Goal: Task Accomplishment & Management: Manage account settings

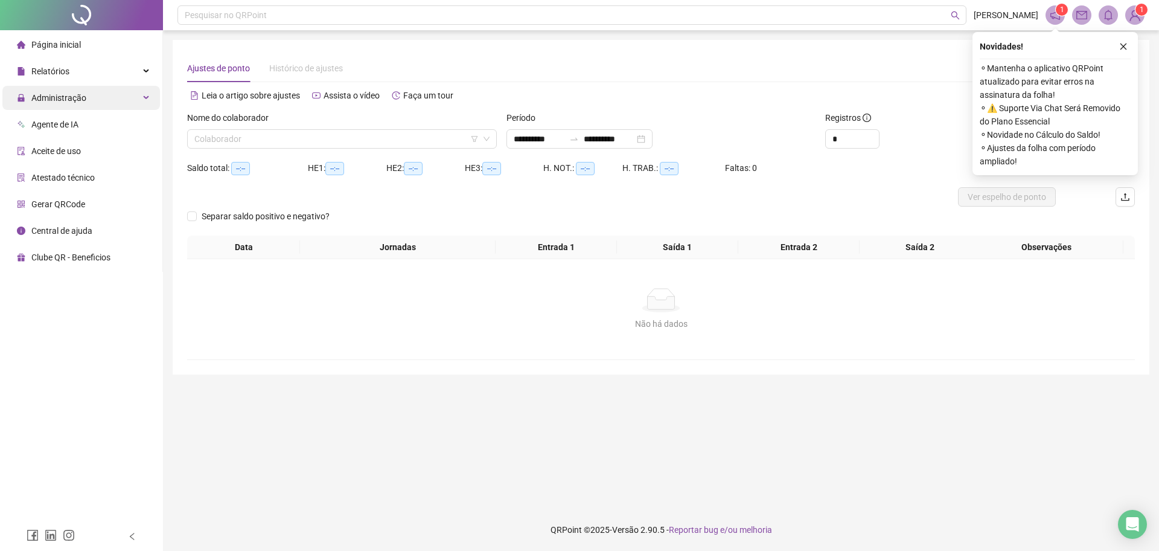
click at [75, 109] on span "Administração" at bounding box center [51, 98] width 69 height 24
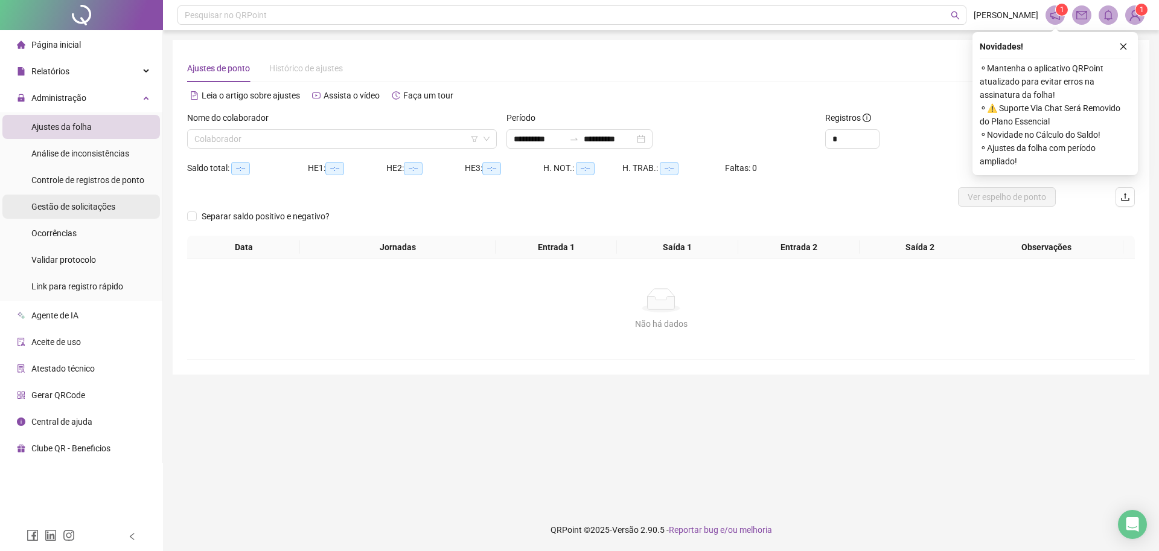
click at [78, 202] on span "Gestão de solicitações" at bounding box center [73, 207] width 84 height 10
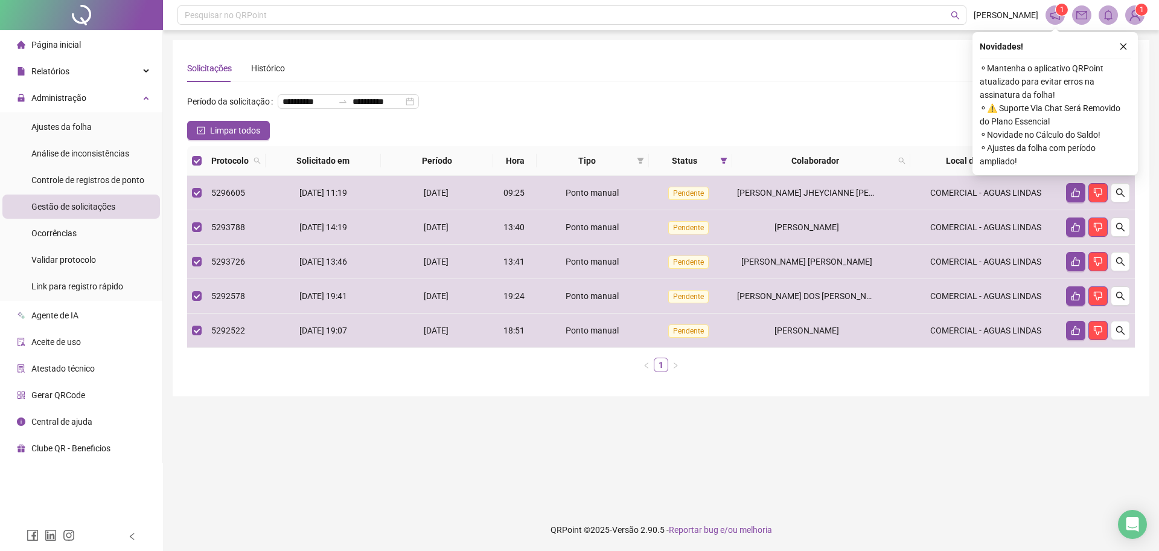
drag, startPoint x: 1130, startPoint y: 50, endPoint x: 1112, endPoint y: 92, distance: 46.3
click at [1128, 49] on button "button" at bounding box center [1123, 46] width 14 height 14
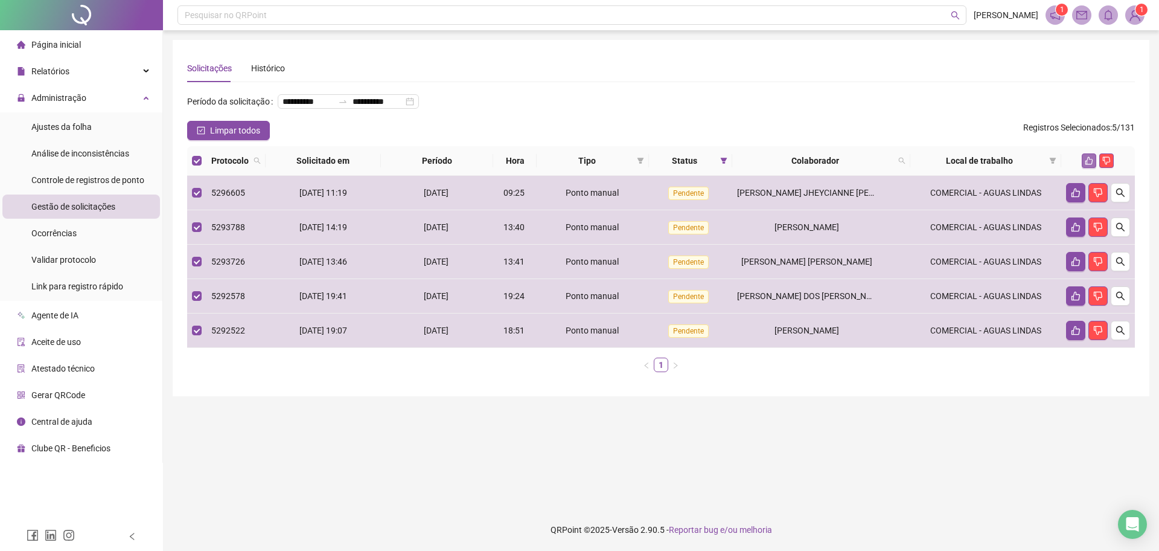
click at [1087, 165] on icon "like" at bounding box center [1089, 160] width 8 height 8
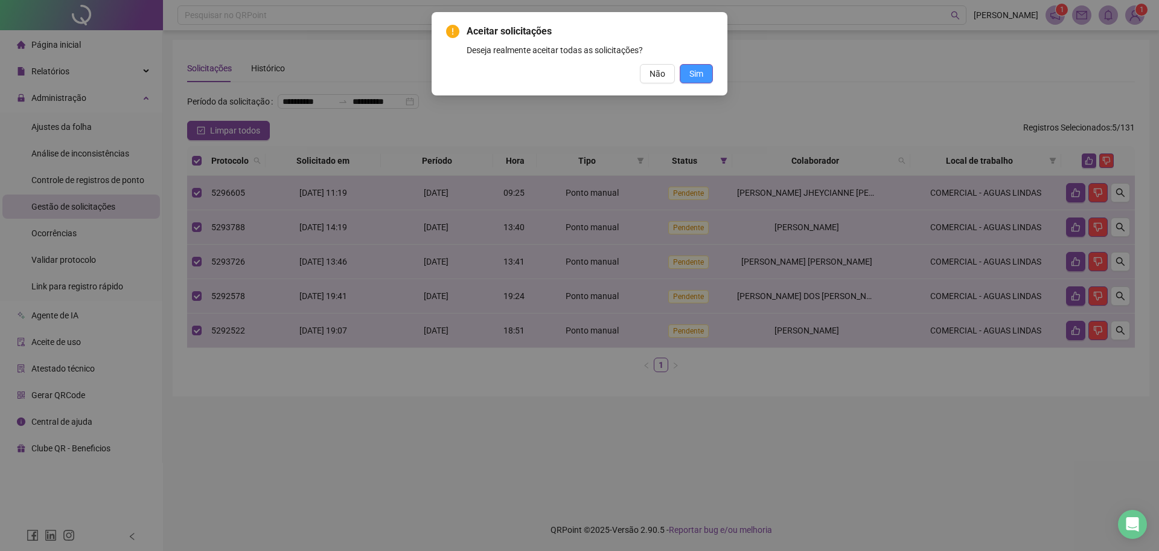
click at [699, 71] on span "Sim" at bounding box center [696, 73] width 14 height 13
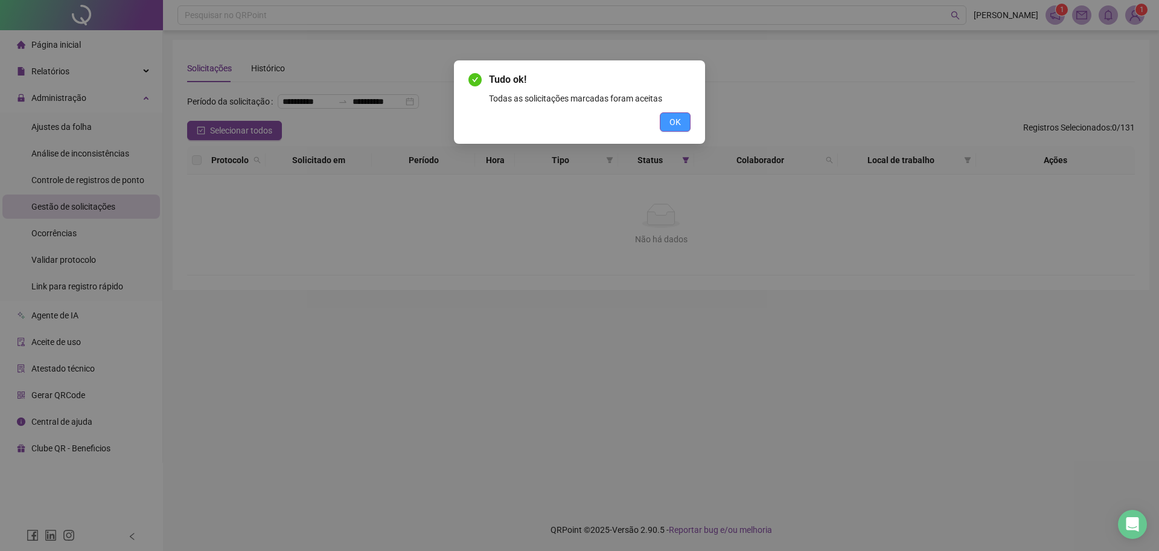
click at [680, 124] on span "OK" at bounding box center [675, 121] width 11 height 13
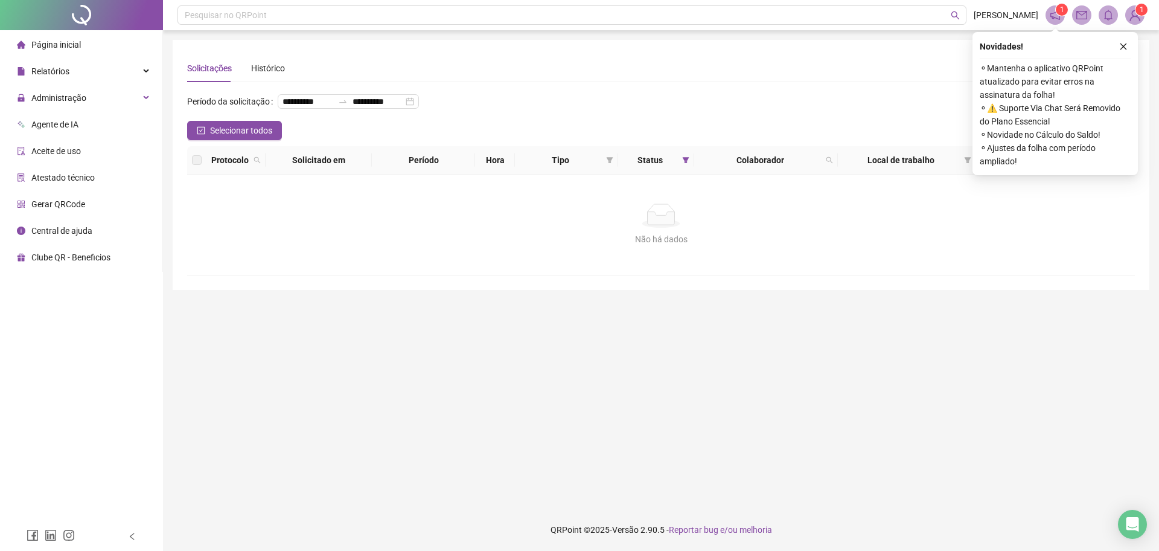
click at [70, 44] on span "Página inicial" at bounding box center [56, 45] width 50 height 10
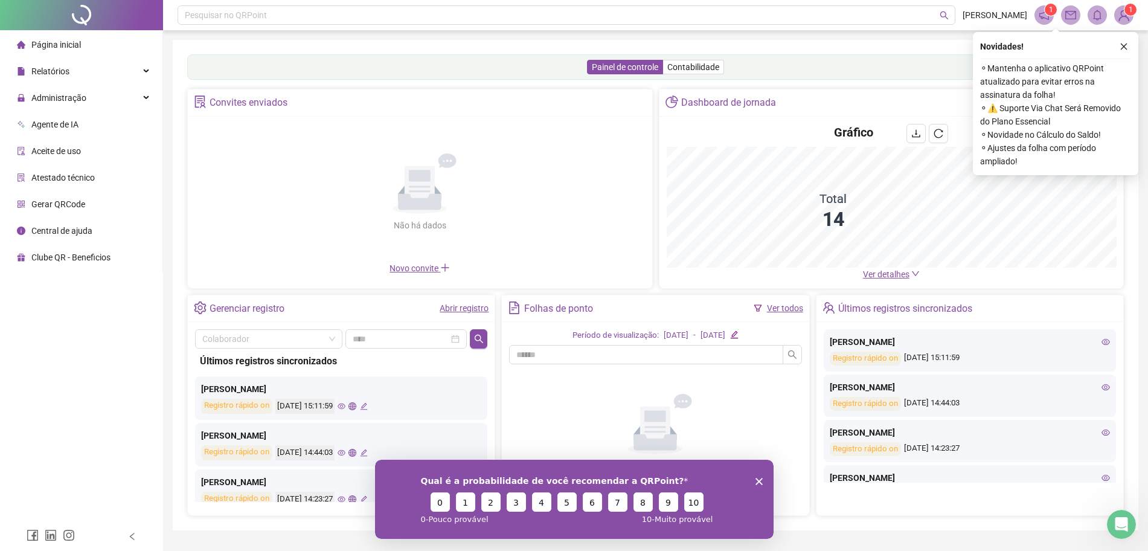
click at [42, 45] on span "Página inicial" at bounding box center [56, 45] width 50 height 10
click at [55, 94] on span "Administração" at bounding box center [58, 98] width 55 height 10
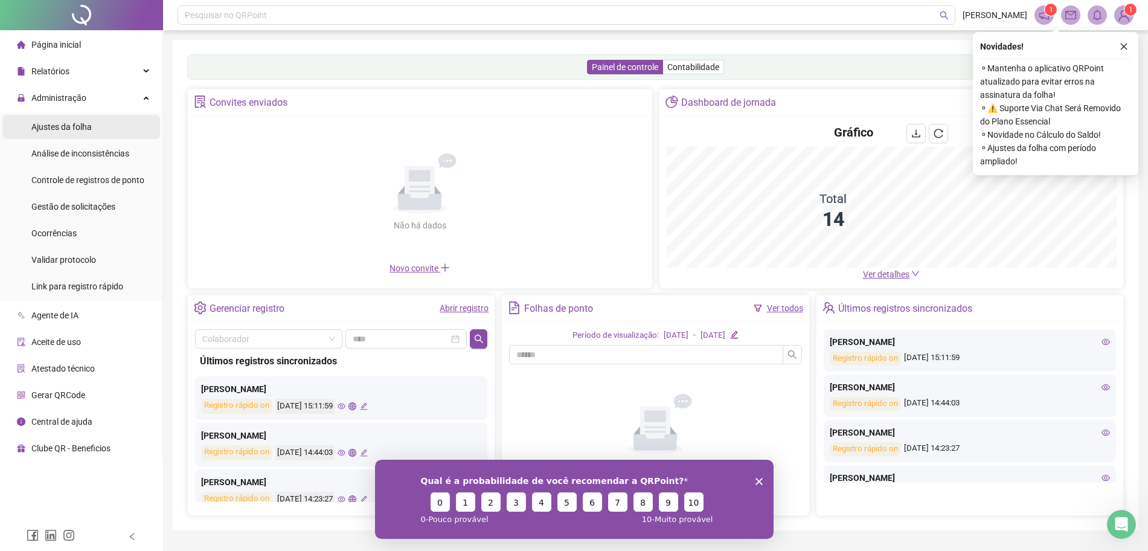
click at [69, 123] on span "Ajustes da folha" at bounding box center [61, 127] width 60 height 10
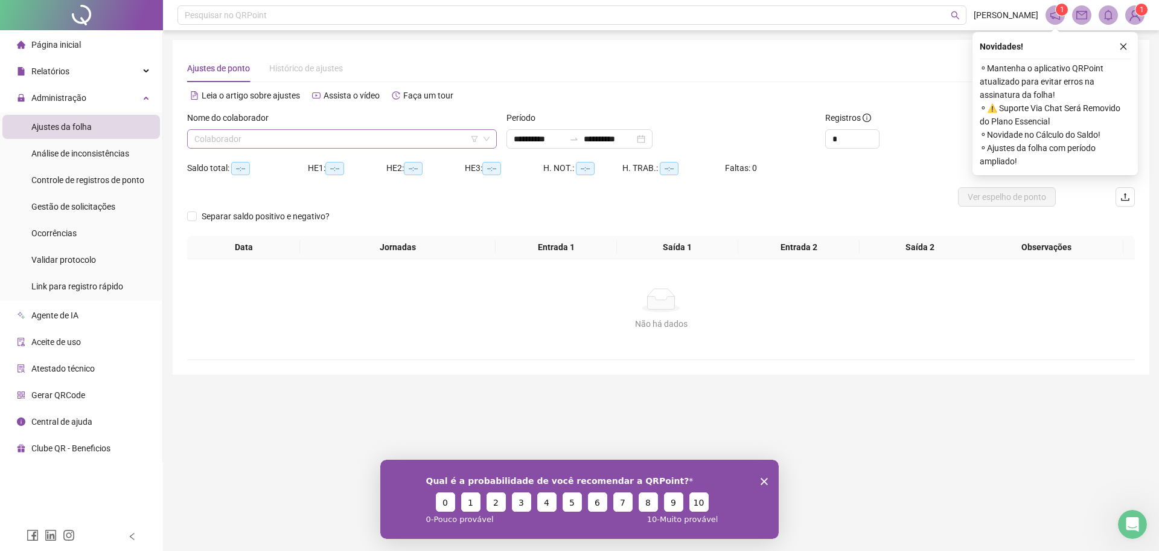
click at [307, 140] on input "search" at bounding box center [336, 139] width 284 height 18
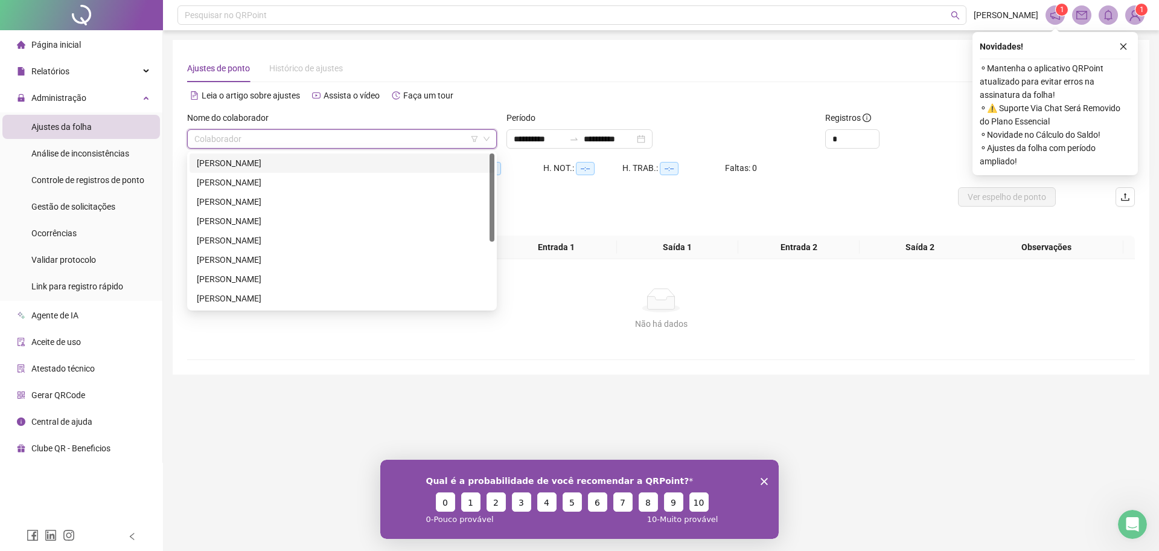
click at [284, 158] on div "[PERSON_NAME]" at bounding box center [342, 162] width 290 height 13
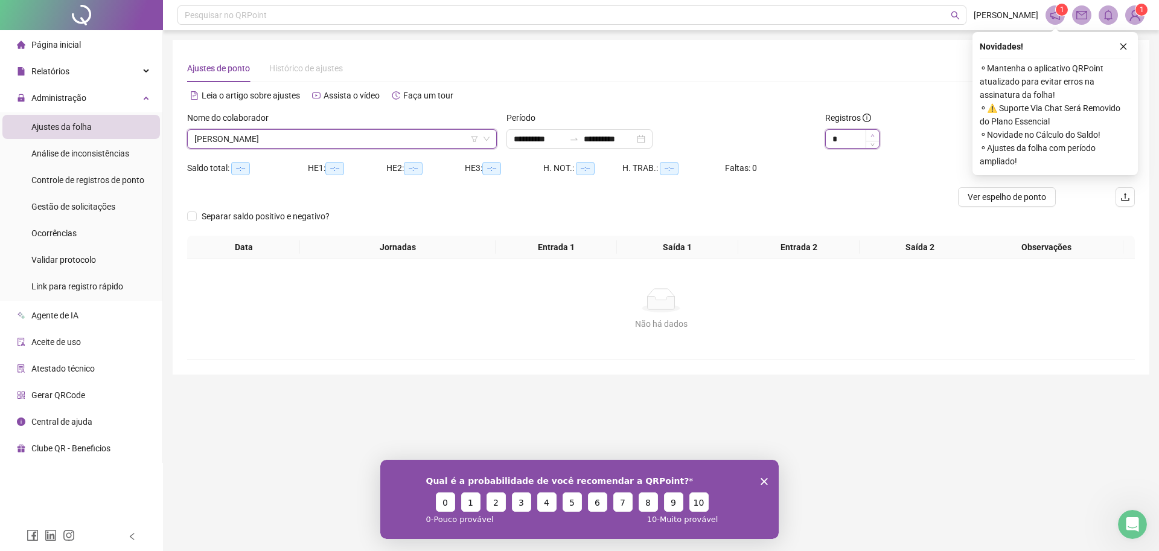
click at [872, 135] on icon "up" at bounding box center [873, 135] width 4 height 4
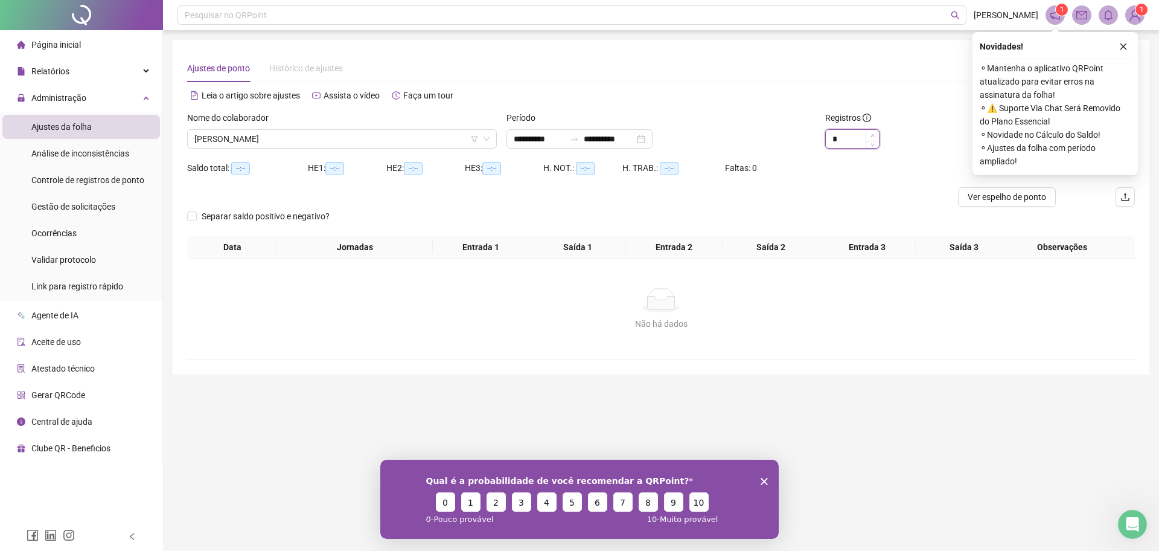
click at [872, 135] on icon "up" at bounding box center [873, 135] width 4 height 4
type input "**"
click at [872, 135] on icon "up" at bounding box center [873, 135] width 4 height 4
click at [1124, 45] on icon "close" at bounding box center [1124, 46] width 7 height 7
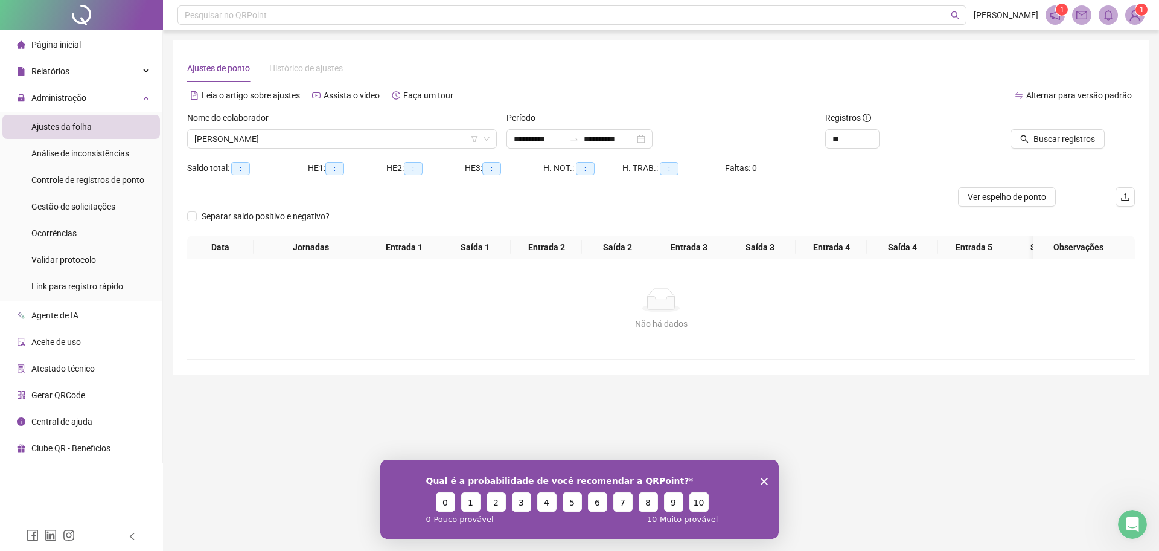
click at [766, 479] on polygon "Encerrar pesquisa" at bounding box center [764, 480] width 7 height 7
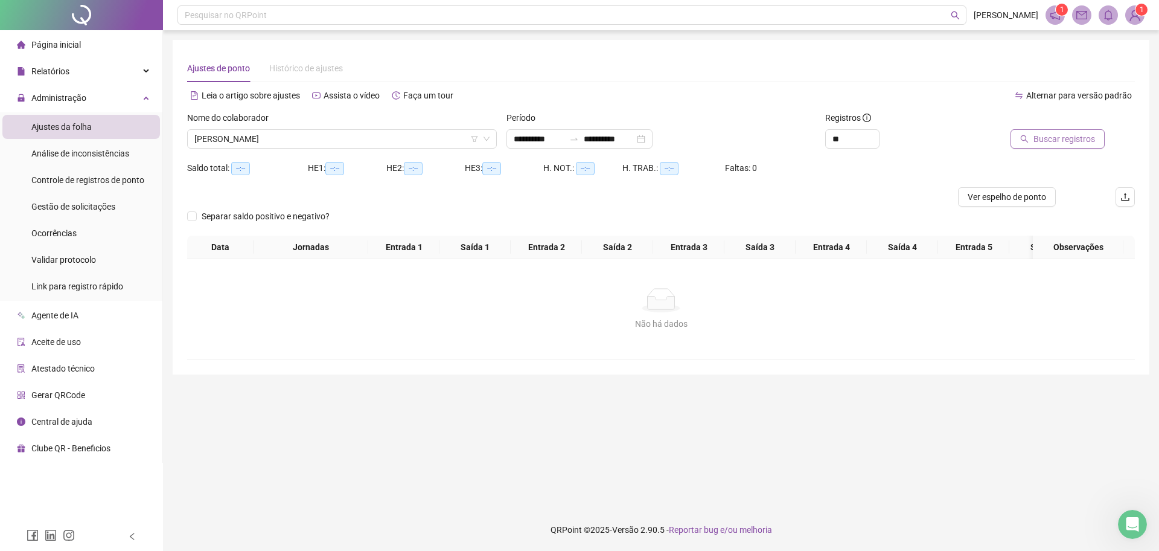
click at [1049, 141] on span "Buscar registros" at bounding box center [1065, 138] width 62 height 13
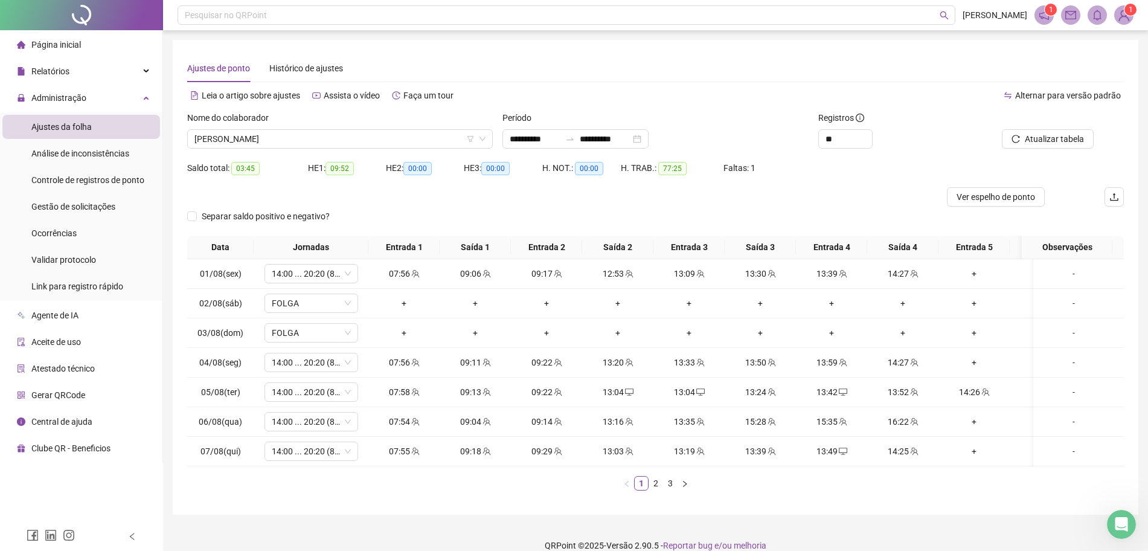
scroll to position [27, 0]
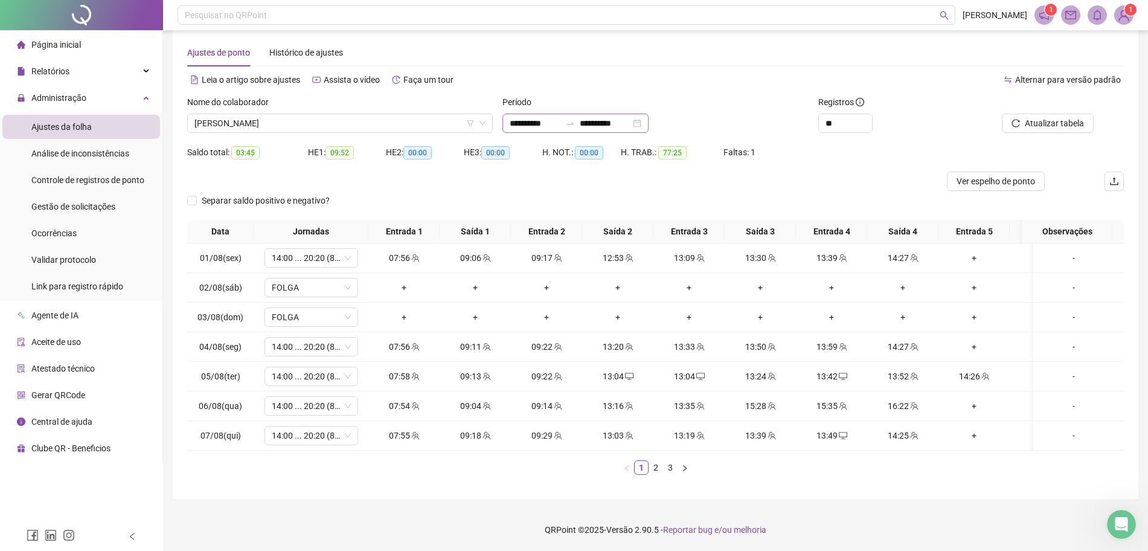
click at [578, 118] on div at bounding box center [569, 123] width 19 height 10
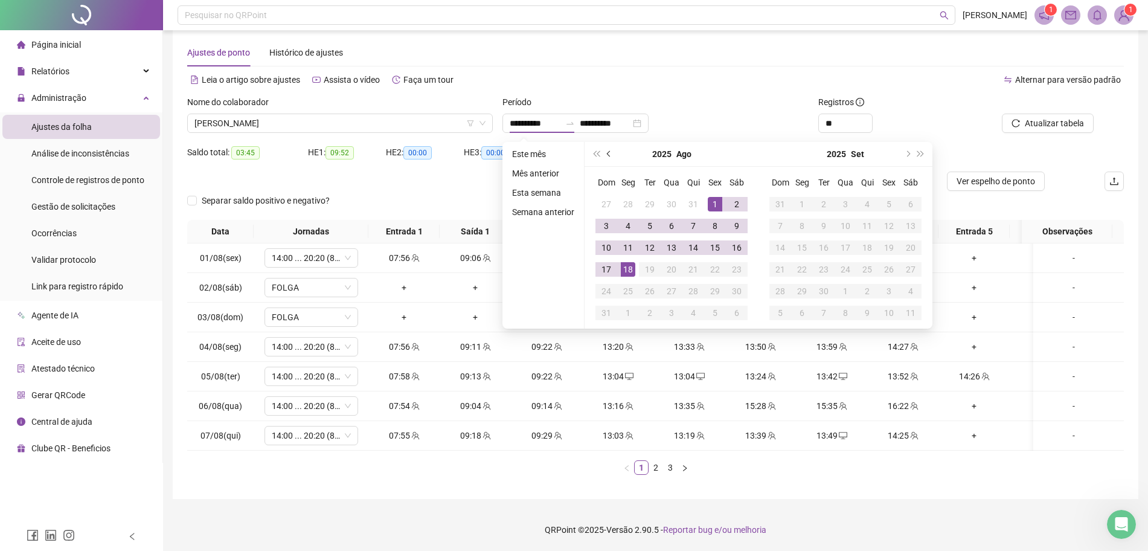
click at [604, 142] on button "prev-year" at bounding box center [609, 154] width 13 height 24
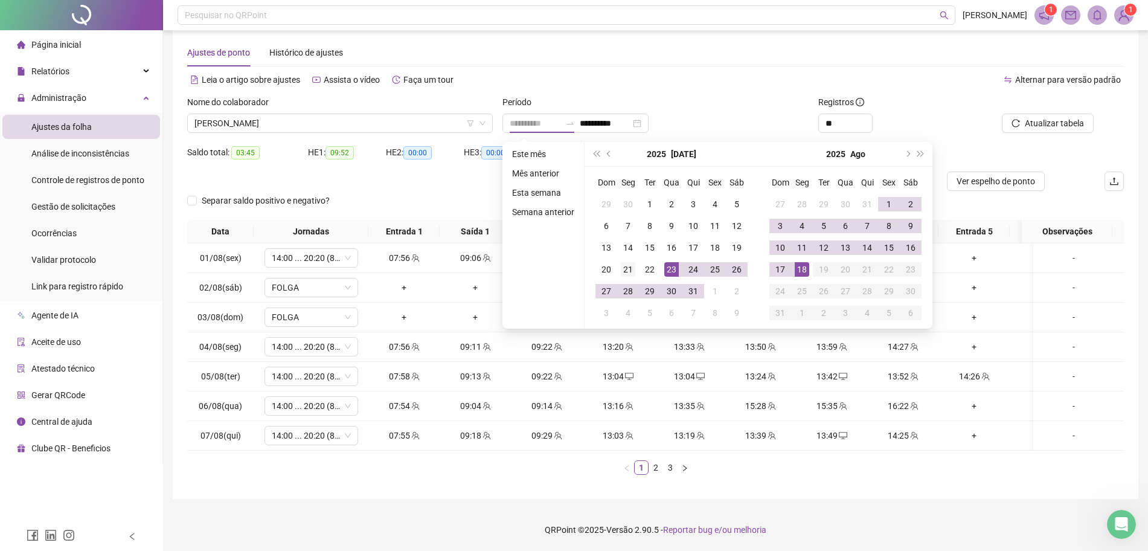
type input "**********"
click at [624, 262] on div "21" at bounding box center [628, 269] width 14 height 14
type input "**********"
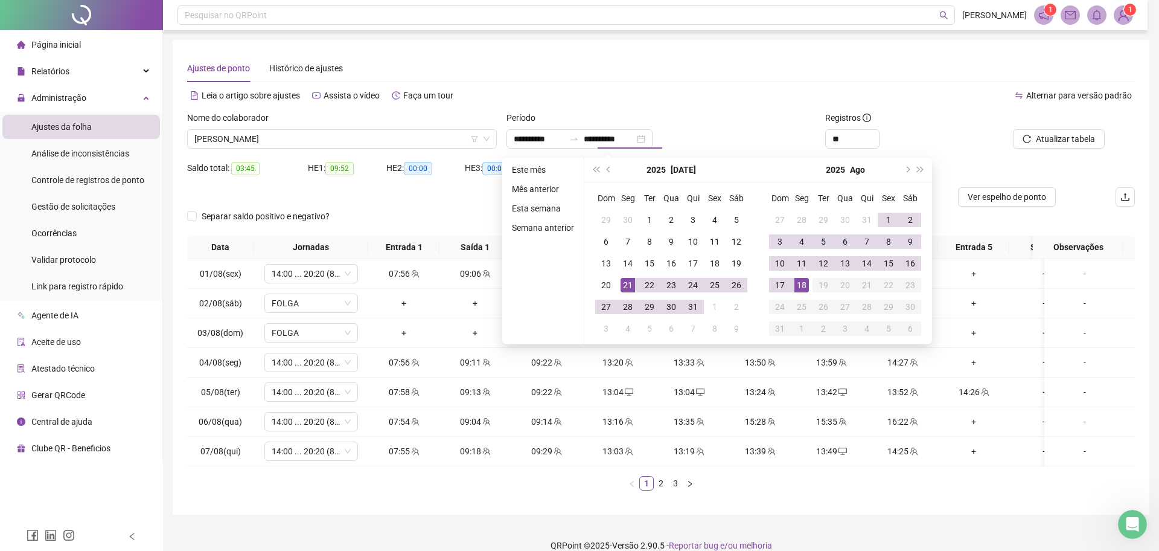
click at [735, 101] on div "**********" at bounding box center [661, 296] width 948 height 408
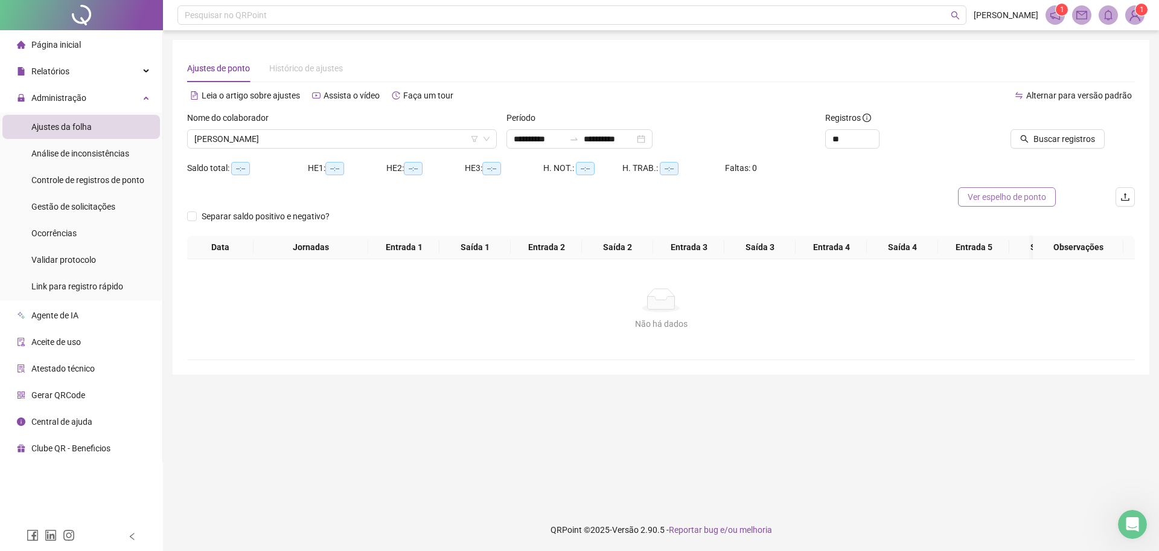
click at [1017, 193] on span "Ver espelho de ponto" at bounding box center [1007, 196] width 78 height 13
click at [1056, 276] on div "Não há dados Não há dados" at bounding box center [661, 309] width 948 height 100
click at [1057, 139] on span "Buscar registros" at bounding box center [1065, 138] width 62 height 13
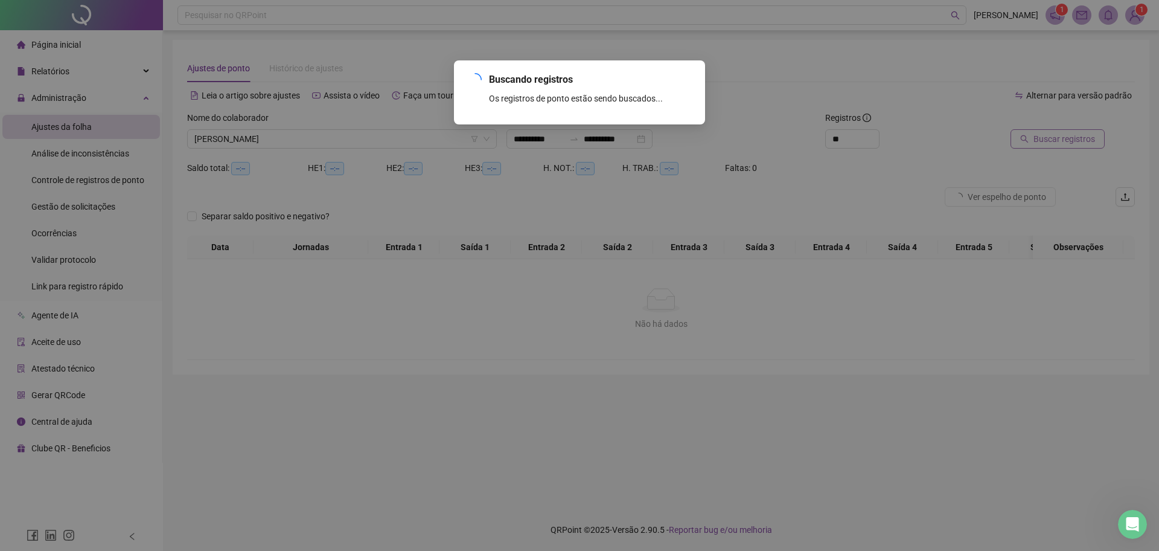
click at [1057, 139] on div "Buscando registros Os registros de ponto estão sendo buscados... OK" at bounding box center [579, 275] width 1159 height 551
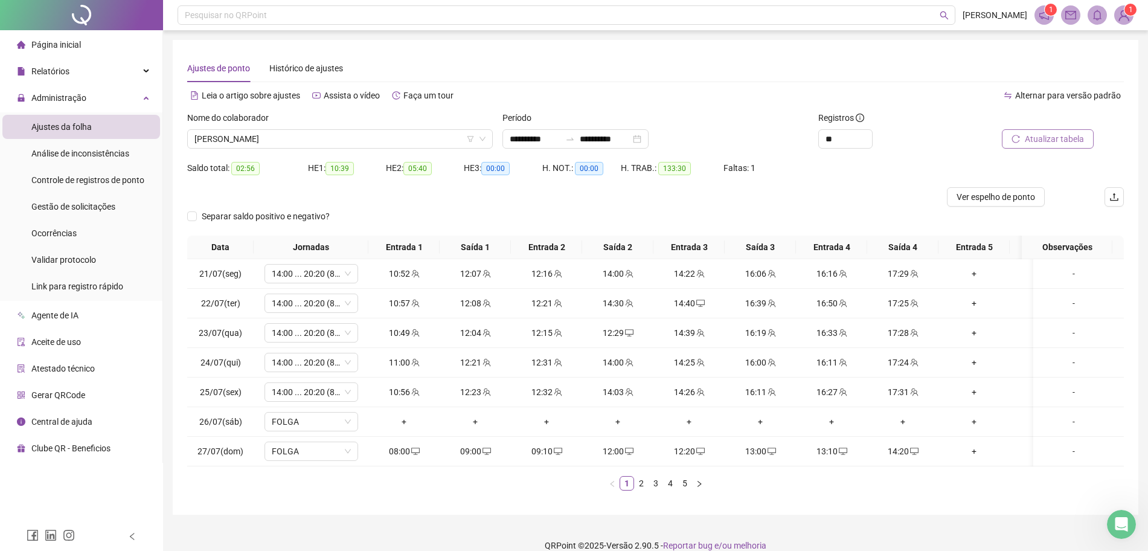
click at [1048, 139] on span "Atualizar tabela" at bounding box center [1054, 138] width 59 height 13
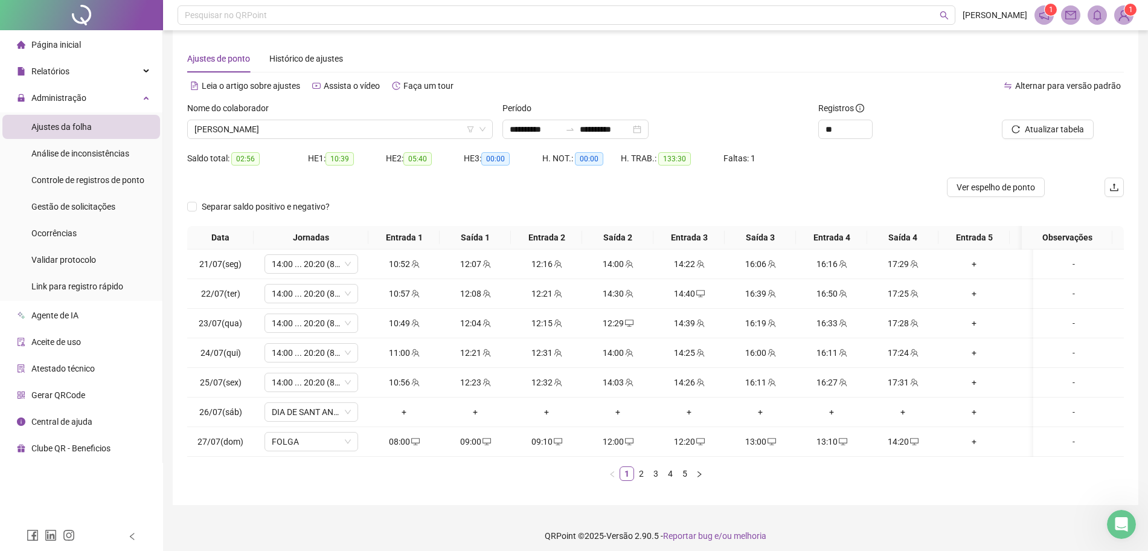
scroll to position [27, 0]
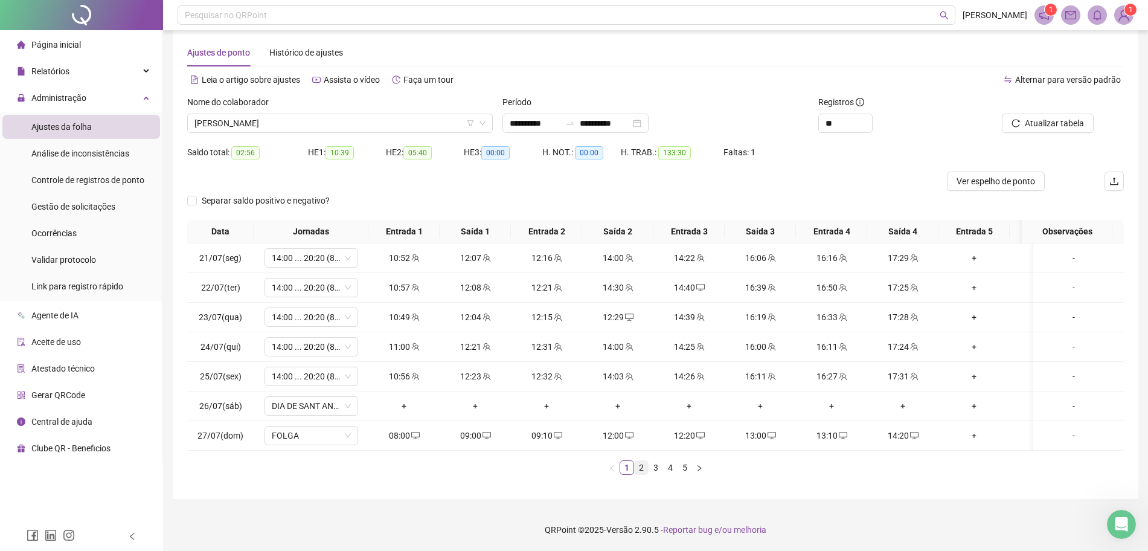
click at [641, 465] on link "2" at bounding box center [641, 467] width 13 height 13
click at [687, 471] on link "5" at bounding box center [684, 467] width 13 height 13
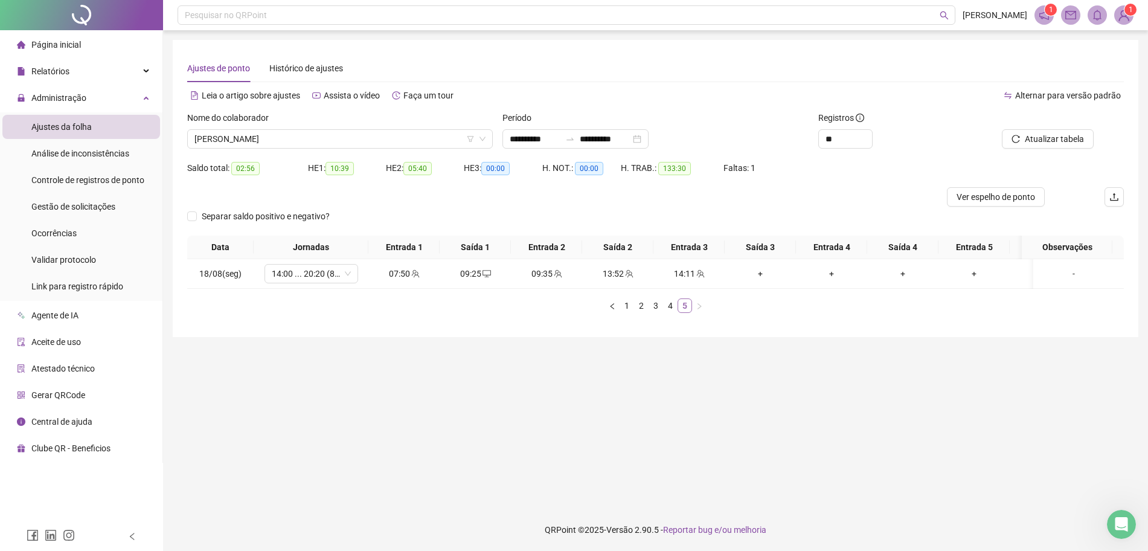
scroll to position [0, 0]
click at [677, 312] on link "4" at bounding box center [675, 305] width 13 height 13
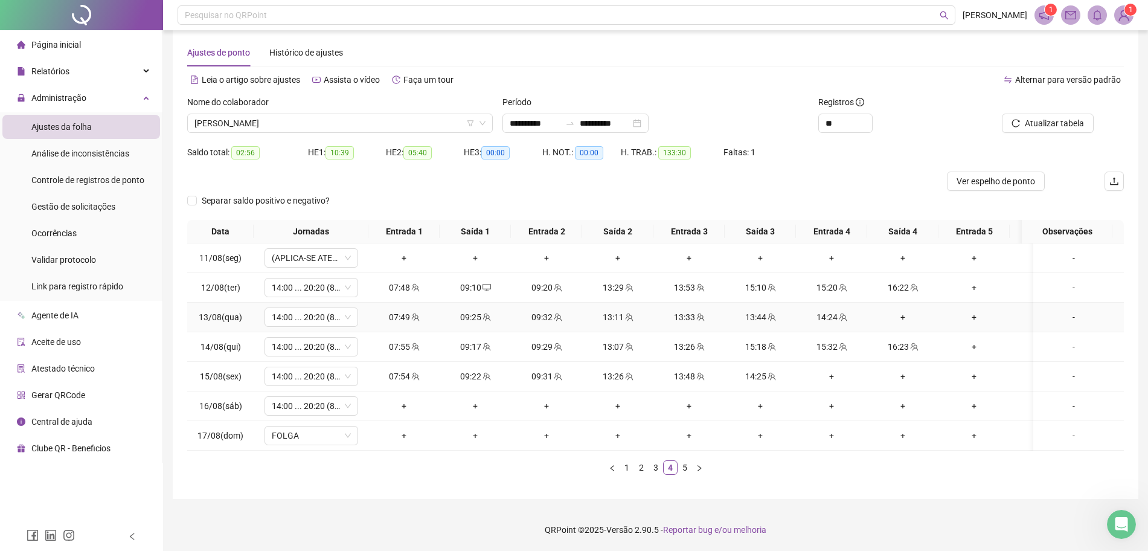
scroll to position [27, 0]
click at [347, 404] on icon "down" at bounding box center [347, 406] width 6 height 4
click at [325, 398] on span "14:00 ... 20:20 (8 HORAS)" at bounding box center [311, 406] width 79 height 18
type input "*****"
click at [312, 356] on div "Folga" at bounding box center [321, 362] width 80 height 13
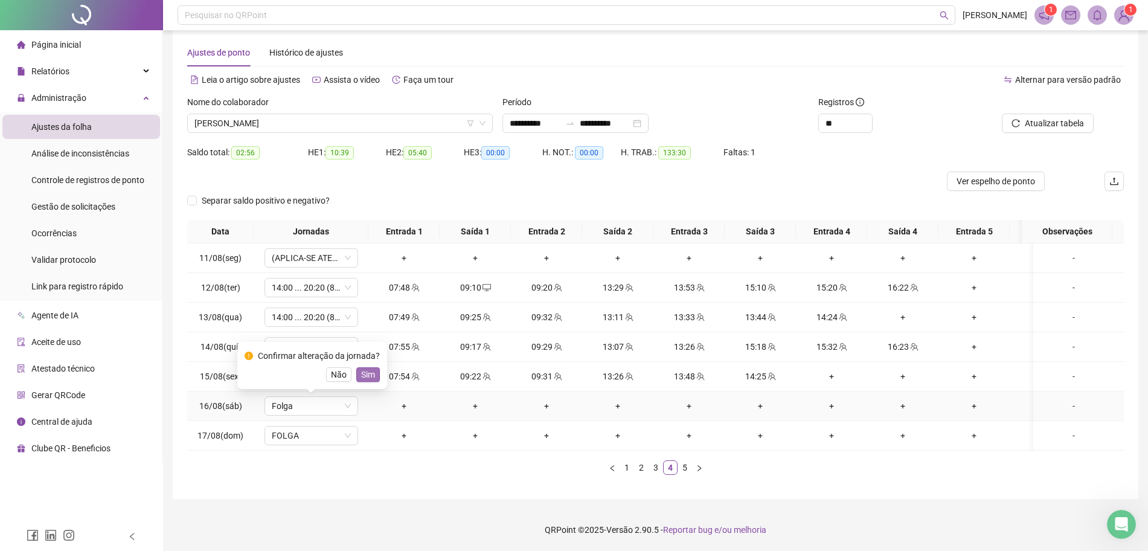
click at [370, 368] on span "Sim" at bounding box center [368, 374] width 14 height 13
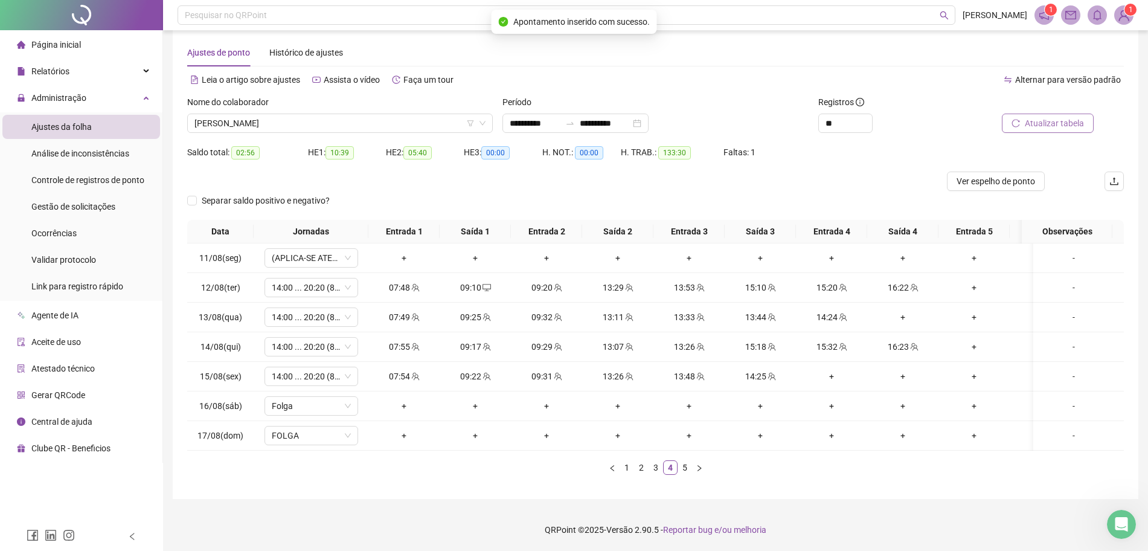
click at [1042, 117] on span "Atualizar tabela" at bounding box center [1054, 123] width 59 height 13
click at [682, 473] on link "5" at bounding box center [684, 467] width 13 height 13
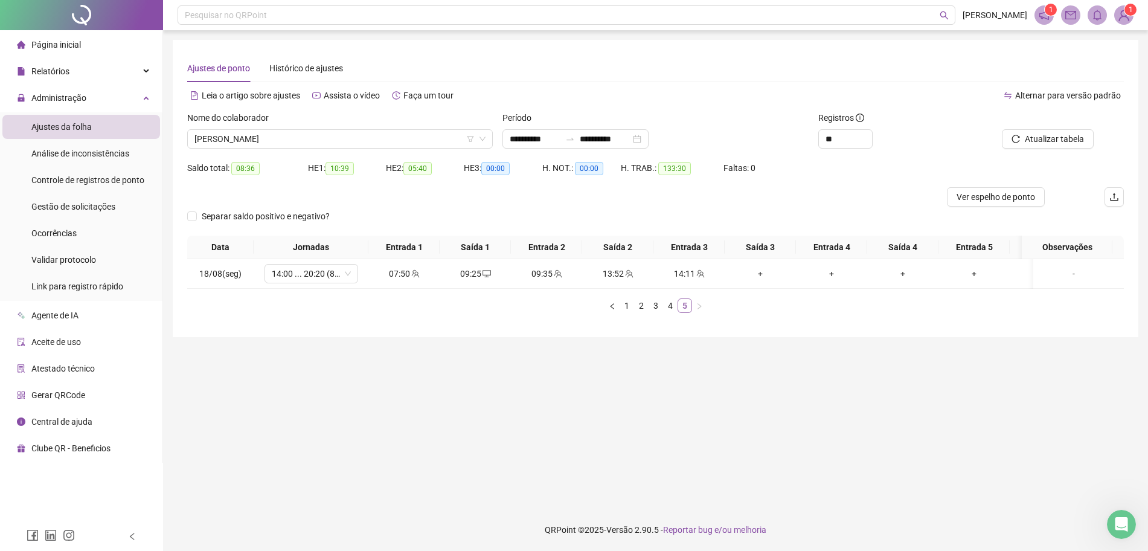
scroll to position [0, 0]
click at [324, 136] on span "[PERSON_NAME] JHEYCIANNE [PERSON_NAME]" at bounding box center [341, 139] width 295 height 18
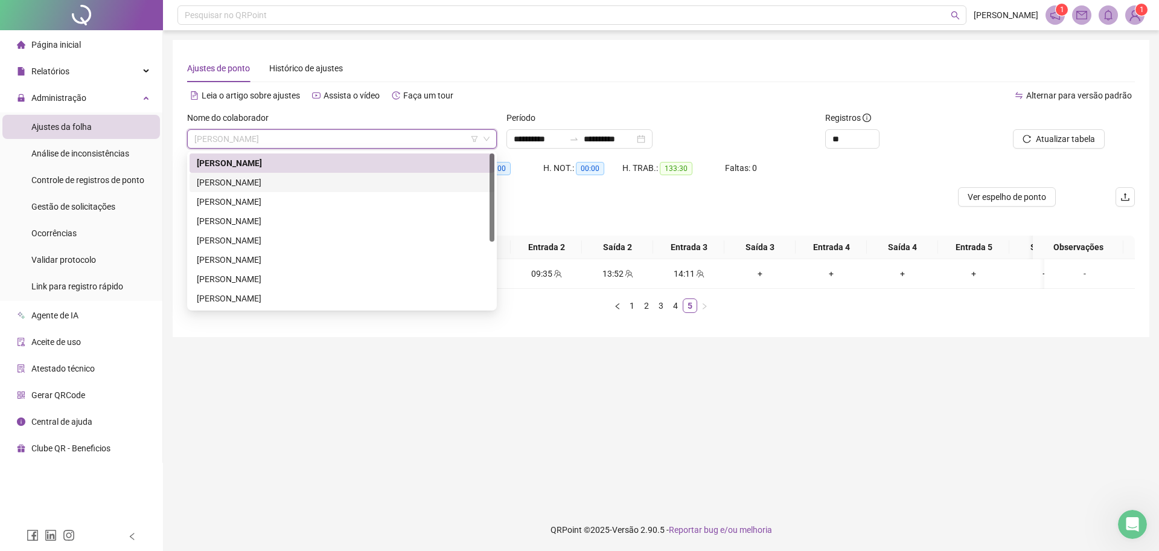
click at [301, 176] on div "BARBARA LORRAINE RIBEIRO DE SOUSA SILVA" at bounding box center [342, 182] width 290 height 13
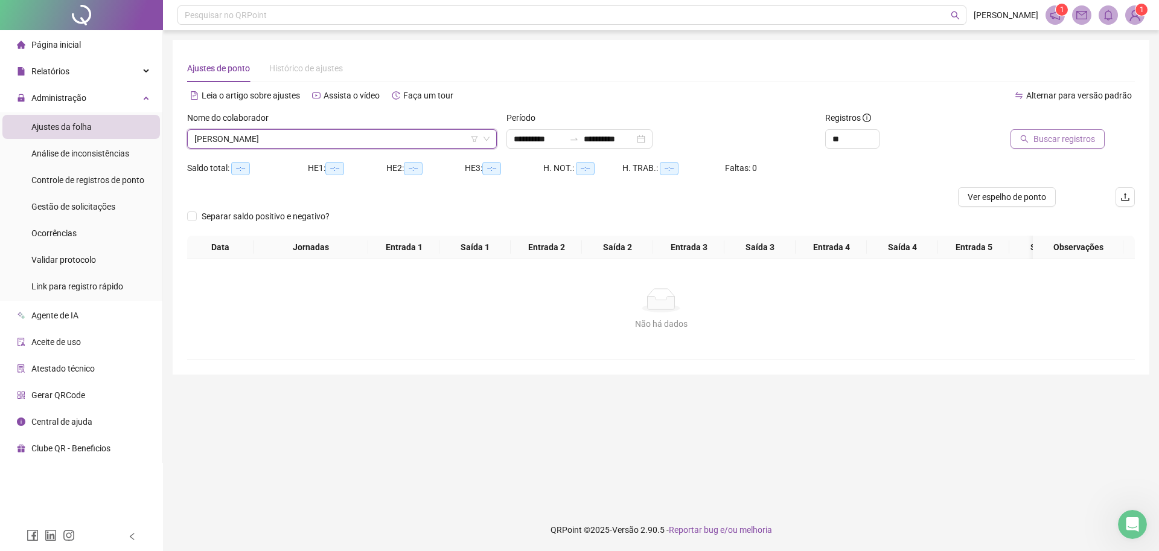
click at [1081, 135] on span "Buscar registros" at bounding box center [1065, 138] width 62 height 13
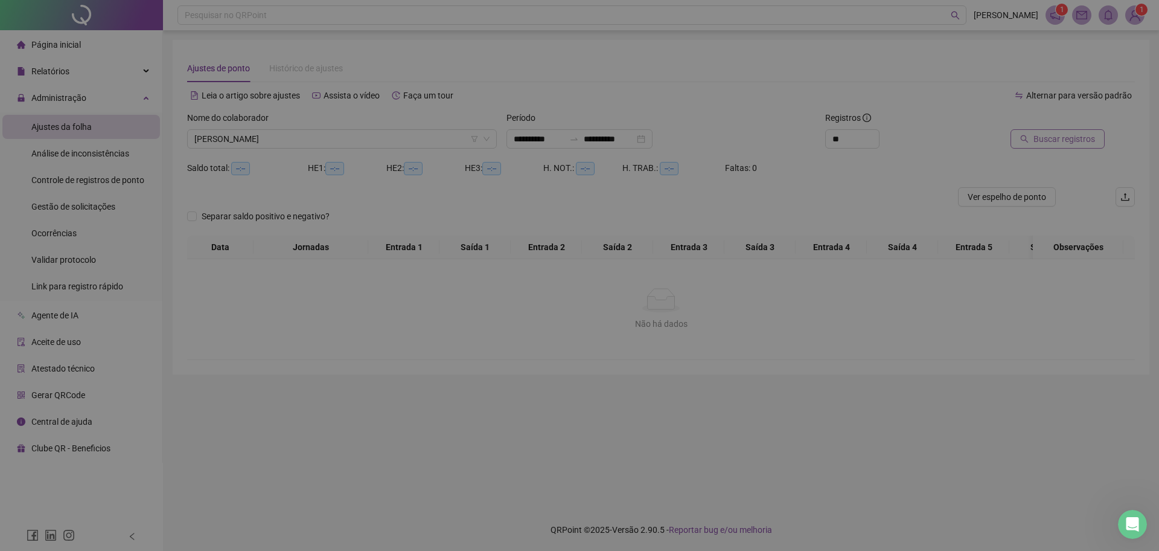
click at [1081, 135] on div "Buscando registros Os registros de ponto estão sendo buscados... OK" at bounding box center [579, 275] width 1159 height 551
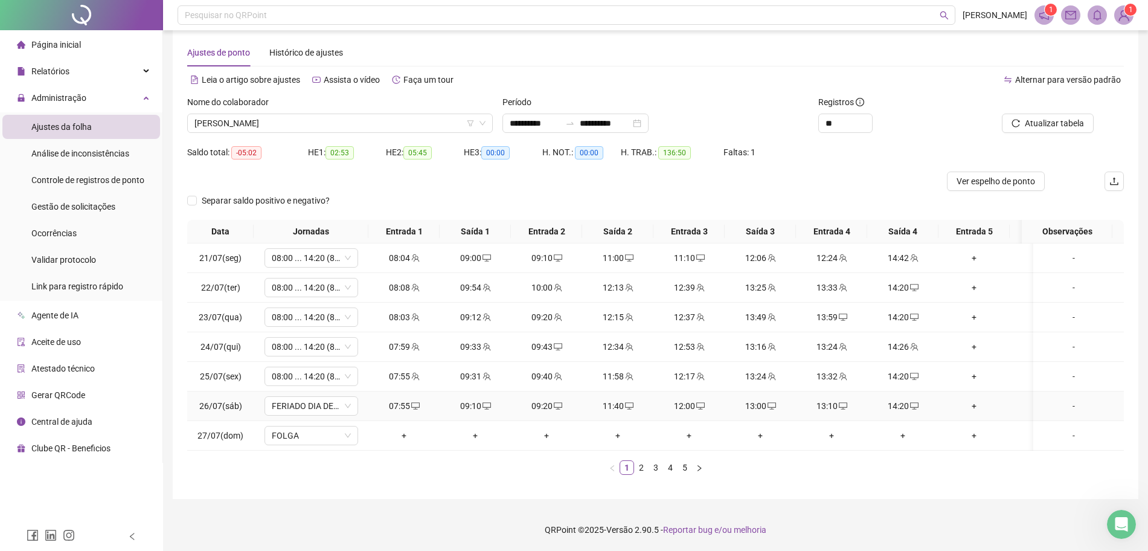
scroll to position [27, 0]
click at [646, 471] on link "2" at bounding box center [641, 467] width 13 height 13
click at [652, 464] on link "3" at bounding box center [655, 467] width 13 height 13
click at [674, 469] on link "4" at bounding box center [670, 467] width 13 height 13
click at [345, 402] on icon "down" at bounding box center [347, 405] width 7 height 7
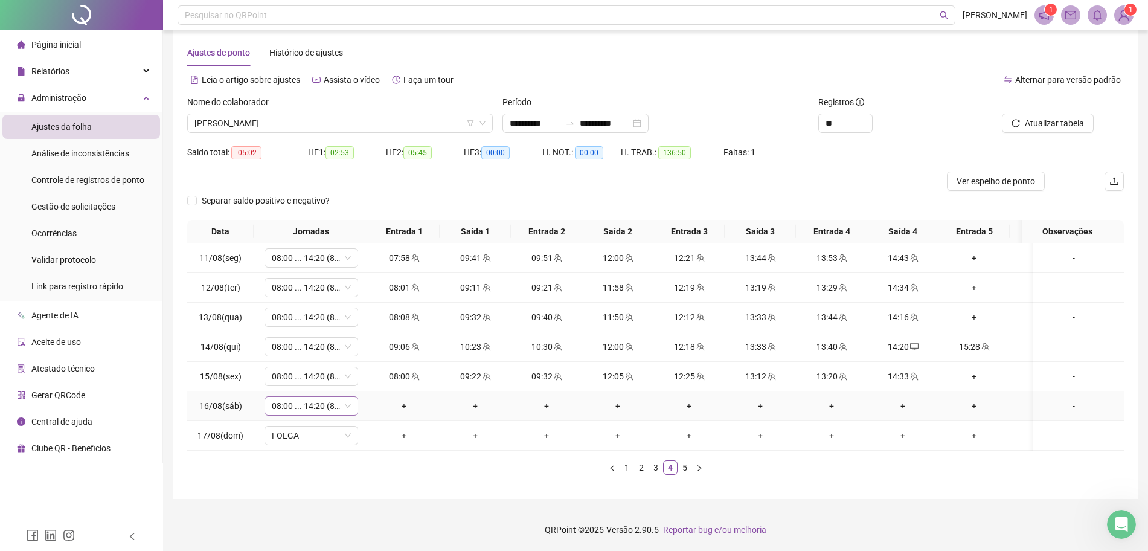
click at [306, 397] on span "08:00 ... 14:20 (8 HORAS)" at bounding box center [311, 406] width 79 height 18
type input "*****"
click at [297, 359] on div "Folga" at bounding box center [317, 362] width 101 height 19
click at [370, 368] on span "Sim" at bounding box center [368, 374] width 14 height 13
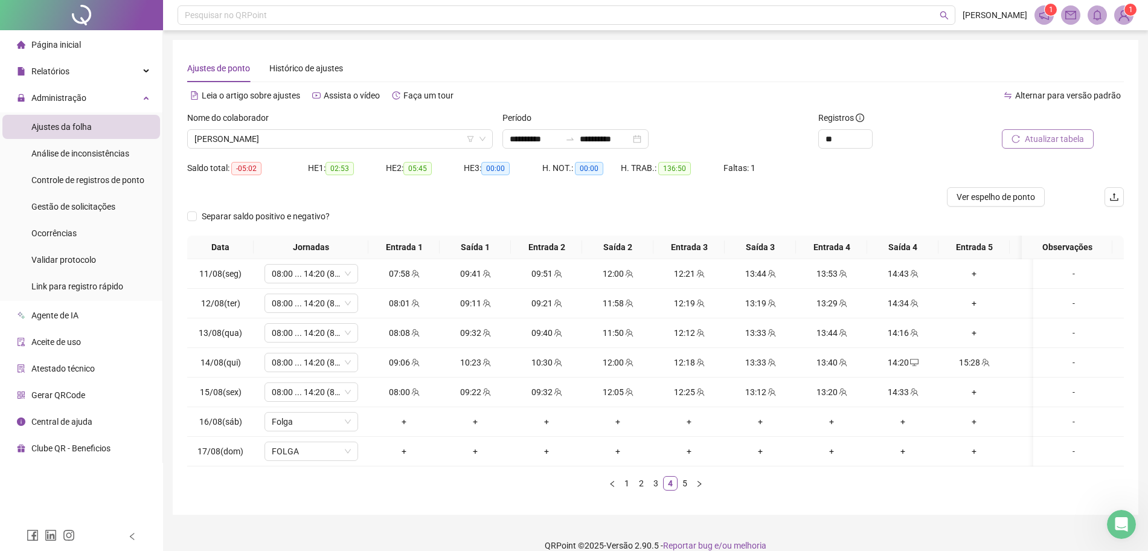
click at [1059, 140] on span "Atualizar tabela" at bounding box center [1054, 138] width 59 height 13
click at [982, 364] on icon "team" at bounding box center [985, 362] width 8 height 8
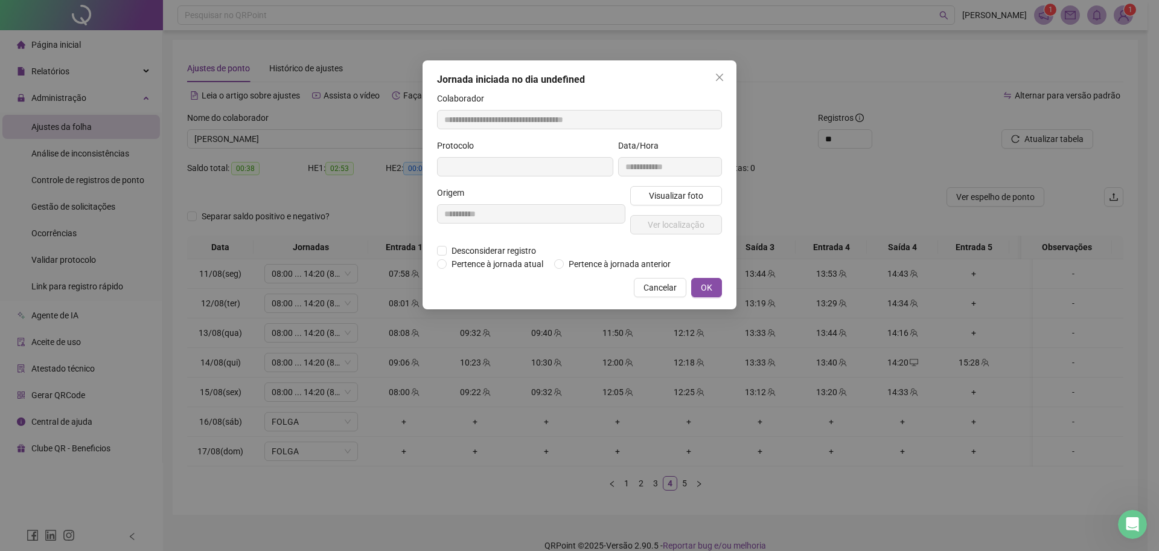
type input "**********"
click at [459, 254] on span "Desconsiderar registro" at bounding box center [494, 251] width 94 height 13
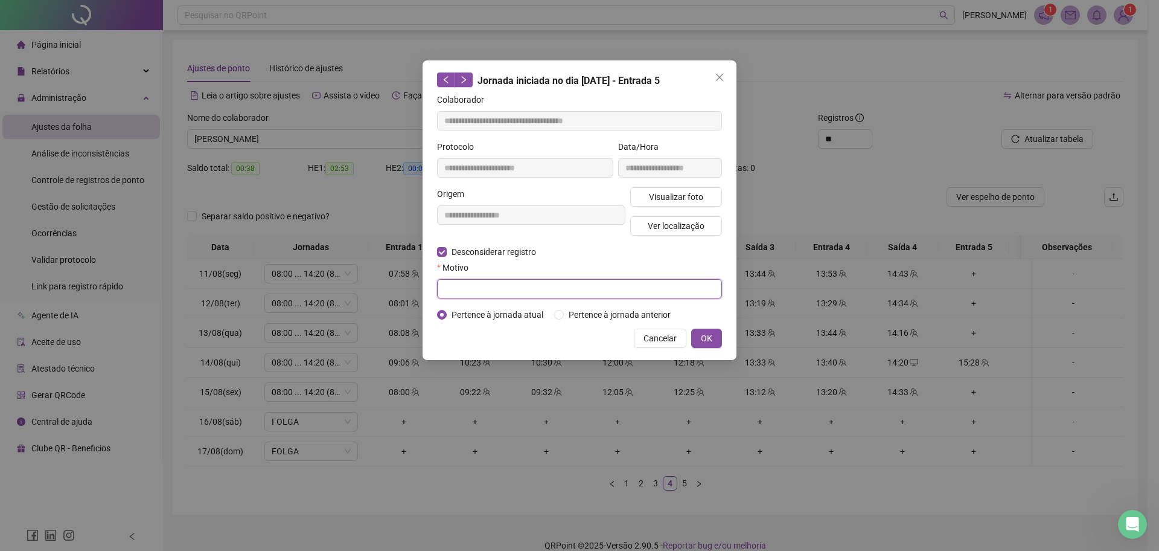
click at [462, 292] on input "text" at bounding box center [579, 288] width 285 height 19
type input "******"
click at [718, 333] on button "OK" at bounding box center [706, 337] width 31 height 19
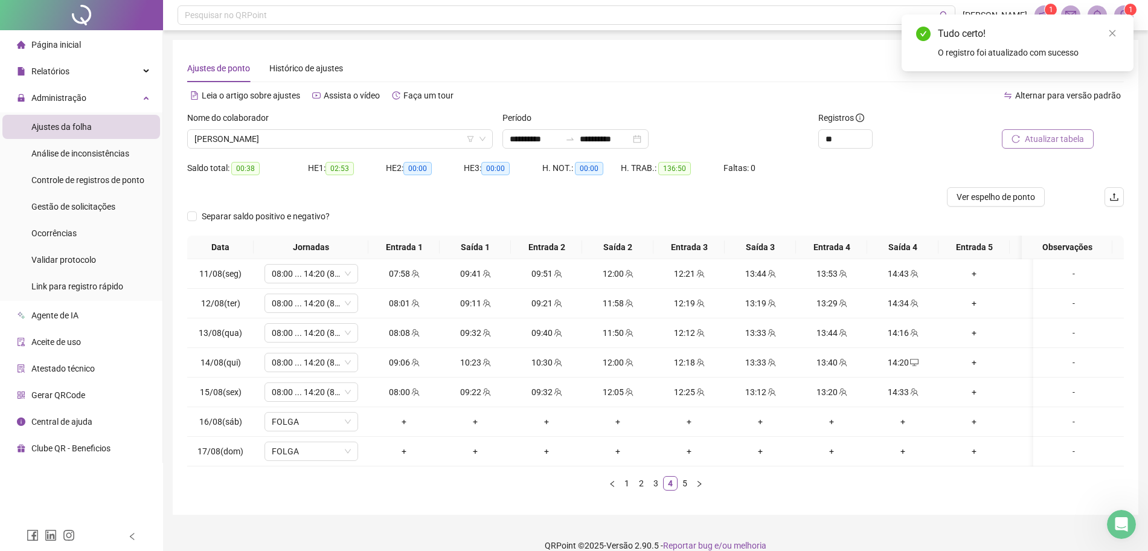
click at [1040, 139] on span "Atualizar tabela" at bounding box center [1054, 138] width 59 height 13
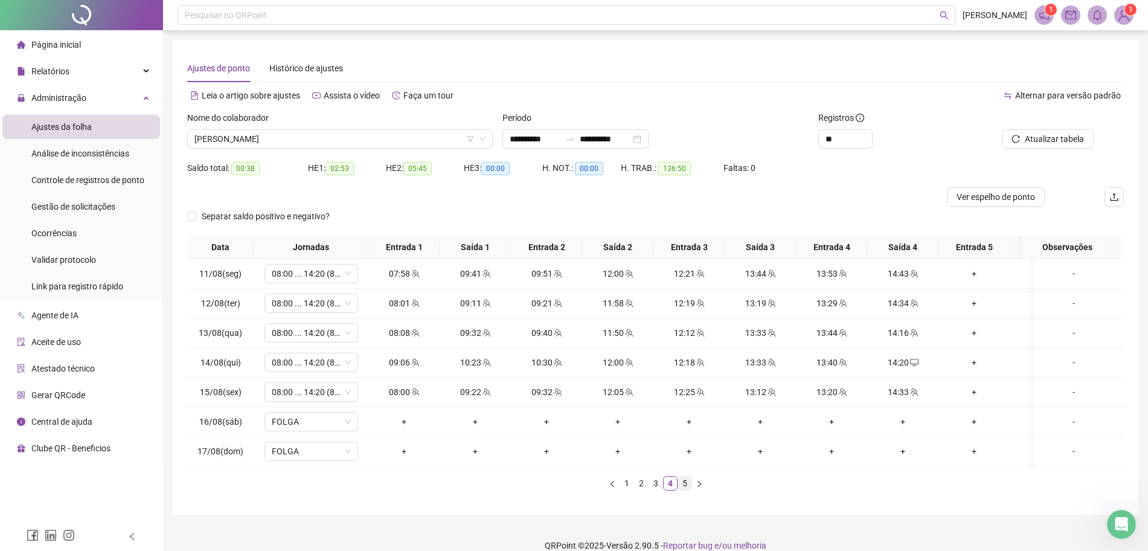
click at [685, 490] on link "5" at bounding box center [684, 482] width 13 height 13
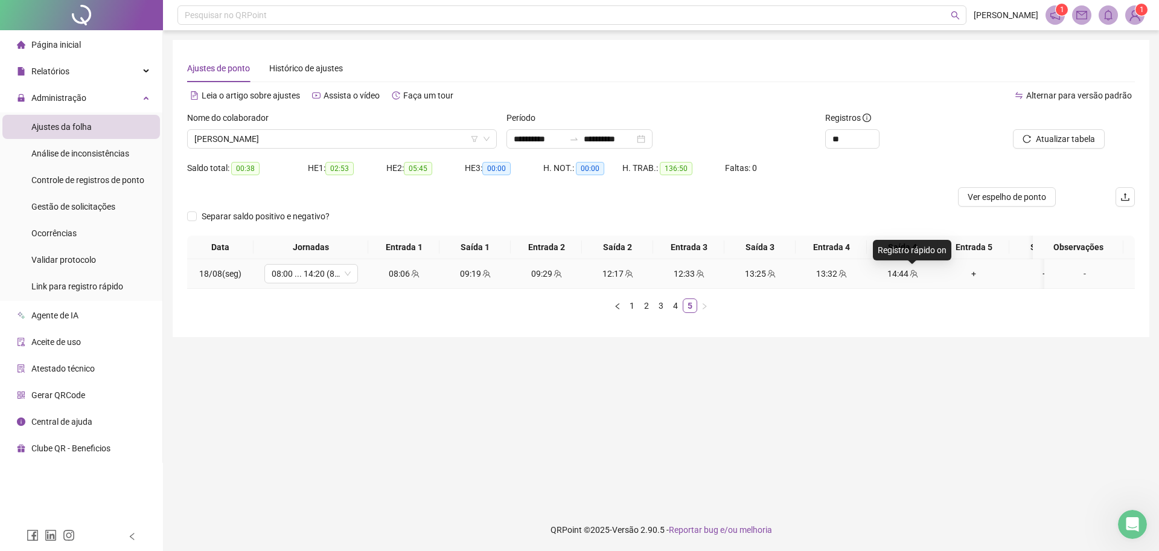
click at [917, 269] on icon "team" at bounding box center [914, 273] width 8 height 8
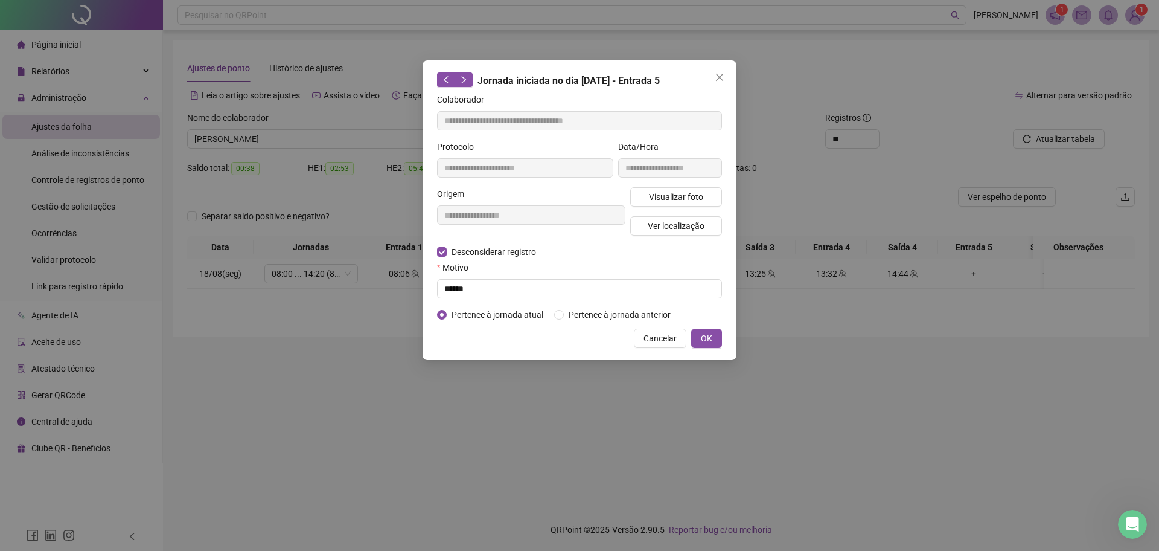
type input "**********"
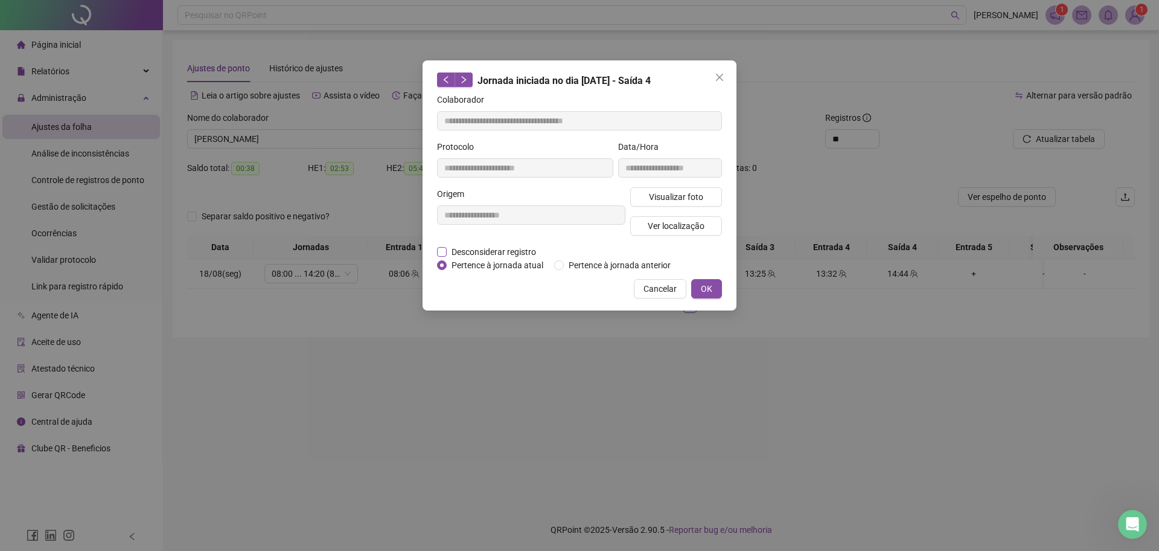
click at [460, 249] on span "Desconsiderar registro" at bounding box center [494, 251] width 94 height 13
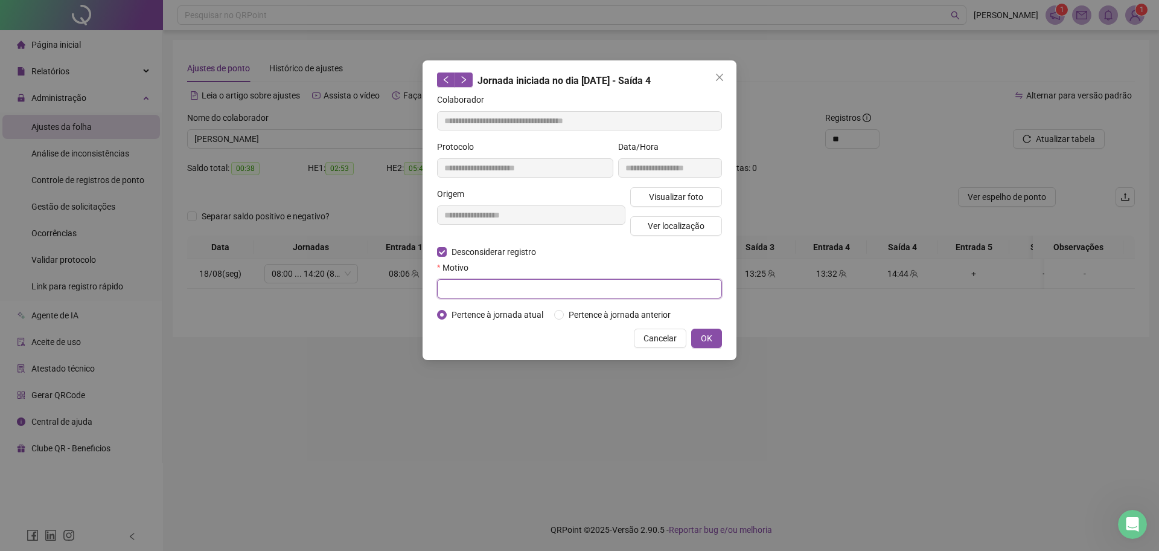
click at [470, 282] on input "text" at bounding box center [579, 288] width 285 height 19
type input "****"
click at [821, 385] on div "**********" at bounding box center [579, 275] width 1159 height 551
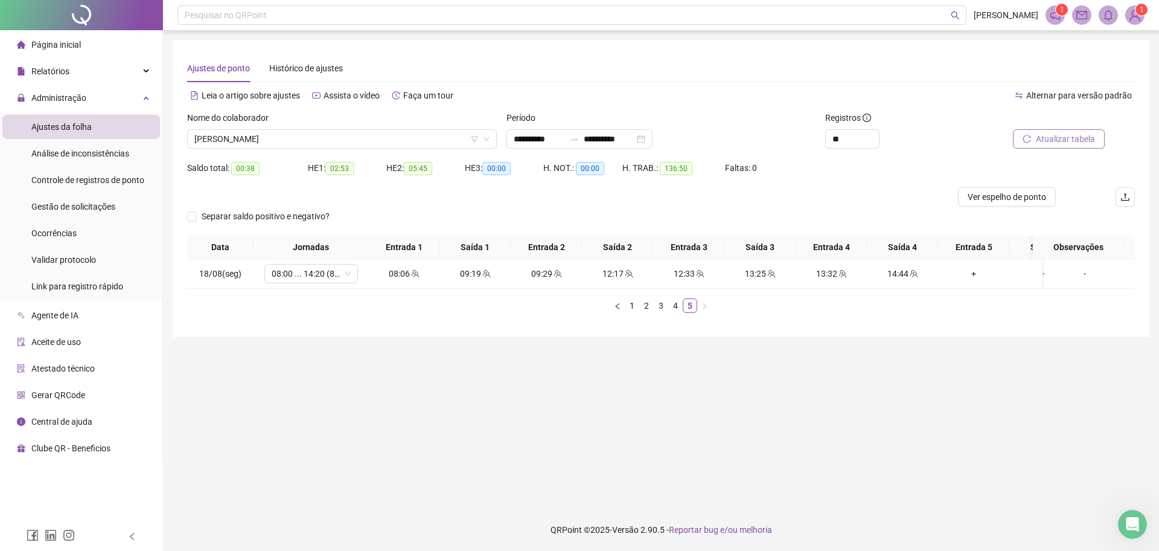
click at [1066, 137] on span "Atualizar tabela" at bounding box center [1065, 138] width 59 height 13
click at [380, 142] on span "BARBARA LORRAINE RIBEIRO DE SOUSA SILVA" at bounding box center [341, 139] width 295 height 18
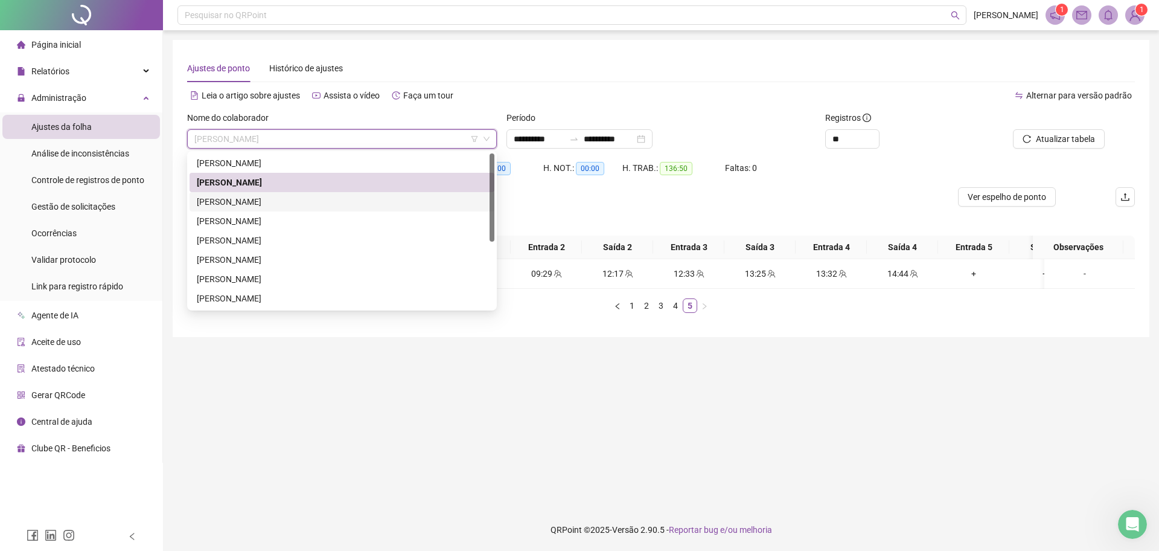
click at [308, 206] on div "BRUNO SILVA LEANDRO" at bounding box center [342, 201] width 290 height 13
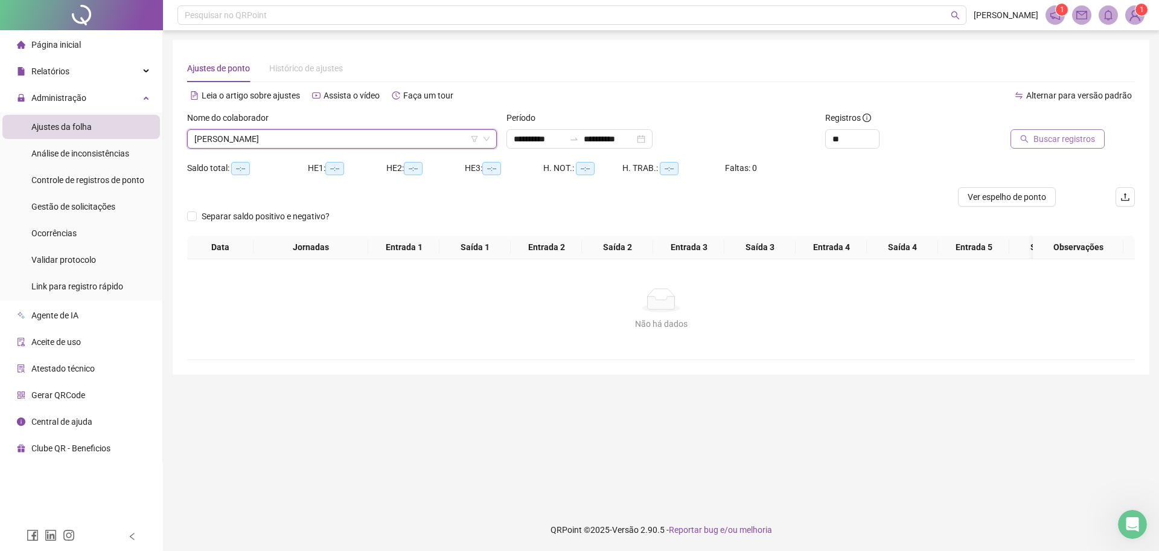
click at [1061, 138] on span "Buscar registros" at bounding box center [1065, 138] width 62 height 13
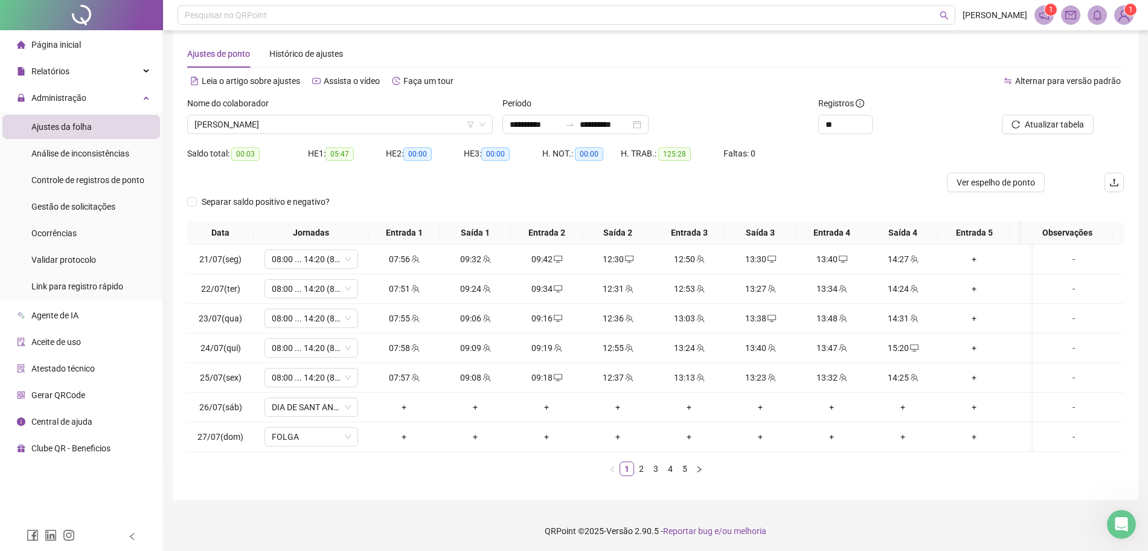
scroll to position [27, 0]
drag, startPoint x: 658, startPoint y: 472, endPoint x: 645, endPoint y: 464, distance: 15.4
click at [656, 470] on link "3" at bounding box center [655, 467] width 13 height 13
click at [686, 466] on link "5" at bounding box center [684, 467] width 13 height 13
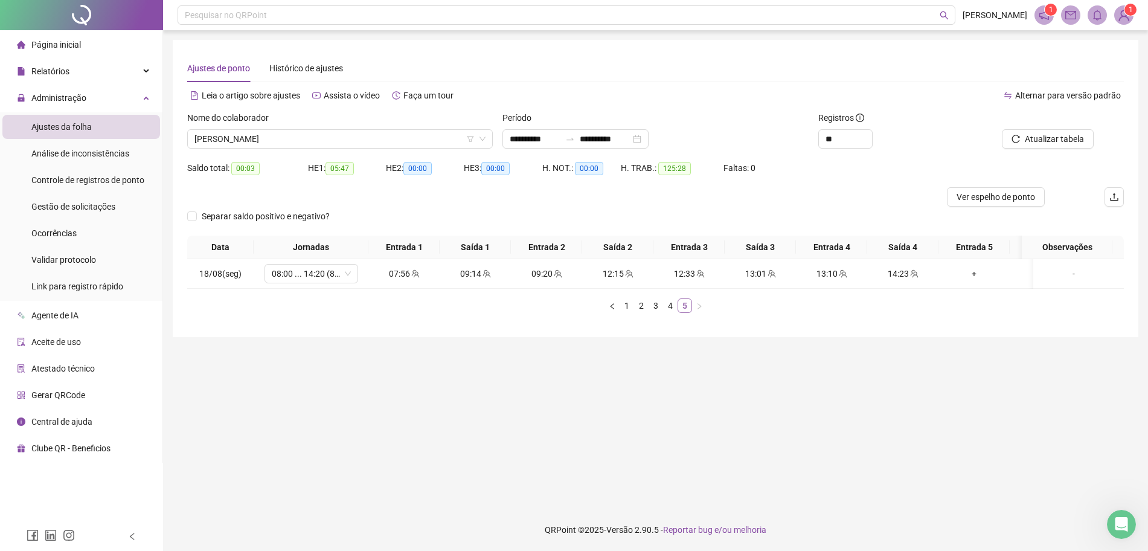
scroll to position [0, 0]
click at [676, 312] on link "4" at bounding box center [675, 305] width 13 height 13
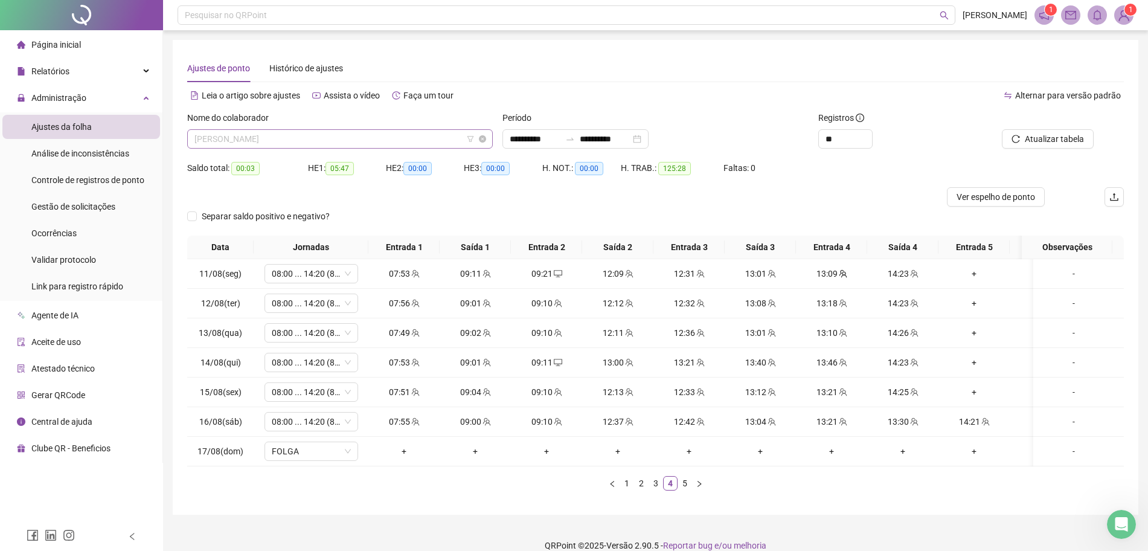
click at [370, 130] on span "BRUNO SILVA LEANDRO" at bounding box center [339, 139] width 291 height 18
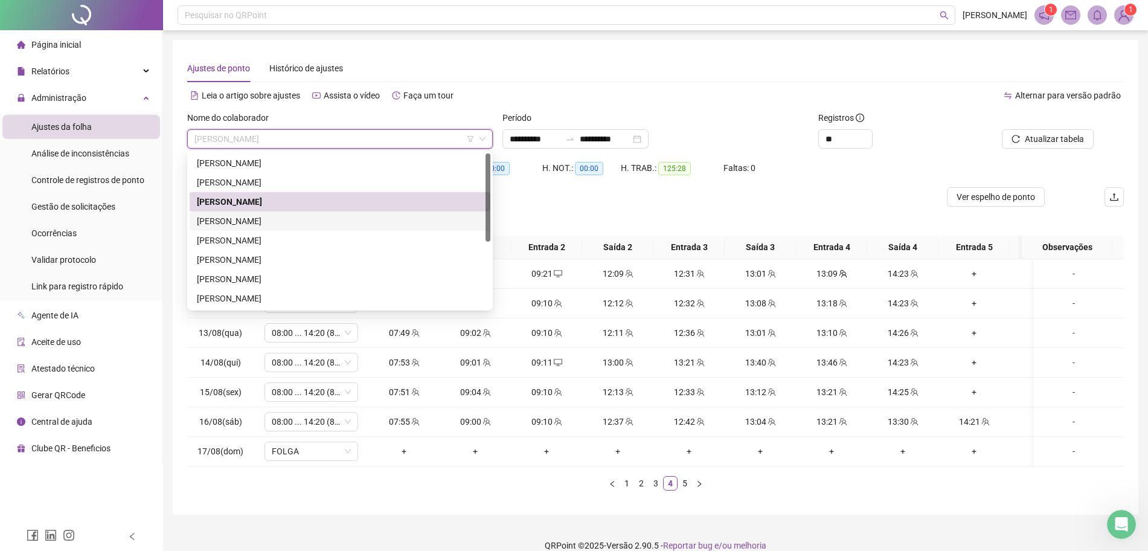
click at [281, 215] on div "DARLAN SILVA CARVALHO" at bounding box center [340, 220] width 286 height 13
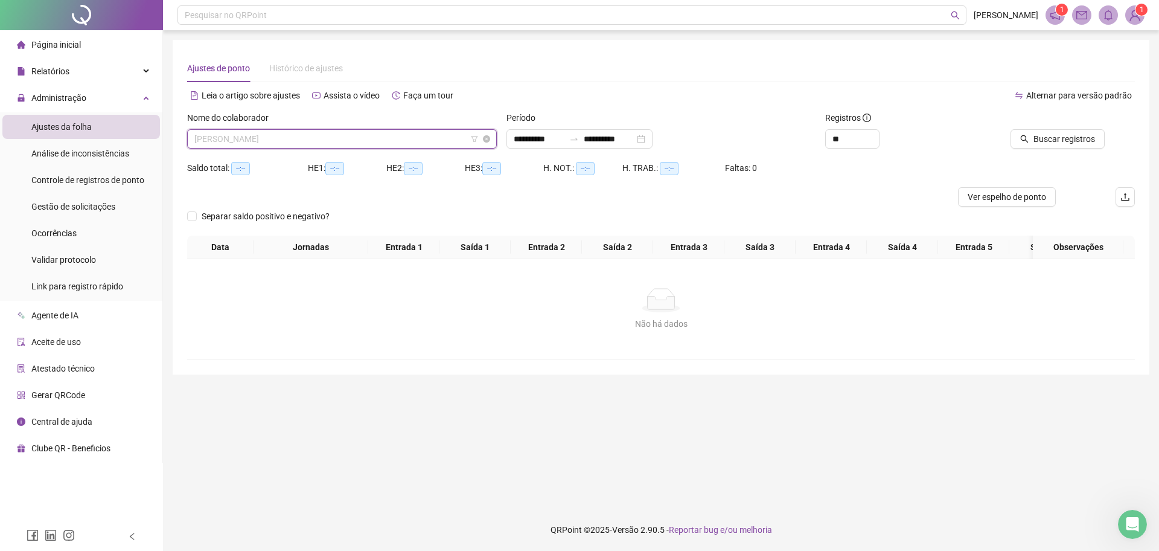
click at [394, 147] on span "DARLAN SILVA CARVALHO" at bounding box center [341, 139] width 295 height 18
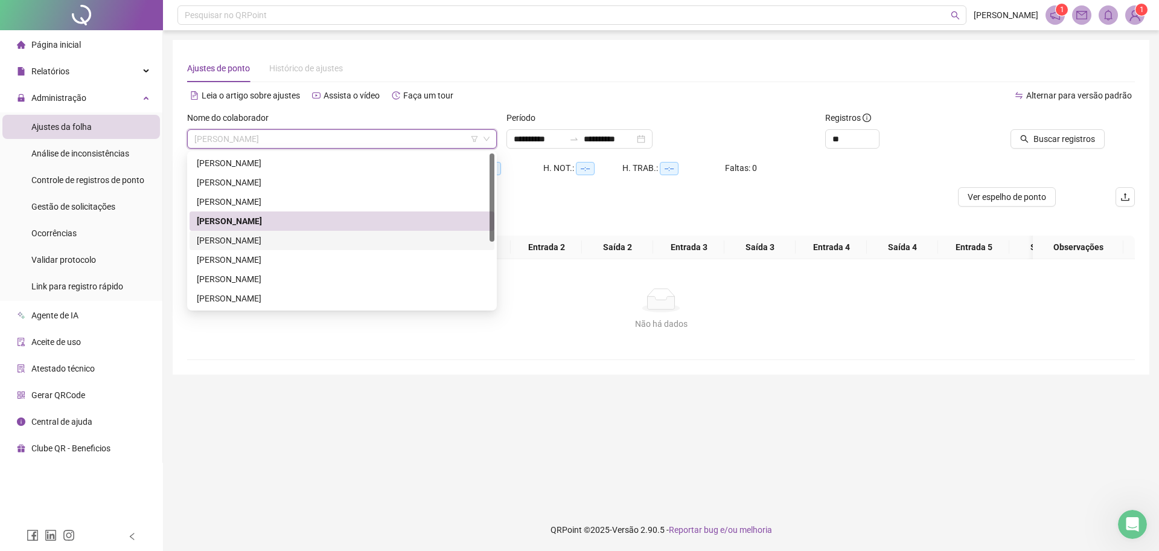
click at [246, 234] on div "GISELE DE CASTRO SANTIAGO" at bounding box center [342, 240] width 290 height 13
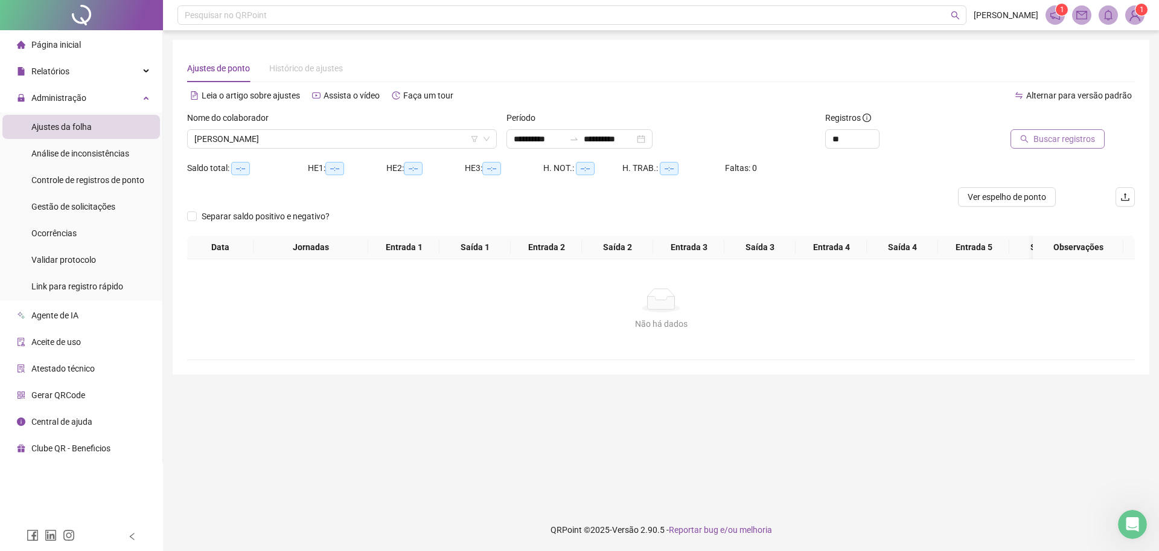
click at [1044, 136] on span "Buscar registros" at bounding box center [1065, 138] width 62 height 13
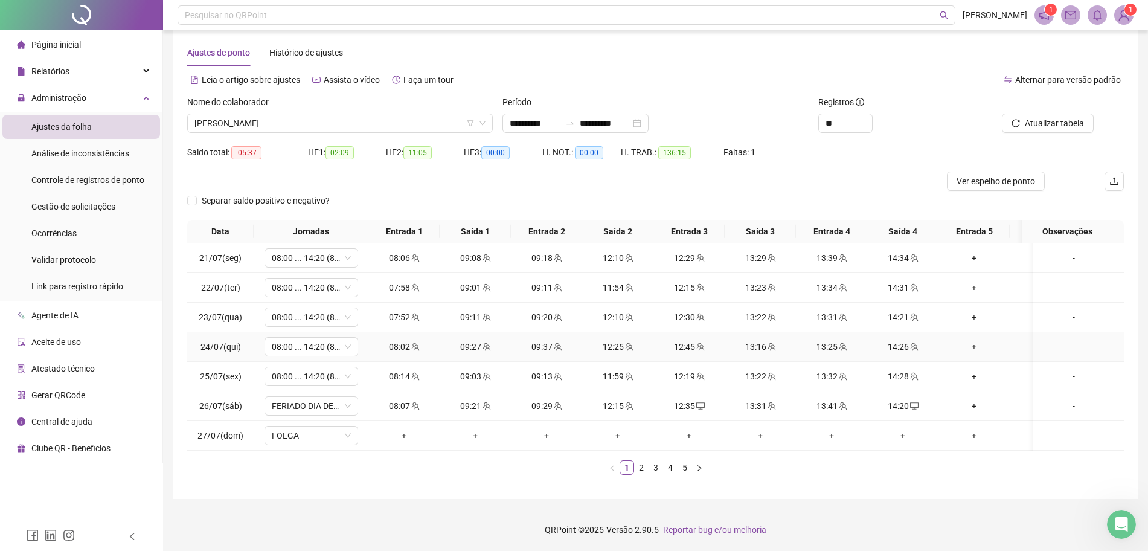
scroll to position [27, 0]
click at [654, 469] on link "3" at bounding box center [655, 467] width 13 height 13
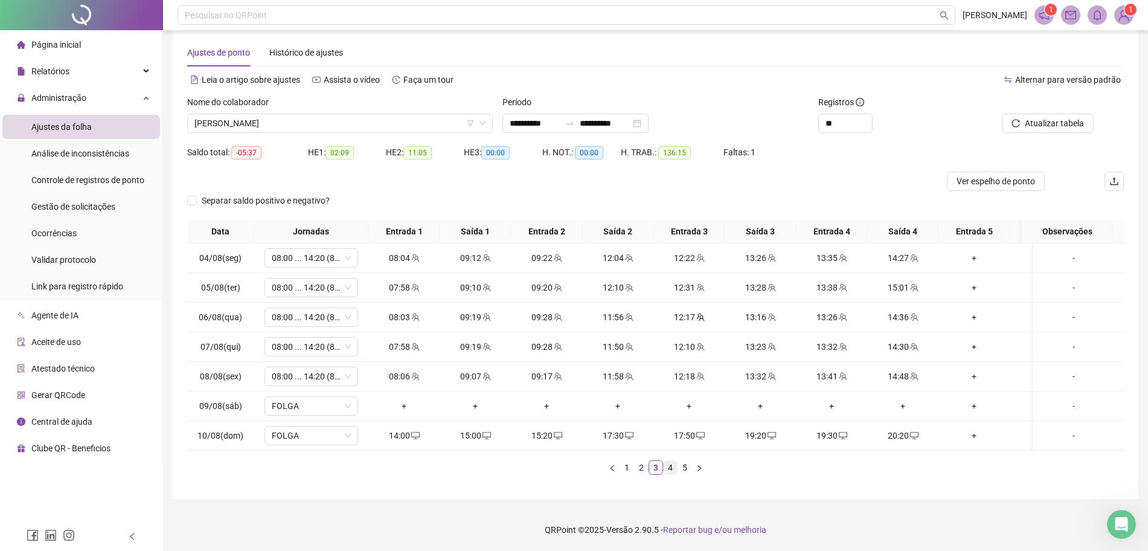
click at [672, 469] on link "4" at bounding box center [670, 467] width 13 height 13
click at [327, 397] on span "08:00 ... 14:20 (8 HORAS)" at bounding box center [311, 406] width 79 height 18
type input "*****"
click at [304, 357] on div "Folga" at bounding box center [321, 362] width 80 height 13
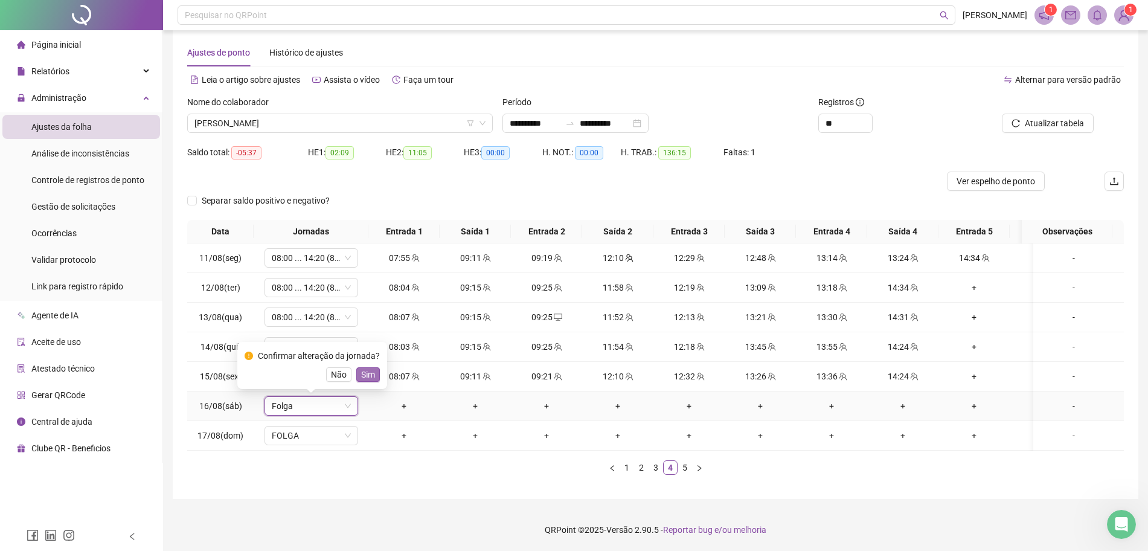
click at [365, 368] on span "Sim" at bounding box center [368, 374] width 14 height 13
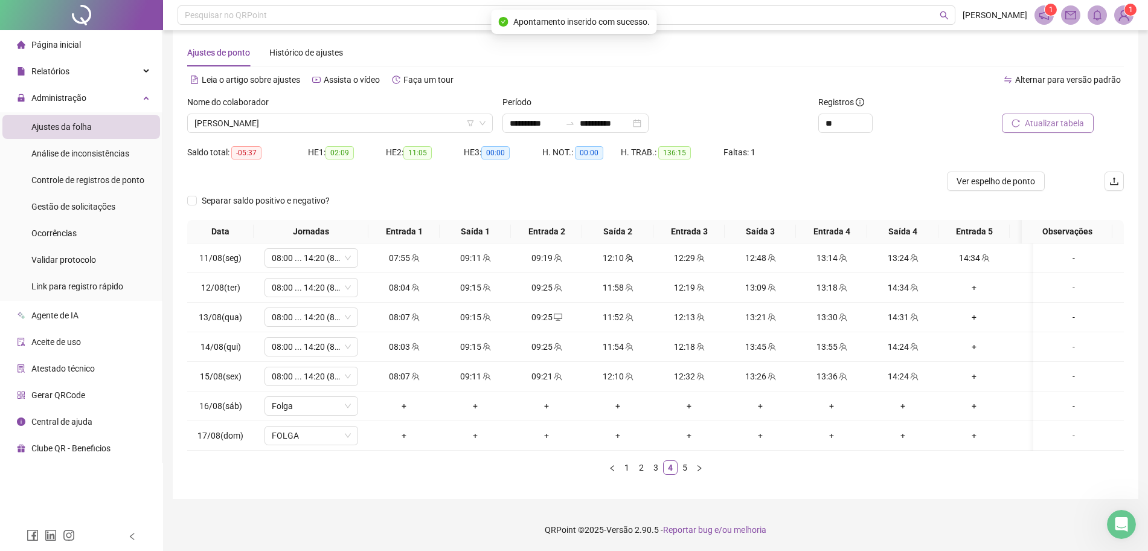
click at [1038, 117] on span "Atualizar tabela" at bounding box center [1054, 123] width 59 height 13
click at [682, 462] on link "5" at bounding box center [684, 467] width 13 height 13
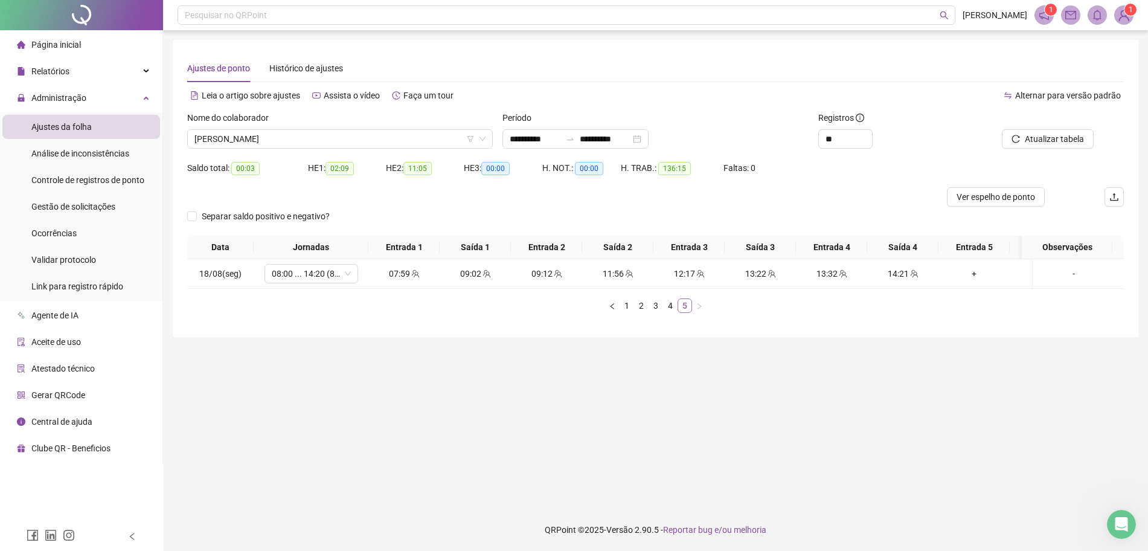
scroll to position [0, 0]
click at [441, 129] on div "GISELE DE CASTRO SANTIAGO" at bounding box center [342, 138] width 310 height 19
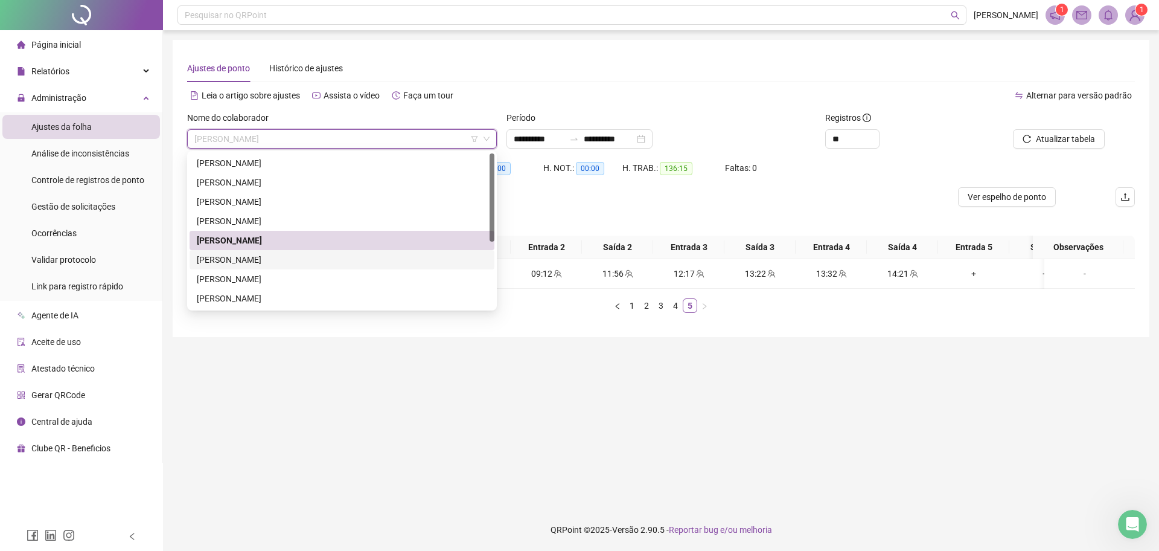
click at [295, 260] on div "JESSE CRAVEIRO DE SOUSA" at bounding box center [342, 259] width 290 height 13
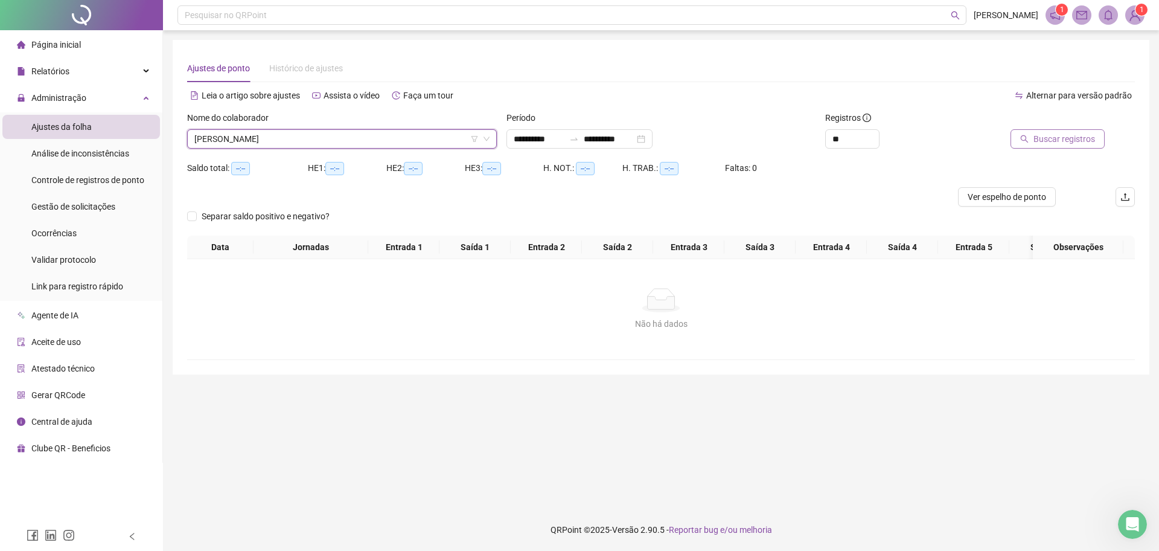
click at [1043, 133] on span "Buscar registros" at bounding box center [1065, 138] width 62 height 13
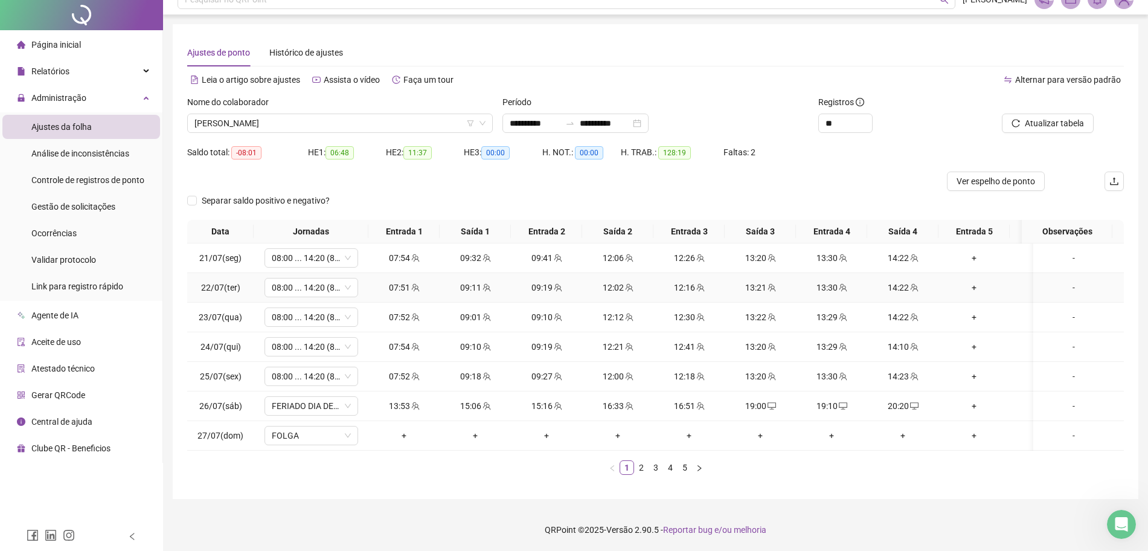
scroll to position [27, 0]
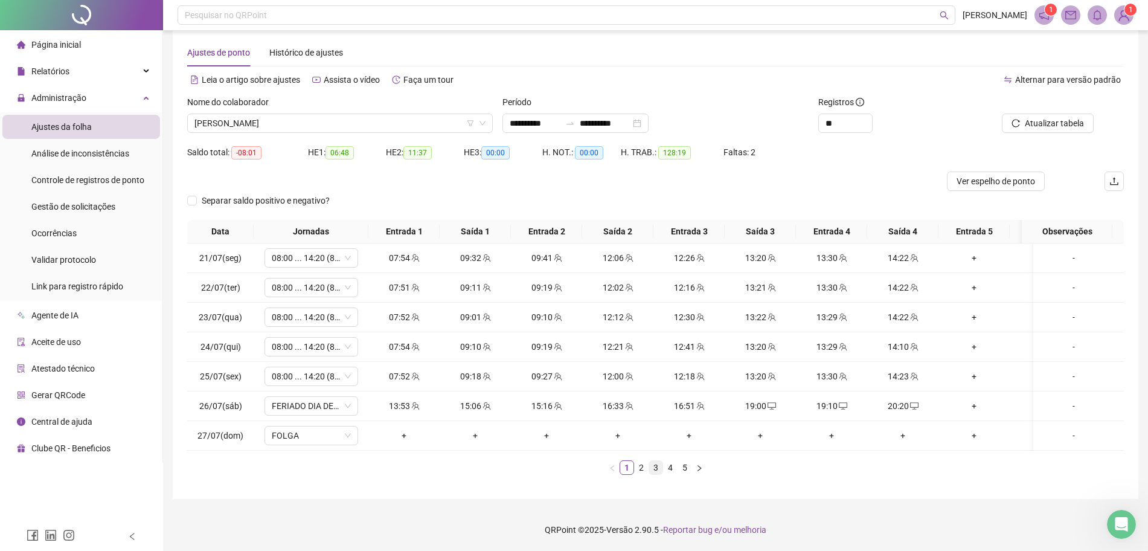
click at [662, 466] on link "3" at bounding box center [655, 467] width 13 height 13
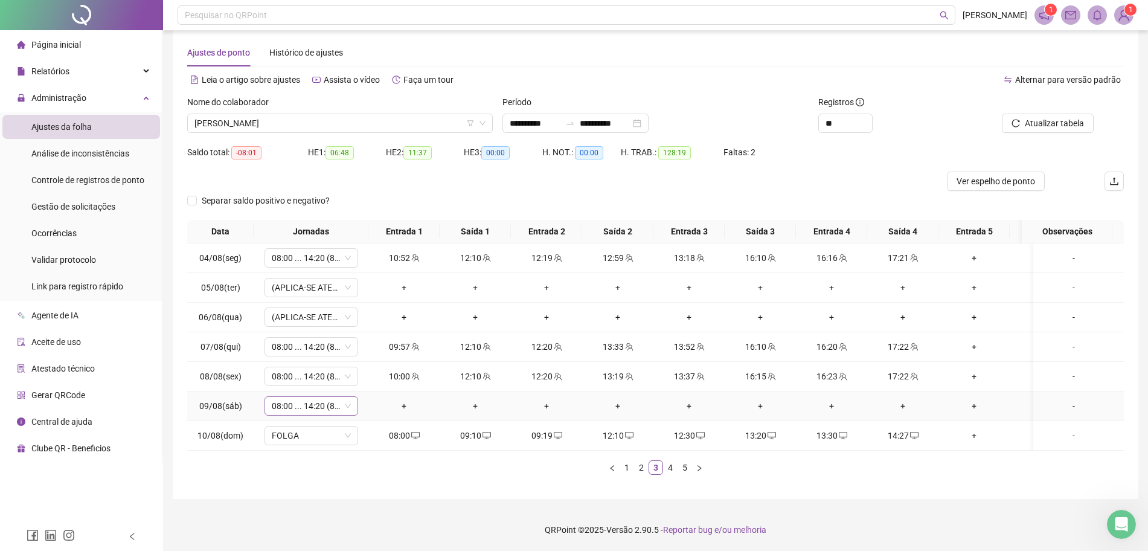
click at [343, 397] on span "08:00 ... 14:20 (8 HORAS)" at bounding box center [311, 406] width 79 height 18
type input "*****"
click at [313, 356] on div "Folga" at bounding box center [321, 362] width 80 height 13
click at [373, 367] on button "Sim" at bounding box center [368, 374] width 24 height 14
click at [1042, 117] on span "Atualizar tabela" at bounding box center [1054, 123] width 59 height 13
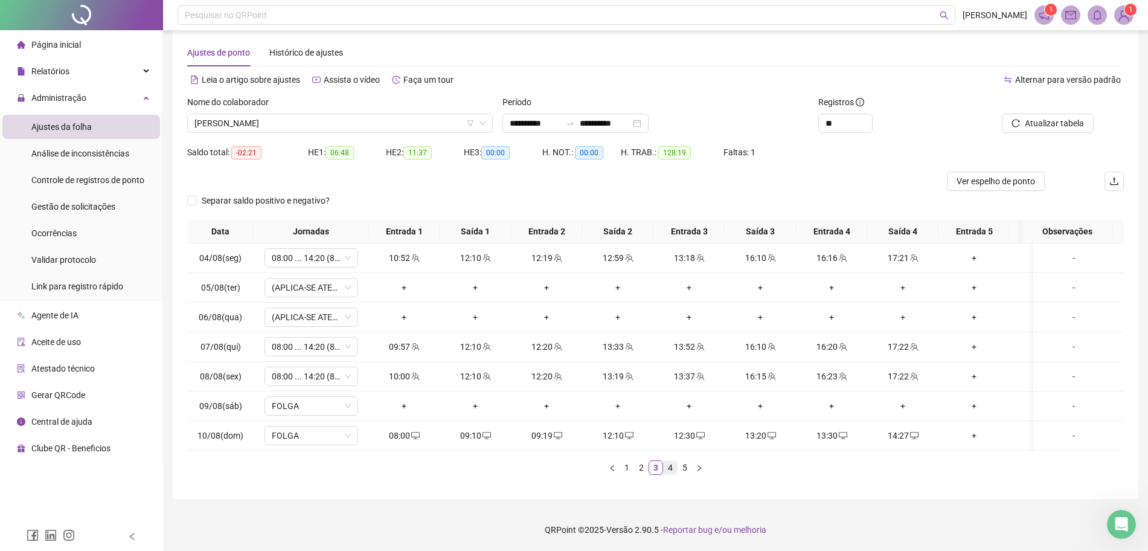
click at [671, 469] on link "4" at bounding box center [670, 467] width 13 height 13
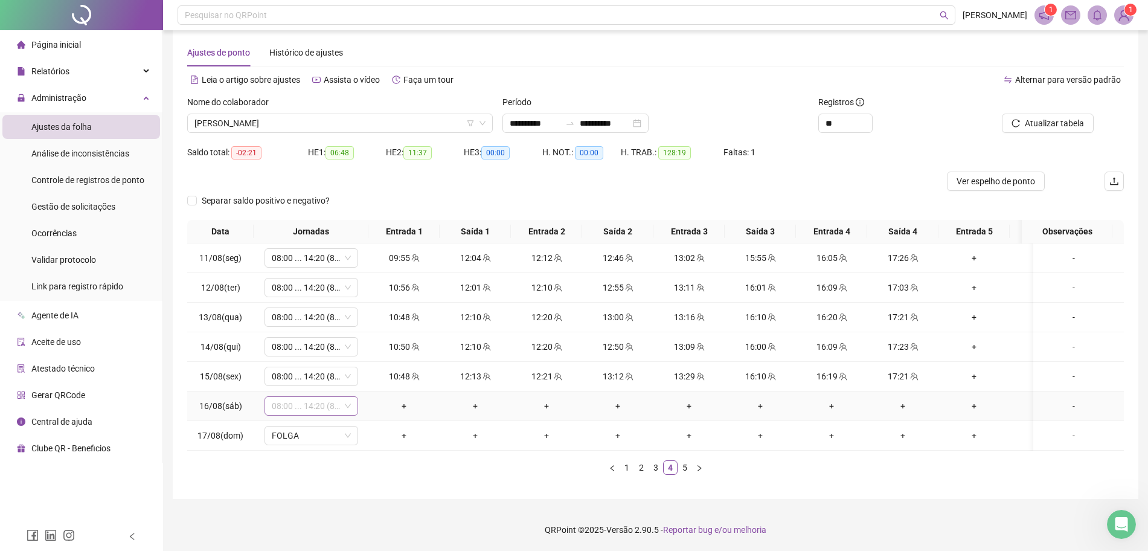
click at [331, 397] on span "08:00 ... 14:20 (8 HORAS)" at bounding box center [311, 406] width 79 height 18
type input "*****"
click at [281, 353] on div "Folga" at bounding box center [317, 362] width 101 height 19
click at [363, 368] on span "Sim" at bounding box center [368, 374] width 14 height 13
click at [1053, 117] on span "Atualizar tabela" at bounding box center [1054, 123] width 59 height 13
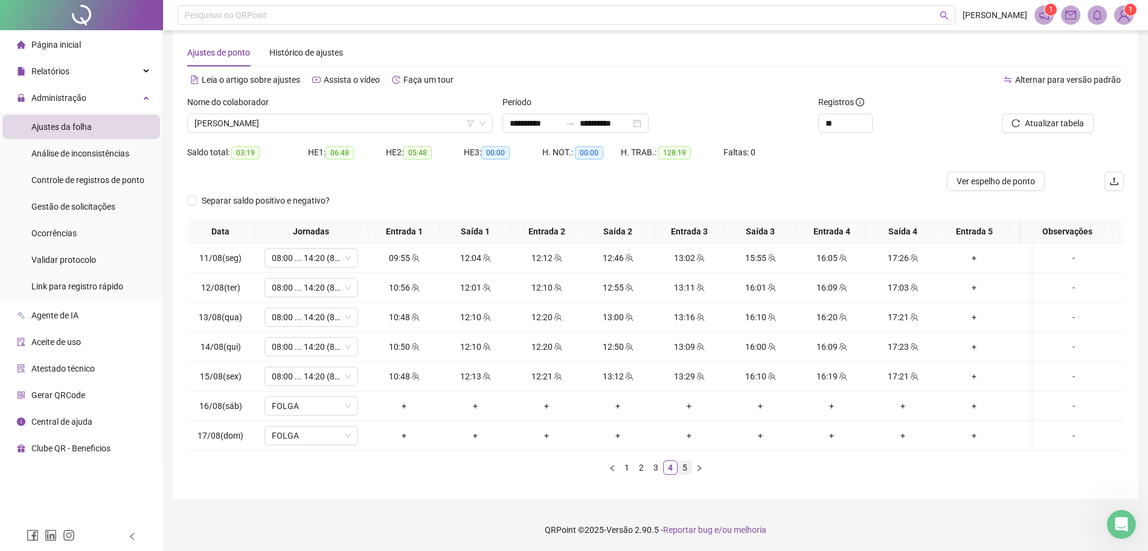
click at [685, 467] on link "5" at bounding box center [684, 467] width 13 height 13
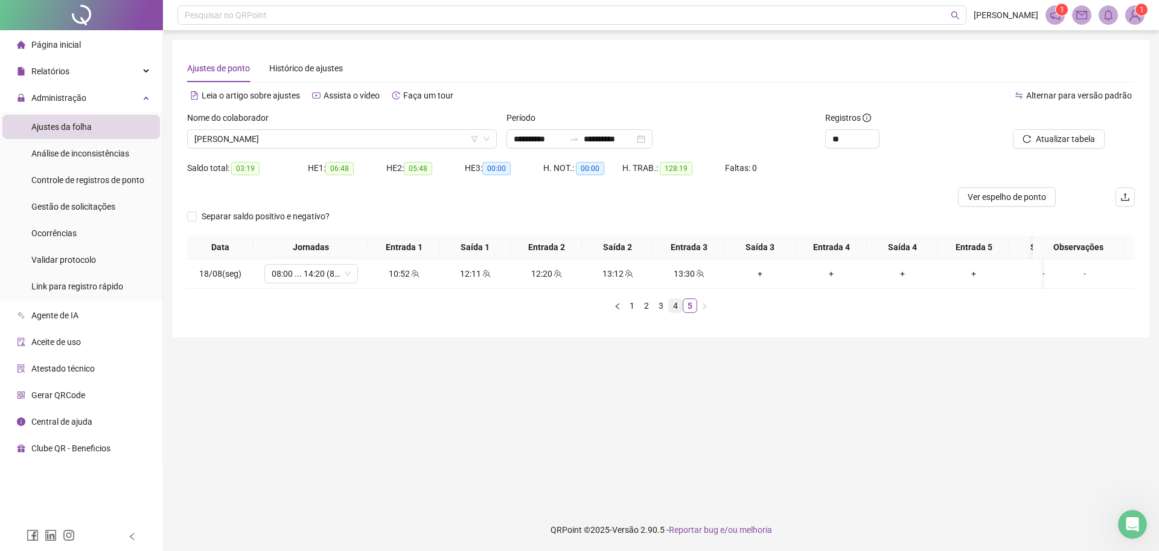
click at [674, 312] on link "4" at bounding box center [675, 305] width 13 height 13
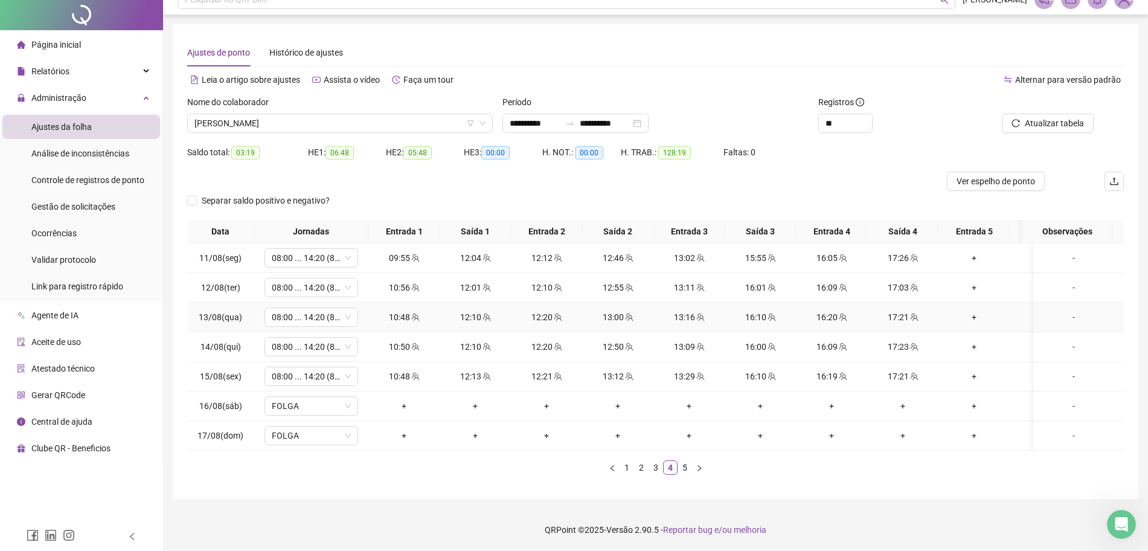
scroll to position [27, 0]
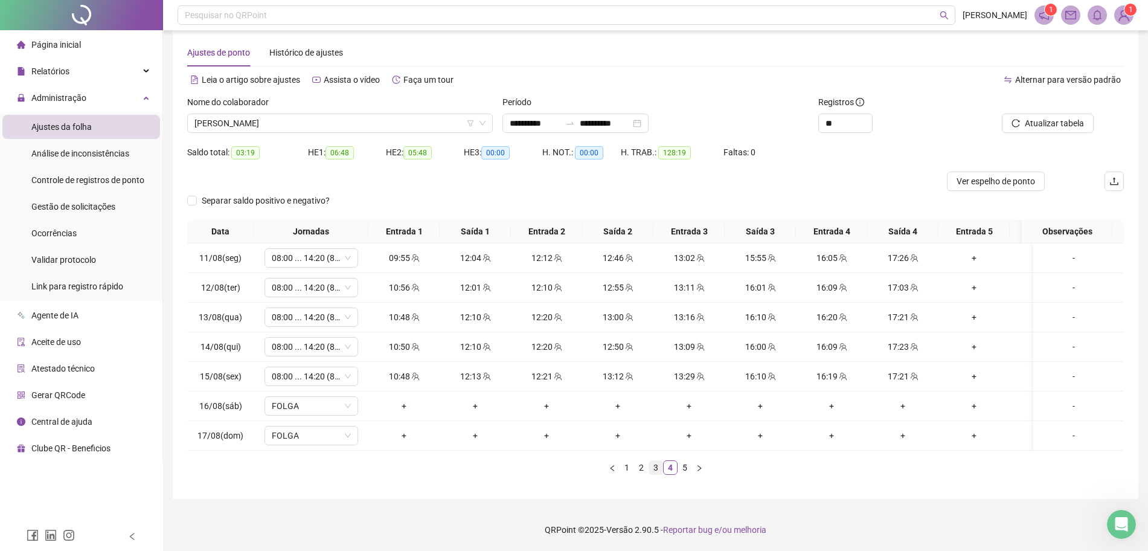
click at [651, 467] on link "3" at bounding box center [655, 467] width 13 height 13
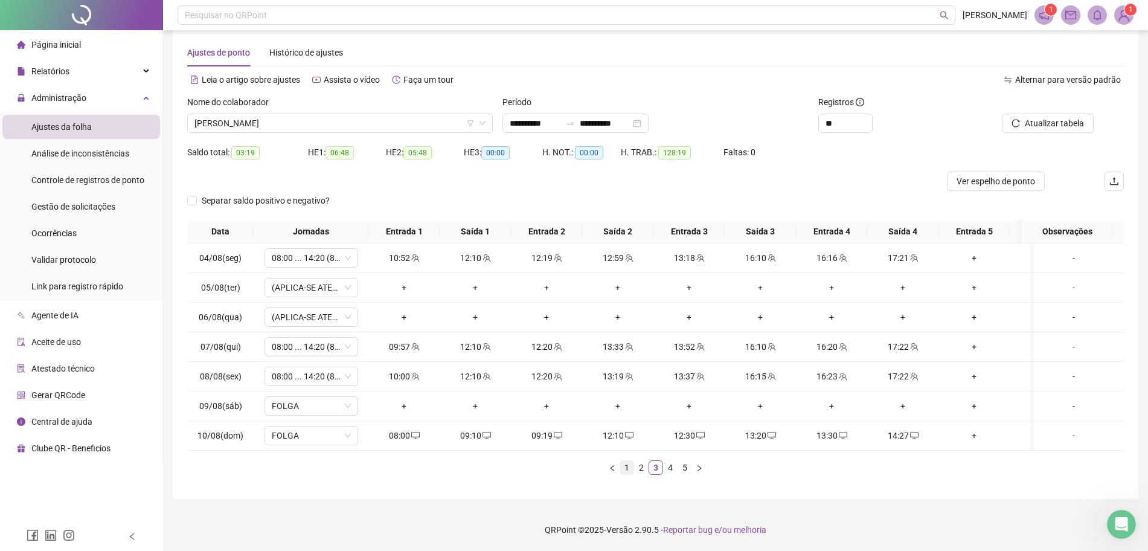
click at [623, 460] on li "1" at bounding box center [626, 467] width 14 height 14
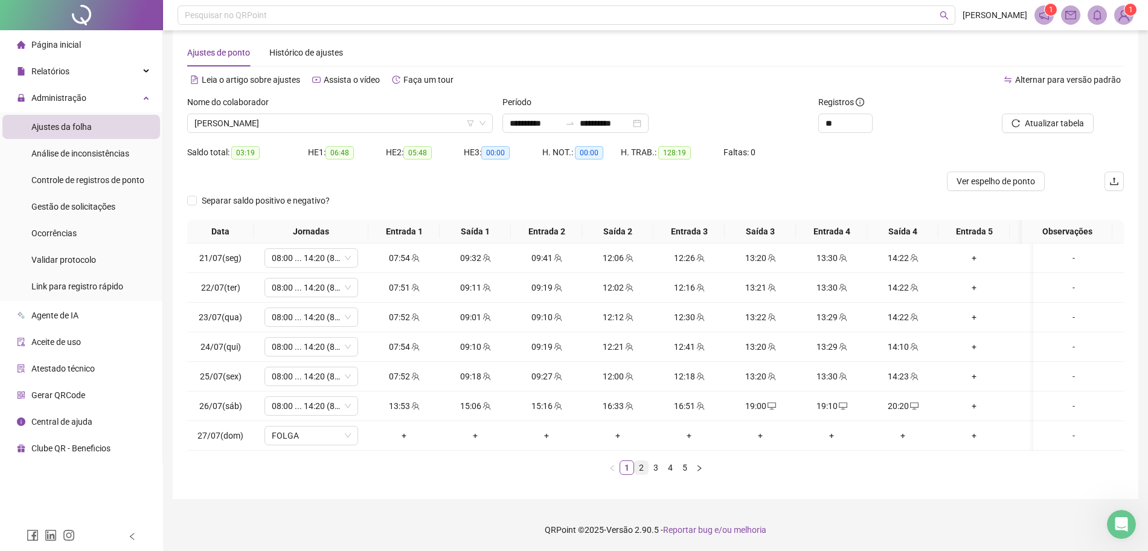
click at [643, 469] on link "2" at bounding box center [641, 467] width 13 height 13
click at [656, 473] on link "3" at bounding box center [655, 467] width 13 height 13
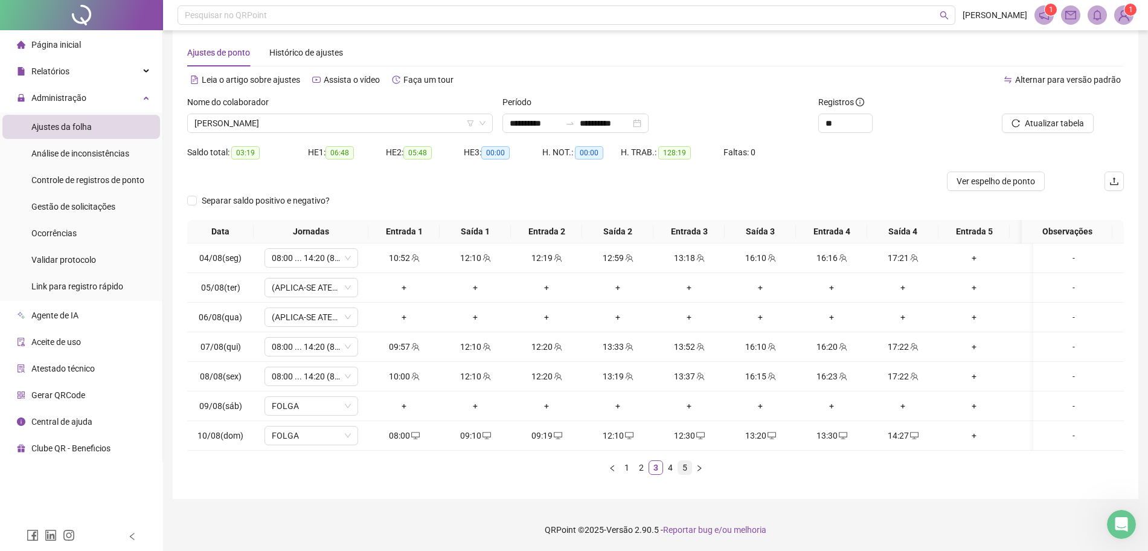
click at [677, 469] on li "5" at bounding box center [684, 467] width 14 height 14
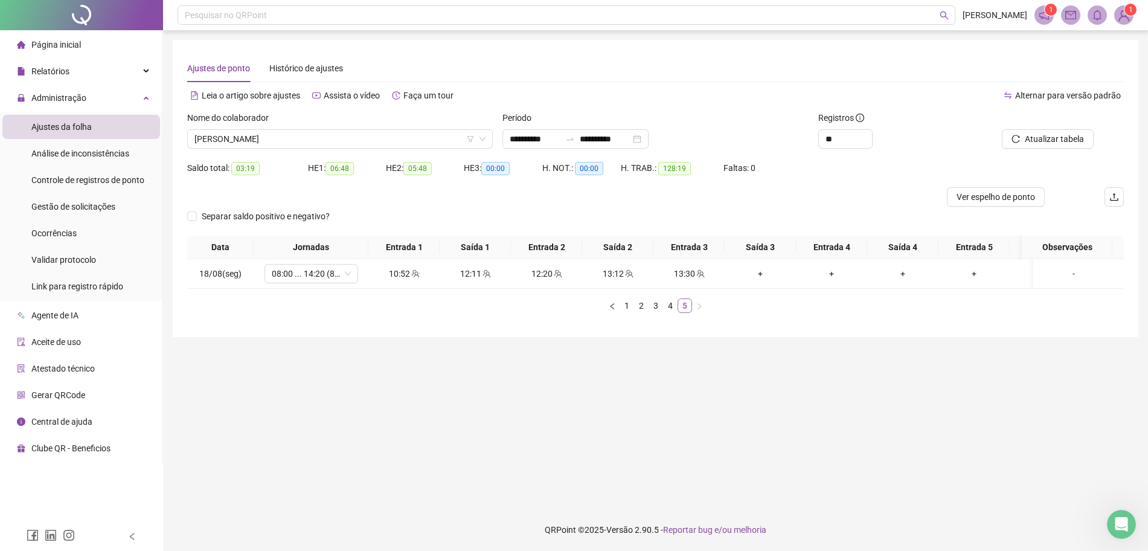
scroll to position [0, 0]
click at [674, 312] on link "4" at bounding box center [675, 305] width 13 height 13
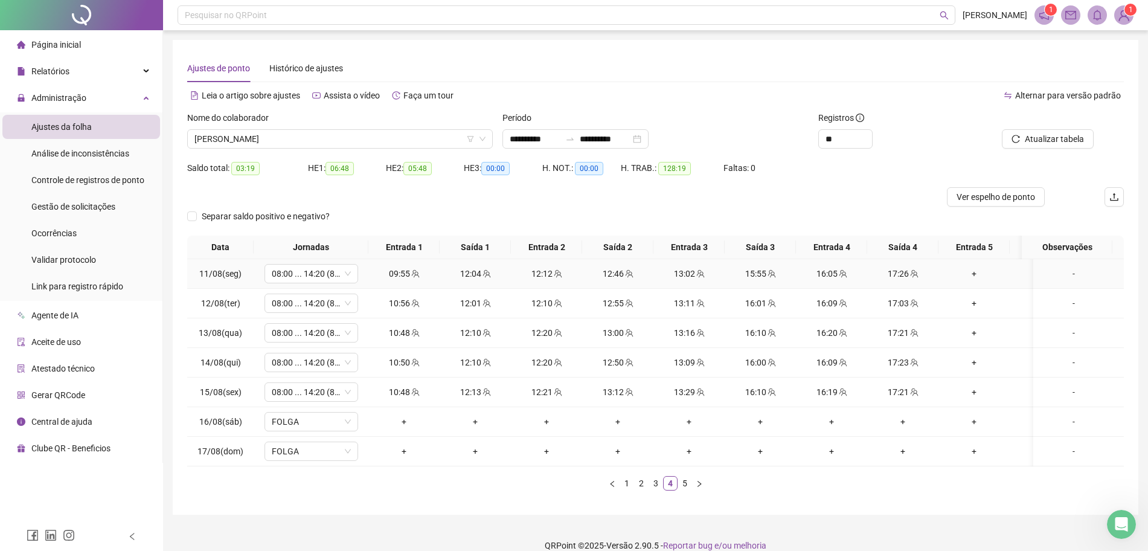
click at [397, 276] on div "09:55" at bounding box center [404, 273] width 62 height 13
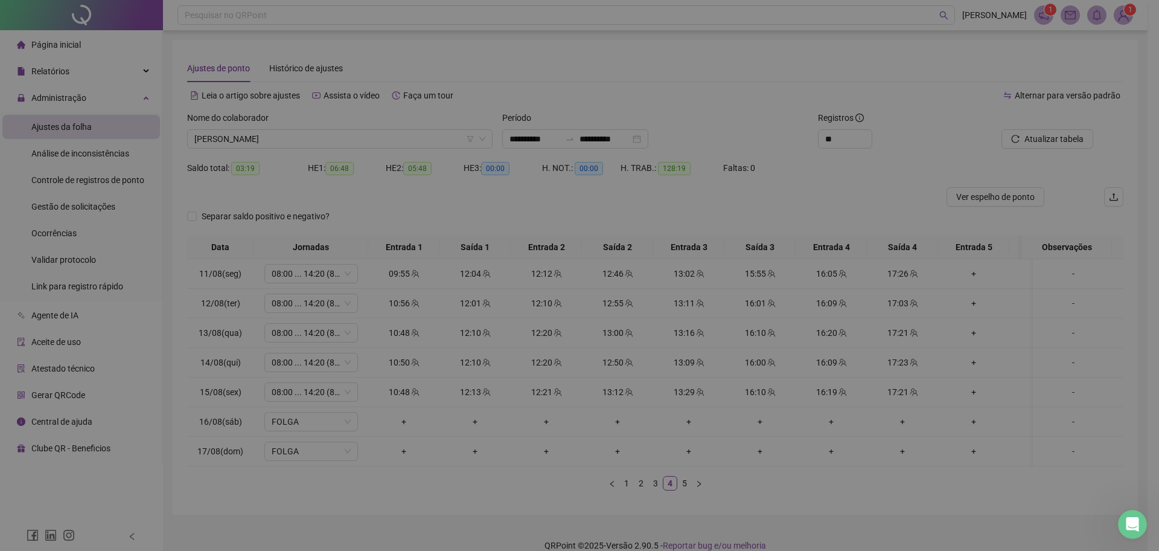
type input "**********"
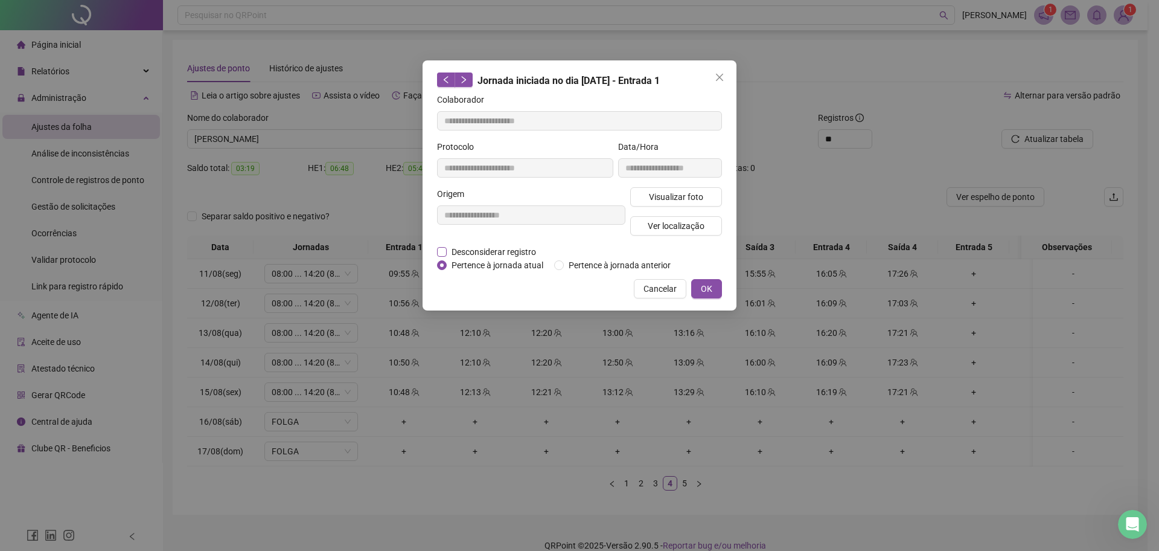
click at [472, 248] on span "Desconsiderar registro" at bounding box center [494, 251] width 94 height 13
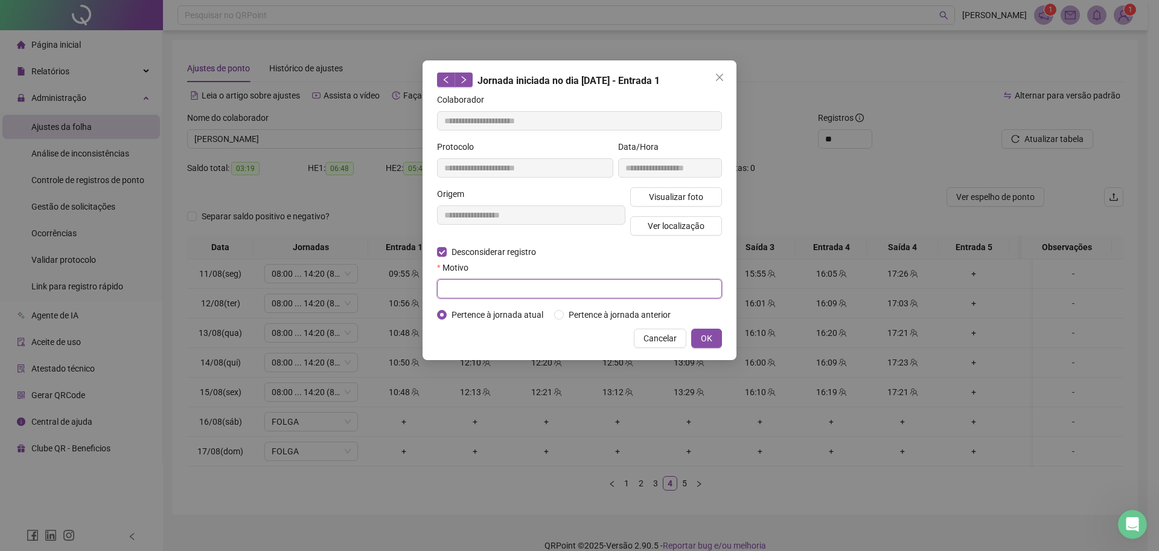
click at [462, 286] on input "text" at bounding box center [579, 288] width 285 height 19
type input "******"
click at [705, 337] on span "OK" at bounding box center [706, 337] width 11 height 13
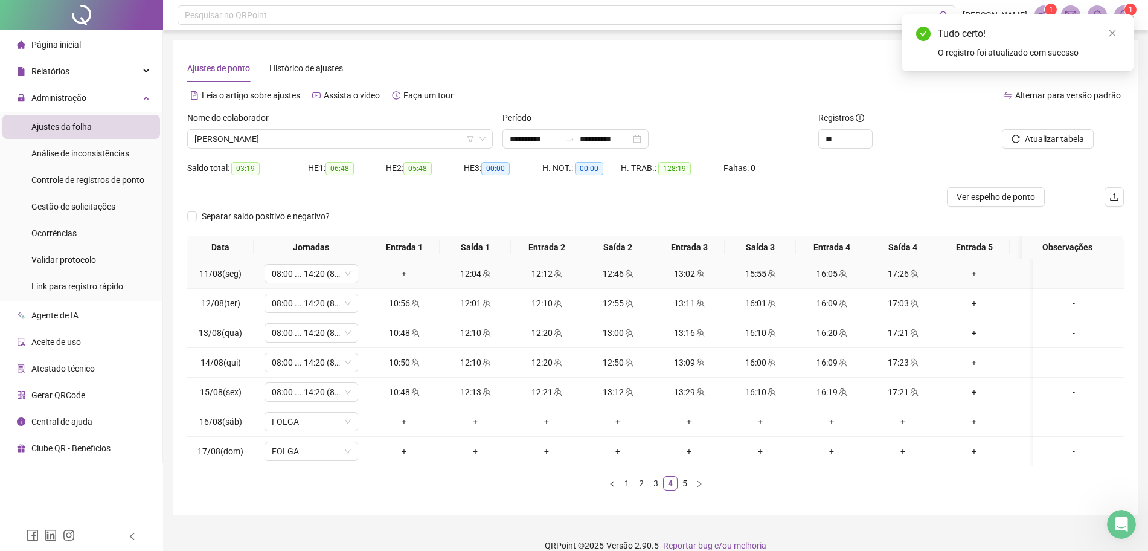
click at [411, 275] on div "+" at bounding box center [404, 273] width 62 height 13
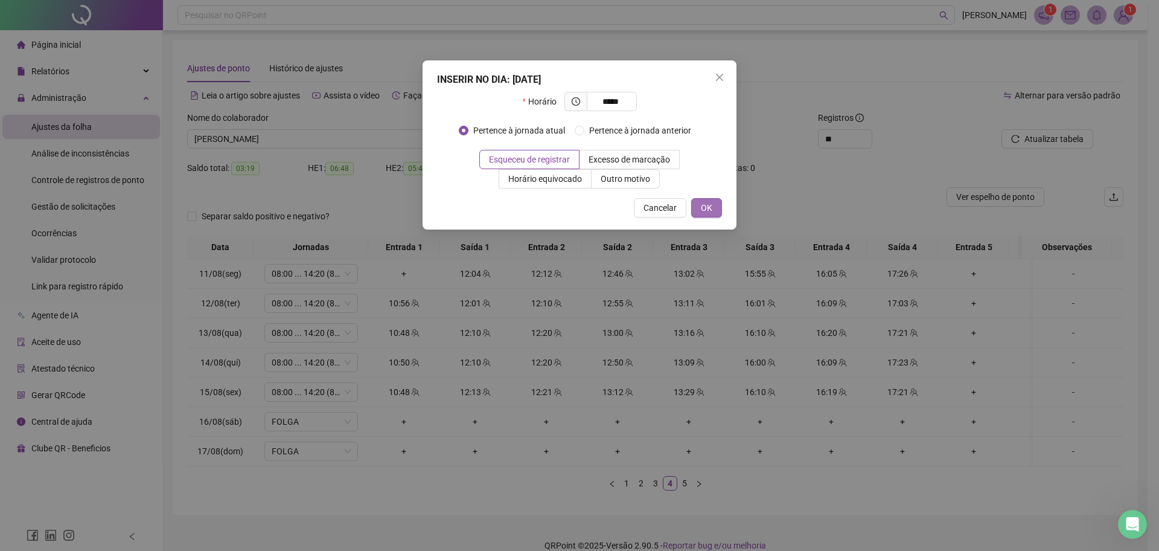
type input "*****"
click at [717, 208] on button "OK" at bounding box center [706, 207] width 31 height 19
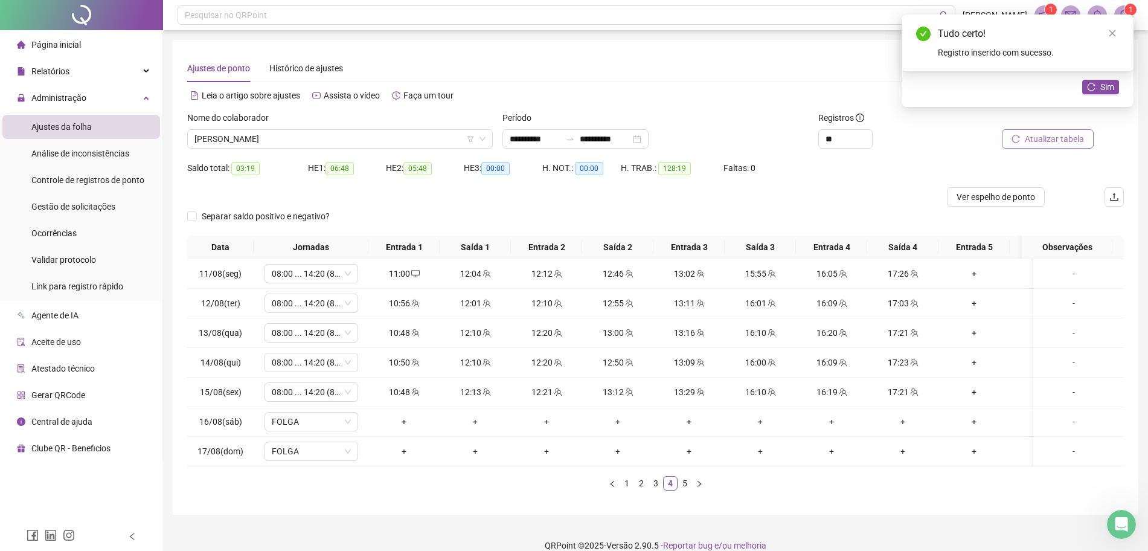
click at [1031, 139] on span "Atualizar tabela" at bounding box center [1054, 138] width 59 height 13
click at [1095, 82] on button "Sim" at bounding box center [1100, 87] width 37 height 14
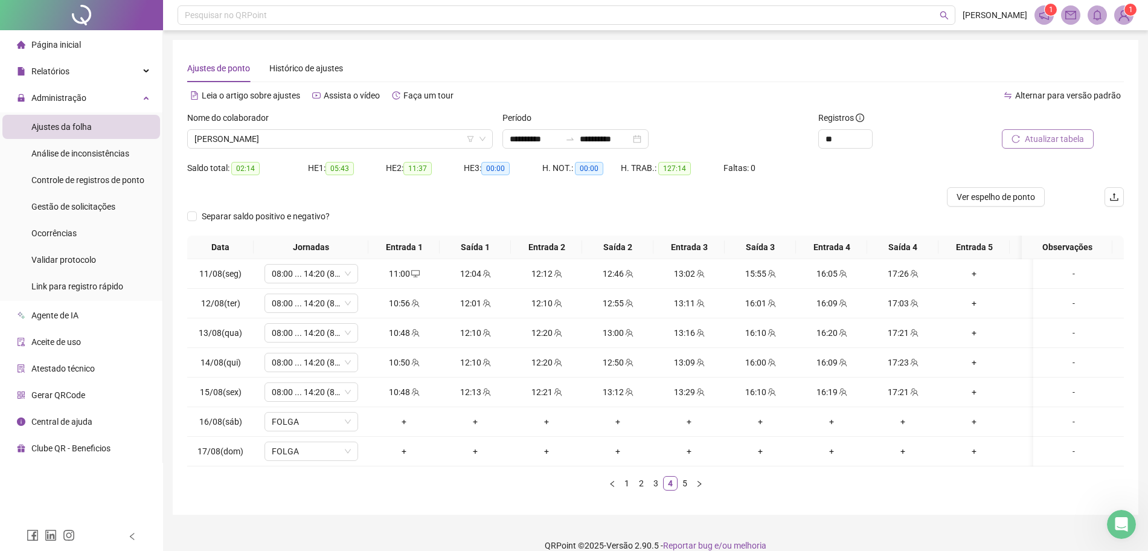
click at [1072, 140] on span "Atualizar tabela" at bounding box center [1054, 138] width 59 height 13
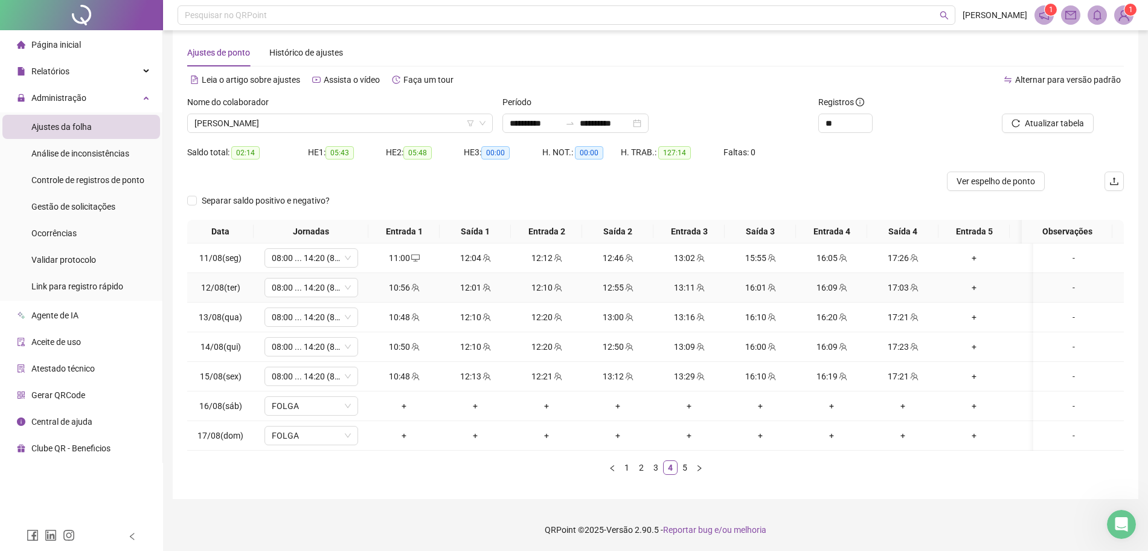
scroll to position [27, 0]
click at [685, 469] on link "5" at bounding box center [684, 467] width 13 height 13
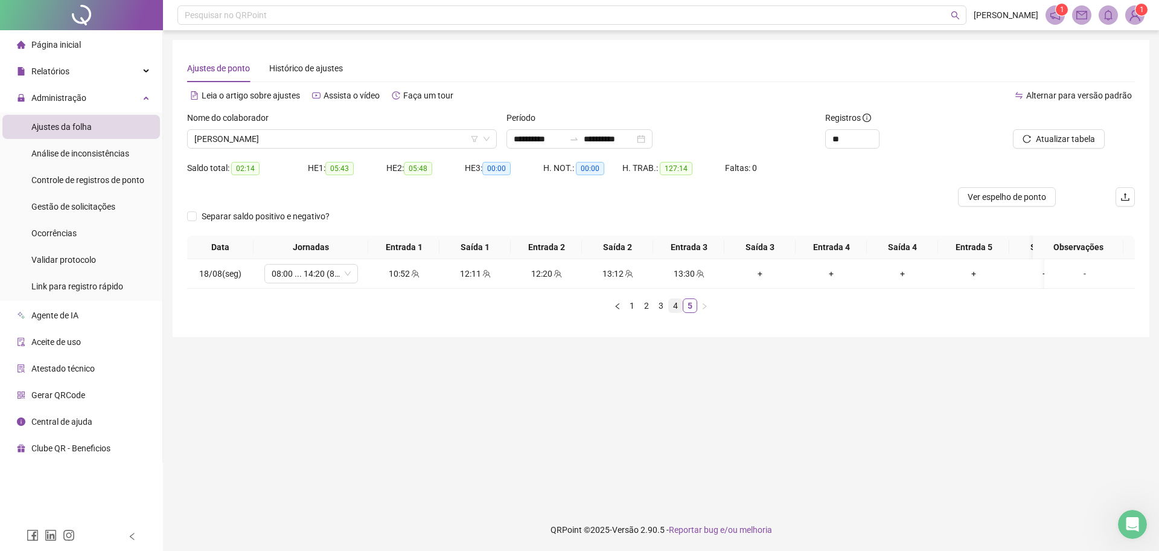
click at [671, 312] on link "4" at bounding box center [675, 305] width 13 height 13
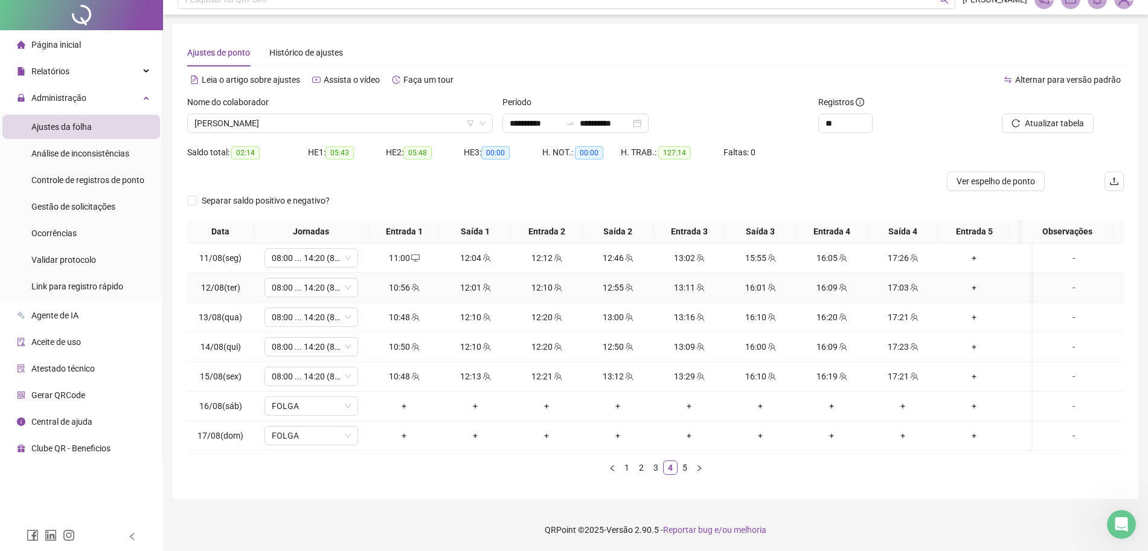
scroll to position [27, 0]
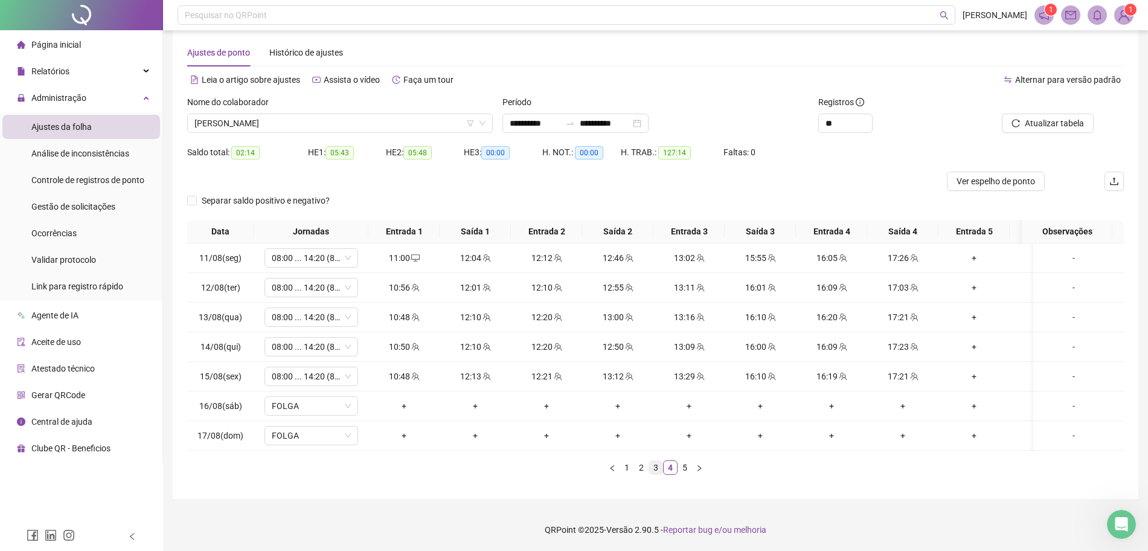
click at [656, 463] on link "3" at bounding box center [655, 467] width 13 height 13
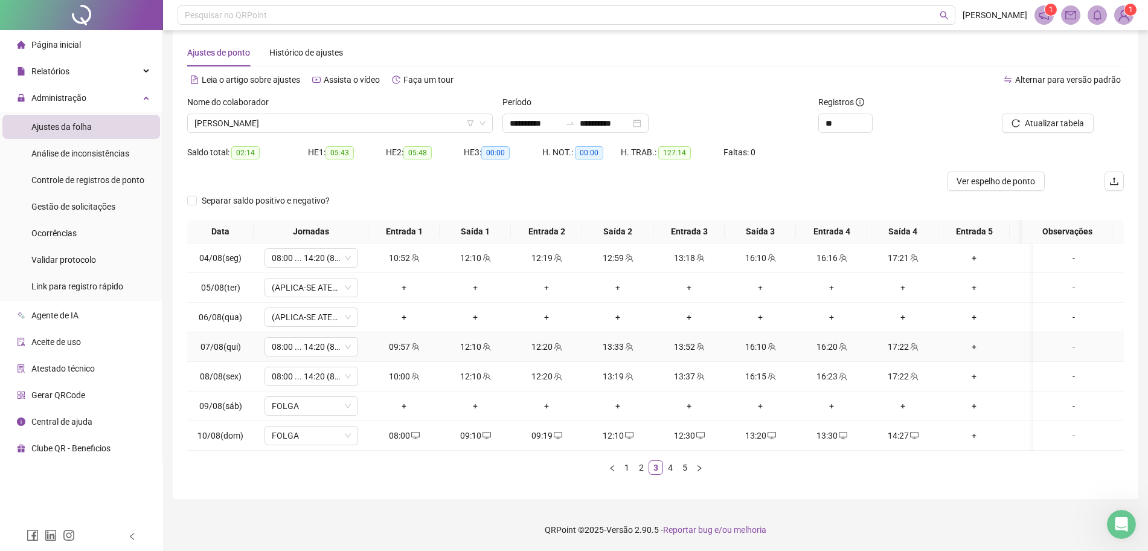
click at [401, 340] on div "09:57" at bounding box center [404, 346] width 62 height 13
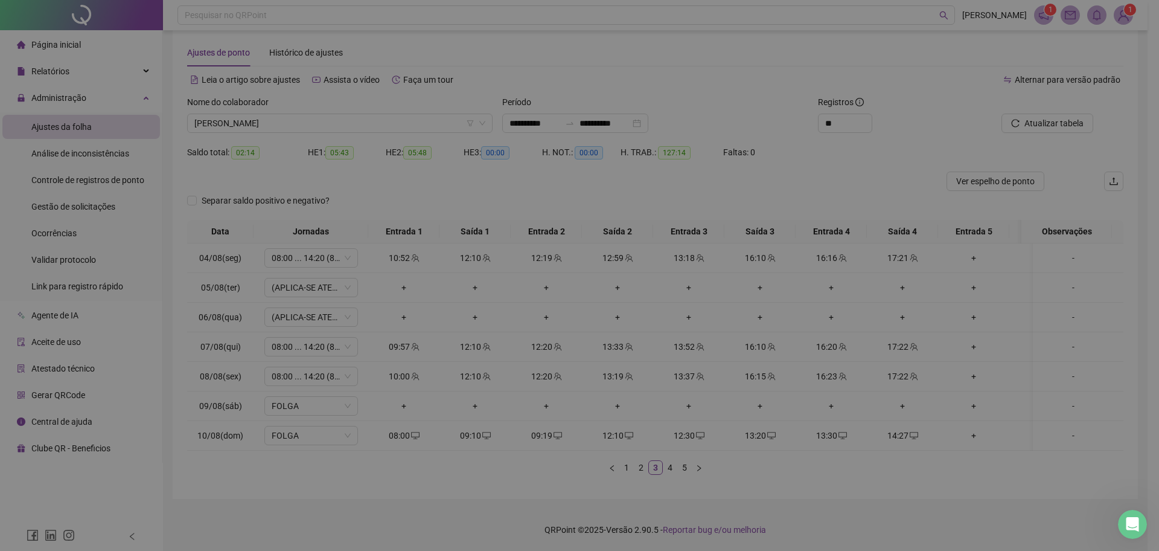
type input "**********"
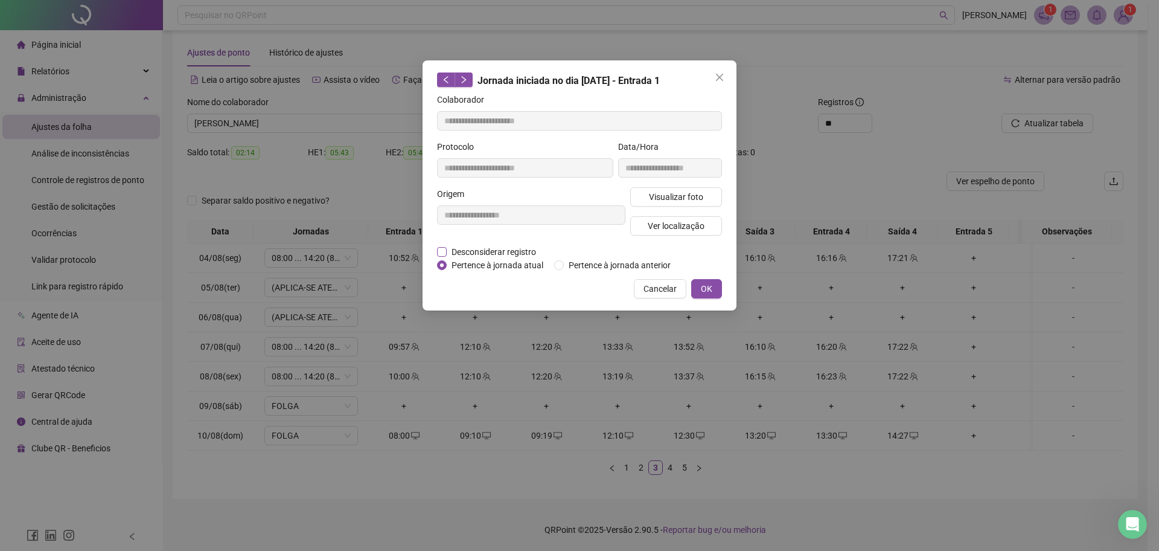
click at [483, 254] on span "Desconsiderar registro" at bounding box center [494, 251] width 94 height 13
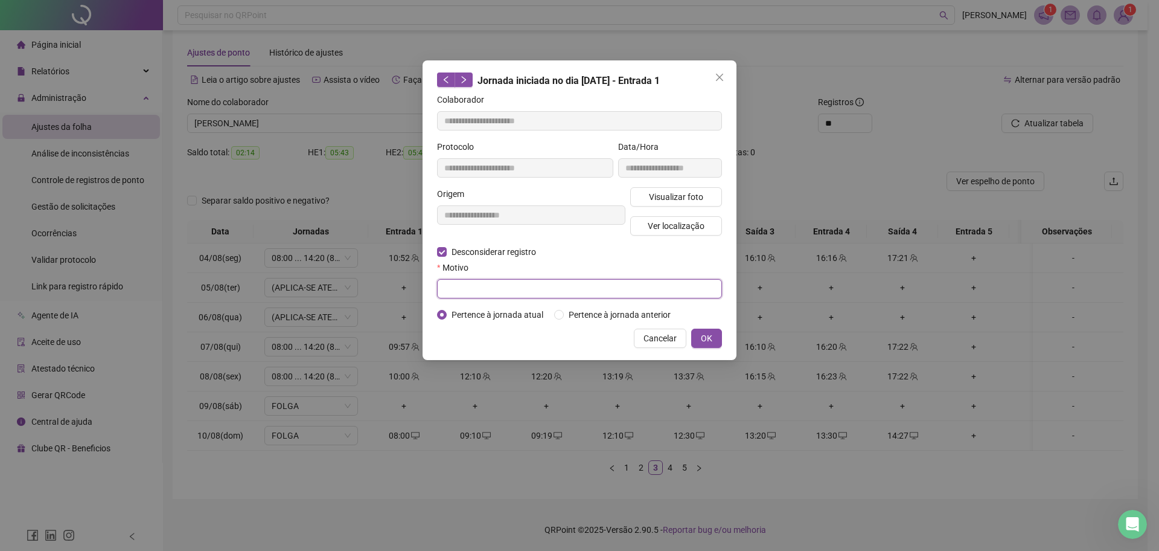
click at [475, 286] on input "text" at bounding box center [579, 288] width 285 height 19
type input "******"
click at [708, 334] on span "OK" at bounding box center [706, 337] width 11 height 13
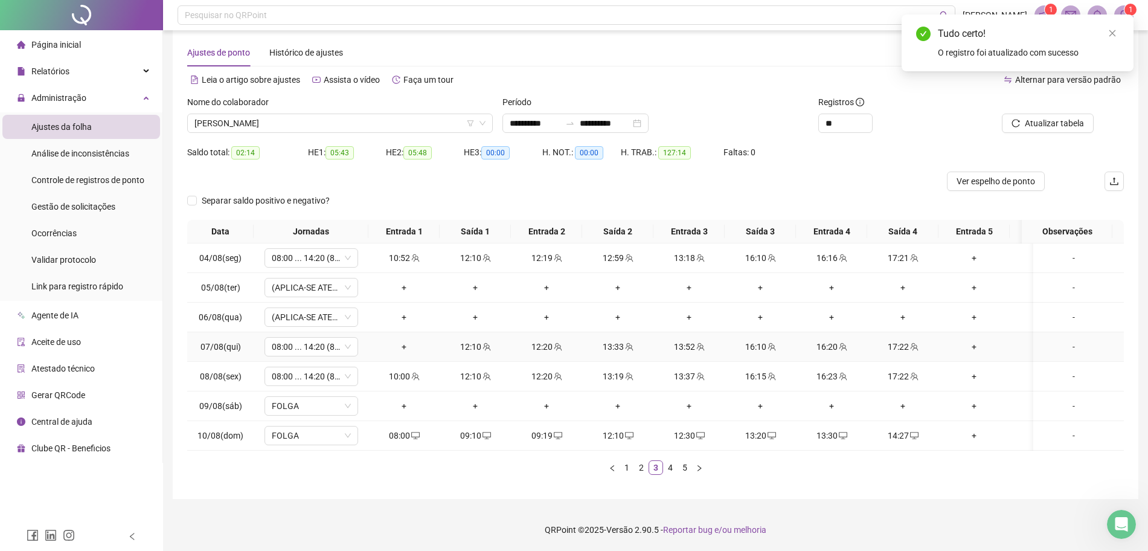
click at [409, 340] on div "+" at bounding box center [404, 346] width 62 height 13
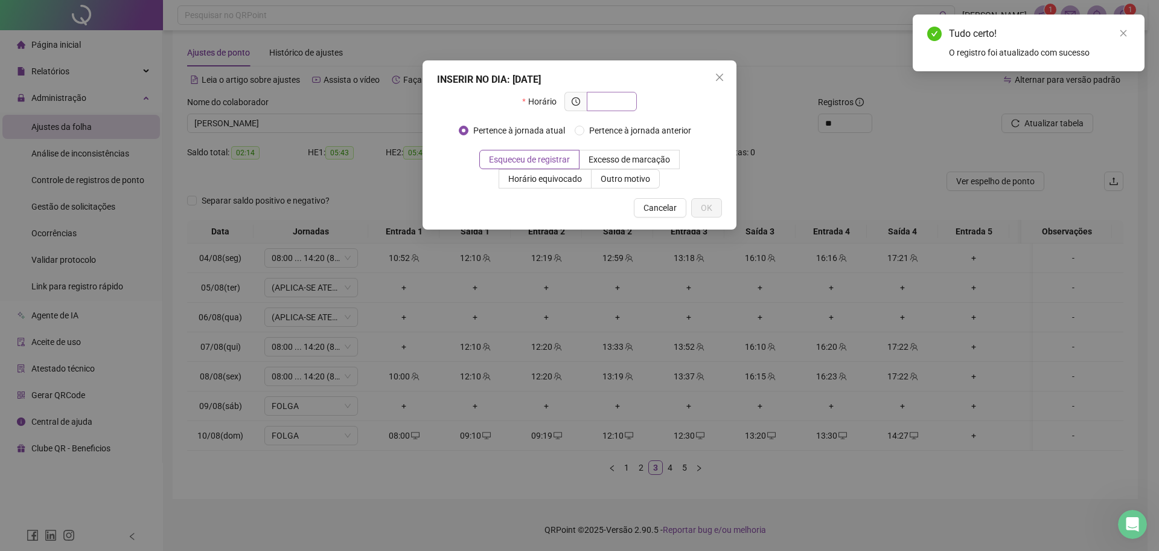
click at [611, 98] on input "text" at bounding box center [610, 101] width 33 height 13
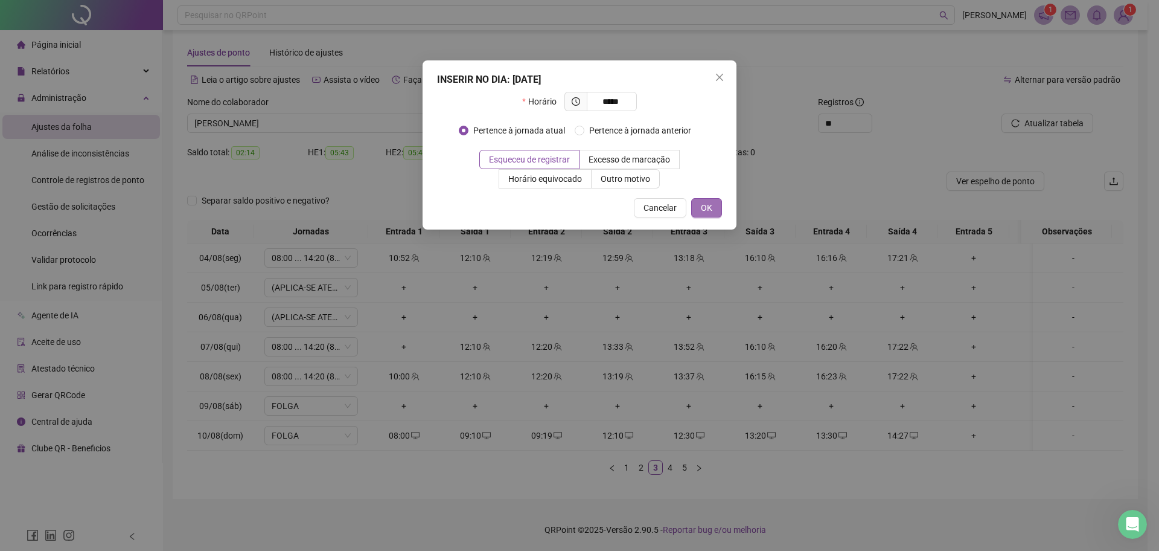
type input "*****"
click at [721, 212] on button "OK" at bounding box center [706, 207] width 31 height 19
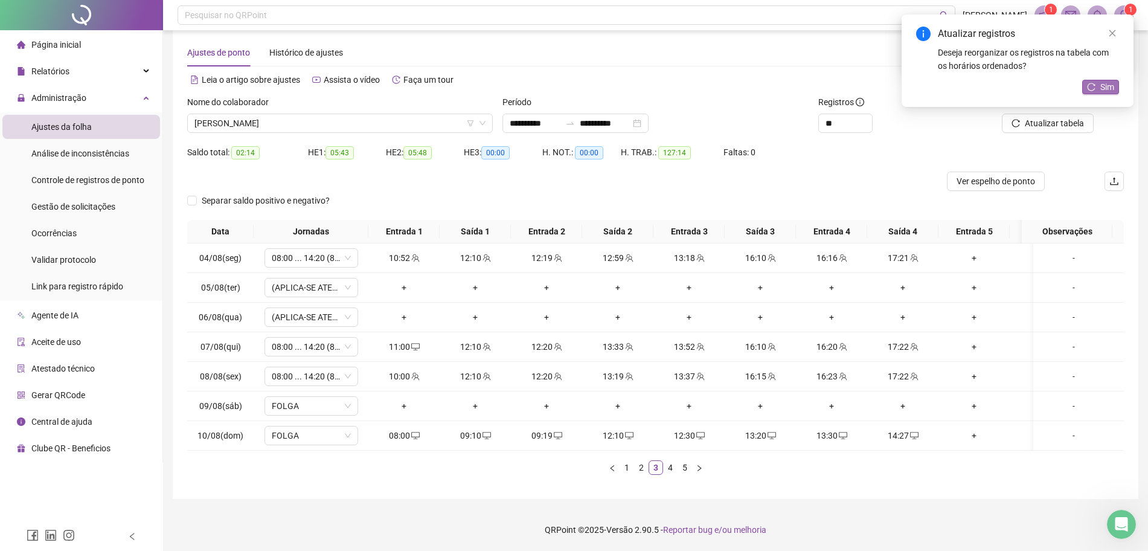
click at [1108, 80] on span "Sim" at bounding box center [1107, 86] width 14 height 13
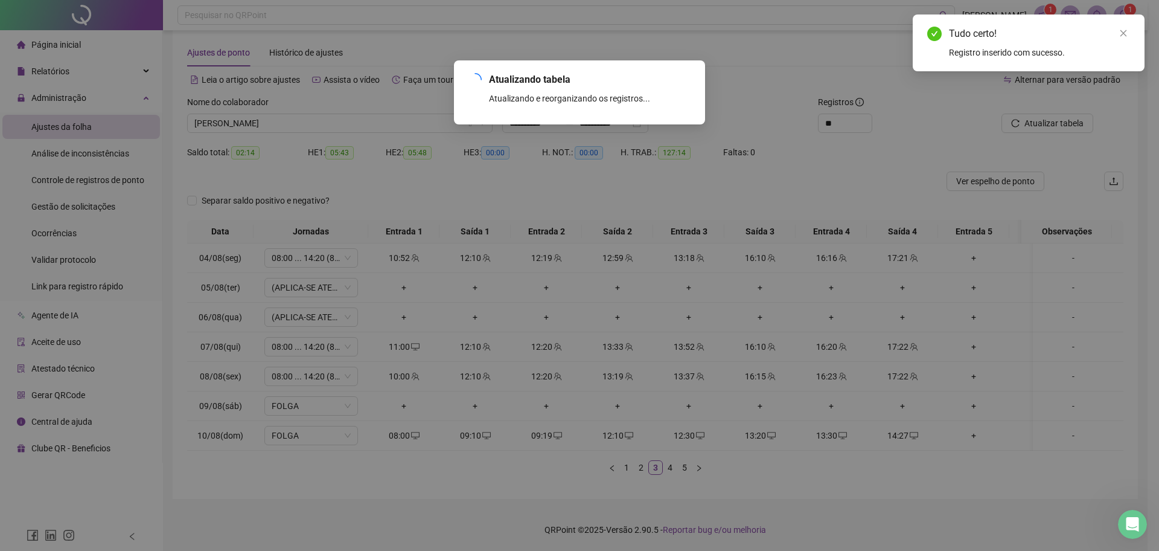
click at [1046, 111] on div "Atualizando tabela Atualizando e reorganizando os registros... OK" at bounding box center [579, 275] width 1159 height 551
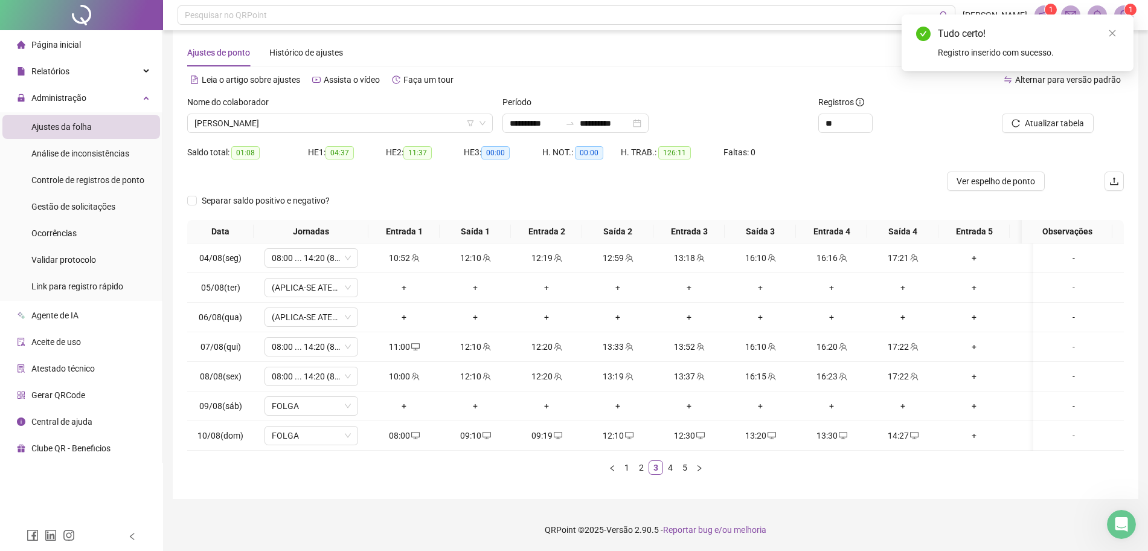
click at [1046, 117] on span "Atualizar tabela" at bounding box center [1054, 123] width 59 height 13
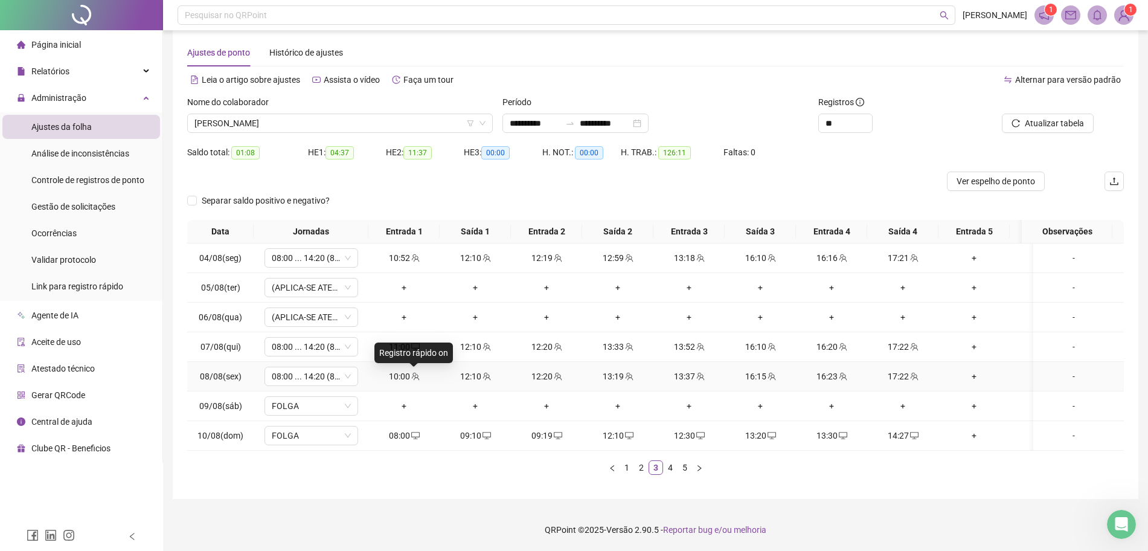
click at [418, 372] on icon "team" at bounding box center [415, 376] width 8 height 8
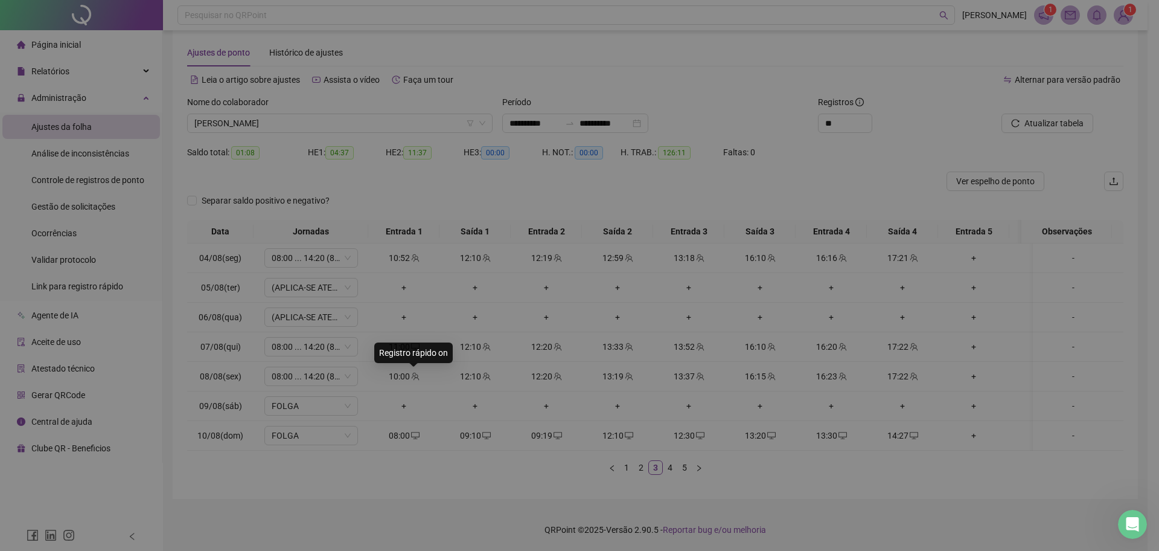
type input "**********"
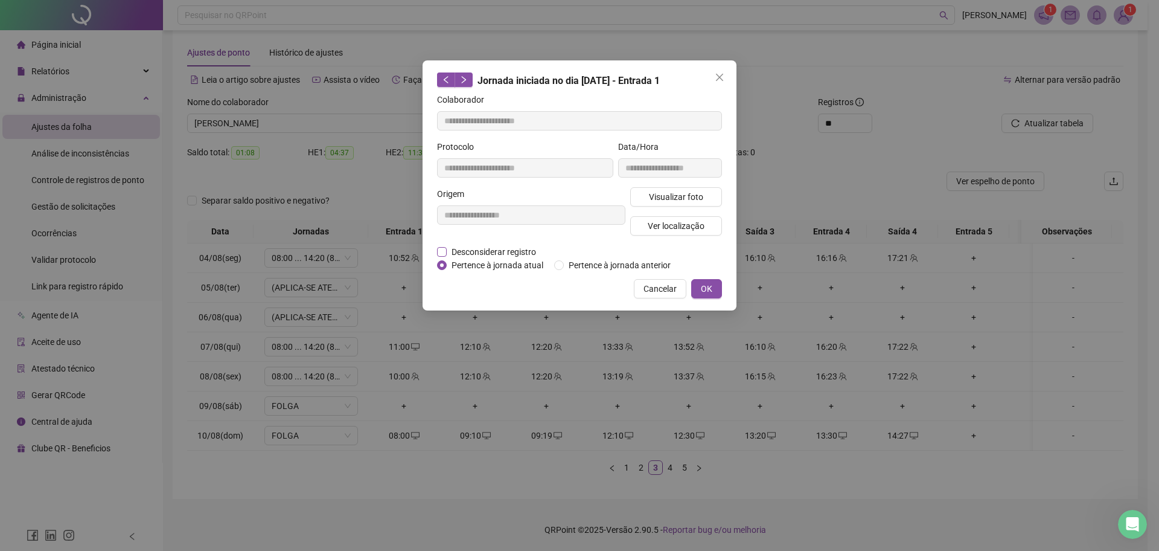
click at [466, 249] on span "Desconsiderar registro" at bounding box center [494, 251] width 94 height 13
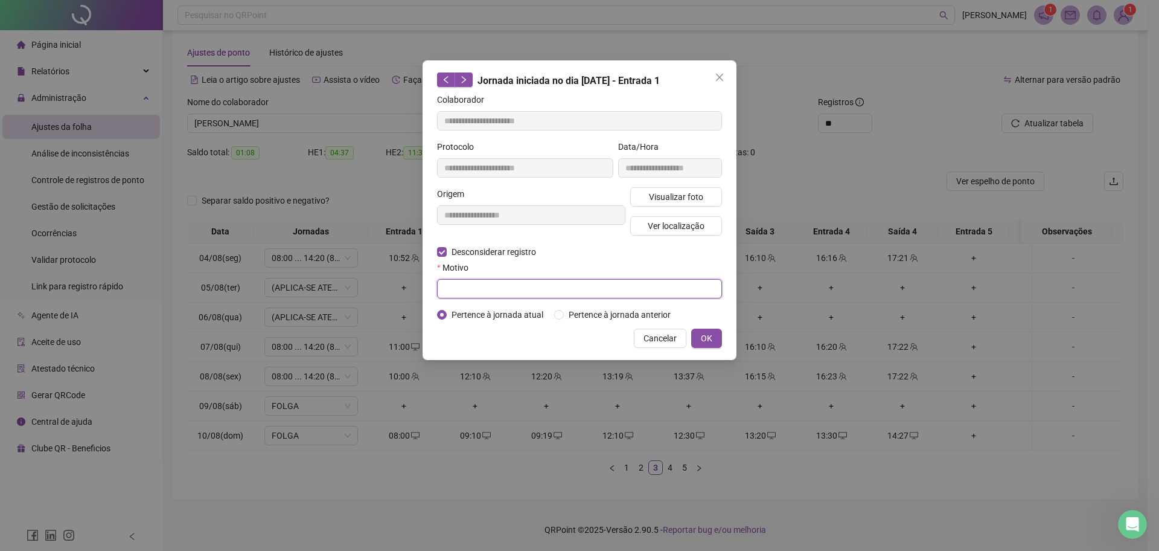
click at [458, 281] on input "text" at bounding box center [579, 288] width 285 height 19
type input "******"
click at [691, 344] on div "Cancelar OK" at bounding box center [579, 337] width 285 height 19
click at [701, 335] on span "OK" at bounding box center [706, 337] width 11 height 13
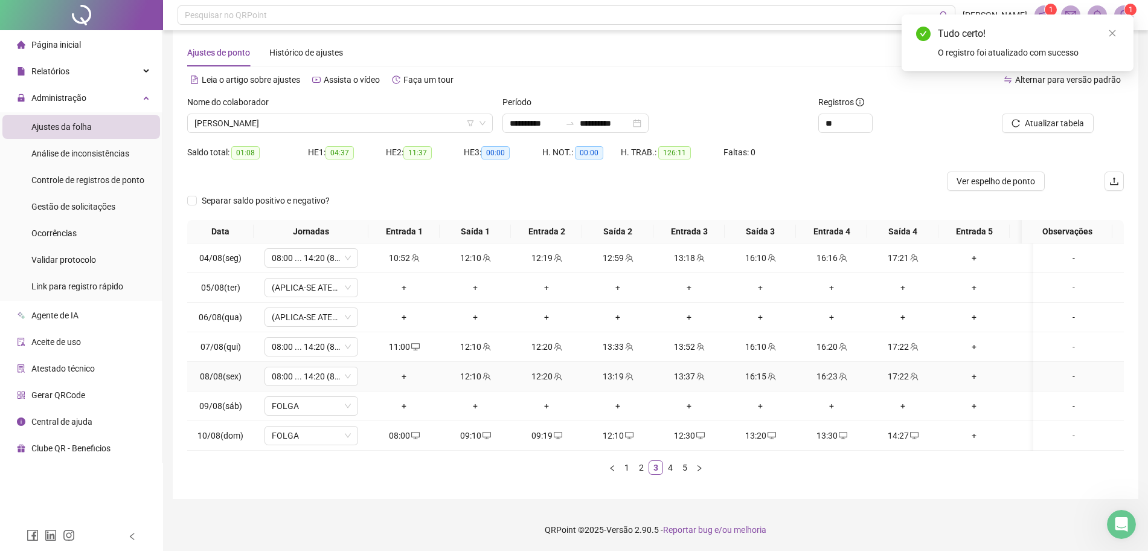
click at [403, 370] on div "+" at bounding box center [404, 376] width 62 height 13
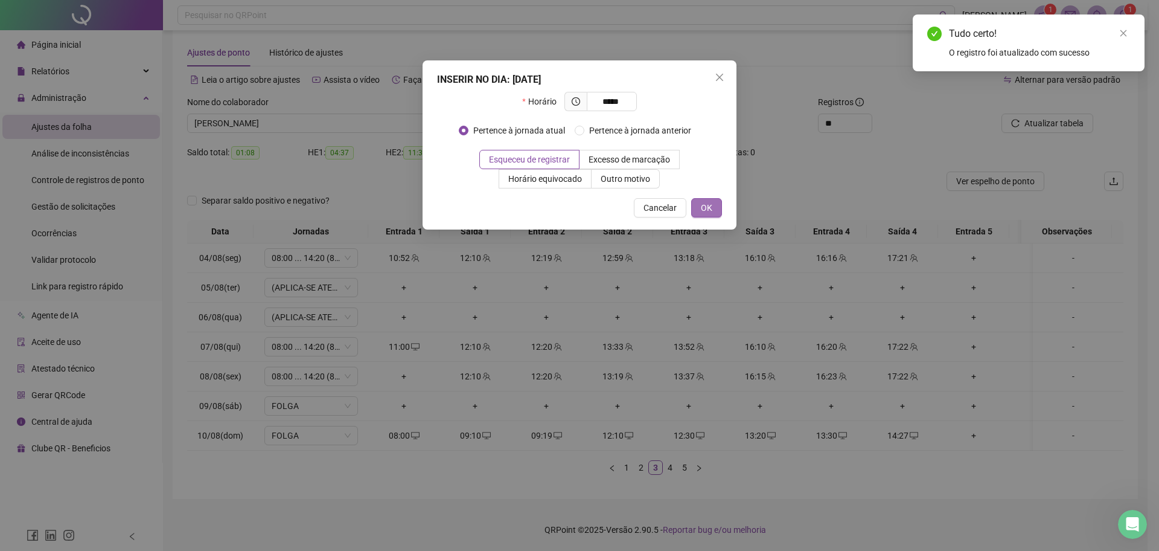
type input "*****"
click at [714, 208] on button "OK" at bounding box center [706, 207] width 31 height 19
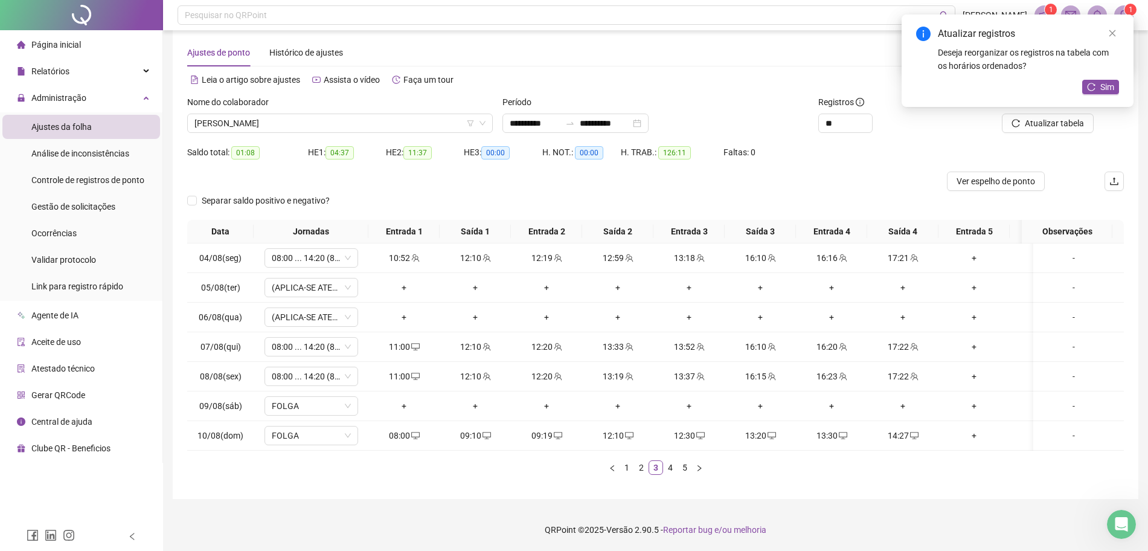
click at [1066, 107] on div "Atualizar registros Deseja reorganizar os registros na tabela com os horários o…" at bounding box center [1017, 60] width 232 height 92
click at [1061, 107] on div "Atualizar registros Deseja reorganizar os registros na tabela com os horários o…" at bounding box center [1017, 60] width 232 height 92
drag, startPoint x: 1078, startPoint y: 88, endPoint x: 1083, endPoint y: 105, distance: 18.3
click at [1082, 89] on div "Atualizar registros Deseja reorganizar os registros na tabela com os horários o…" at bounding box center [1017, 60] width 232 height 92
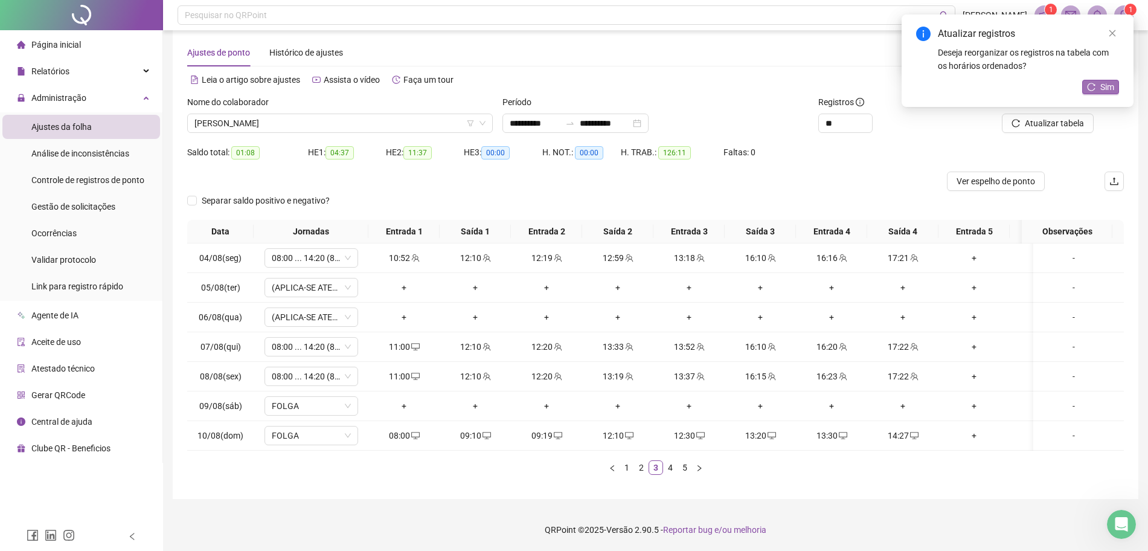
click at [1092, 91] on icon "reload" at bounding box center [1091, 87] width 8 height 8
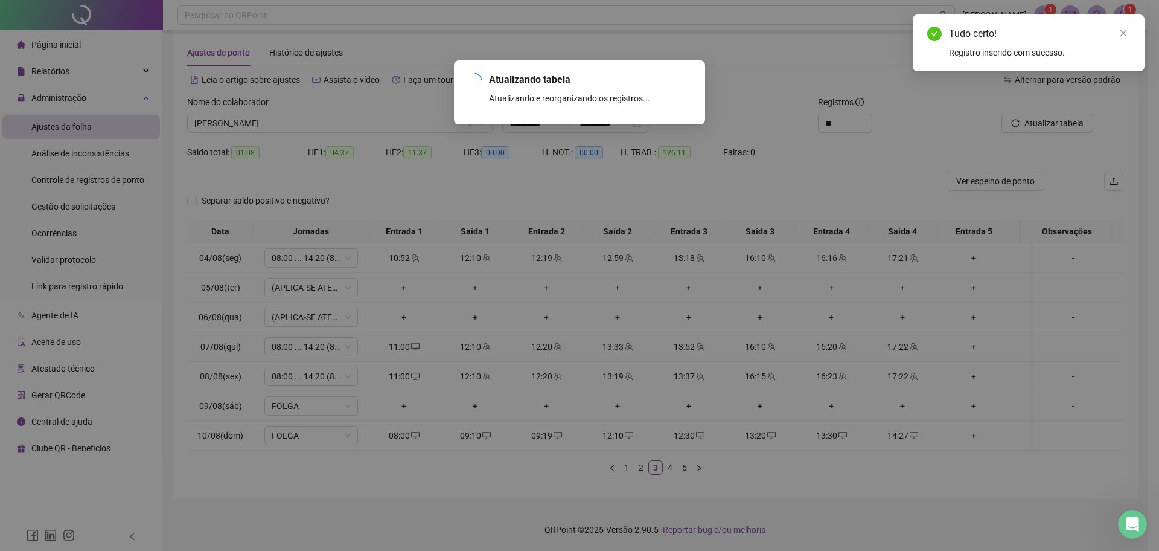
click at [1057, 106] on div "Atualizando tabela Atualizando e reorganizando os registros... OK" at bounding box center [579, 275] width 1159 height 551
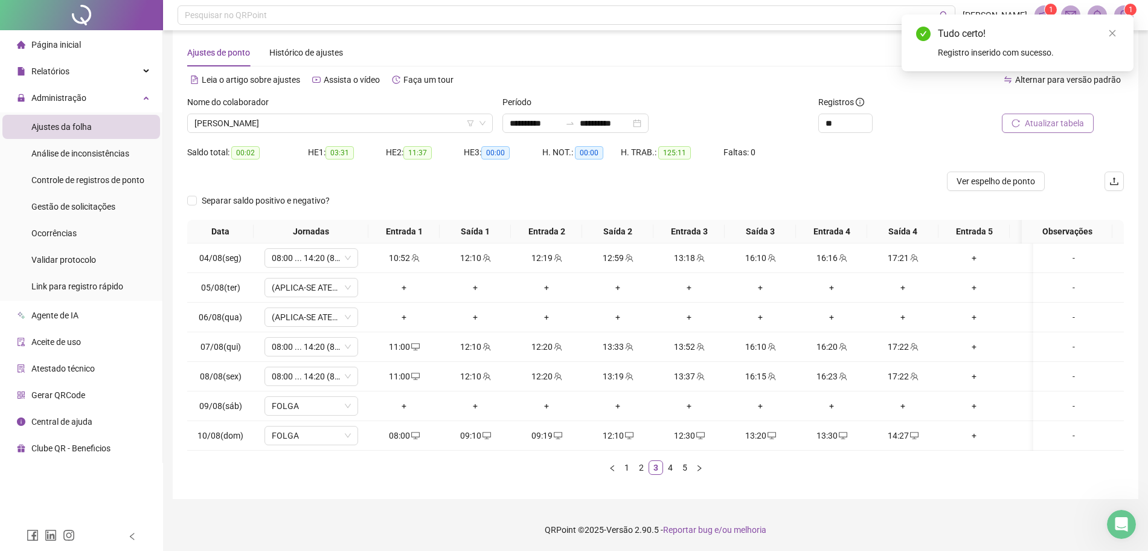
click at [1055, 117] on span "Atualizar tabela" at bounding box center [1054, 123] width 59 height 13
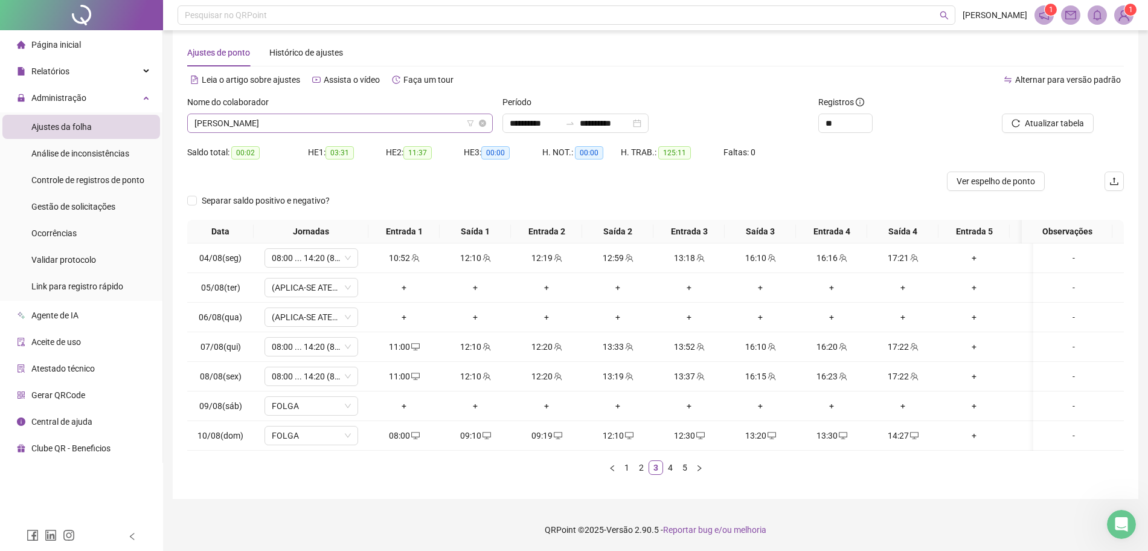
click at [338, 114] on span "JESSE CRAVEIRO DE SOUSA" at bounding box center [339, 123] width 291 height 18
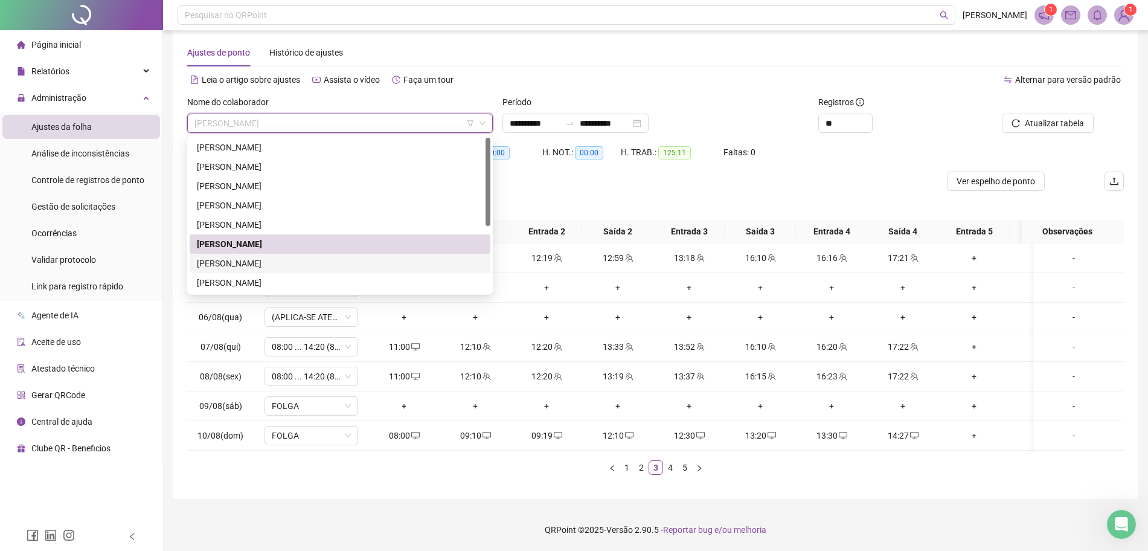
click at [252, 257] on div "JULIANA LIMA DOS SANTOS" at bounding box center [340, 263] width 286 height 13
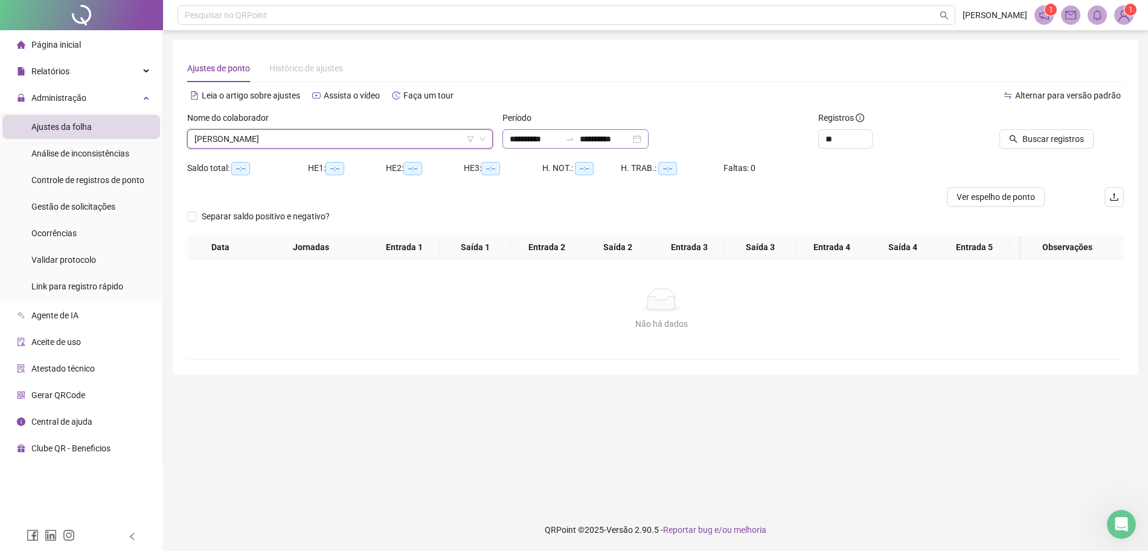
scroll to position [0, 0]
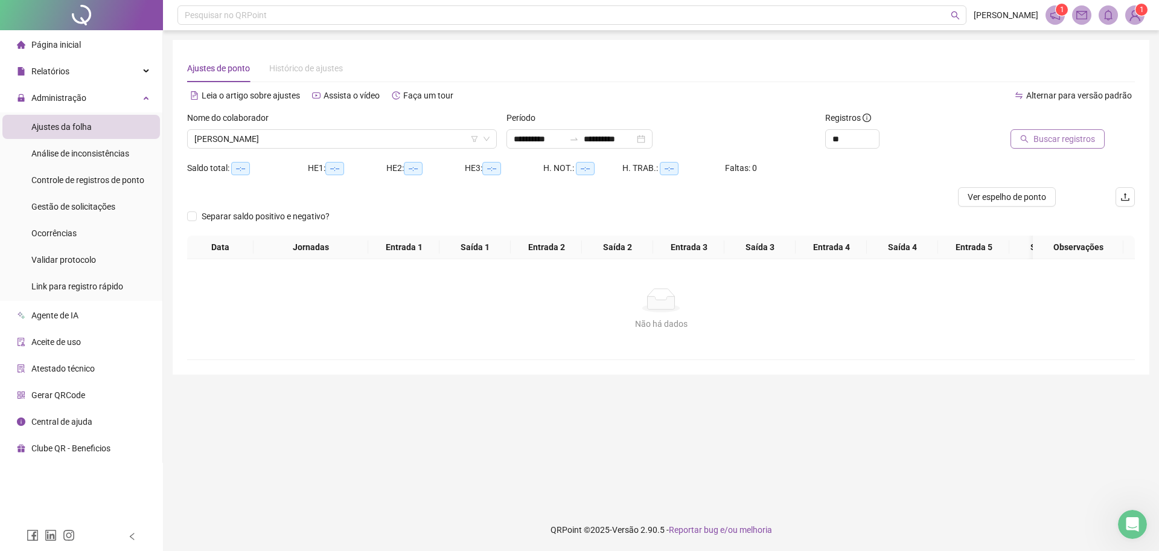
click at [1050, 139] on span "Buscar registros" at bounding box center [1065, 138] width 62 height 13
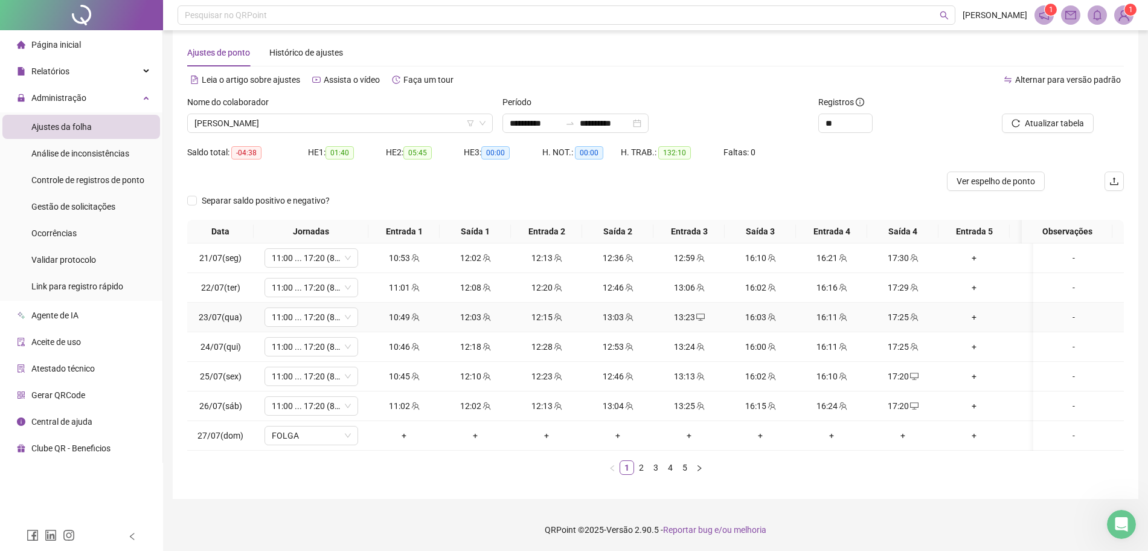
scroll to position [27, 0]
click at [636, 468] on link "2" at bounding box center [641, 467] width 13 height 13
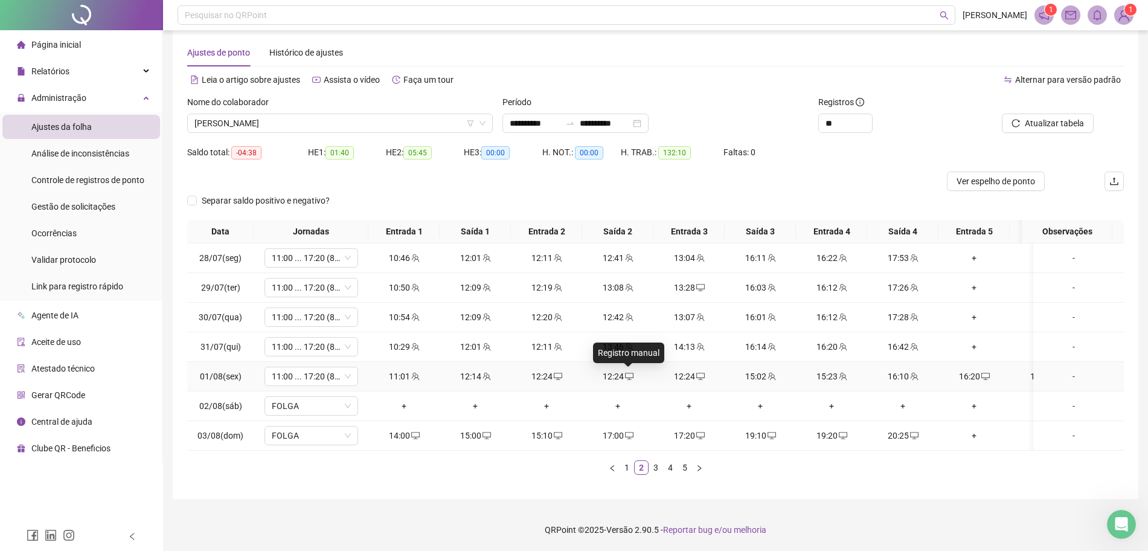
click at [624, 372] on span "desktop" at bounding box center [629, 376] width 10 height 8
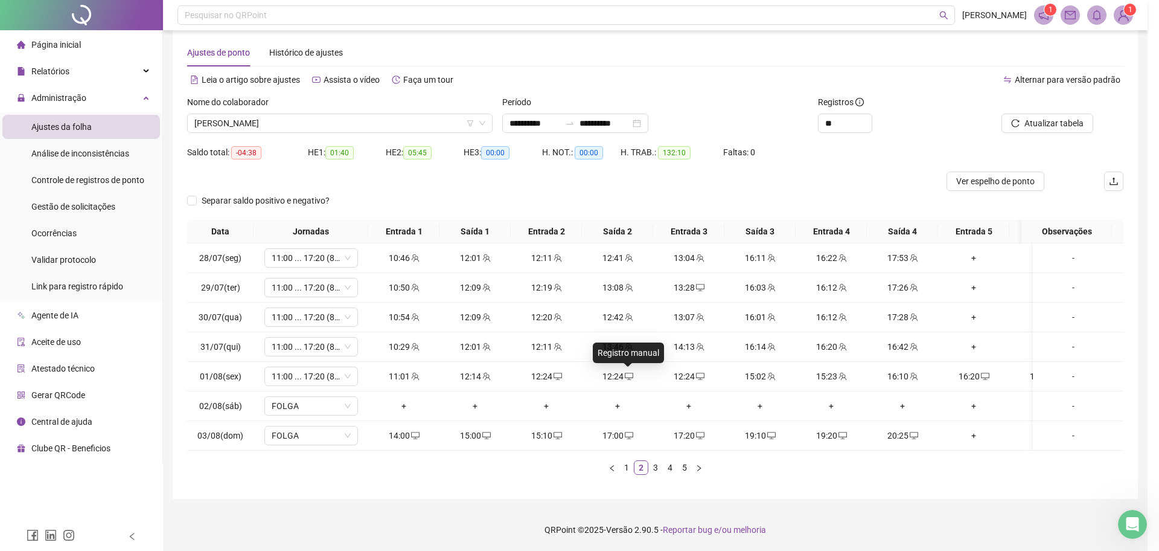
type input "**********"
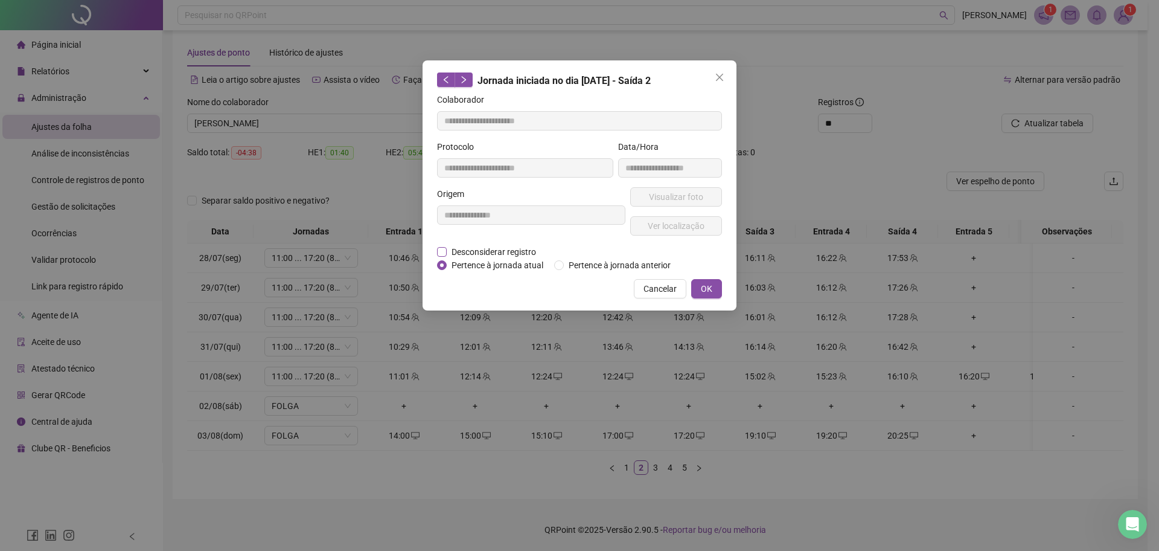
click at [482, 252] on span "Desconsiderar registro" at bounding box center [494, 251] width 94 height 13
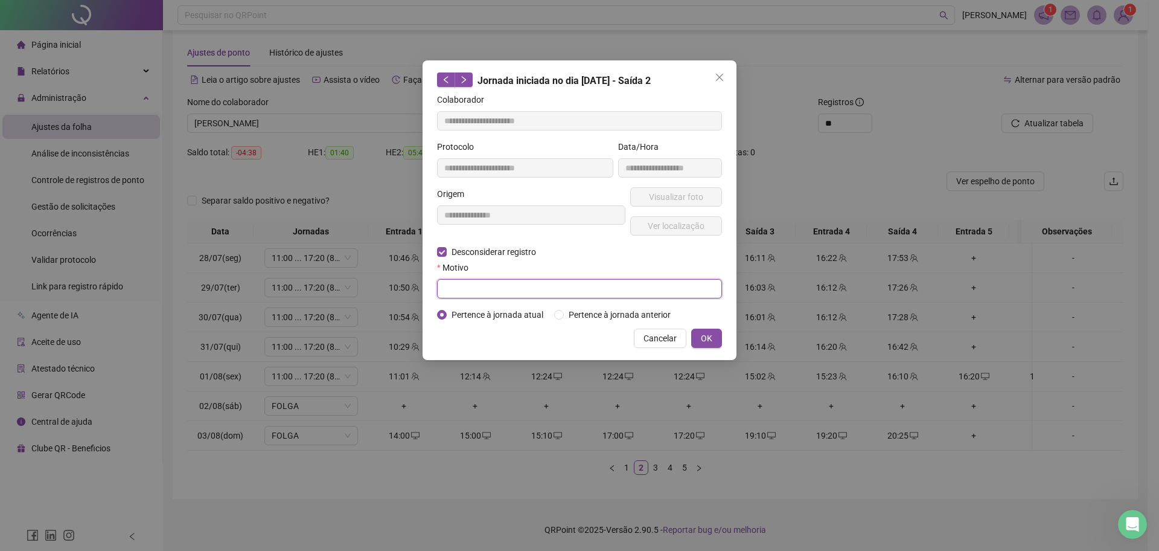
click at [481, 289] on input "text" at bounding box center [579, 288] width 285 height 19
click at [528, 284] on input "******" at bounding box center [579, 288] width 285 height 19
type input "******"
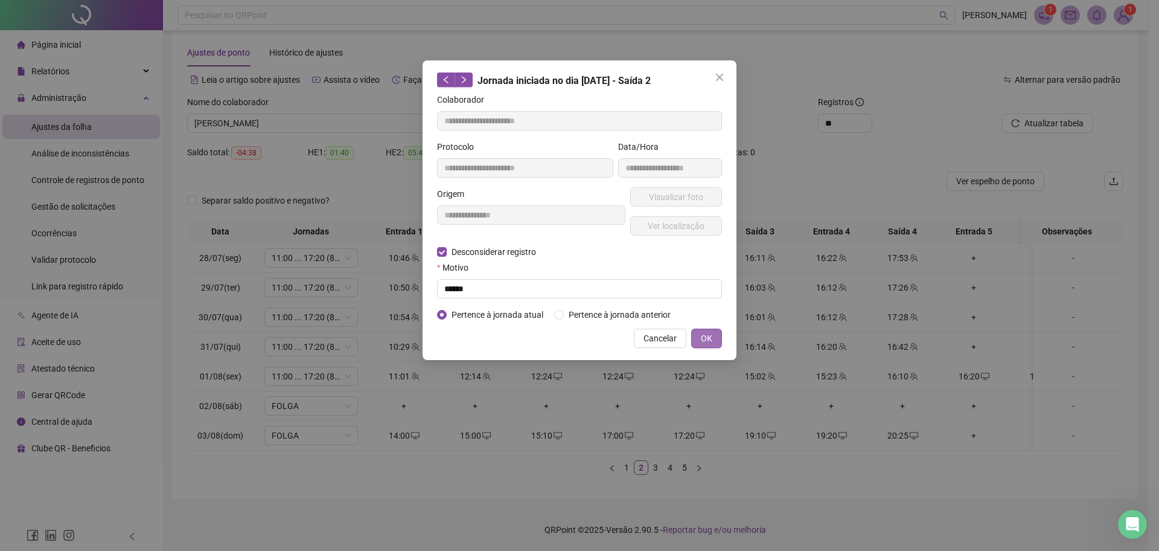
click at [708, 334] on span "OK" at bounding box center [706, 337] width 11 height 13
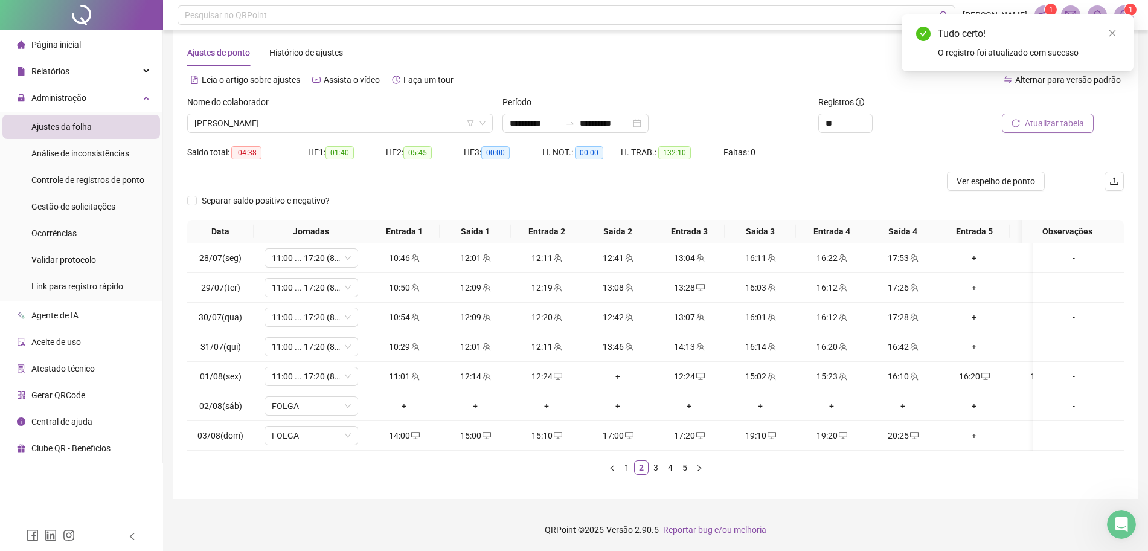
click at [1070, 117] on span "Atualizar tabela" at bounding box center [1054, 123] width 59 height 13
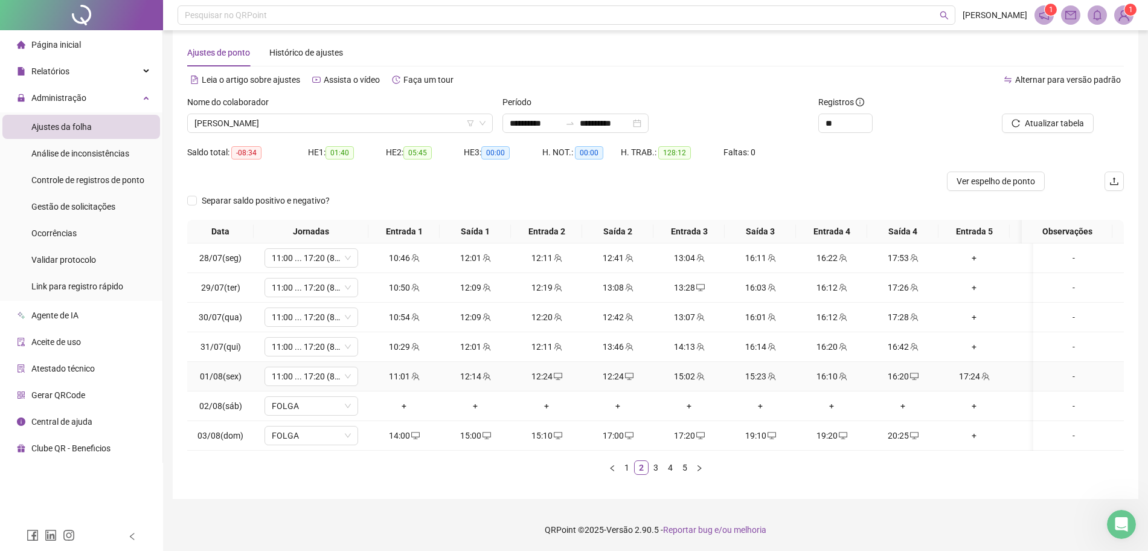
click at [616, 370] on div "12:24" at bounding box center [618, 376] width 62 height 13
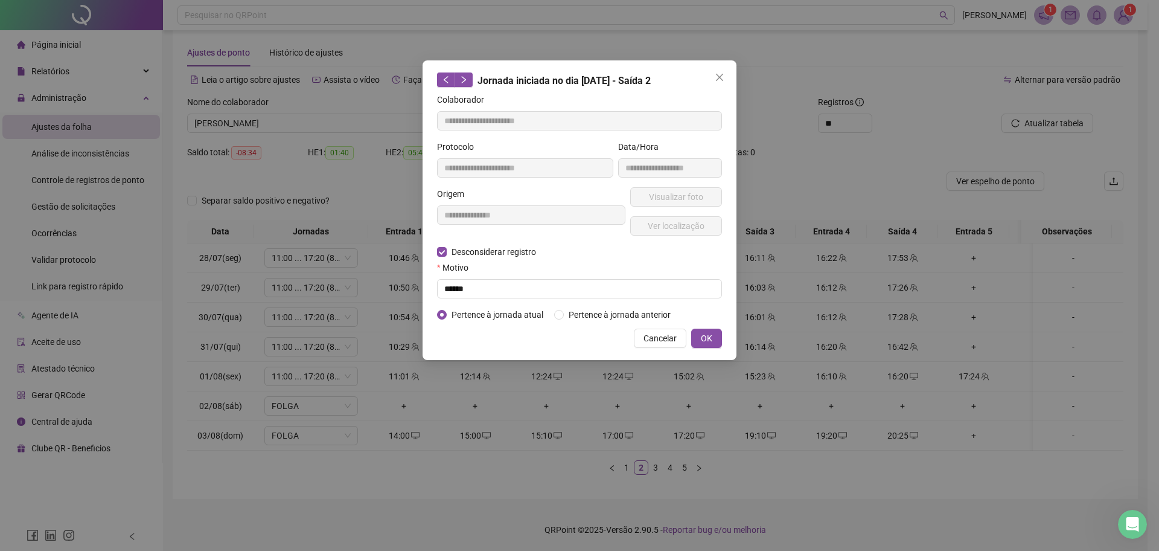
type input "**********"
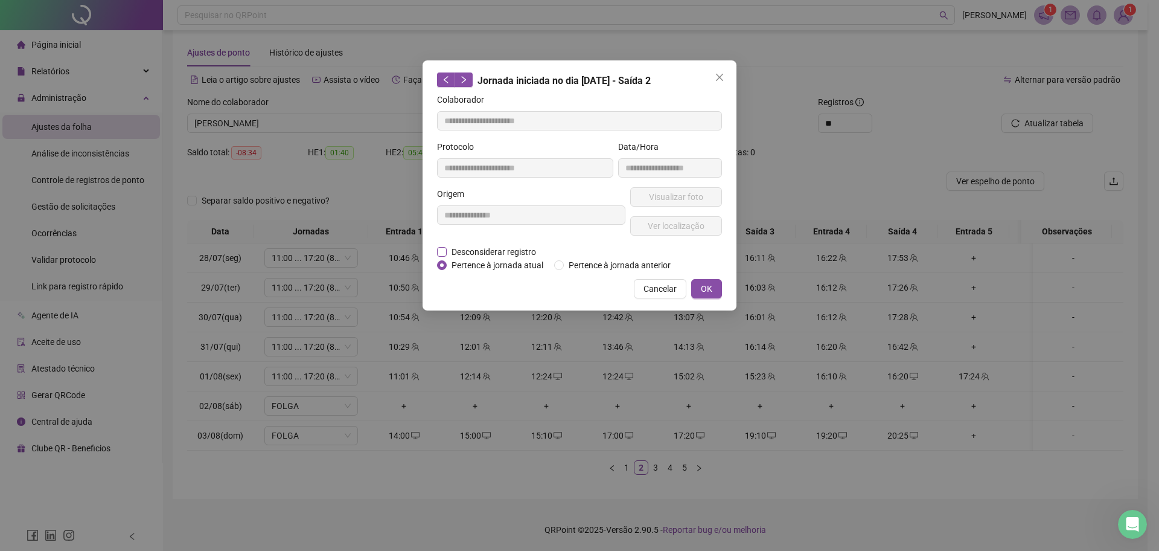
click at [495, 256] on span "Desconsiderar registro" at bounding box center [494, 251] width 94 height 13
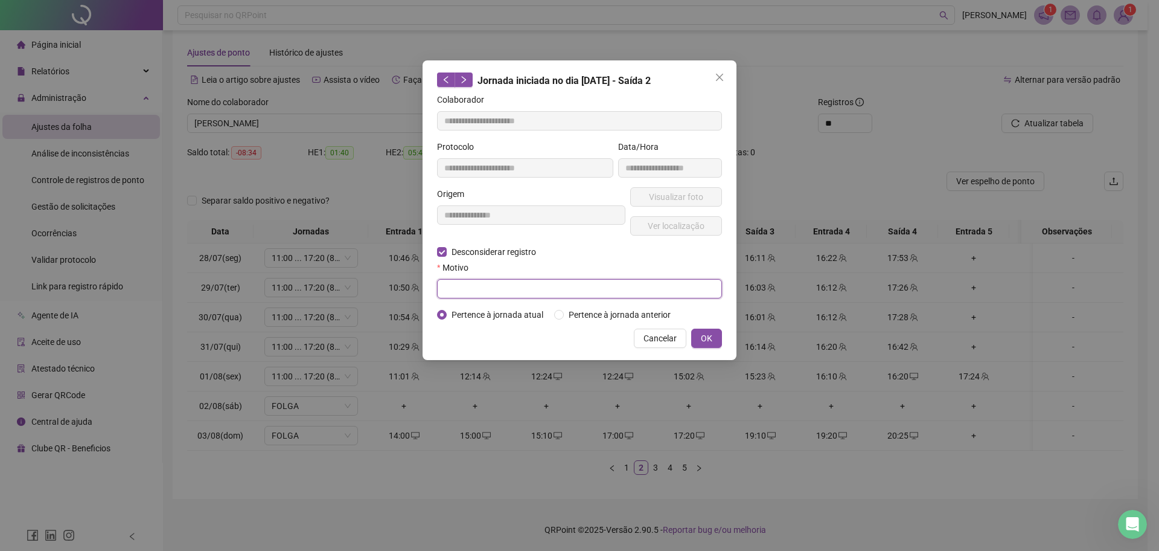
paste input "******"
type input "******"
click at [703, 331] on span "OK" at bounding box center [706, 337] width 11 height 13
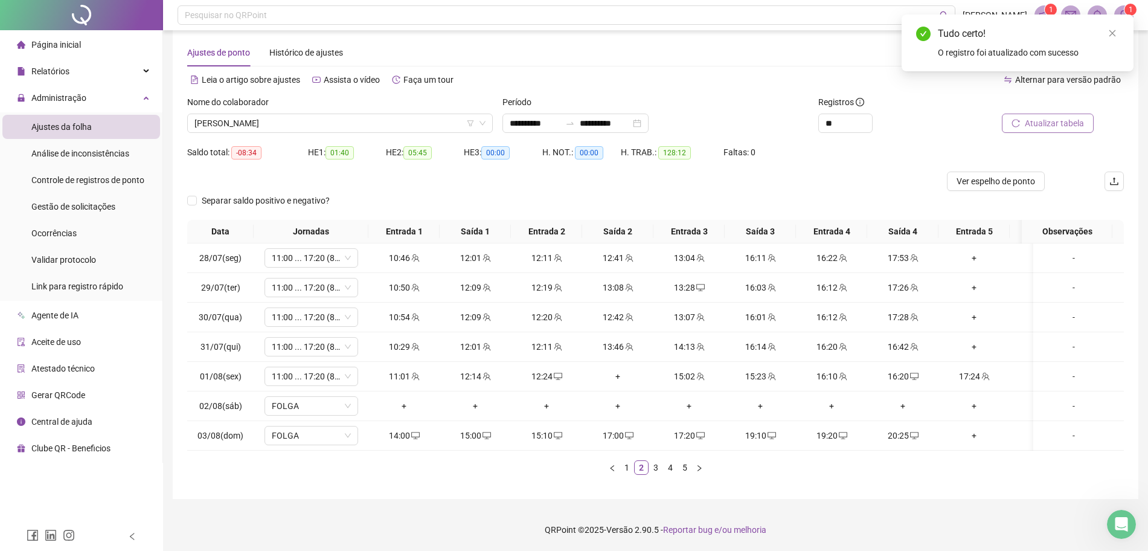
click at [1048, 117] on span "Atualizar tabela" at bounding box center [1054, 123] width 59 height 13
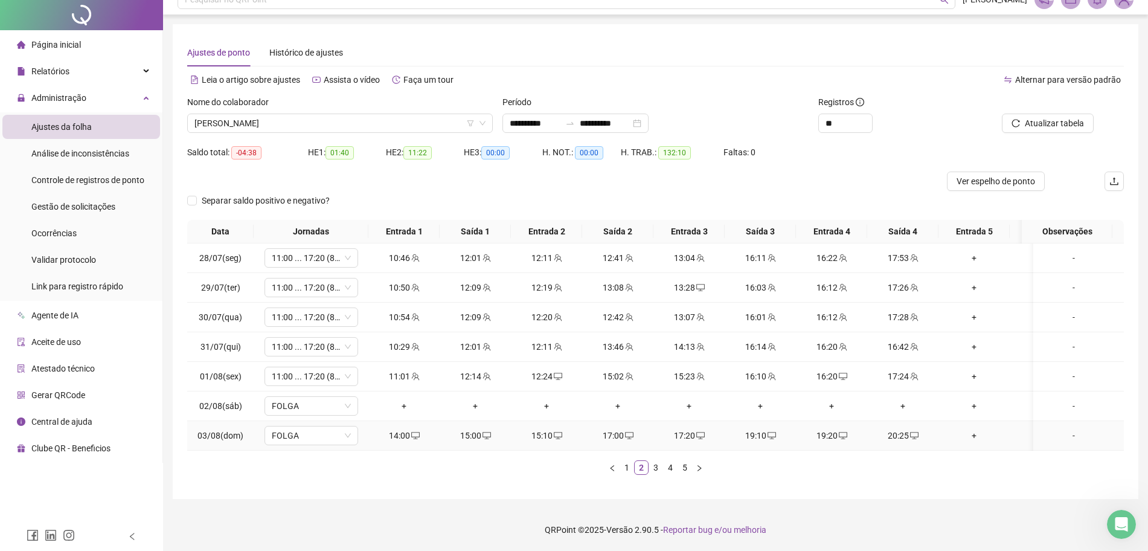
scroll to position [0, 0]
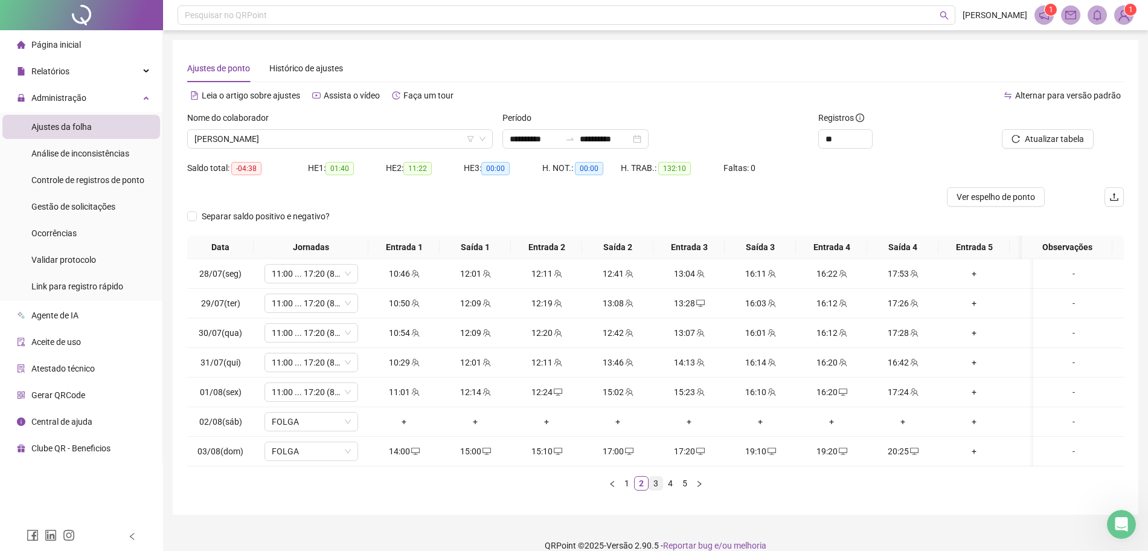
click at [658, 490] on link "3" at bounding box center [655, 482] width 13 height 13
click at [676, 490] on link "4" at bounding box center [670, 482] width 13 height 13
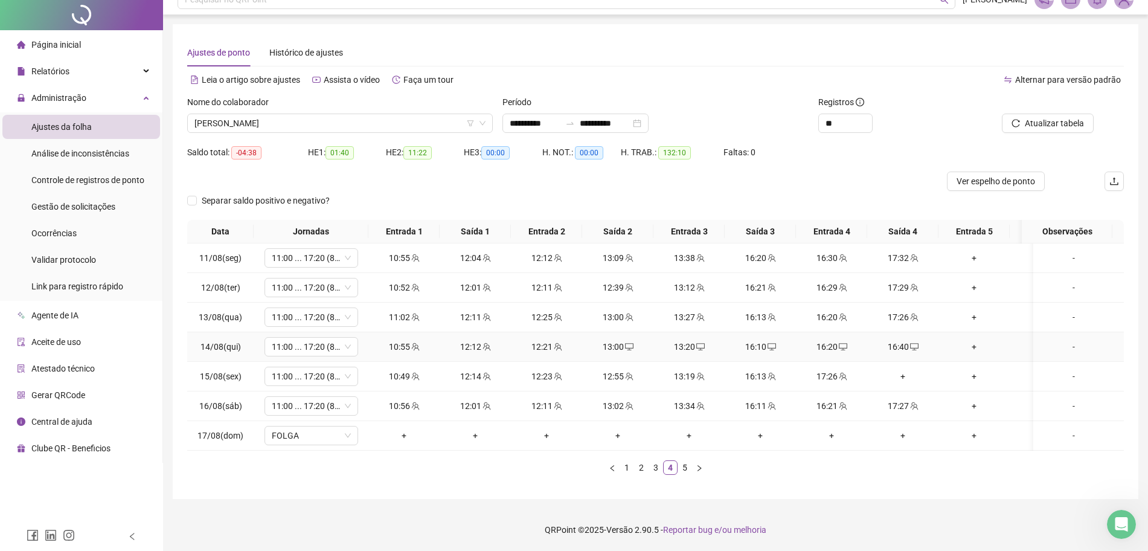
scroll to position [27, 0]
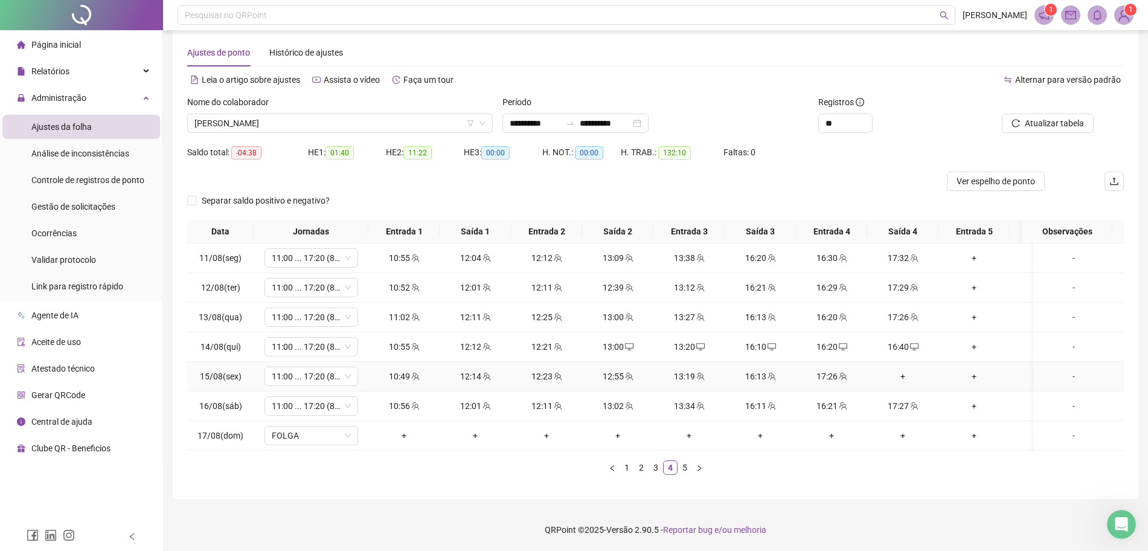
click at [905, 370] on div "+" at bounding box center [903, 376] width 62 height 13
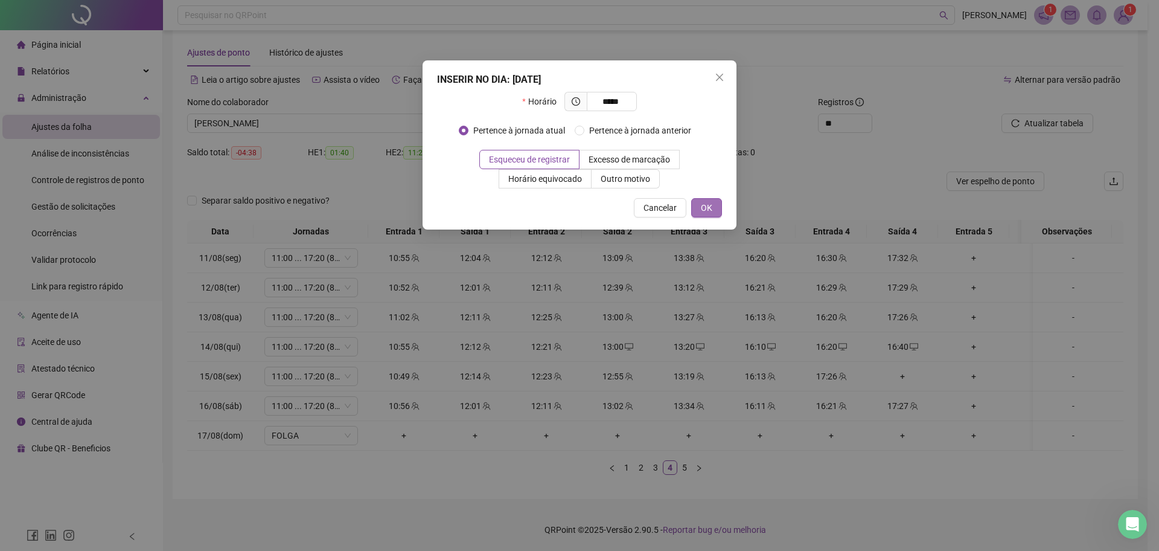
type input "*****"
click at [703, 209] on span "OK" at bounding box center [706, 207] width 11 height 13
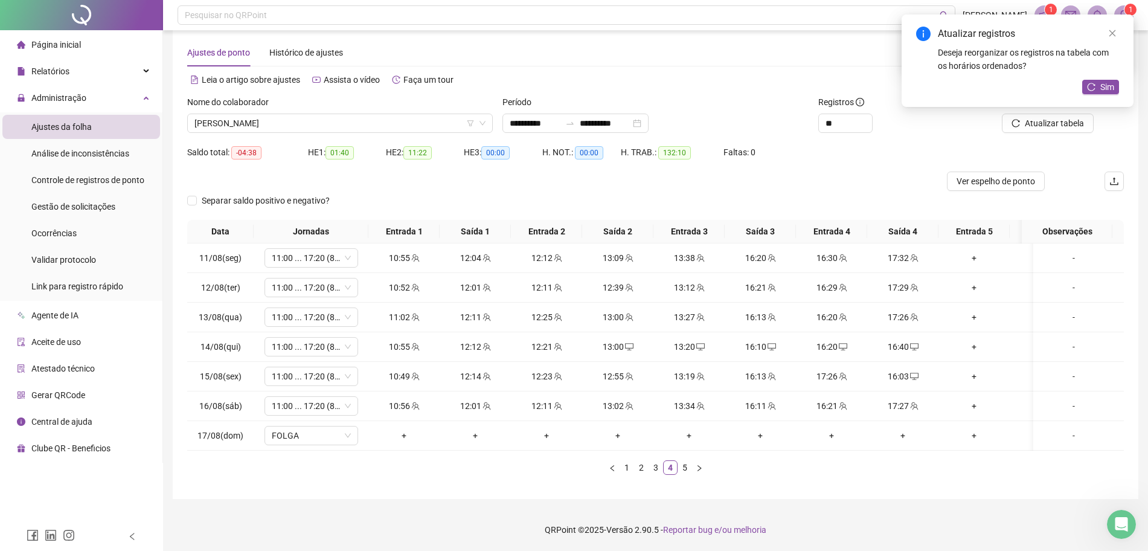
click at [1035, 107] on div "Atualizar registros Deseja reorganizar os registros na tabela com os horários o…" at bounding box center [1017, 60] width 232 height 92
click at [1105, 89] on span "Sim" at bounding box center [1107, 86] width 14 height 13
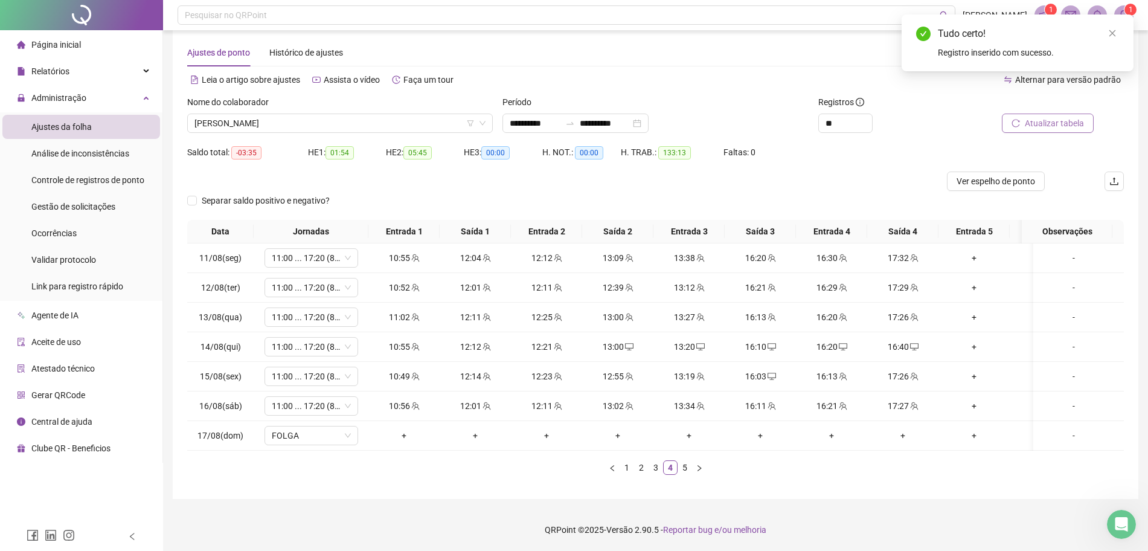
click at [1060, 117] on span "Atualizar tabela" at bounding box center [1054, 123] width 59 height 13
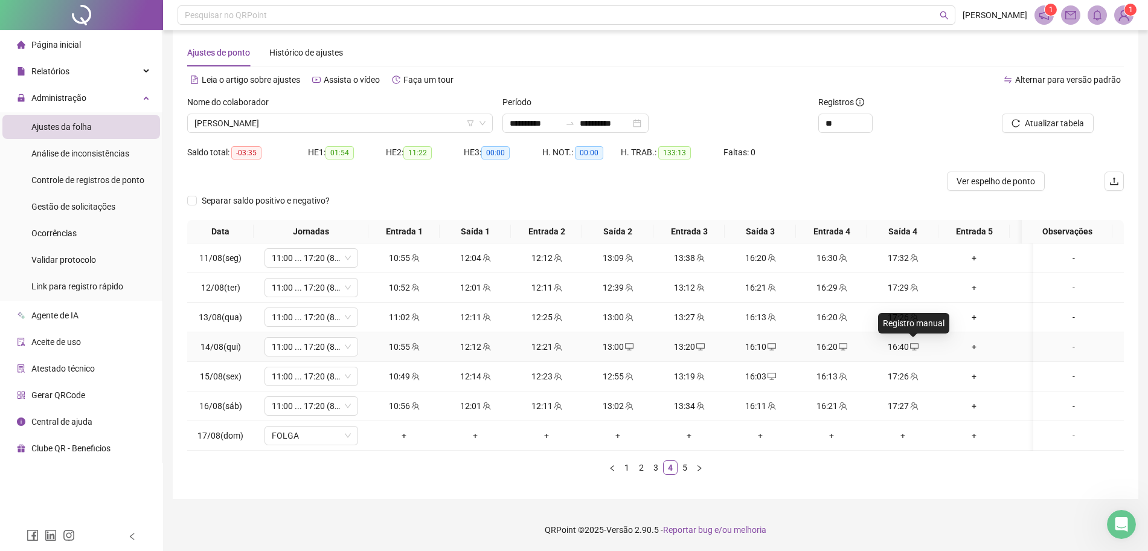
click at [911, 342] on icon "desktop" at bounding box center [914, 346] width 8 height 8
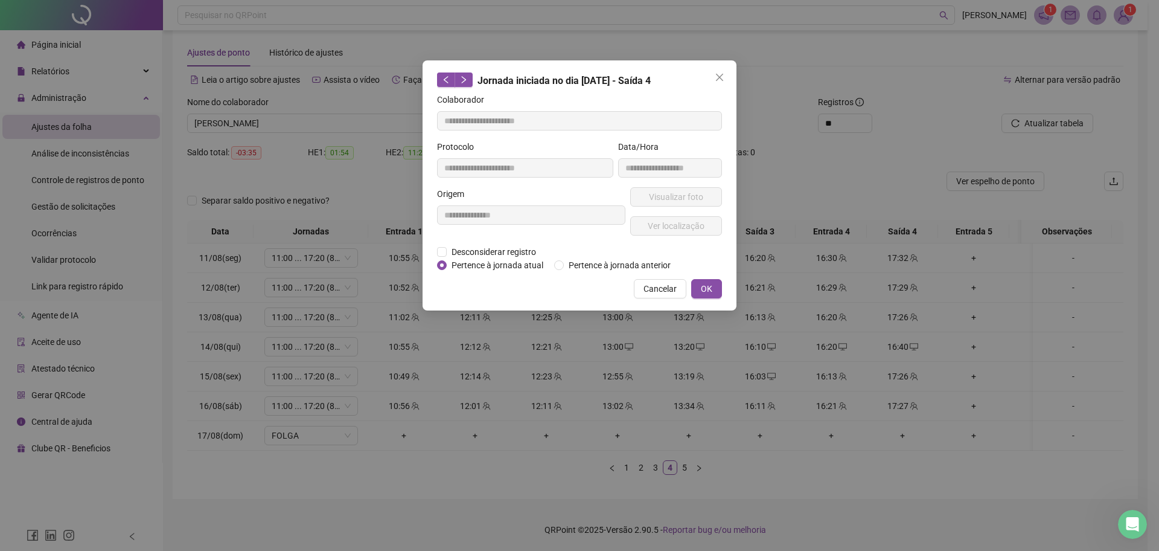
click at [508, 243] on div "**********" at bounding box center [531, 216] width 193 height 58
click at [501, 250] on span "Desconsiderar registro" at bounding box center [494, 251] width 94 height 13
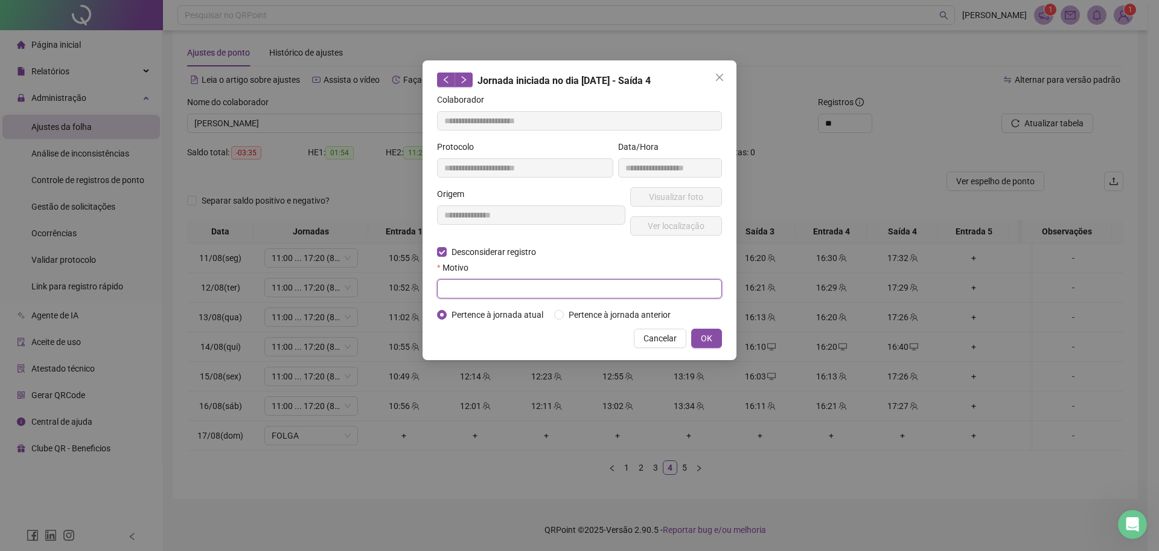
click at [481, 279] on input "text" at bounding box center [579, 288] width 285 height 19
type input "*"
type input "******"
click at [711, 341] on span "OK" at bounding box center [706, 337] width 11 height 13
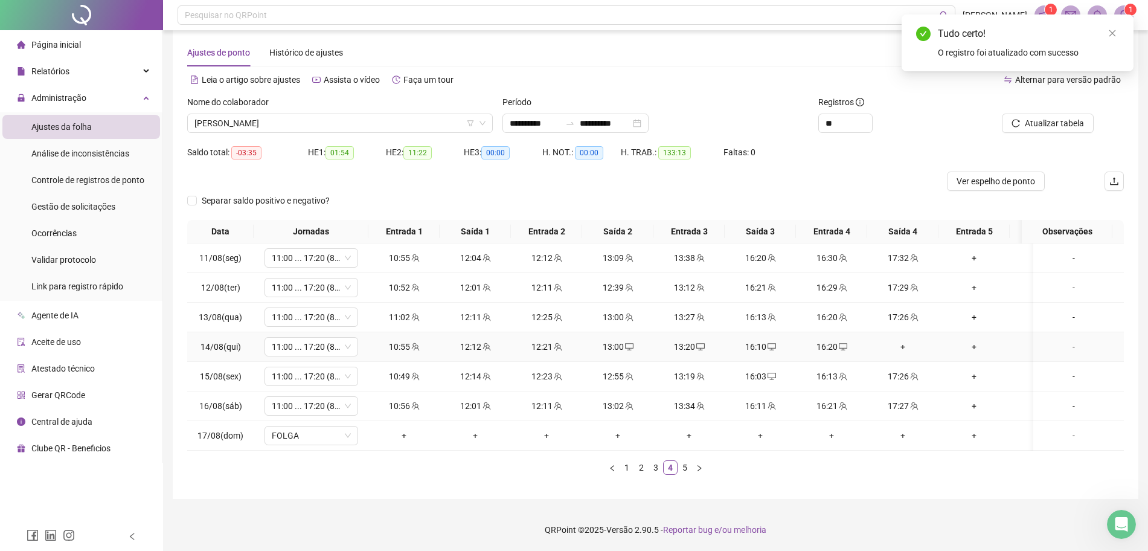
click at [896, 340] on div "+" at bounding box center [903, 346] width 62 height 13
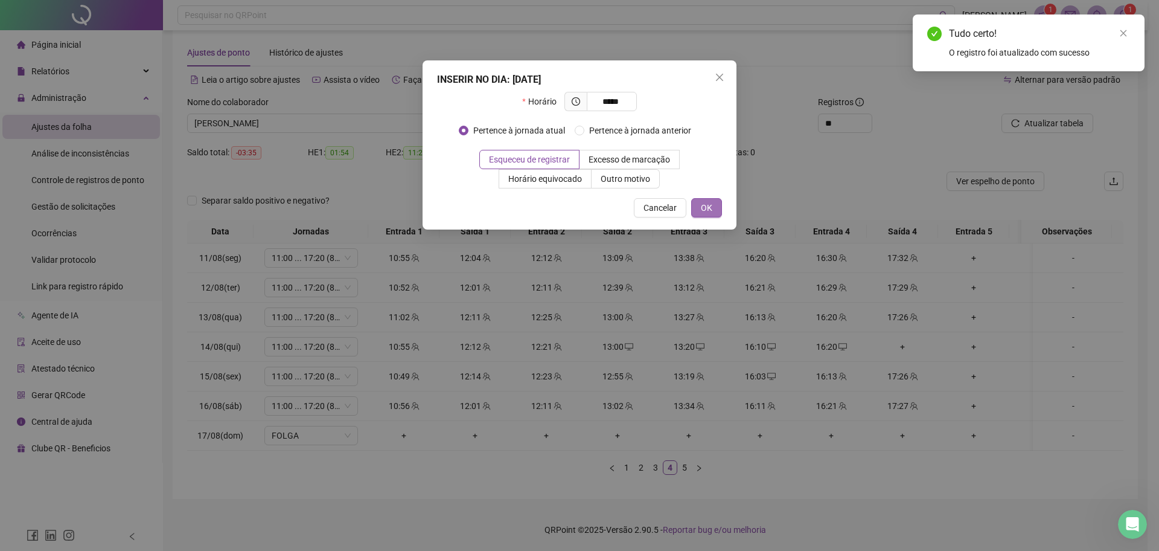
type input "*****"
click at [715, 210] on button "OK" at bounding box center [706, 207] width 31 height 19
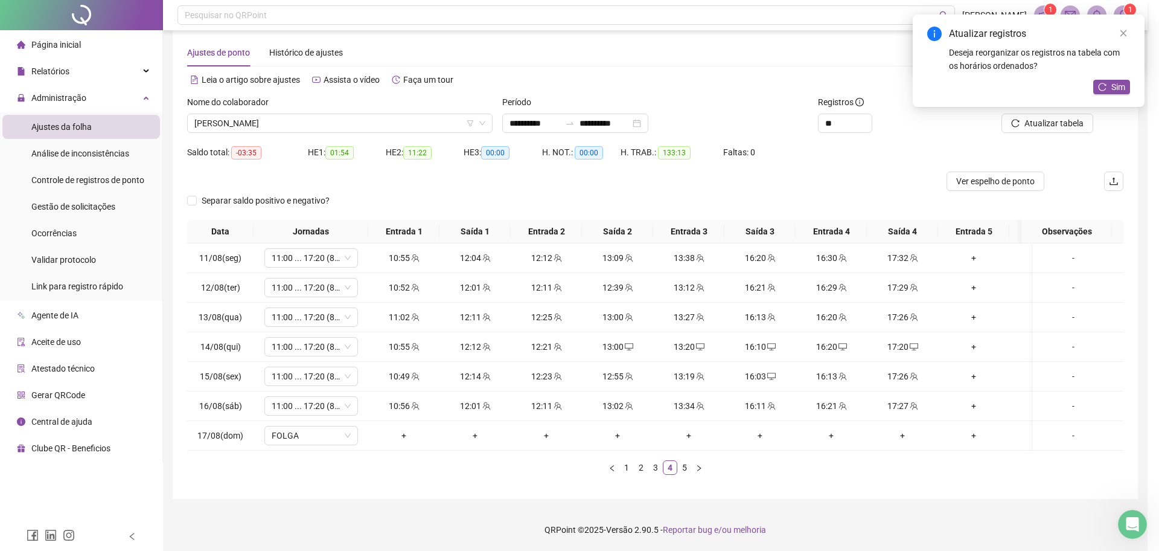
click at [1036, 107] on body "**********" at bounding box center [574, 259] width 1148 height 551
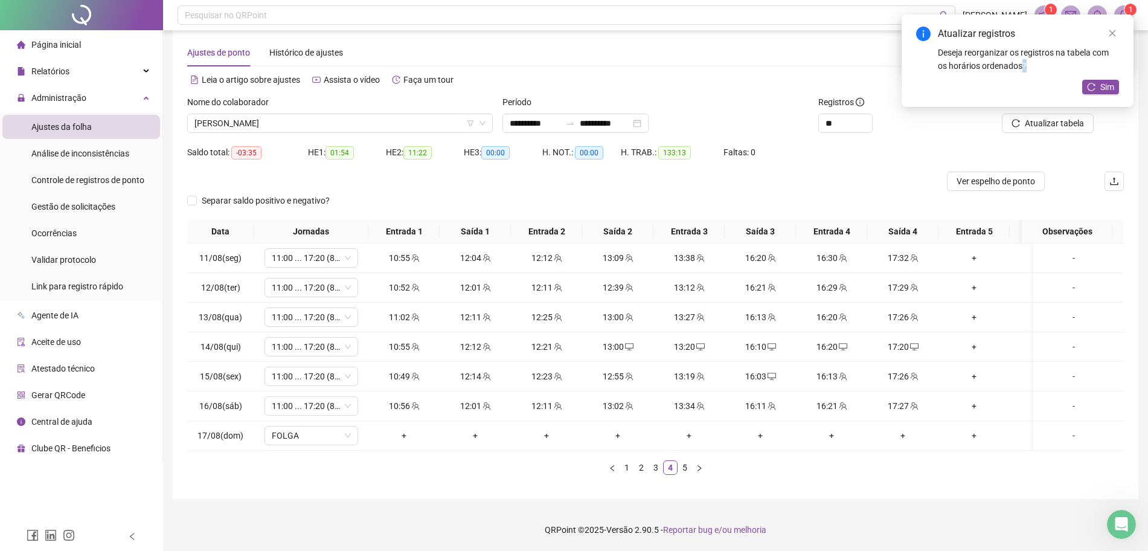
click at [1036, 107] on div "Atualizar registros Deseja reorganizar os registros na tabela com os horários o…" at bounding box center [1017, 60] width 232 height 92
click at [1122, 90] on div "Atualizar registros Deseja reorganizar os registros na tabela com os horários o…" at bounding box center [1017, 60] width 232 height 92
click at [1114, 86] on button "Sim" at bounding box center [1100, 87] width 37 height 14
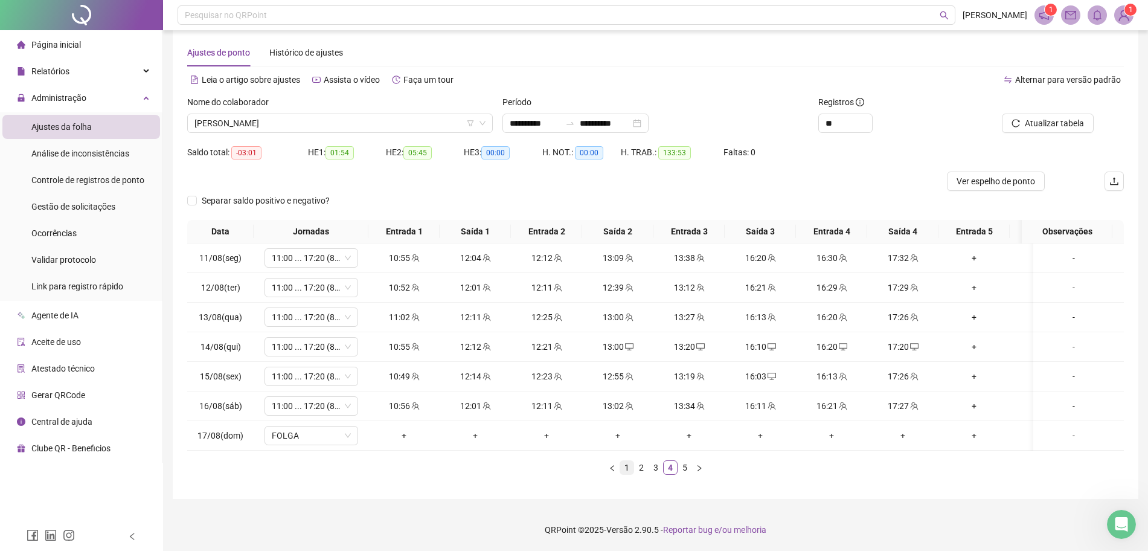
click at [625, 466] on link "1" at bounding box center [626, 467] width 13 height 13
click at [644, 467] on link "2" at bounding box center [641, 467] width 13 height 13
click at [656, 471] on link "3" at bounding box center [655, 467] width 13 height 13
click at [904, 370] on div "+" at bounding box center [903, 376] width 62 height 13
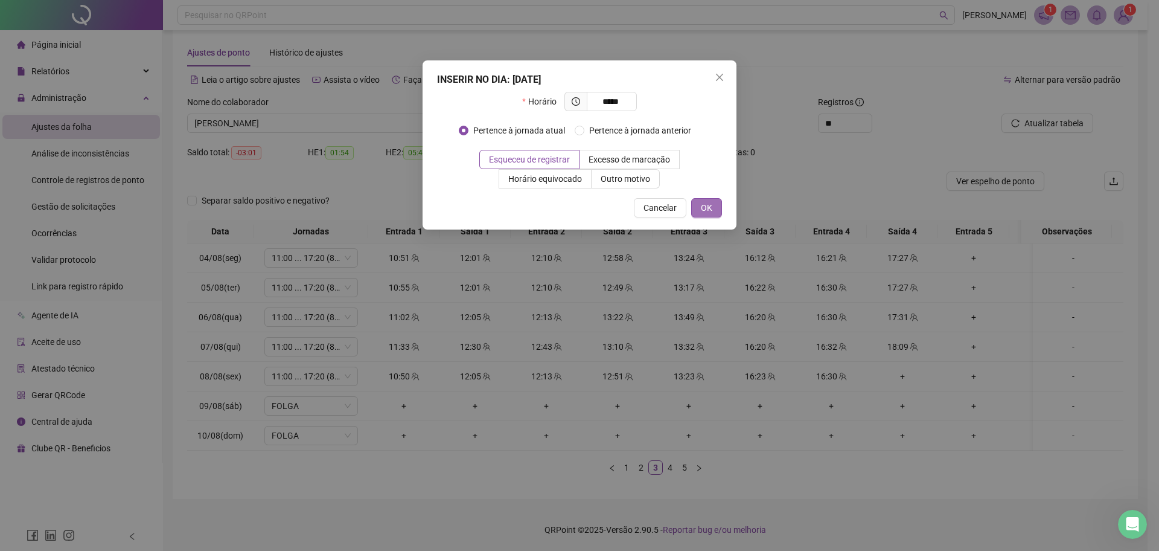
type input "*****"
click at [708, 203] on span "OK" at bounding box center [706, 207] width 11 height 13
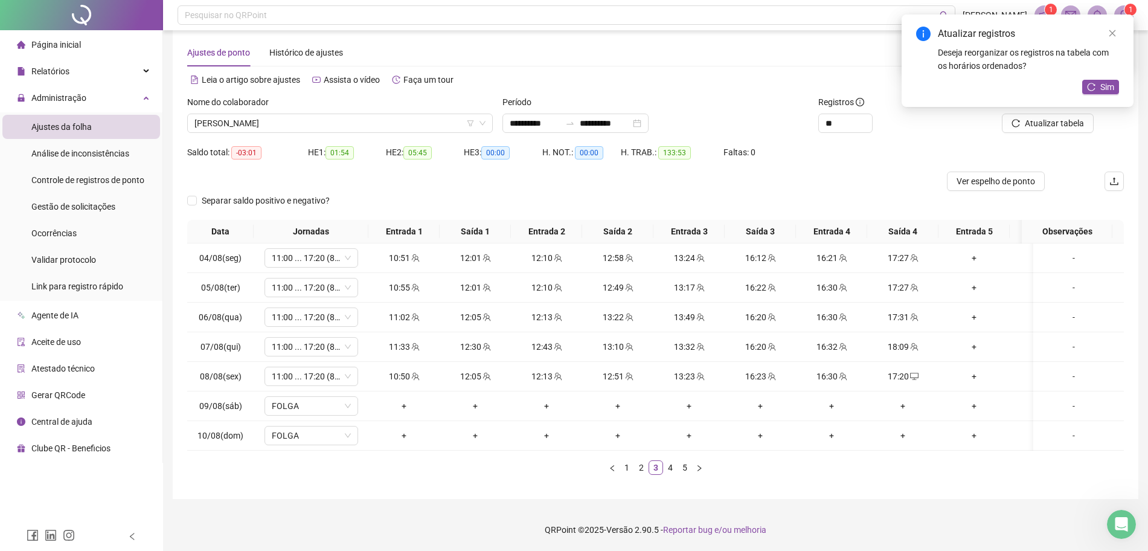
click at [1027, 107] on div "Atualizar registros Deseja reorganizar os registros na tabela com os horários o…" at bounding box center [1017, 60] width 232 height 92
click at [1096, 75] on div "Atualizar registros Deseja reorganizar os registros na tabela com os horários o…" at bounding box center [1017, 60] width 232 height 92
click at [1093, 88] on icon "reload" at bounding box center [1091, 87] width 8 height 8
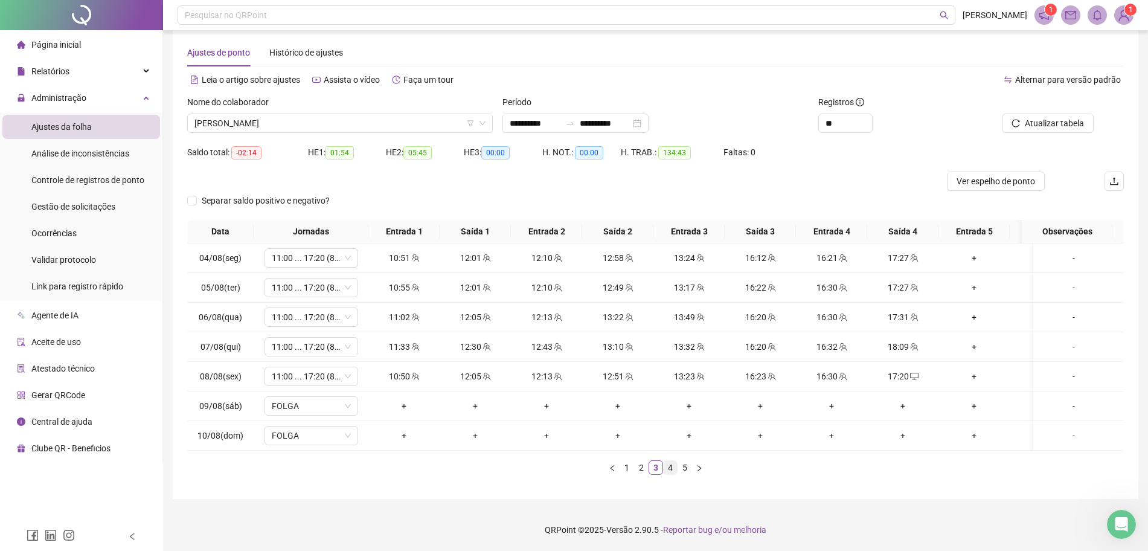
click at [664, 461] on link "4" at bounding box center [670, 467] width 13 height 13
click at [686, 467] on link "5" at bounding box center [684, 467] width 13 height 13
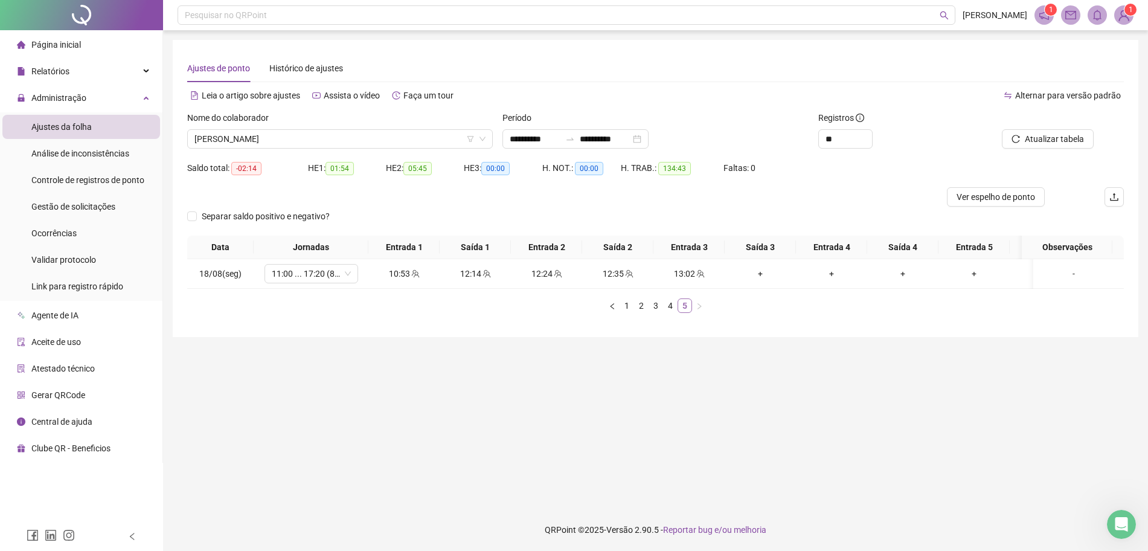
scroll to position [0, 0]
click at [653, 135] on div "**********" at bounding box center [580, 138] width 146 height 19
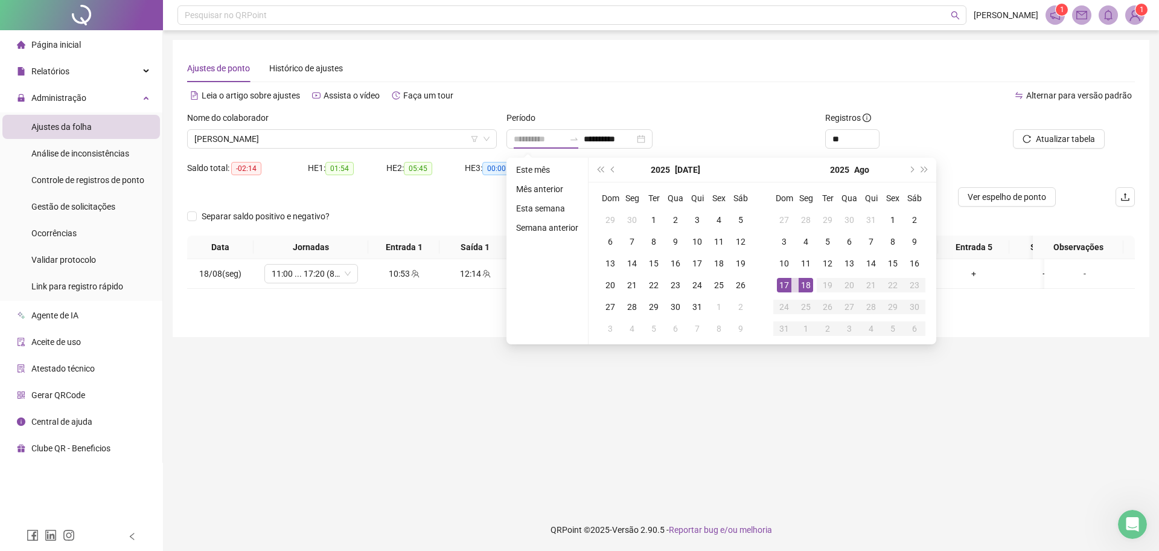
click at [782, 289] on div "17" at bounding box center [784, 285] width 14 height 14
click at [821, 380] on main "**********" at bounding box center [661, 269] width 977 height 459
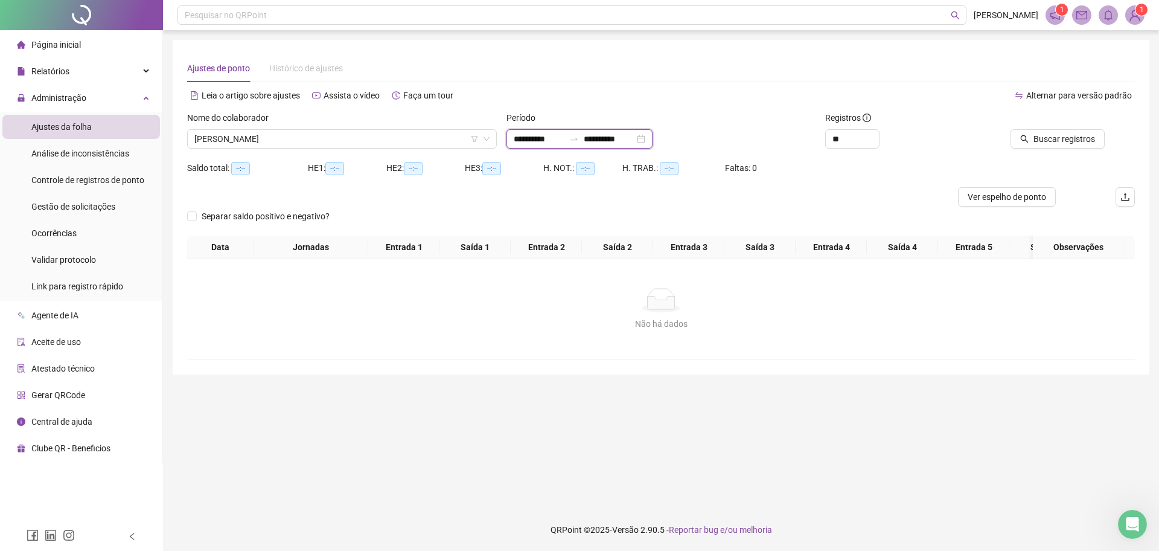
click at [565, 138] on input "**********" at bounding box center [539, 138] width 51 height 13
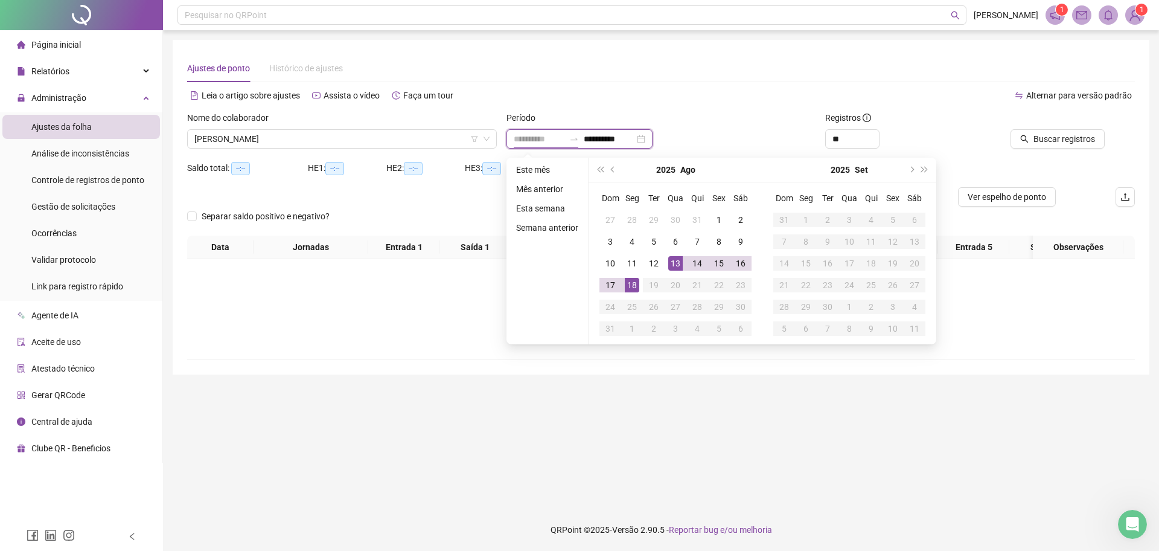
type input "**********"
click at [653, 146] on div "**********" at bounding box center [580, 138] width 146 height 19
click at [635, 142] on input "**********" at bounding box center [609, 138] width 51 height 13
click at [635, 141] on input "**********" at bounding box center [609, 138] width 51 height 13
click at [653, 136] on div "**********" at bounding box center [580, 138] width 146 height 19
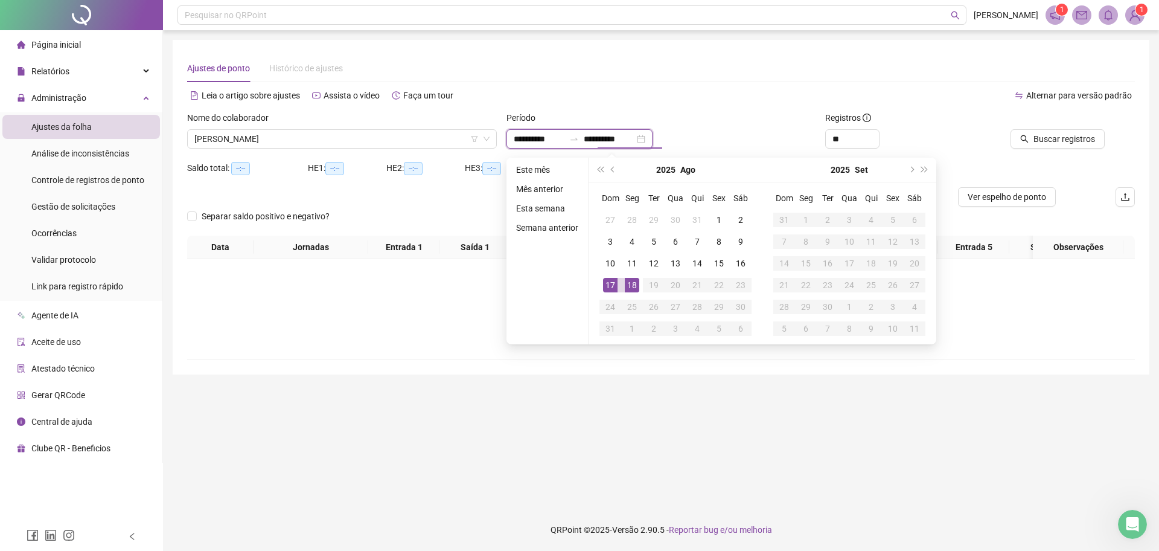
drag, startPoint x: 664, startPoint y: 136, endPoint x: 648, endPoint y: 139, distance: 15.4
click at [653, 137] on div "**********" at bounding box center [580, 138] width 146 height 19
click at [635, 139] on input "**********" at bounding box center [609, 138] width 51 height 13
click at [653, 139] on div "**********" at bounding box center [580, 138] width 146 height 19
type input "**********"
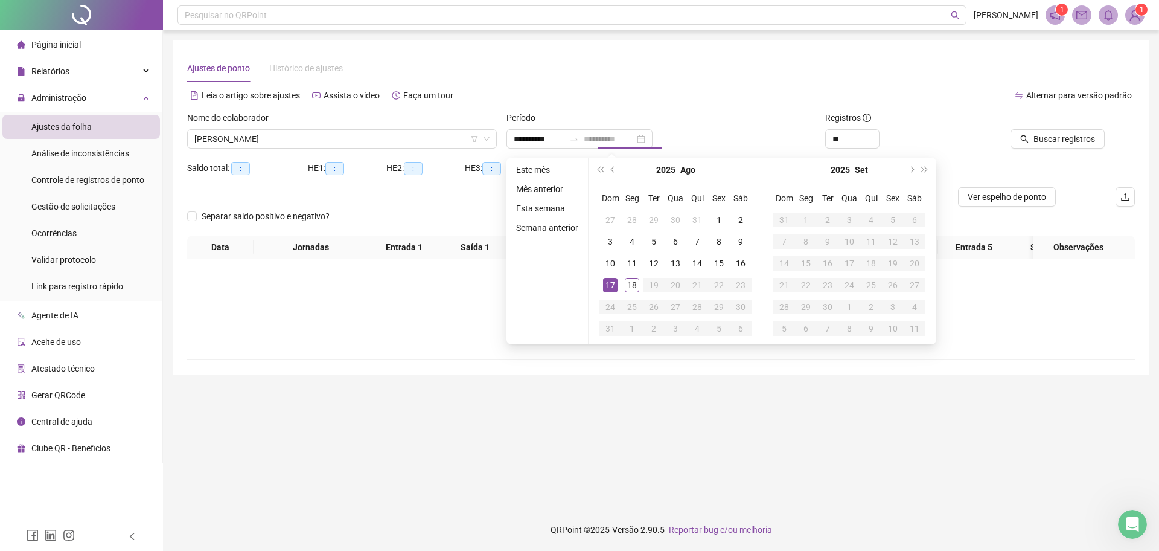
click at [609, 278] on div "17" at bounding box center [610, 285] width 14 height 14
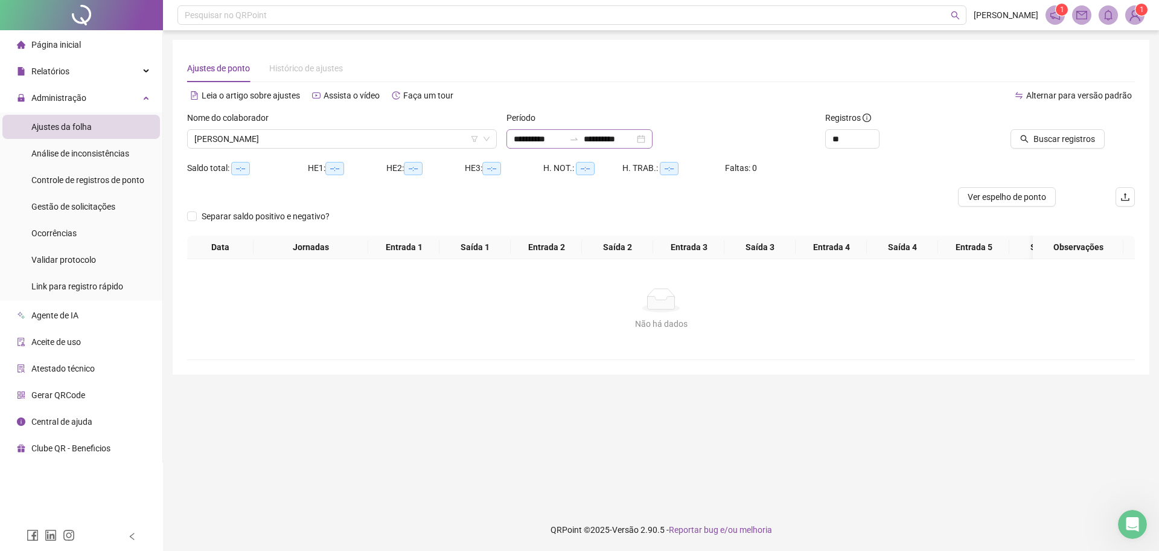
click at [580, 145] on div "**********" at bounding box center [580, 138] width 146 height 19
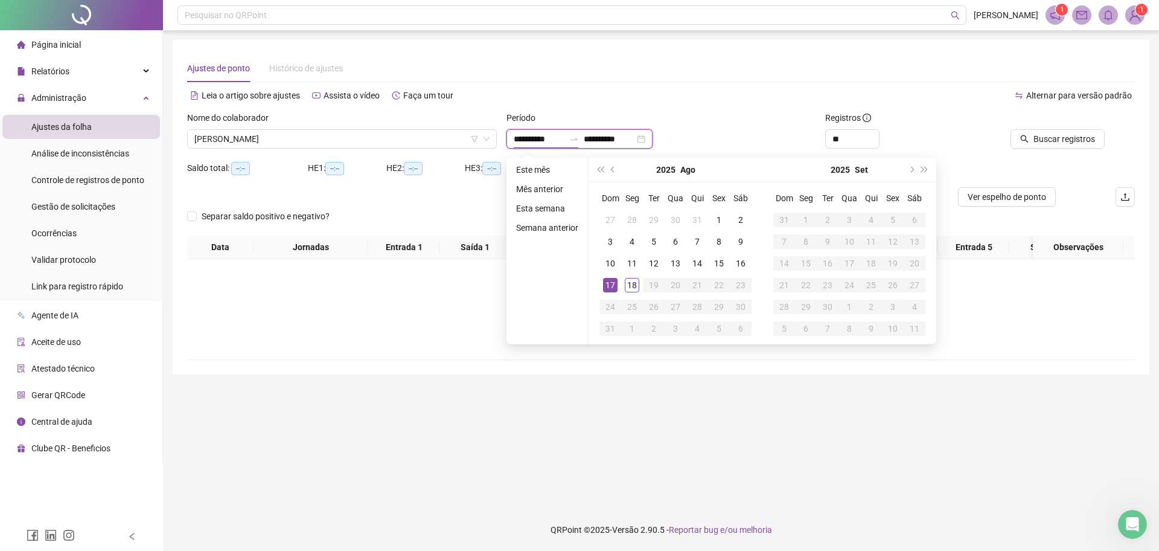
click at [565, 138] on input "**********" at bounding box center [539, 138] width 51 height 13
click at [613, 167] on span "prev-year" at bounding box center [614, 170] width 6 height 6
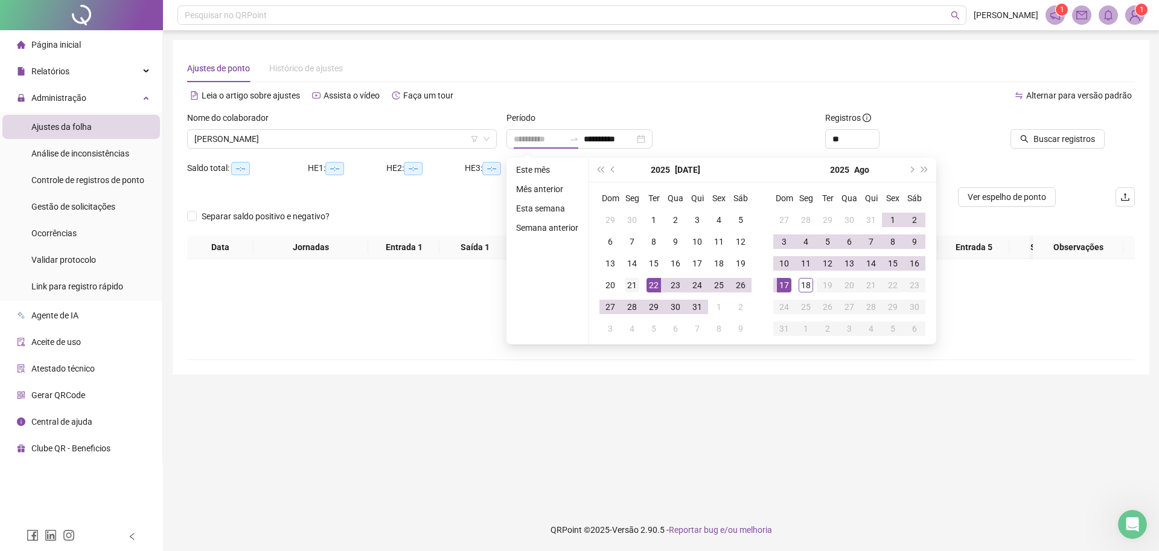
type input "**********"
click at [632, 282] on div "21" at bounding box center [632, 285] width 14 height 14
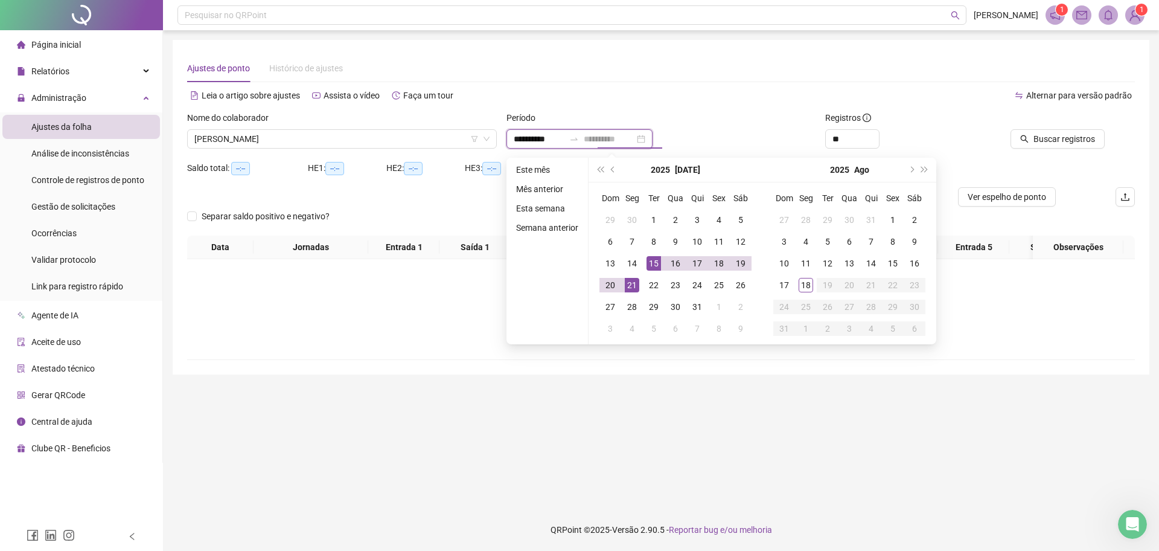
type input "**********"
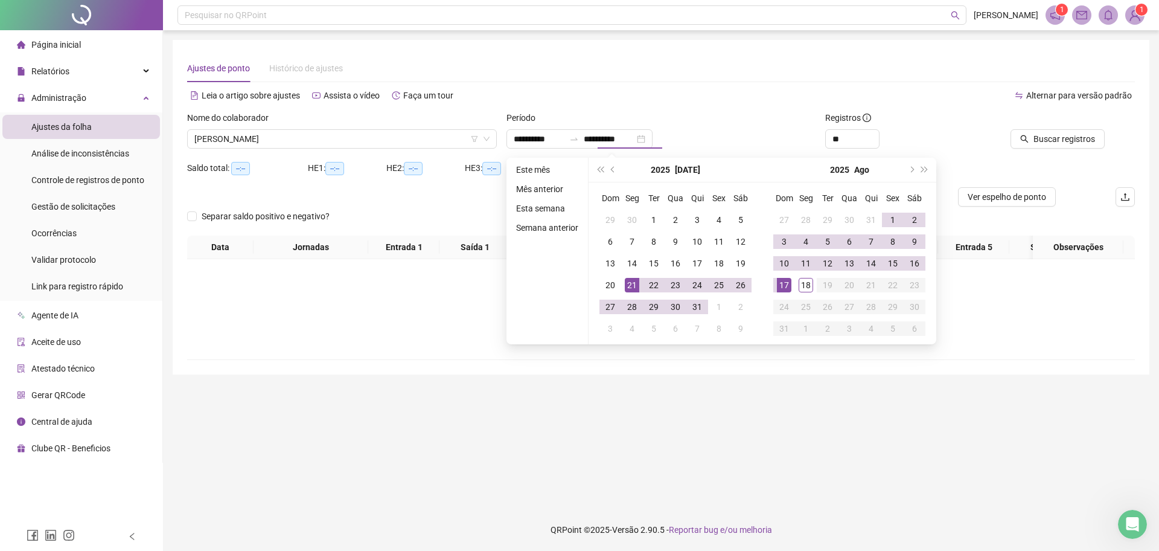
click at [757, 94] on div "Alternar para versão padrão" at bounding box center [898, 95] width 474 height 19
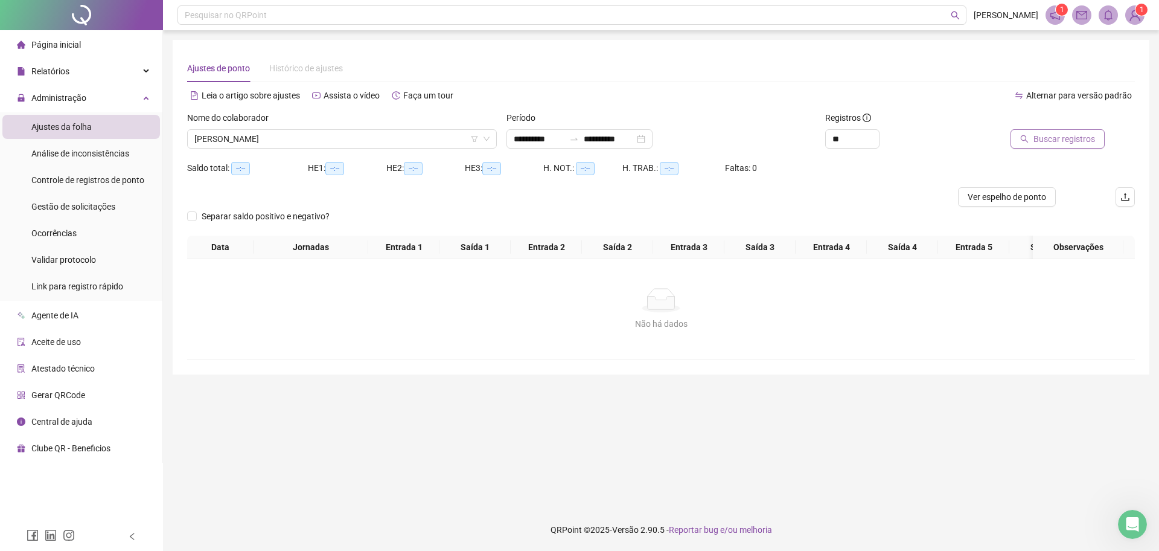
click at [1033, 136] on button "Buscar registros" at bounding box center [1058, 138] width 94 height 19
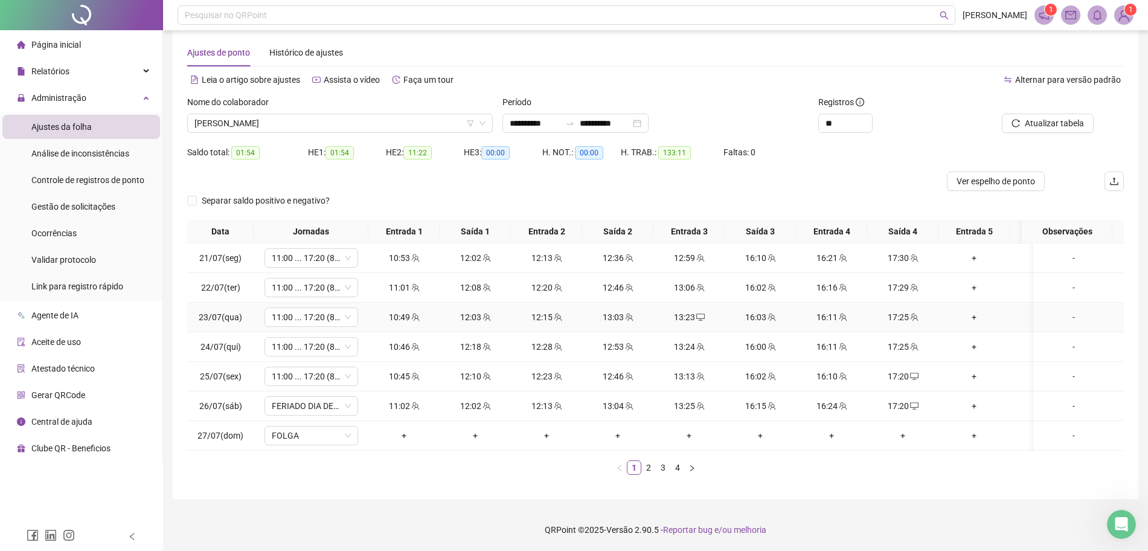
scroll to position [27, 0]
click at [644, 469] on link "2" at bounding box center [648, 467] width 13 height 13
click at [667, 466] on link "3" at bounding box center [662, 467] width 13 height 13
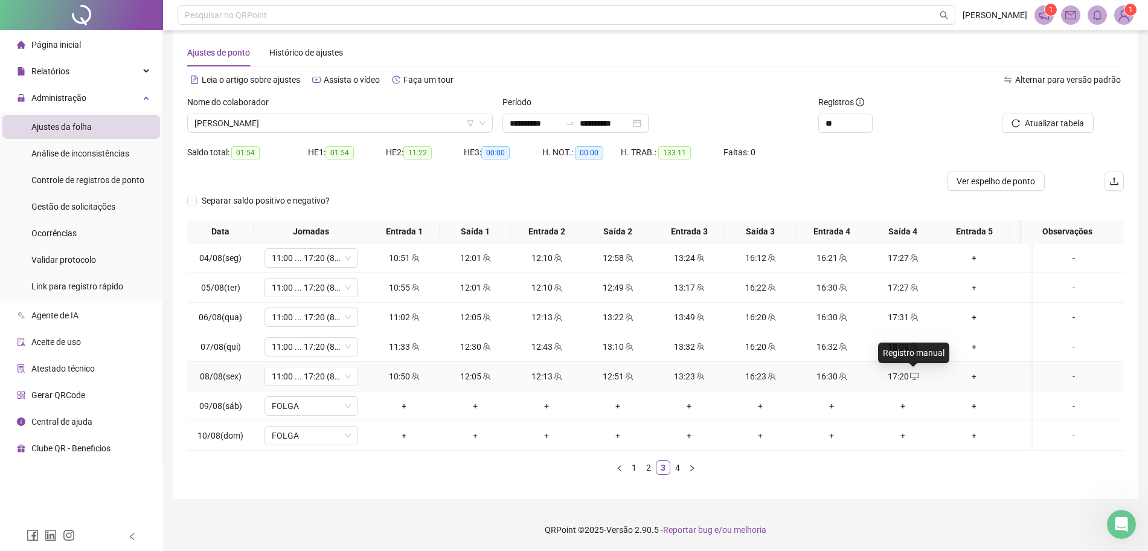
click at [914, 372] on icon "desktop" at bounding box center [914, 376] width 8 height 8
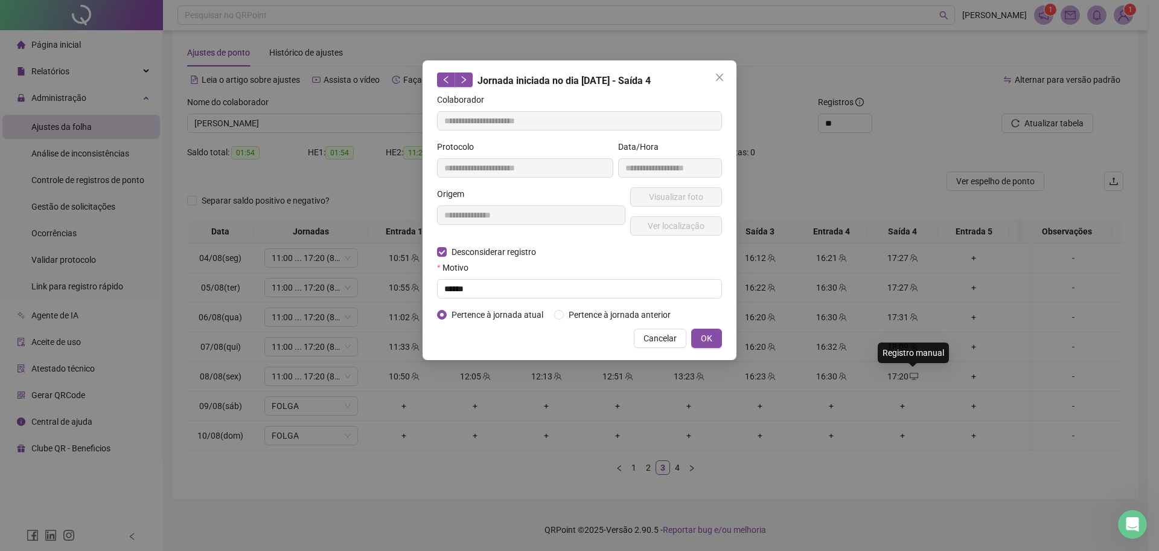
type input "**********"
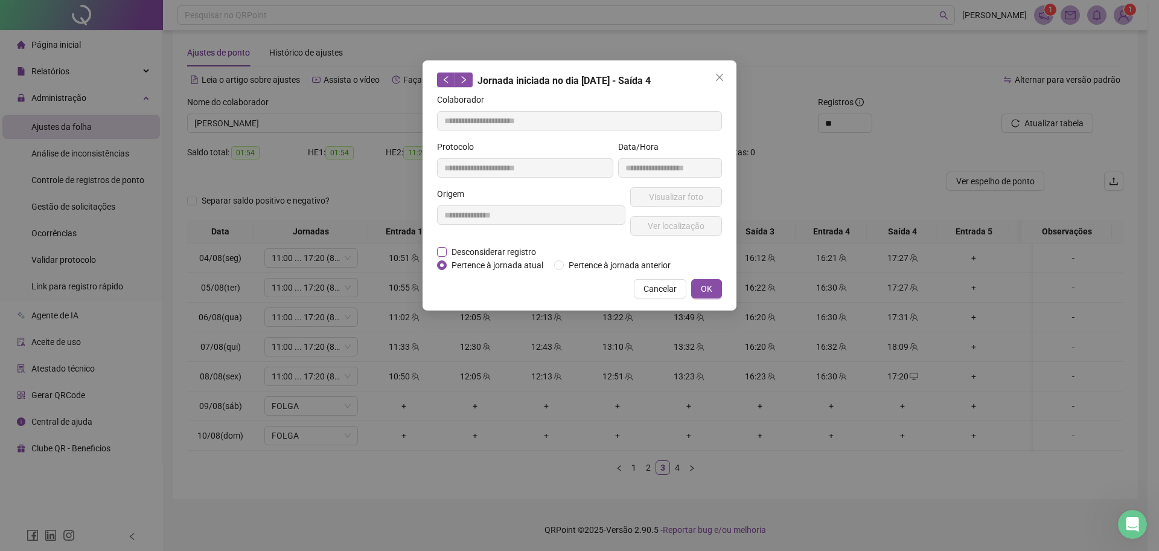
click at [507, 248] on span "Desconsiderar registro" at bounding box center [494, 251] width 94 height 13
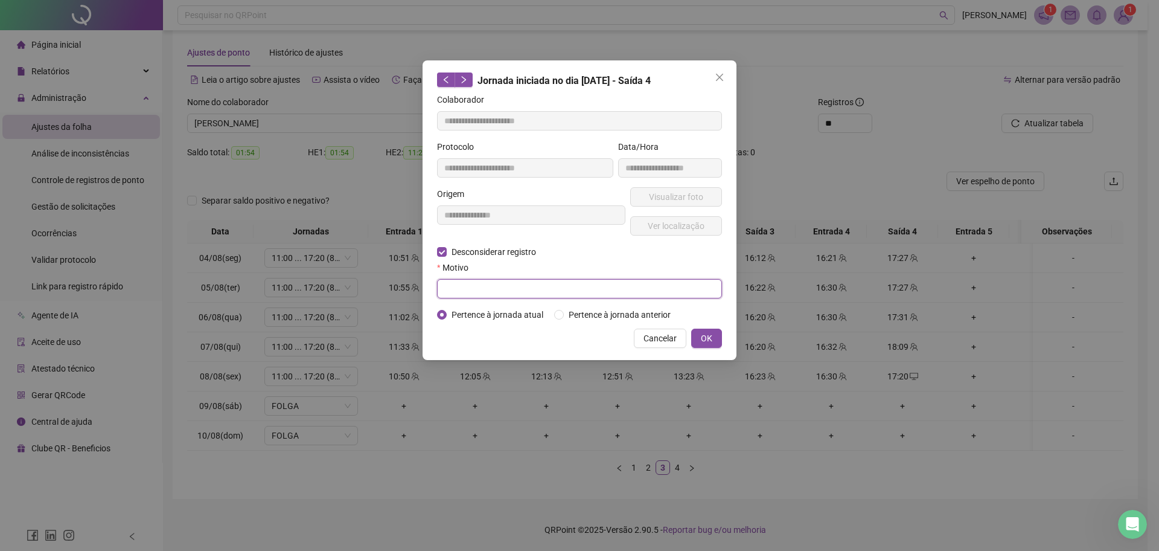
click at [522, 292] on input "text" at bounding box center [579, 288] width 285 height 19
type input "******"
click at [705, 335] on span "OK" at bounding box center [706, 337] width 11 height 13
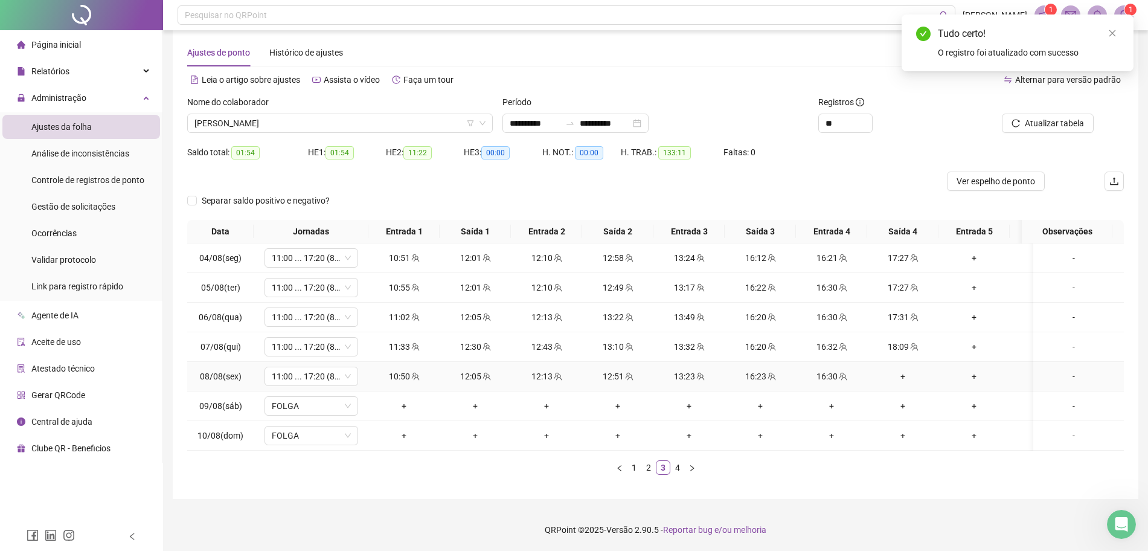
click at [896, 370] on div "+" at bounding box center [903, 376] width 62 height 13
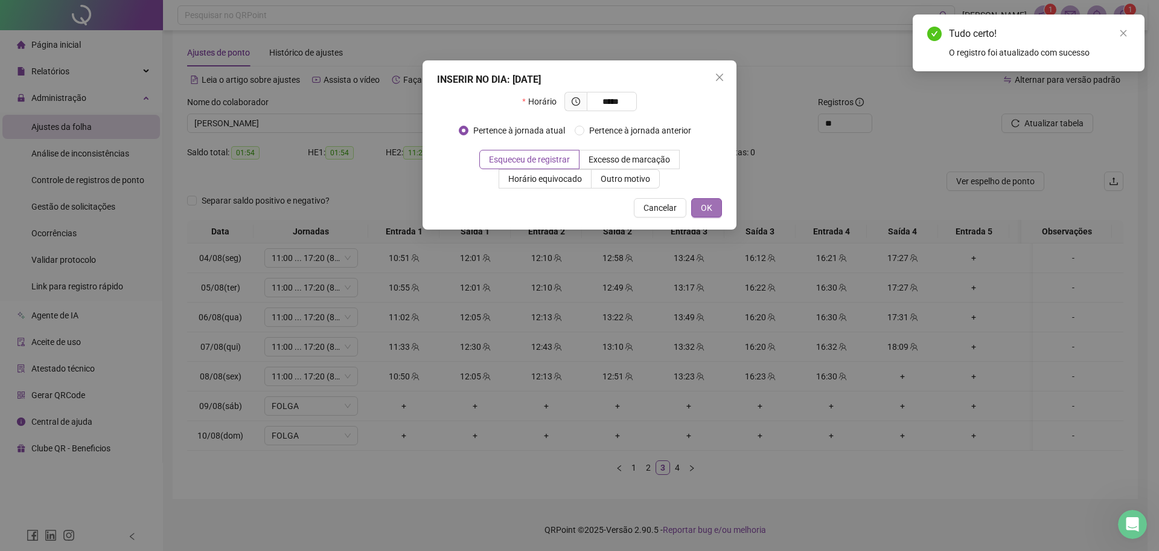
type input "*****"
click at [708, 212] on span "OK" at bounding box center [706, 207] width 11 height 13
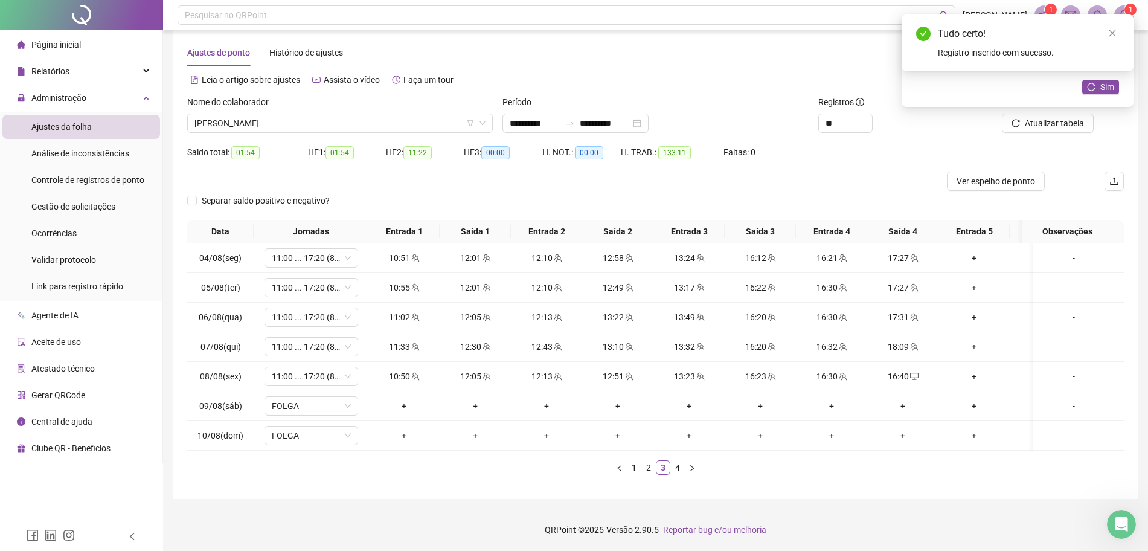
click at [1103, 71] on div "Tudo certo! Registro inserido com sucesso." at bounding box center [1017, 42] width 232 height 57
click at [1103, 83] on span "Sim" at bounding box center [1107, 86] width 14 height 13
click at [1060, 117] on span "Atualizar tabela" at bounding box center [1054, 123] width 59 height 13
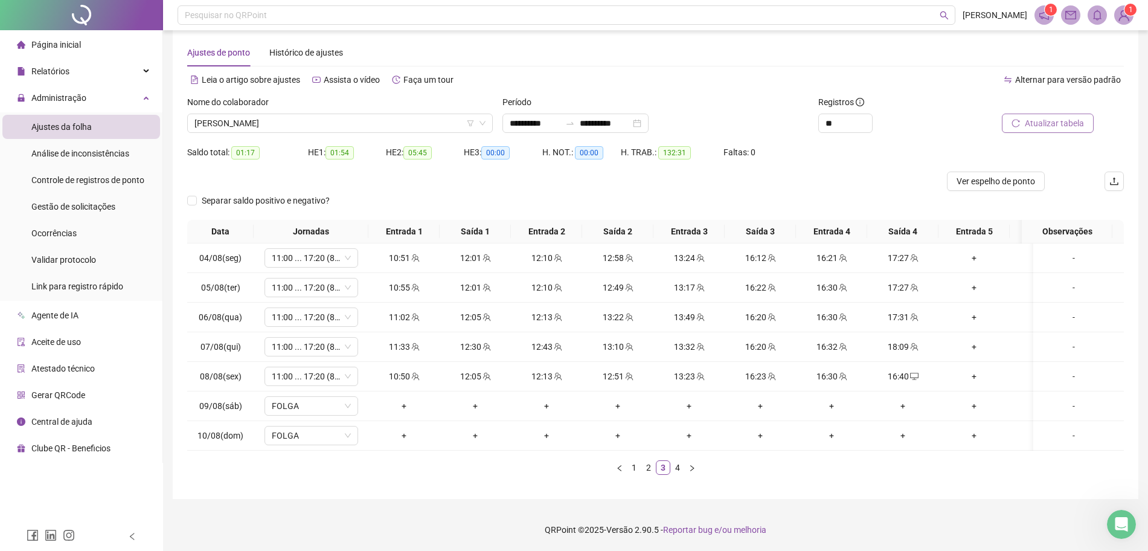
click at [1060, 117] on span "Atualizar tabela" at bounding box center [1054, 123] width 59 height 13
click at [674, 466] on link "4" at bounding box center [677, 467] width 13 height 13
click at [906, 340] on div "17:20" at bounding box center [903, 346] width 62 height 13
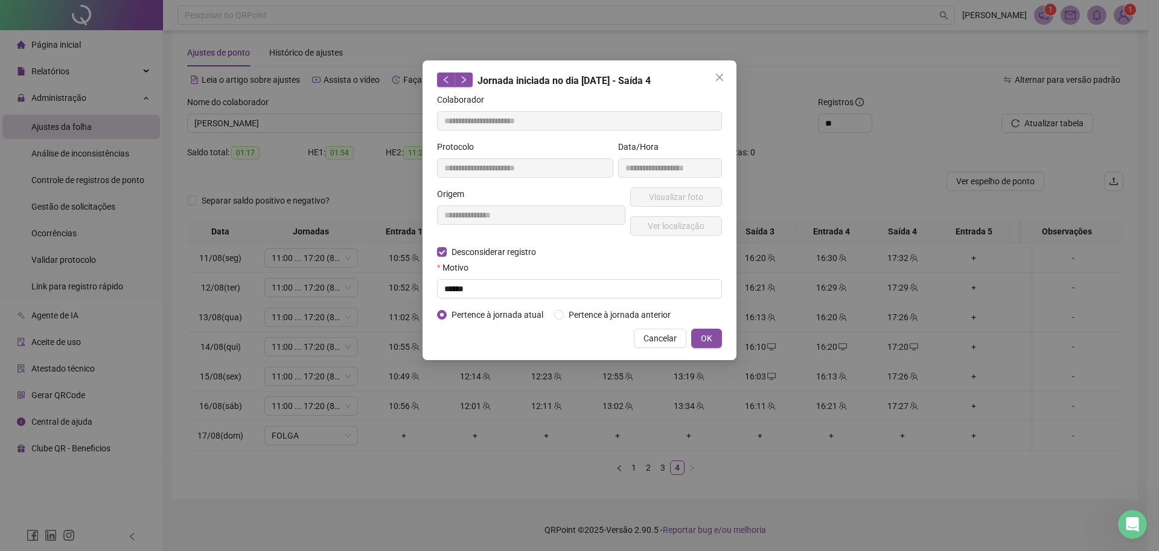
type input "**********"
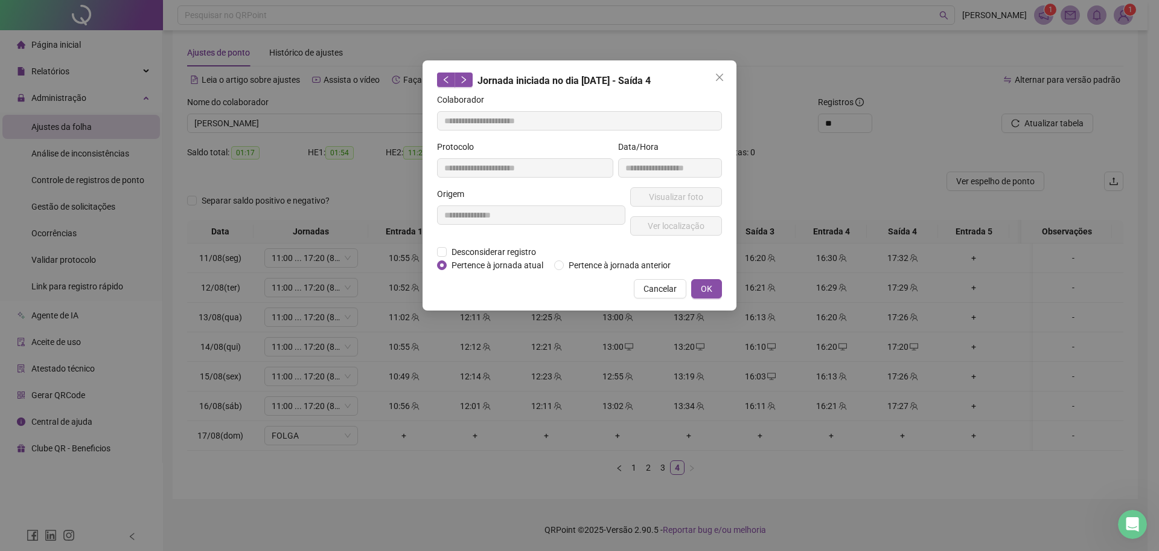
click at [1006, 147] on div "**********" at bounding box center [579, 275] width 1159 height 551
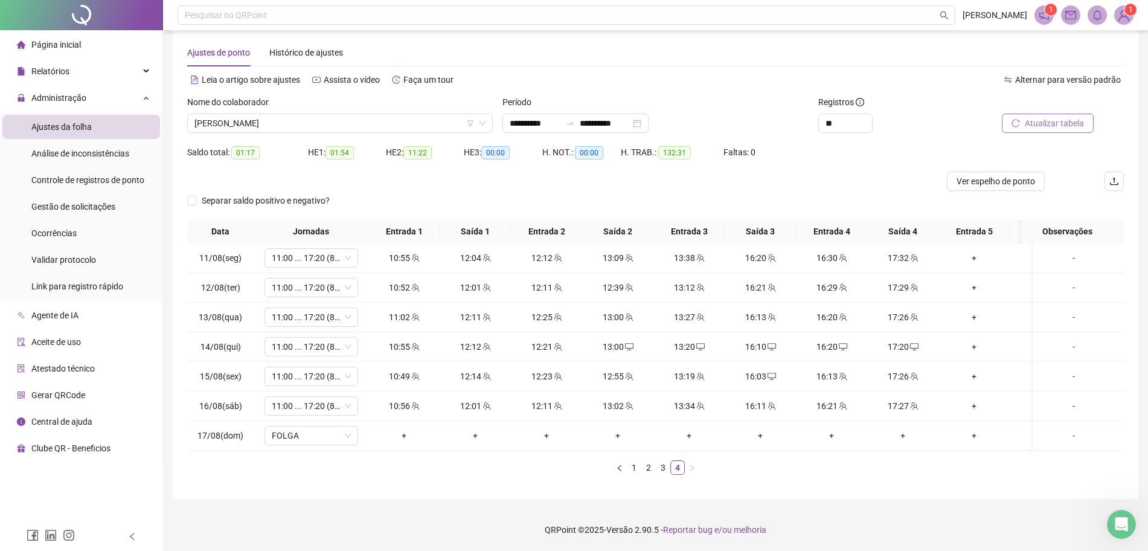
click at [1030, 117] on span "Atualizar tabela" at bounding box center [1054, 123] width 59 height 13
click at [910, 342] on icon "desktop" at bounding box center [914, 346] width 8 height 8
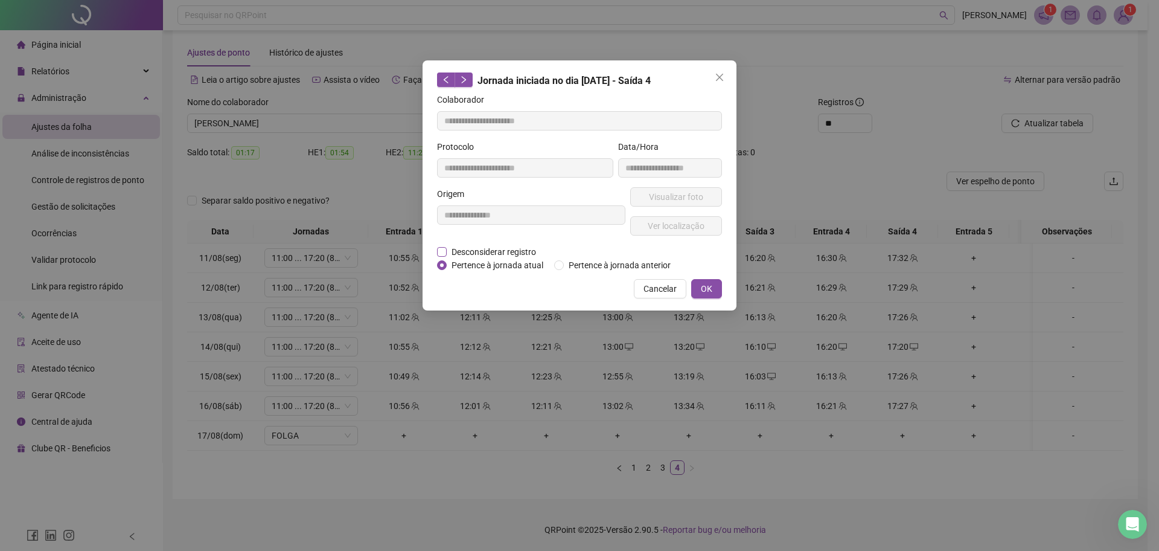
click at [496, 248] on span "Desconsiderar registro" at bounding box center [494, 251] width 94 height 13
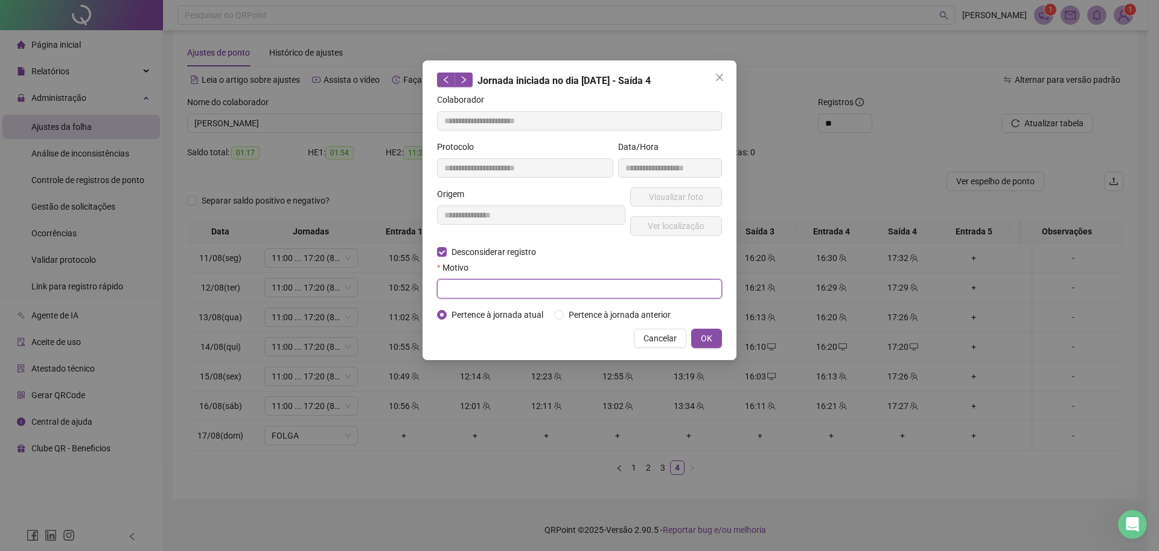
click at [473, 282] on input "text" at bounding box center [579, 288] width 285 height 19
type input "****"
click at [697, 339] on button "OK" at bounding box center [706, 337] width 31 height 19
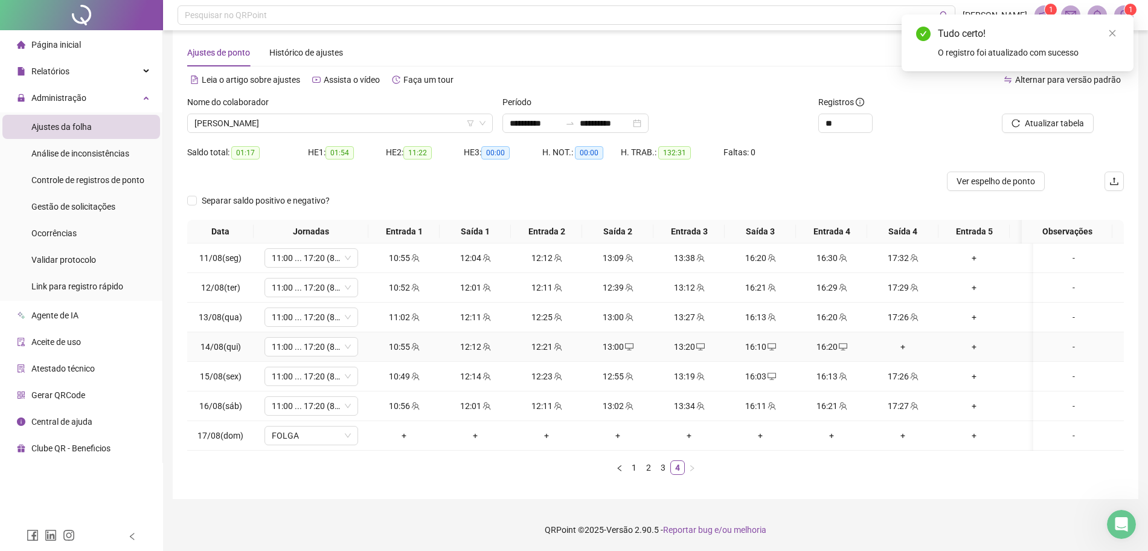
click at [897, 340] on div "+" at bounding box center [903, 346] width 62 height 13
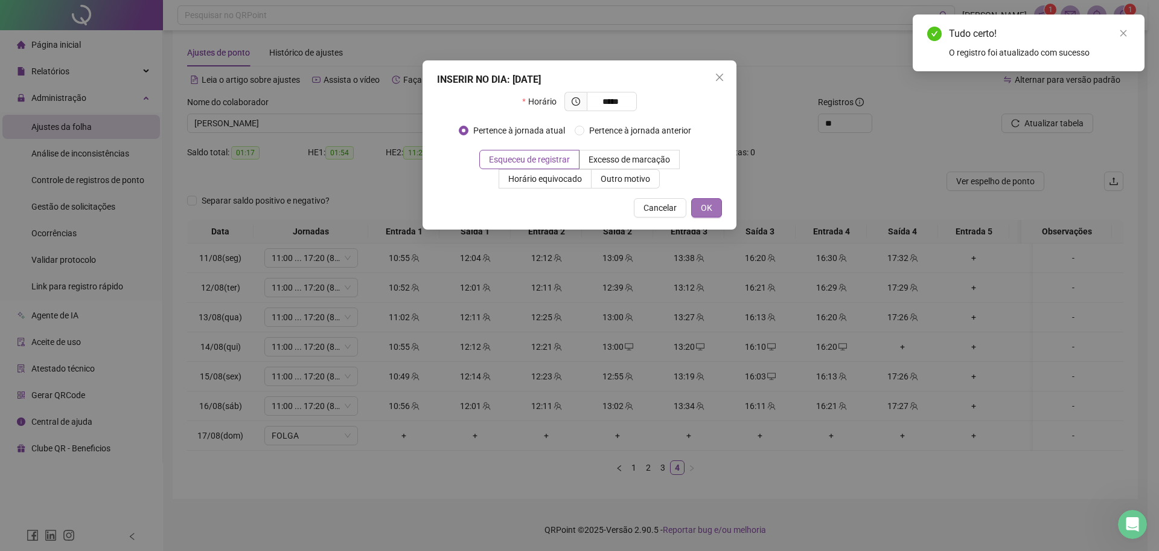
type input "*****"
click at [705, 204] on span "OK" at bounding box center [706, 207] width 11 height 13
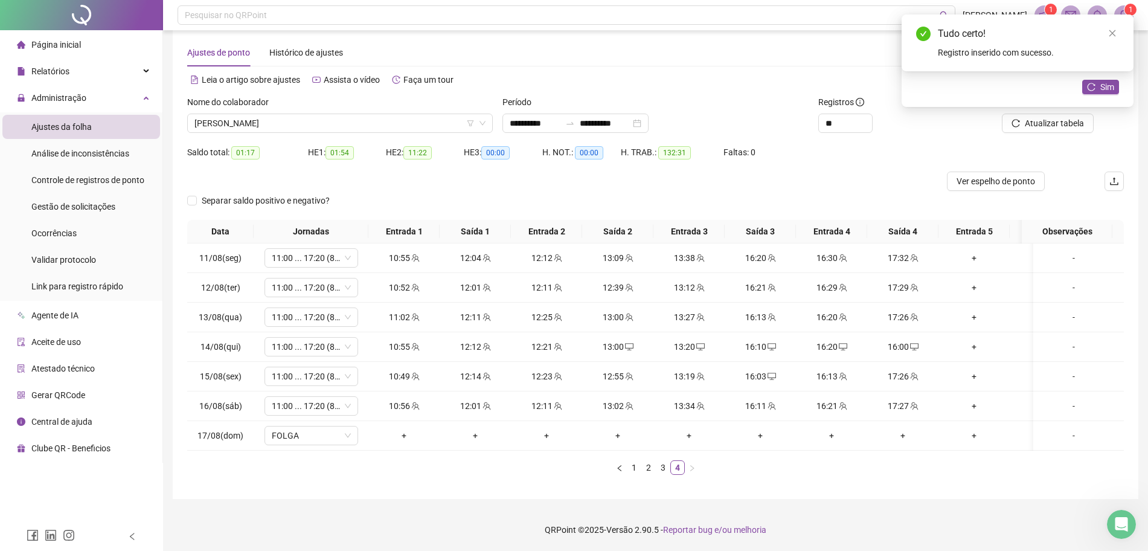
click at [1035, 127] on div "Atualizar tabela" at bounding box center [1050, 118] width 158 height 47
click at [1043, 107] on div "Atualizar registros Deseja reorganizar os registros na tabela com os horários o…" at bounding box center [1017, 60] width 232 height 92
click at [1044, 107] on div "Atualizar registros Deseja reorganizar os registros na tabela com os horários o…" at bounding box center [1017, 60] width 232 height 92
click at [1081, 83] on div "Atualizar registros Deseja reorganizar os registros na tabela com os horários o…" at bounding box center [1017, 60] width 232 height 92
click at [1098, 86] on button "Sim" at bounding box center [1100, 87] width 37 height 14
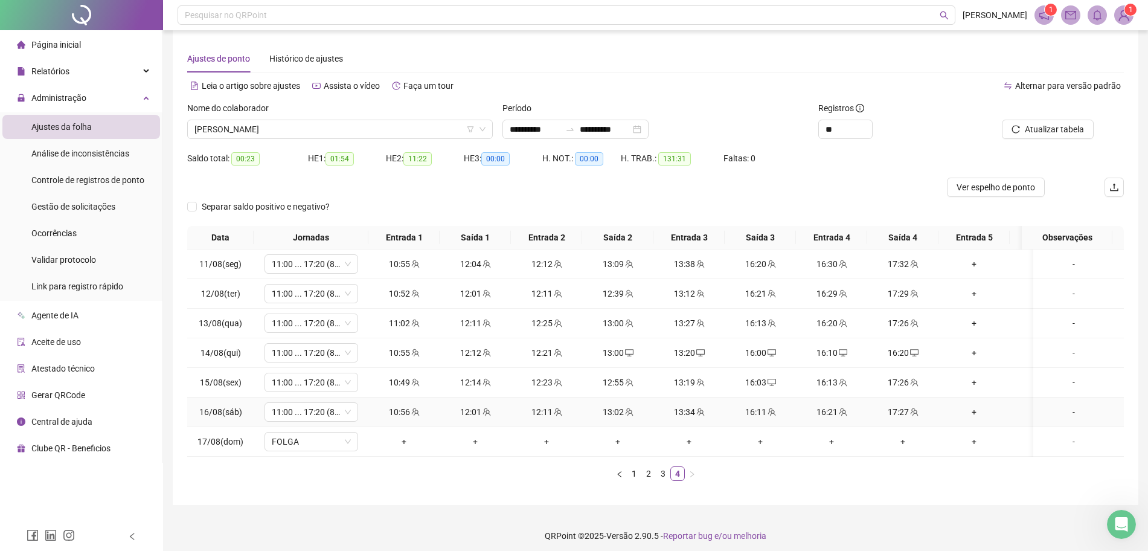
scroll to position [0, 0]
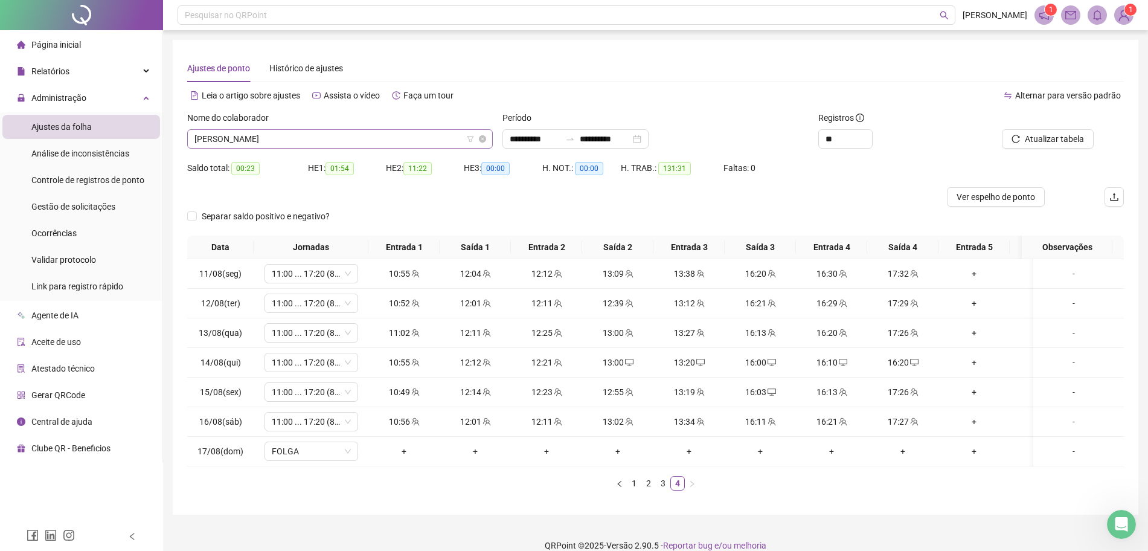
click at [417, 139] on span "JULIANA LIMA DOS SANTOS" at bounding box center [339, 139] width 291 height 18
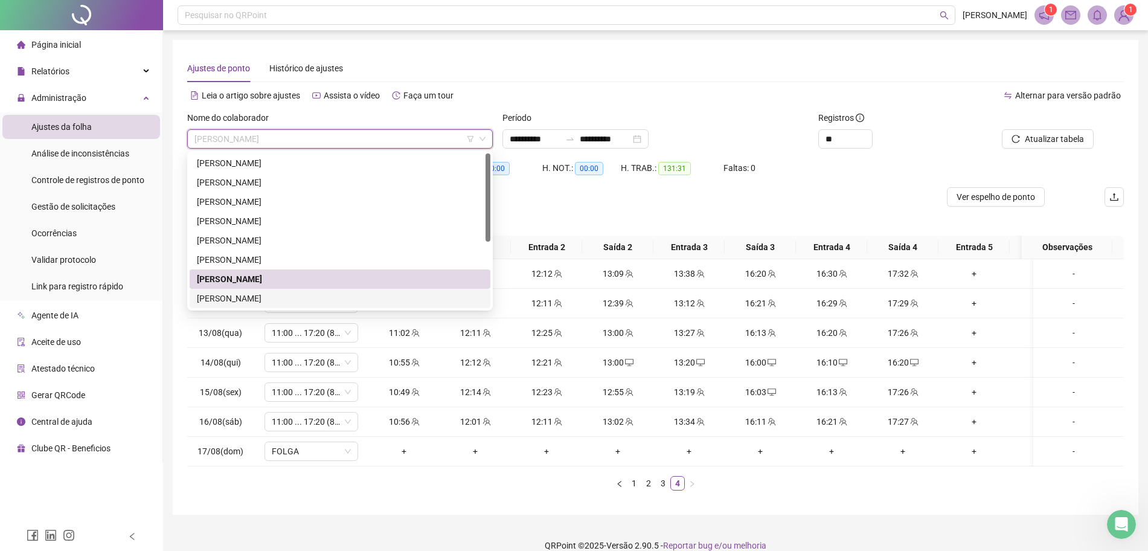
click at [231, 295] on div "[PERSON_NAME]" at bounding box center [340, 298] width 286 height 13
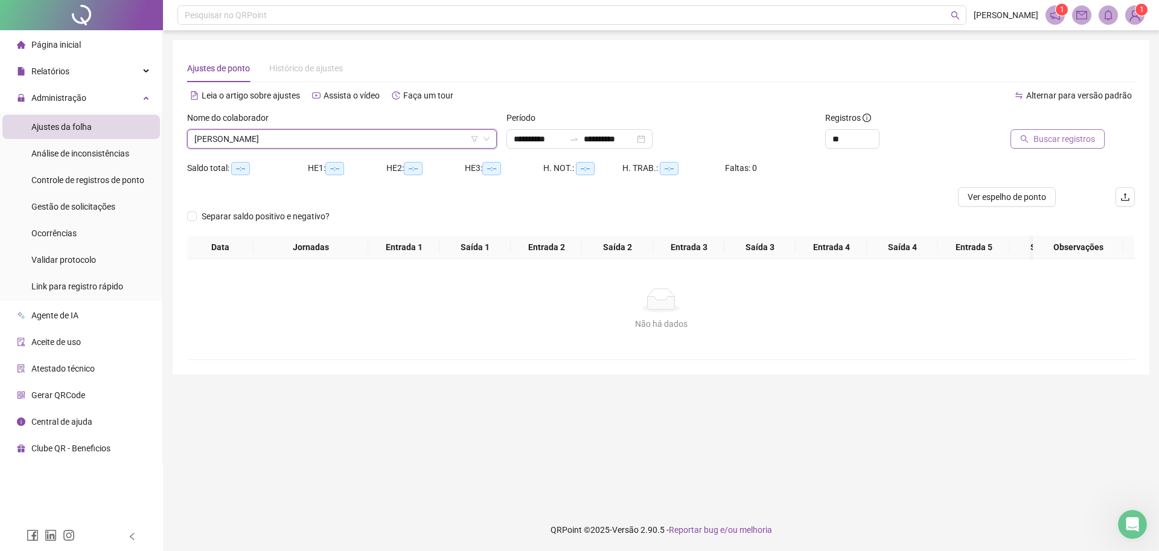
click at [1073, 134] on span "Buscar registros" at bounding box center [1065, 138] width 62 height 13
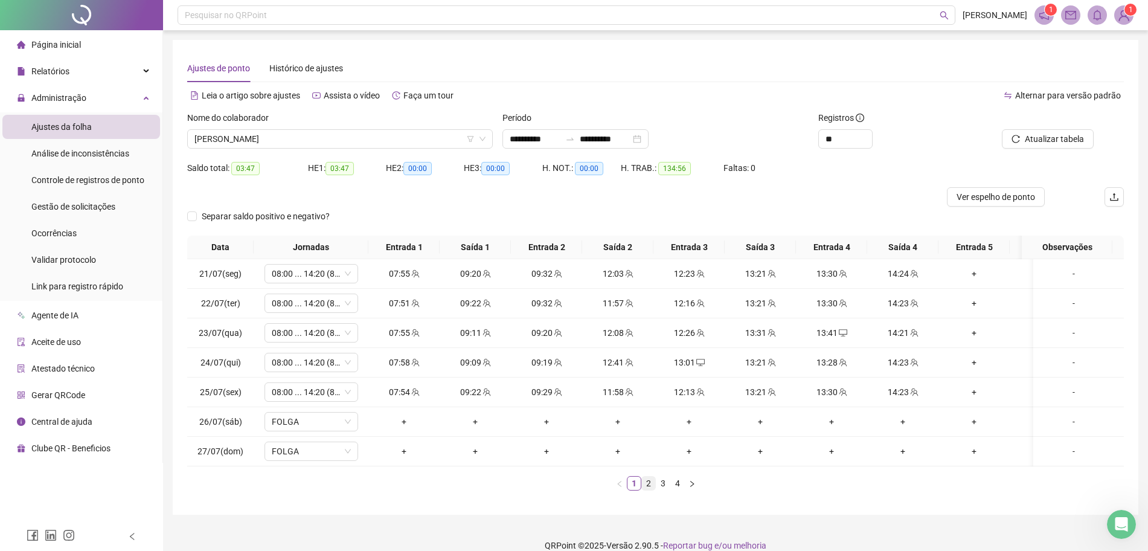
click at [650, 490] on link "2" at bounding box center [648, 482] width 13 height 13
click at [659, 490] on link "3" at bounding box center [662, 482] width 13 height 13
click at [673, 490] on link "4" at bounding box center [677, 482] width 13 height 13
click at [664, 488] on link "3" at bounding box center [662, 482] width 13 height 13
click at [638, 490] on link "1" at bounding box center [633, 482] width 13 height 13
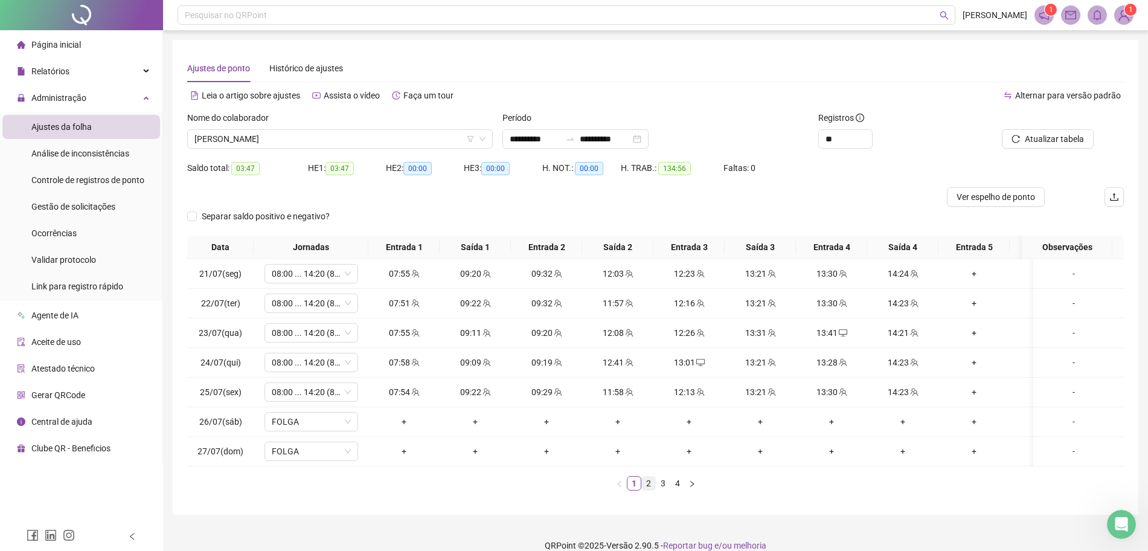
click at [646, 490] on link "2" at bounding box center [648, 482] width 13 height 13
click at [664, 490] on link "3" at bounding box center [662, 482] width 13 height 13
click at [672, 490] on link "4" at bounding box center [677, 482] width 13 height 13
click at [913, 395] on icon "team" at bounding box center [914, 392] width 8 height 8
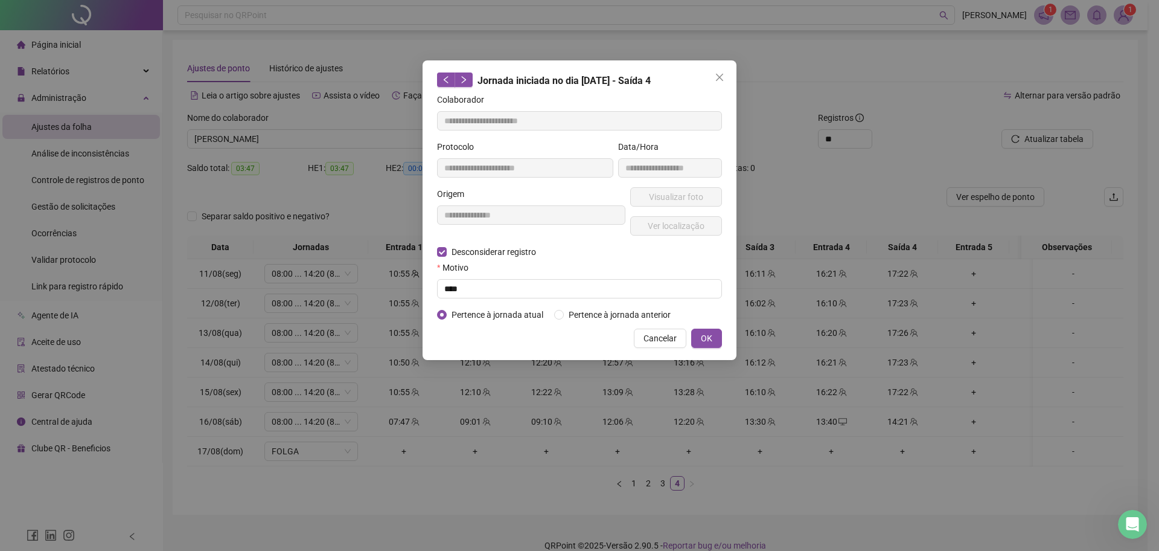
type input "**********"
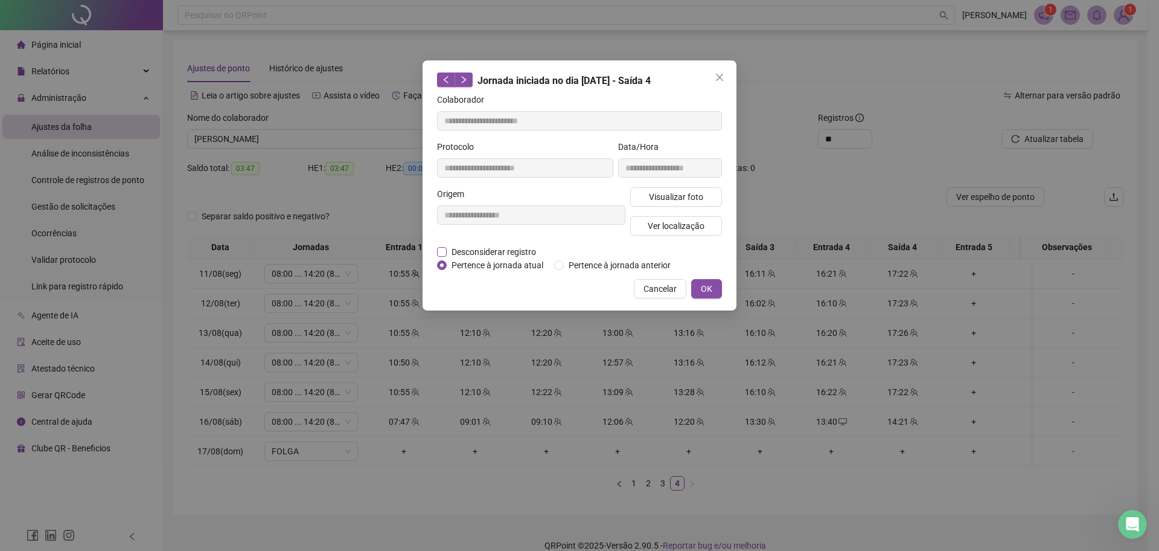
click at [453, 249] on span "Desconsiderar registro" at bounding box center [494, 251] width 94 height 13
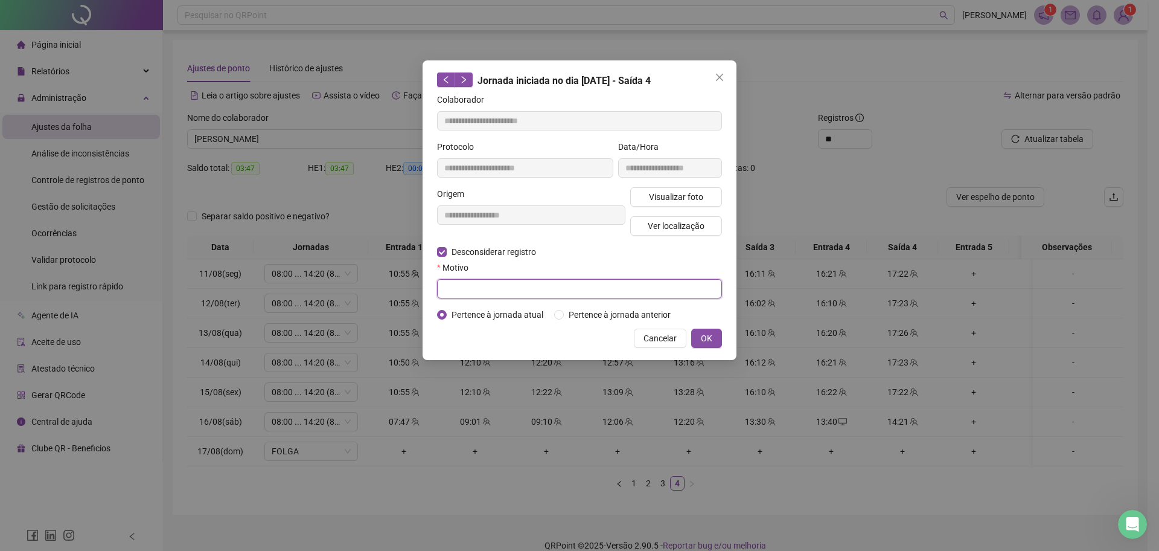
click at [467, 289] on input "text" at bounding box center [579, 288] width 285 height 19
type input "******"
click at [708, 339] on span "OK" at bounding box center [706, 337] width 11 height 13
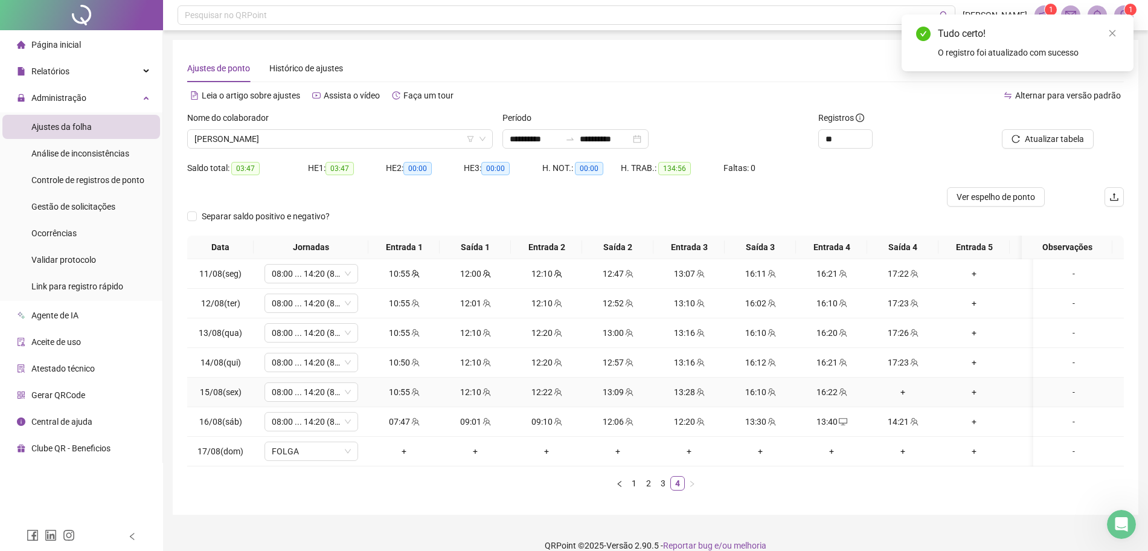
click at [913, 394] on div "+" at bounding box center [903, 391] width 62 height 13
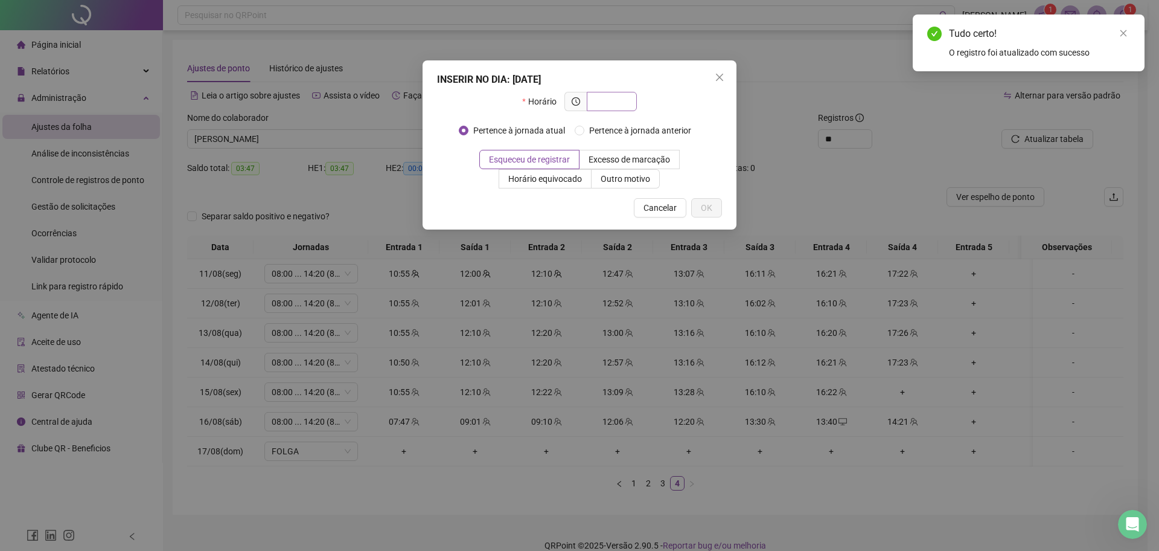
click at [606, 100] on input "text" at bounding box center [610, 101] width 33 height 13
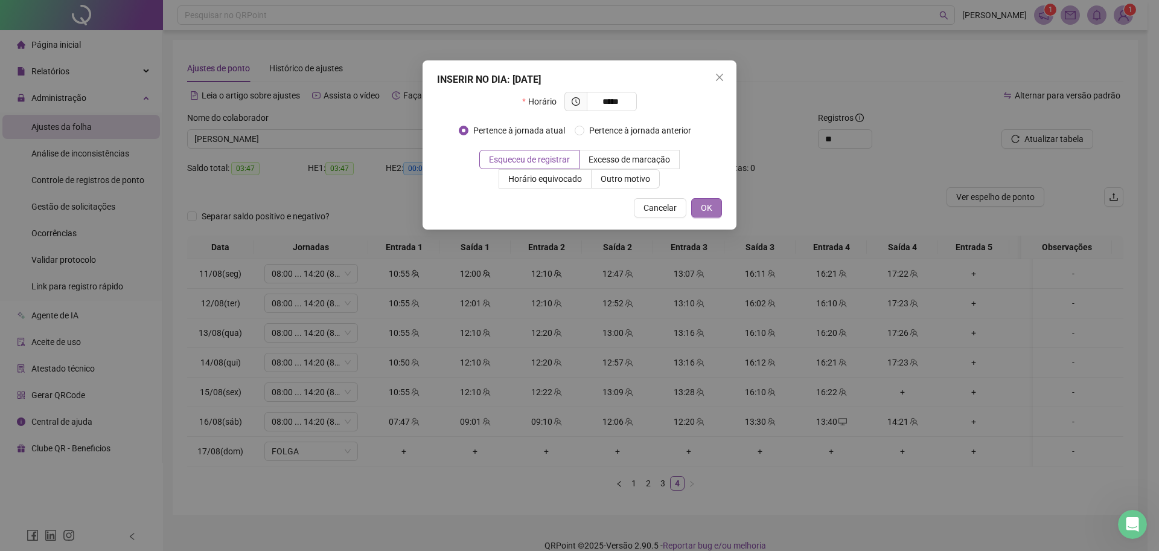
type input "*****"
click at [703, 199] on button "OK" at bounding box center [706, 207] width 31 height 19
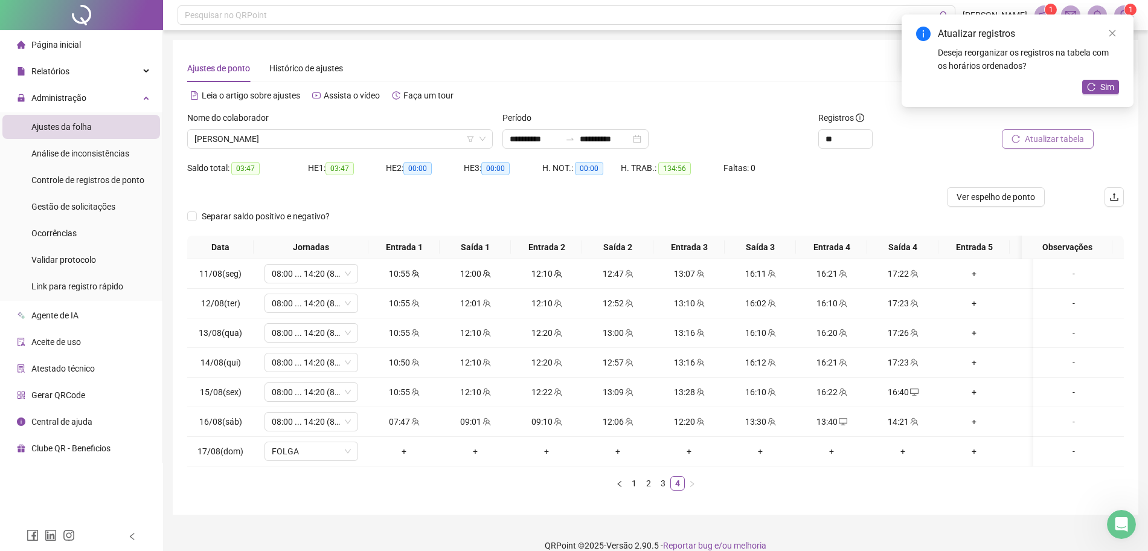
click at [1034, 140] on span "Atualizar tabela" at bounding box center [1054, 138] width 59 height 13
click at [1102, 89] on span "Sim" at bounding box center [1107, 86] width 14 height 13
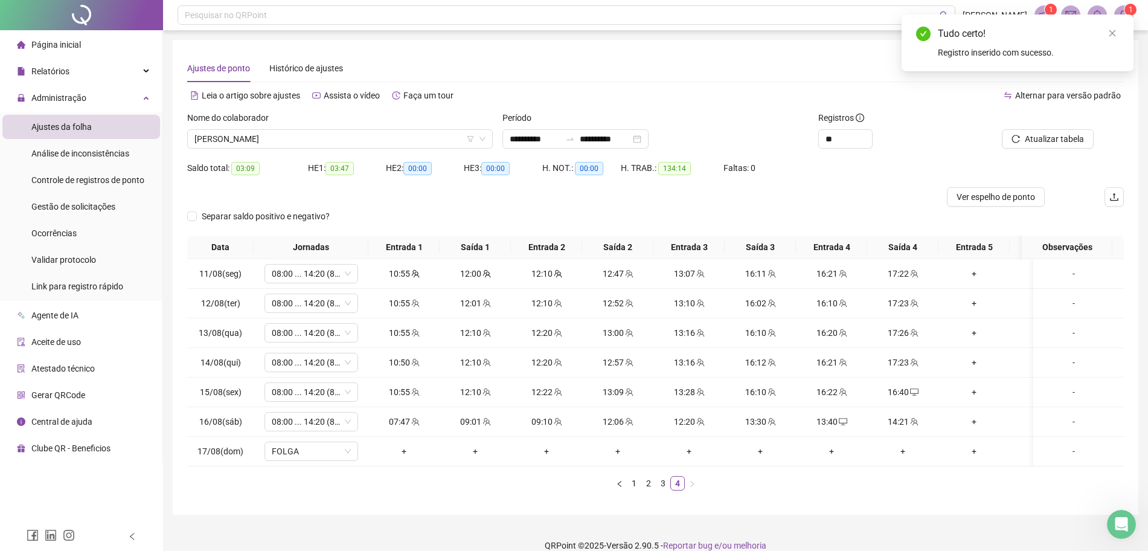
click at [885, 160] on div "Saldo total: 03:09 HE 1: 03:47 HE 2: 00:00 HE 3: 00:00 H. NOT.: 00:00 H. TRAB.:…" at bounding box center [655, 172] width 936 height 29
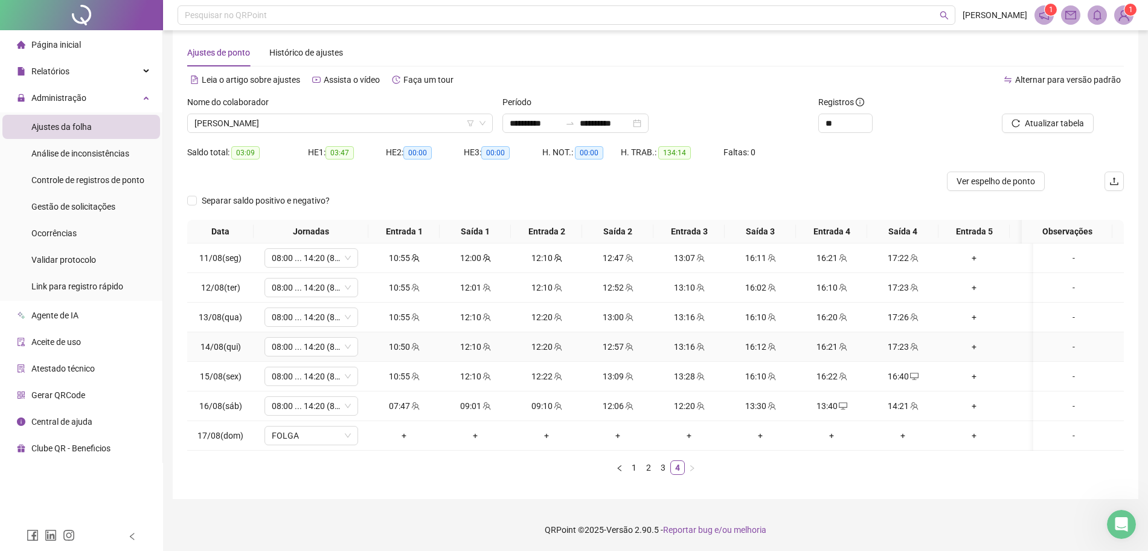
click at [902, 340] on div "17:23" at bounding box center [903, 346] width 62 height 13
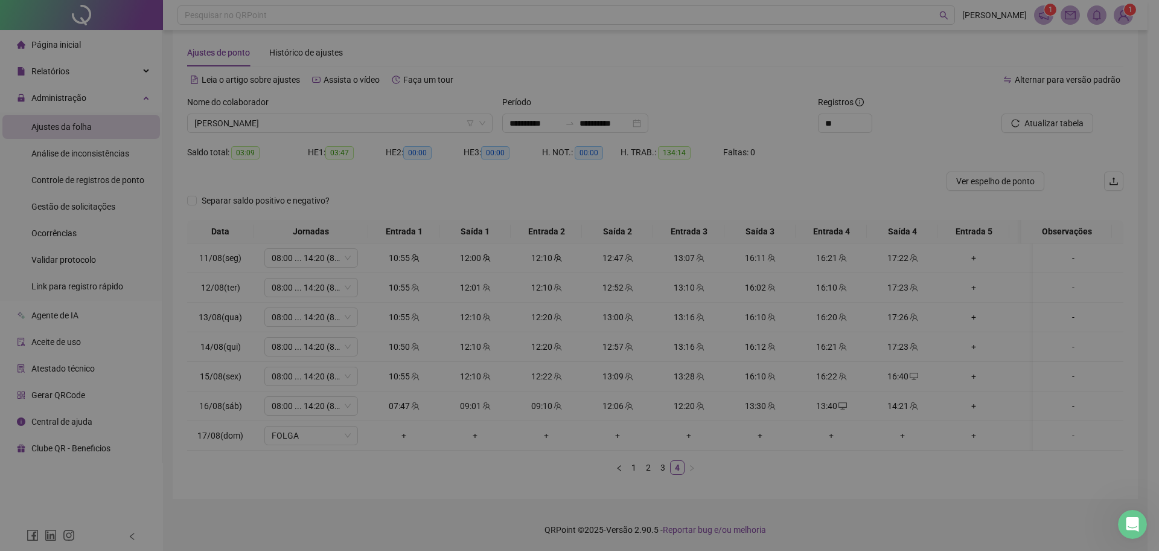
type input "**********"
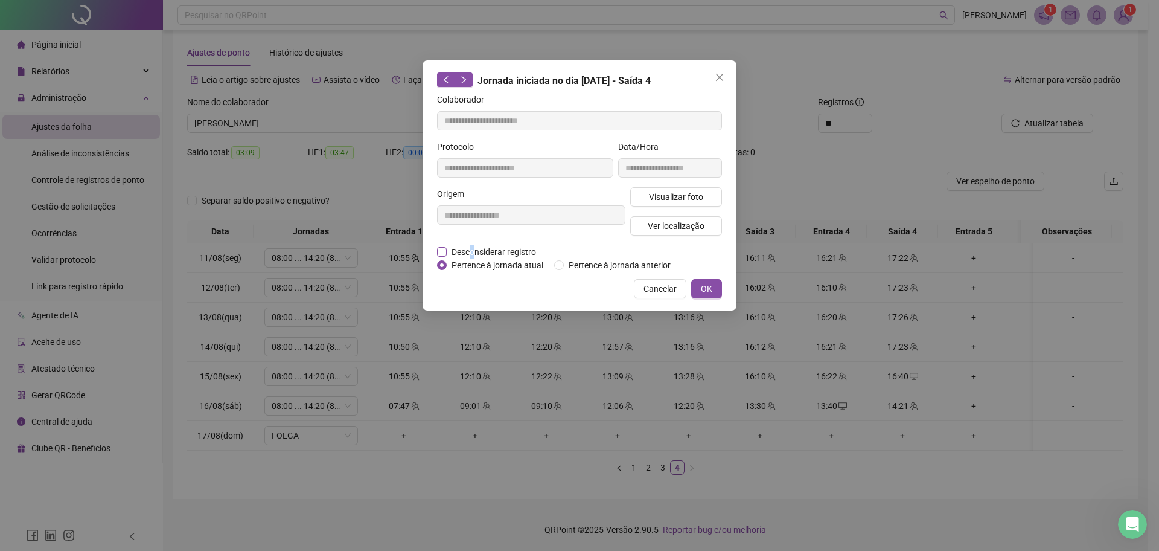
click at [472, 248] on span "Desconsiderar registro" at bounding box center [494, 251] width 94 height 13
click at [456, 246] on span "Desconsiderar registro" at bounding box center [494, 251] width 94 height 13
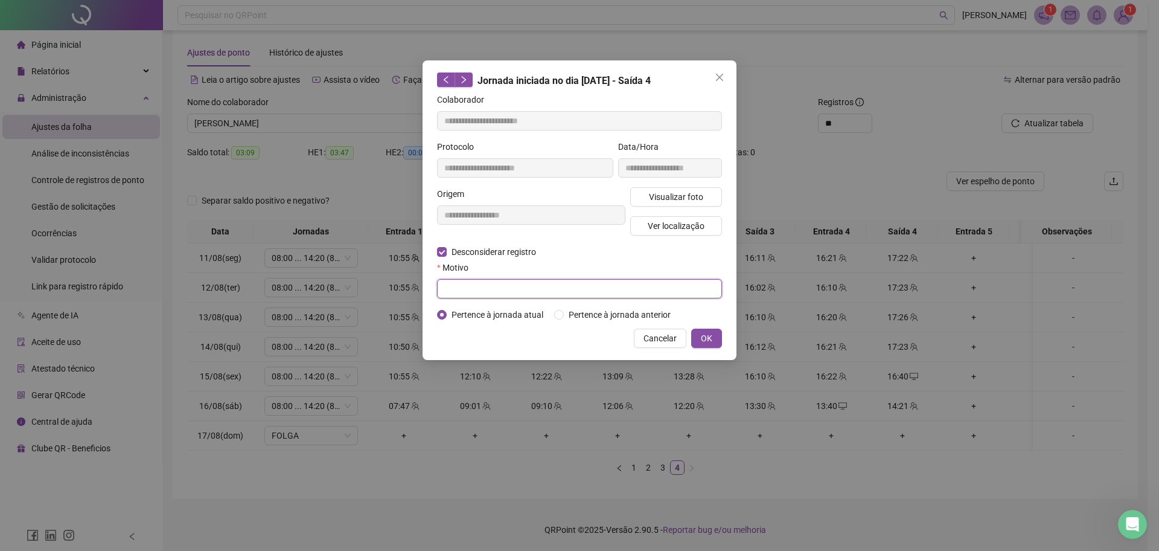
click at [465, 288] on input "text" at bounding box center [579, 288] width 285 height 19
type input "******"
click at [701, 336] on span "OK" at bounding box center [706, 337] width 11 height 13
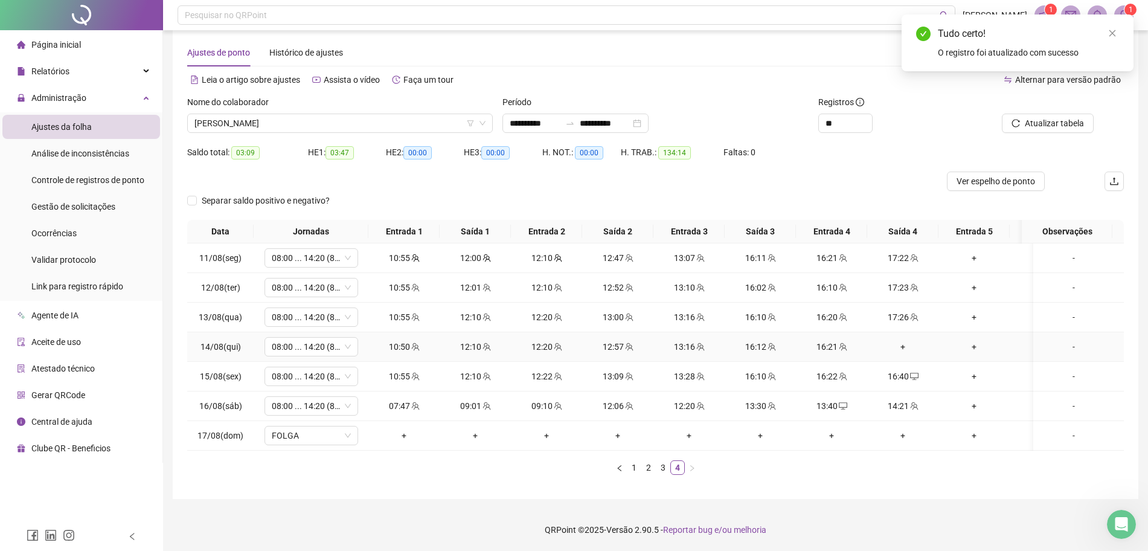
click at [898, 340] on div "+" at bounding box center [903, 346] width 62 height 13
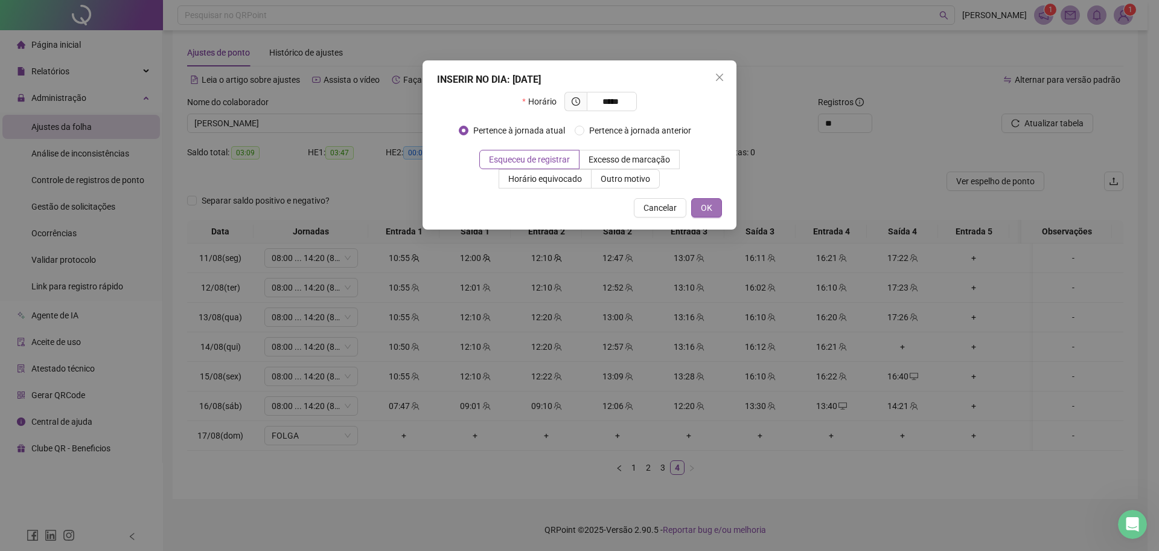
type input "*****"
click at [712, 211] on button "OK" at bounding box center [706, 207] width 31 height 19
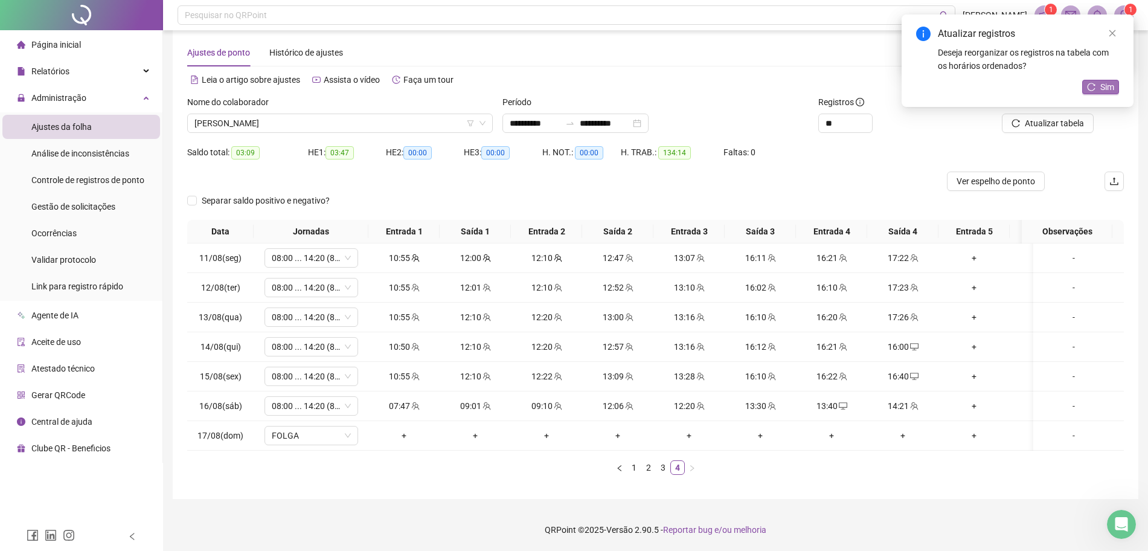
click at [1112, 86] on span "Sim" at bounding box center [1107, 86] width 14 height 13
click at [1033, 149] on div "Saldo total: 02:04 HE 1: 03:32 HE 2: 00:00 HE 3: 00:00 H. NOT.: 00:00 H. TRAB.:…" at bounding box center [655, 156] width 936 height 29
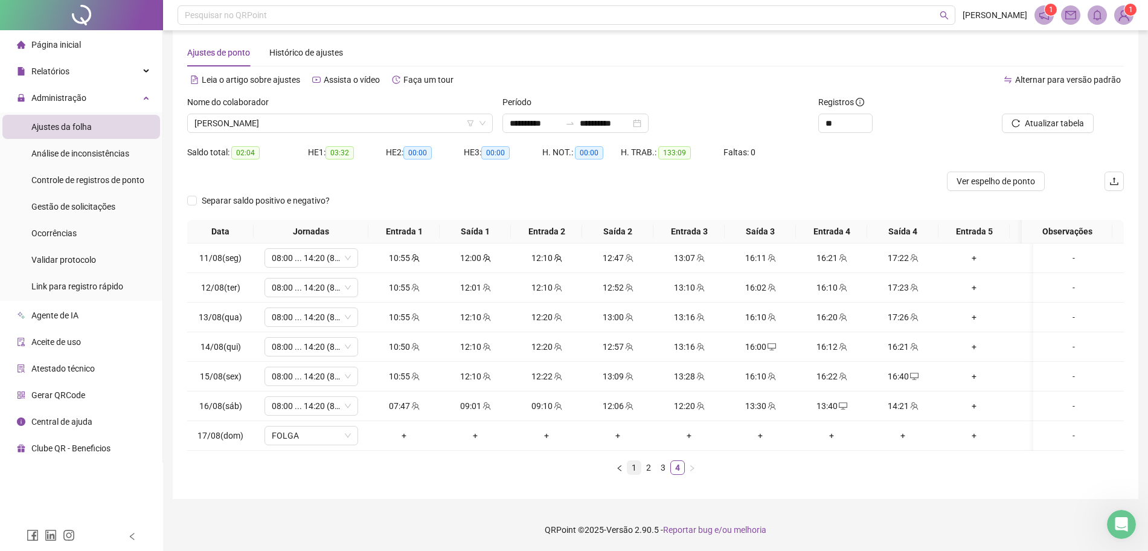
click at [633, 467] on link "1" at bounding box center [633, 467] width 13 height 13
click at [657, 466] on link "3" at bounding box center [662, 467] width 13 height 13
click at [677, 471] on link "4" at bounding box center [677, 467] width 13 height 13
click at [897, 310] on div "17:26" at bounding box center [903, 316] width 62 height 13
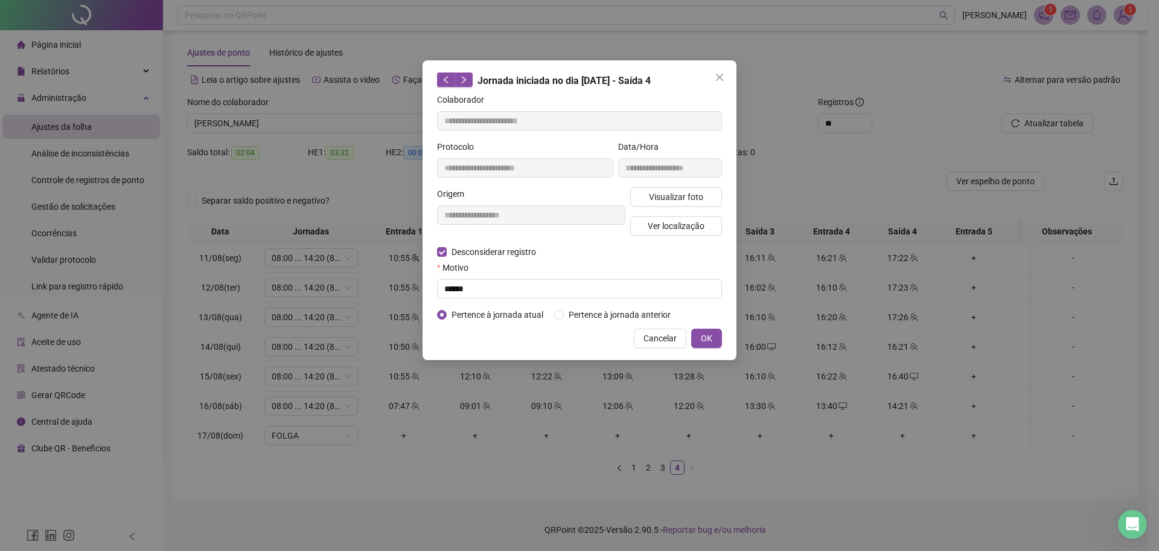
type input "**********"
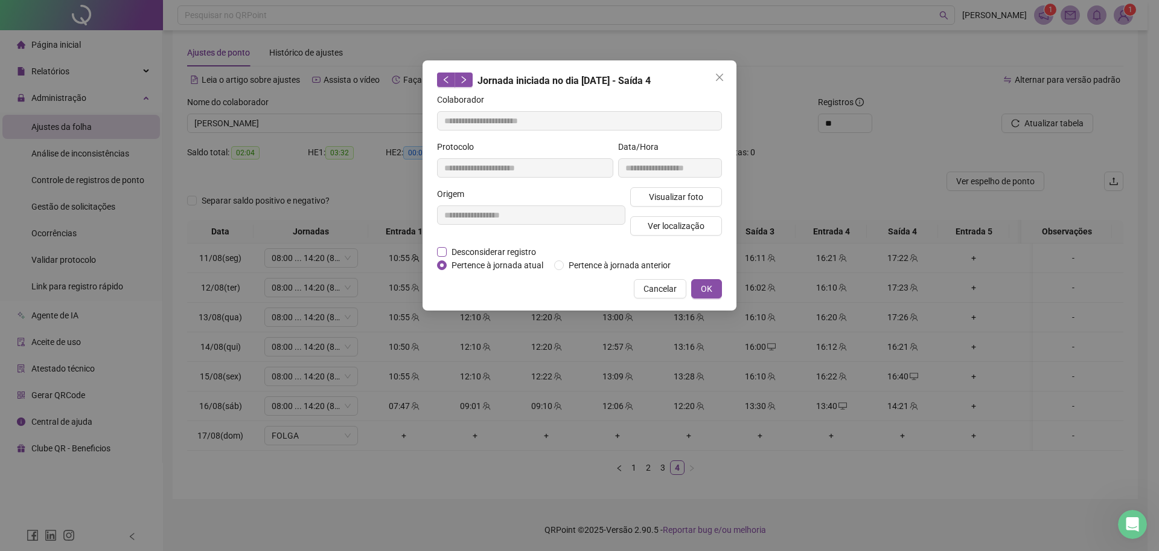
click at [469, 247] on span "Desconsiderar registro" at bounding box center [494, 251] width 94 height 13
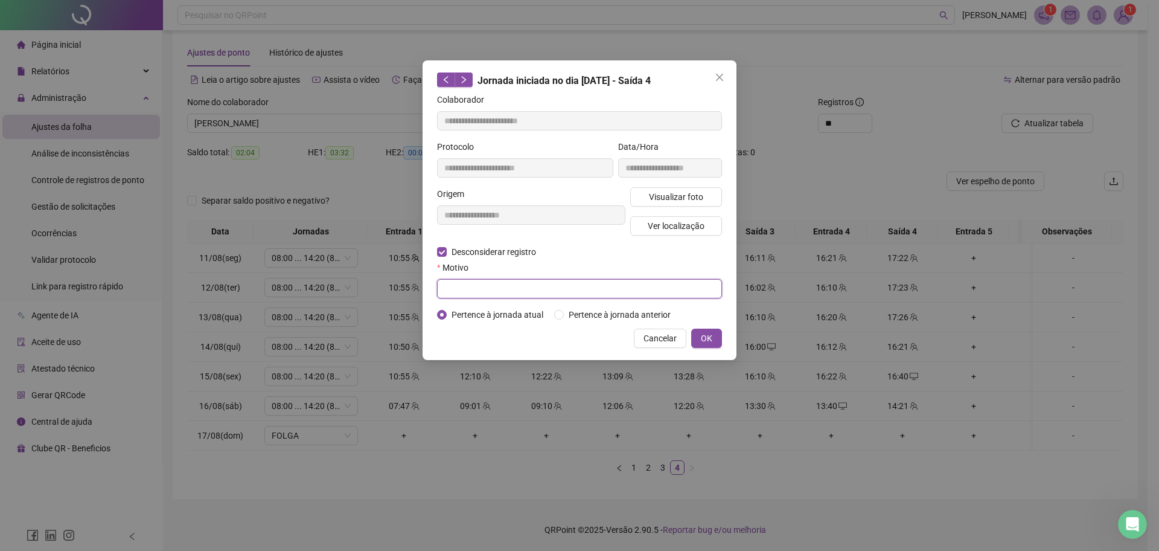
click at [461, 285] on input "text" at bounding box center [579, 288] width 285 height 19
type input "****"
click at [717, 335] on button "OK" at bounding box center [706, 337] width 31 height 19
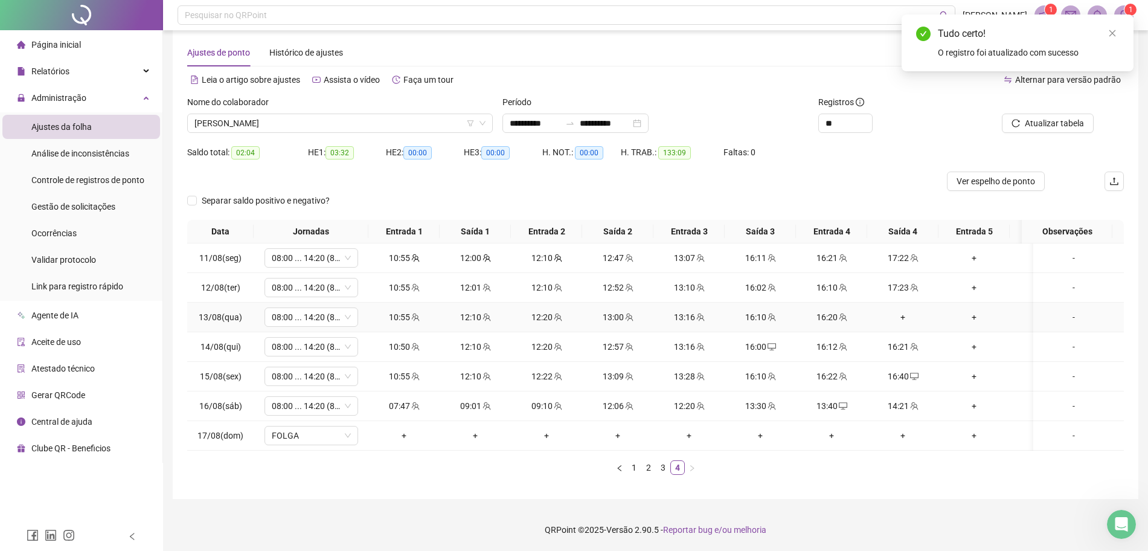
click at [902, 310] on div "+" at bounding box center [903, 316] width 62 height 13
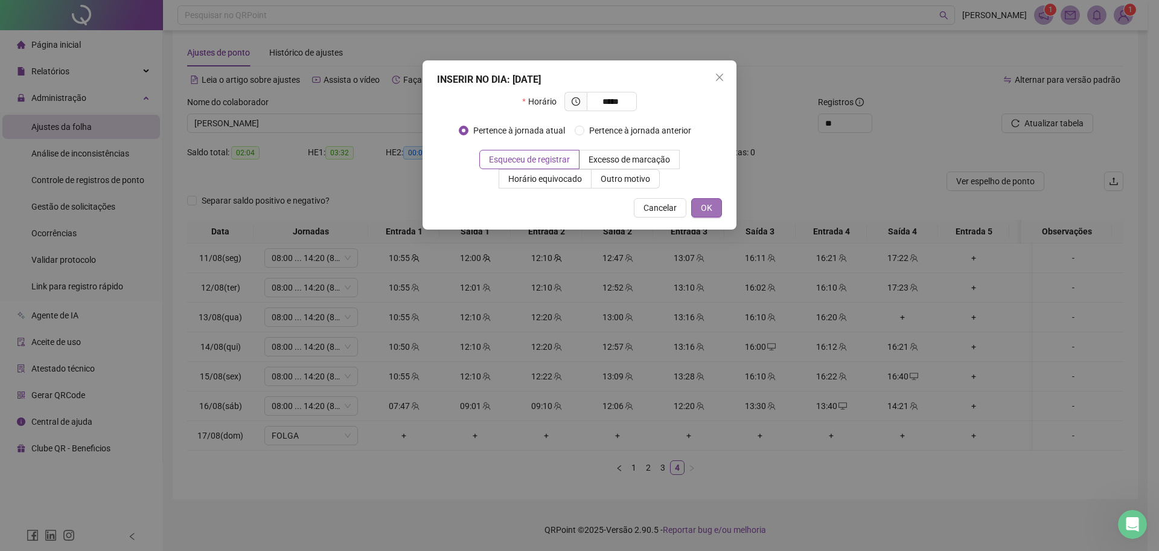
type input "*****"
click at [708, 203] on span "OK" at bounding box center [706, 207] width 11 height 13
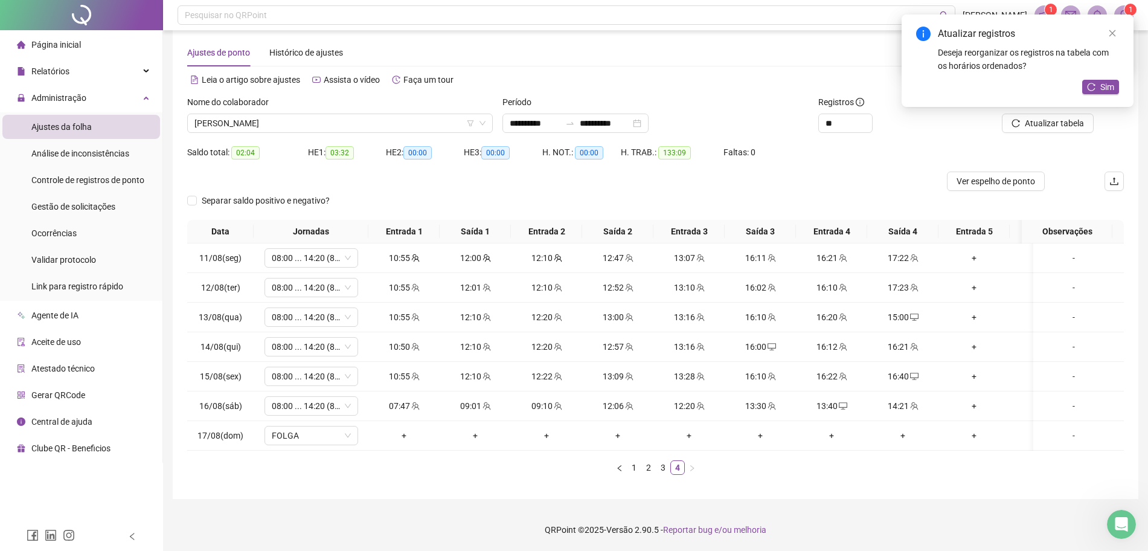
click at [1037, 107] on div "Atualizar registros Deseja reorganizar os registros na tabela com os horários o…" at bounding box center [1017, 60] width 232 height 92
click at [1095, 89] on icon "reload" at bounding box center [1091, 87] width 8 height 8
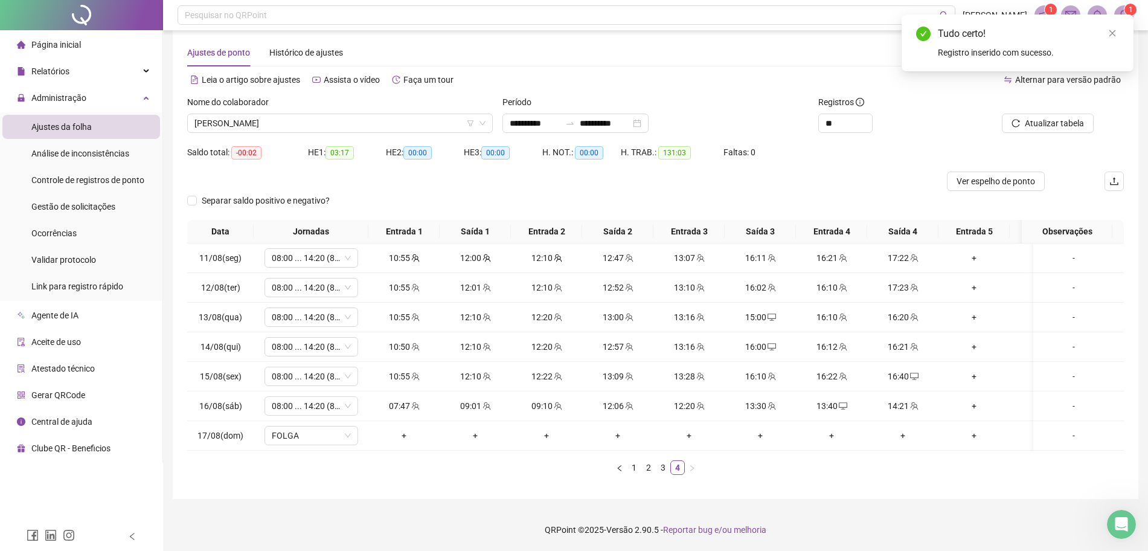
click at [880, 153] on div "Saldo total: -00:02 HE 1: 03:17 HE 2: 00:00 HE 3: 00:00 H. NOT.: 00:00 H. TRAB.…" at bounding box center [655, 156] width 936 height 29
click at [1111, 33] on icon "close" at bounding box center [1112, 33] width 8 height 8
click at [321, 114] on span "[PERSON_NAME]" at bounding box center [339, 123] width 291 height 18
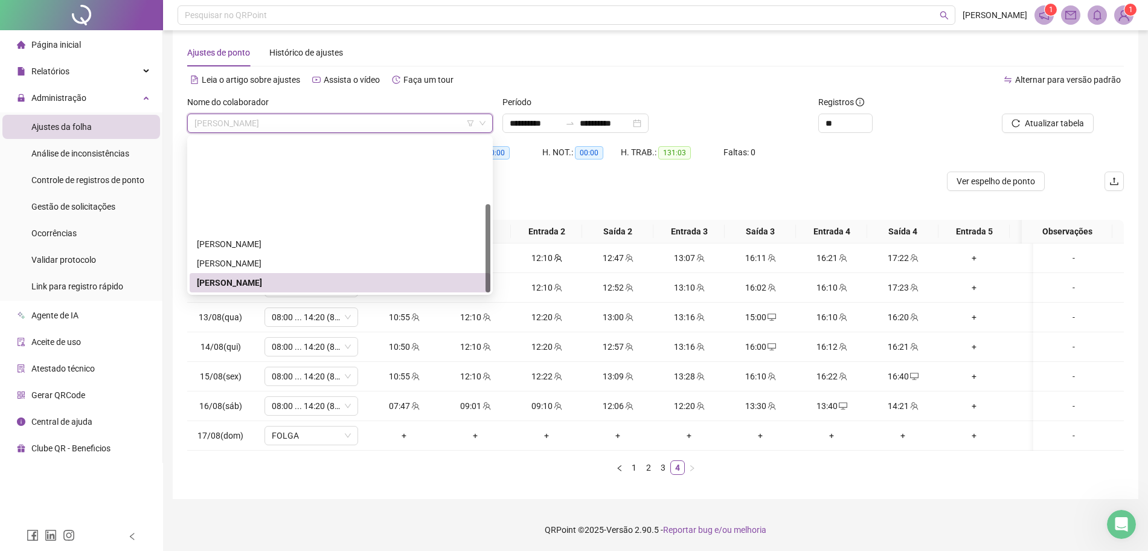
scroll to position [116, 0]
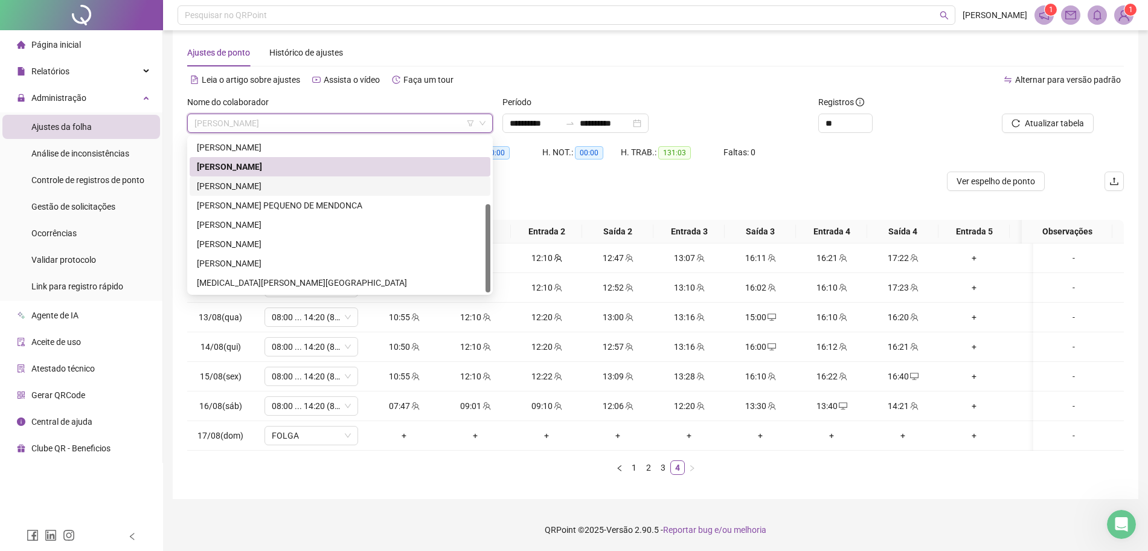
click at [281, 179] on div "[PERSON_NAME] [PERSON_NAME]" at bounding box center [340, 185] width 286 height 13
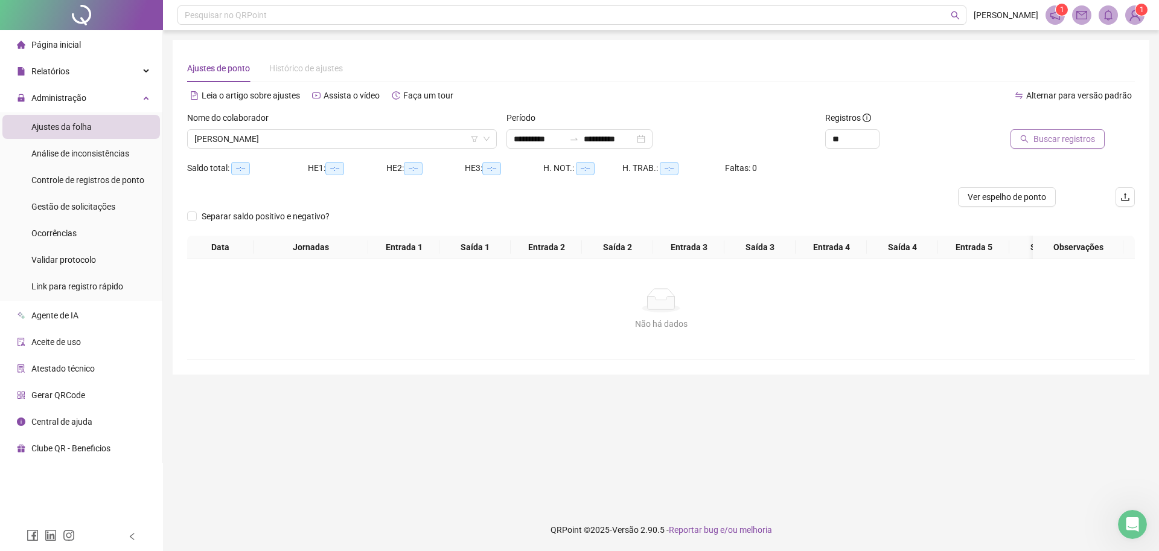
click at [1052, 139] on span "Buscar registros" at bounding box center [1065, 138] width 62 height 13
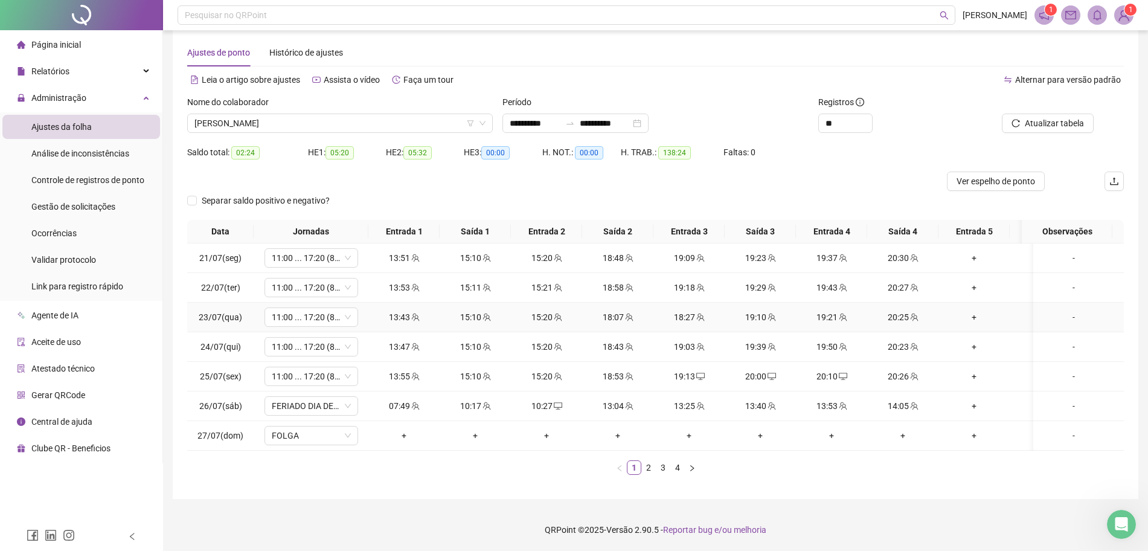
scroll to position [27, 0]
click at [650, 466] on link "2" at bounding box center [648, 467] width 13 height 13
click at [666, 472] on link "3" at bounding box center [662, 467] width 13 height 13
click at [682, 466] on link "4" at bounding box center [677, 467] width 13 height 13
click at [974, 174] on span "Ver espelho de ponto" at bounding box center [995, 180] width 78 height 13
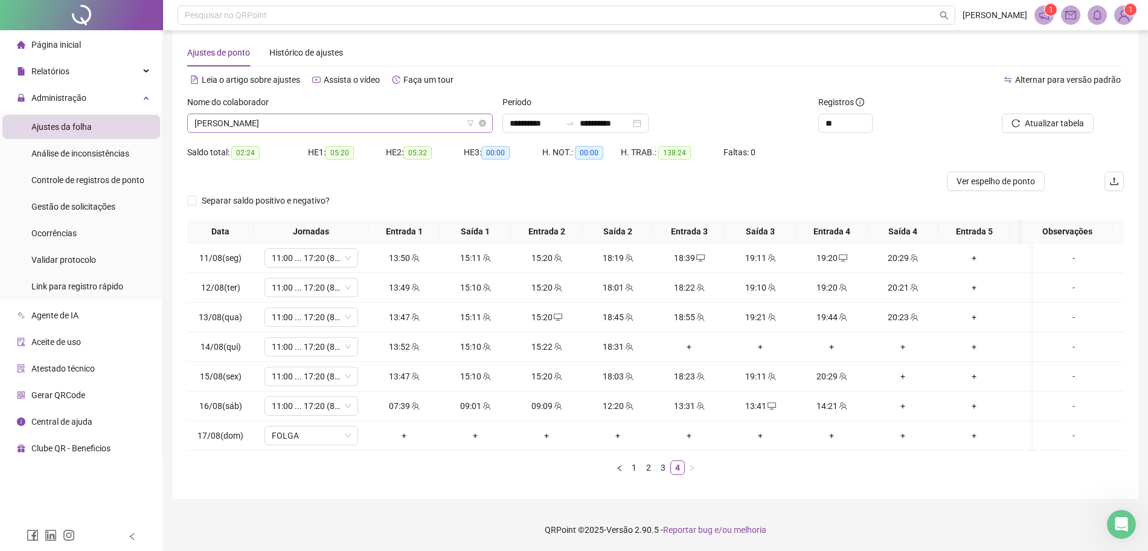
click at [342, 114] on span "[PERSON_NAME] [PERSON_NAME]" at bounding box center [339, 123] width 291 height 18
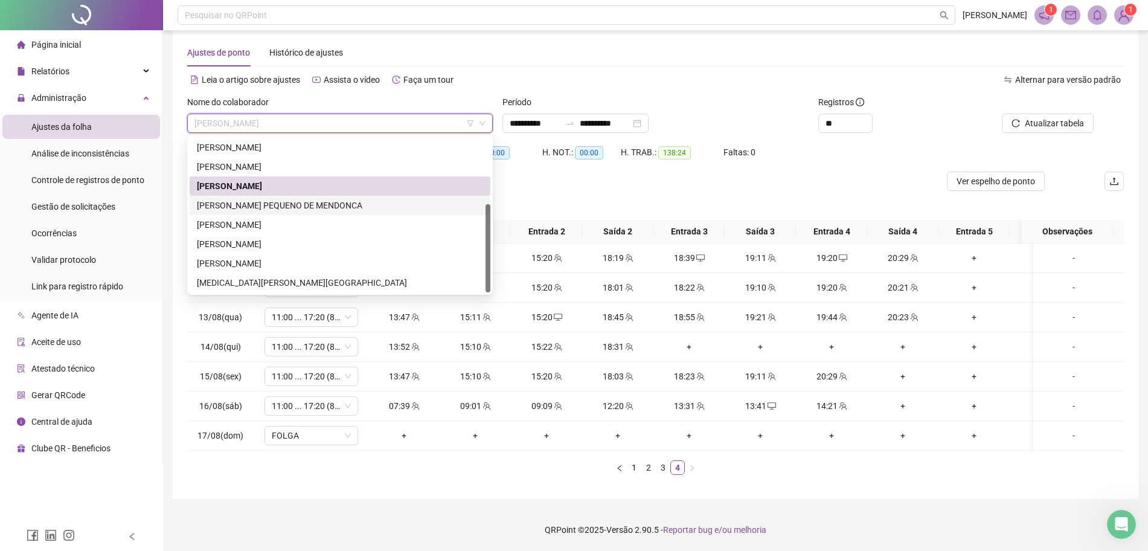
click at [250, 199] on div "MARCOS DA COSTA PEQUENO DE MENDONCA" at bounding box center [340, 205] width 286 height 13
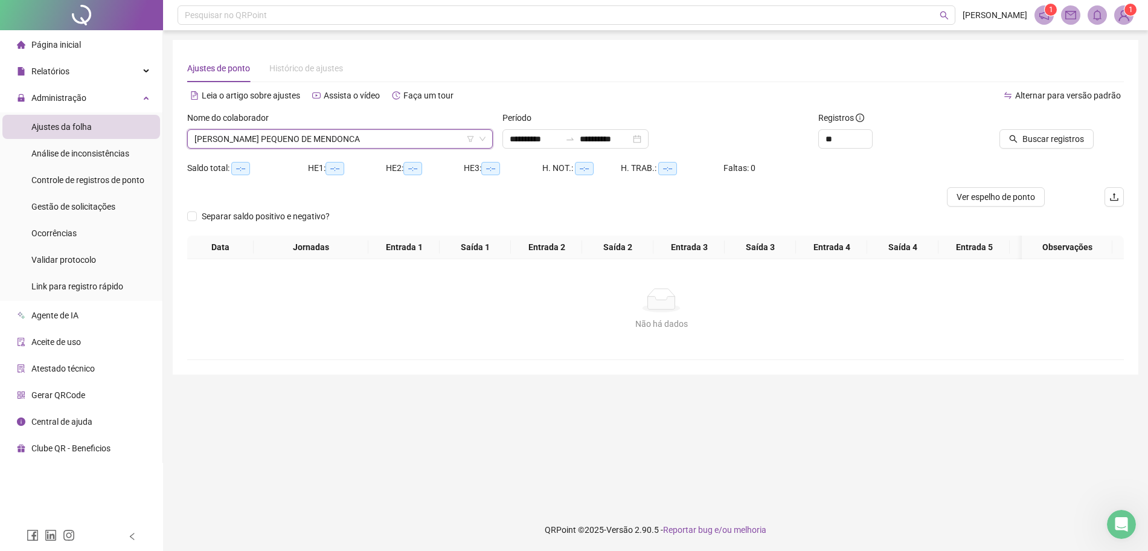
scroll to position [0, 0]
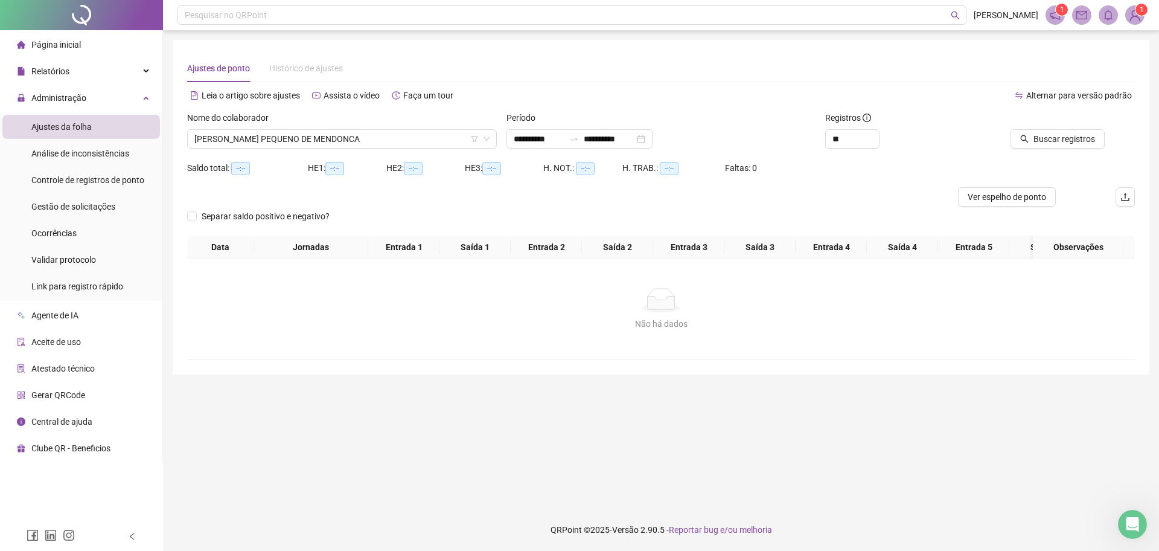
click at [1060, 126] on div at bounding box center [1045, 120] width 120 height 18
click at [1057, 139] on span "Buscar registros" at bounding box center [1065, 138] width 62 height 13
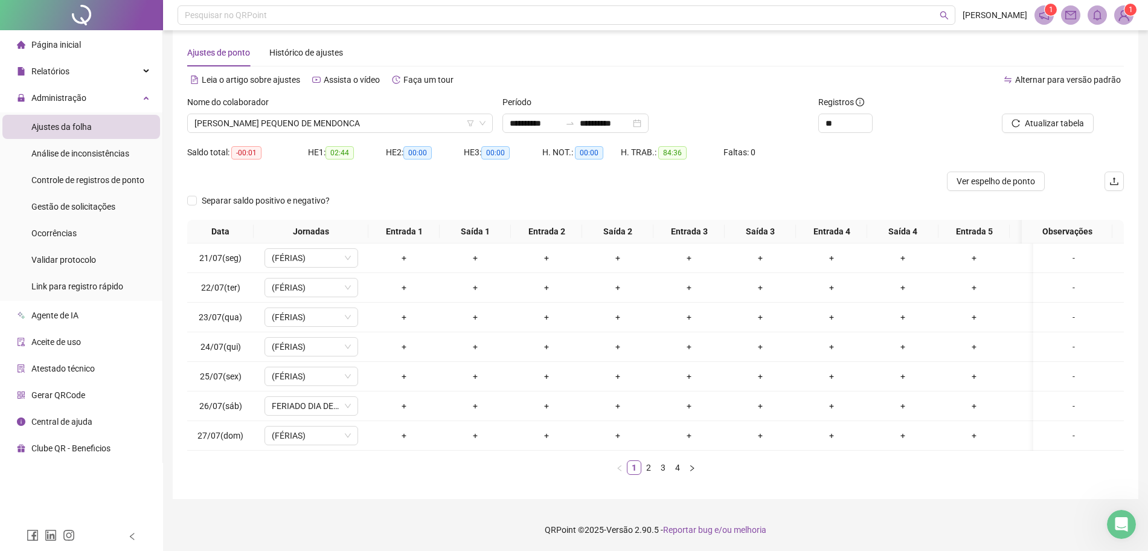
scroll to position [27, 0]
click at [645, 474] on li "2" at bounding box center [648, 467] width 14 height 14
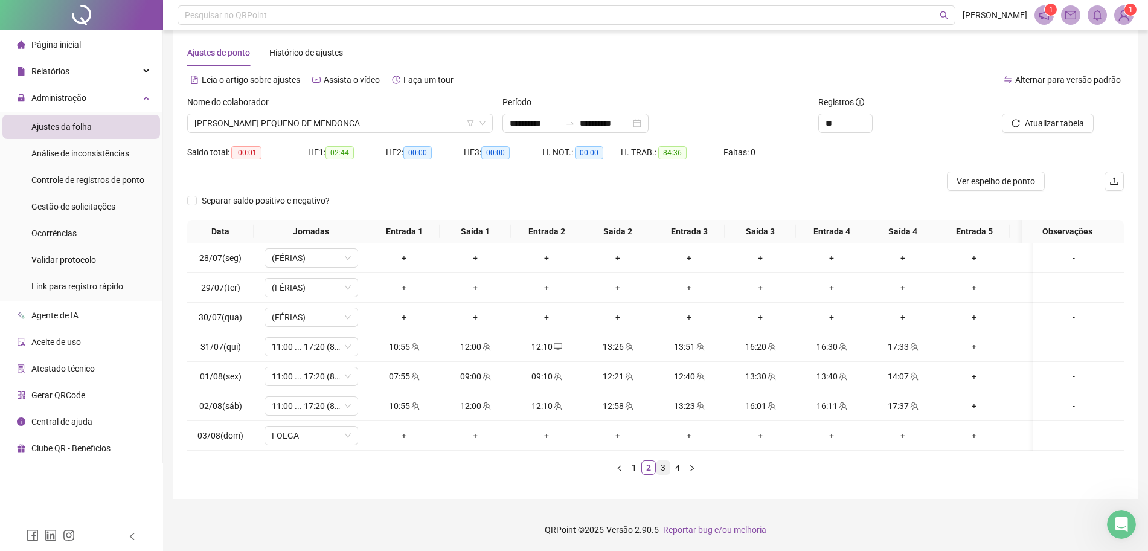
click at [657, 466] on link "3" at bounding box center [662, 467] width 13 height 13
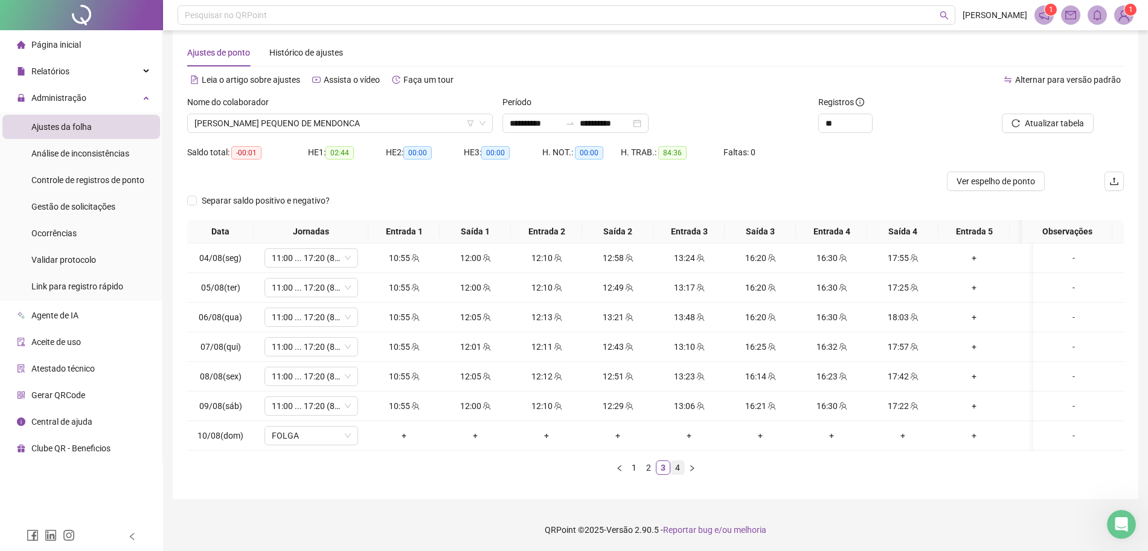
click at [671, 462] on link "4" at bounding box center [677, 467] width 13 height 13
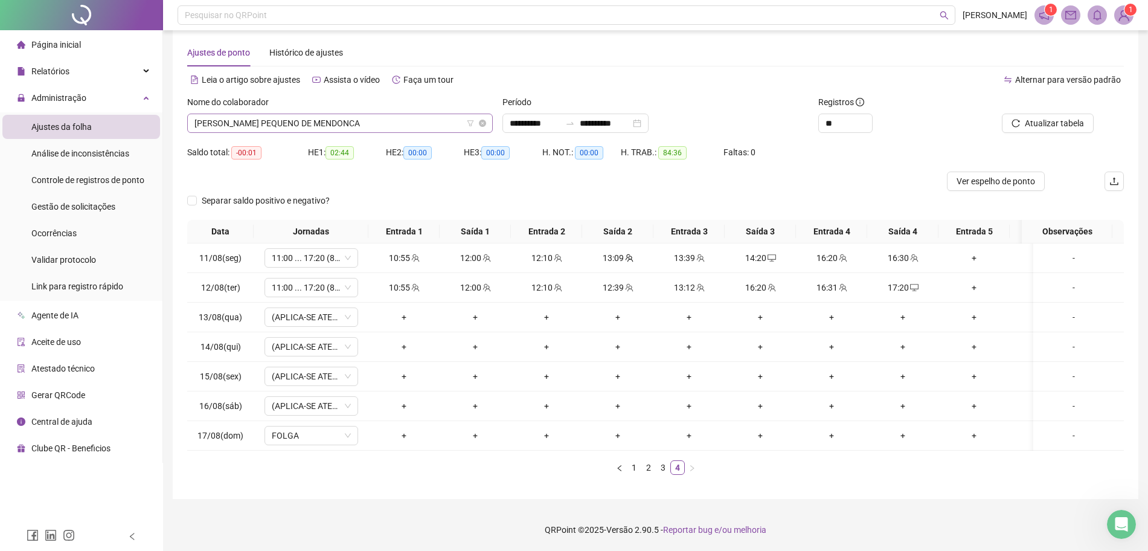
click at [333, 114] on span "MARCOS DA COSTA PEQUENO DE MENDONCA" at bounding box center [339, 123] width 291 height 18
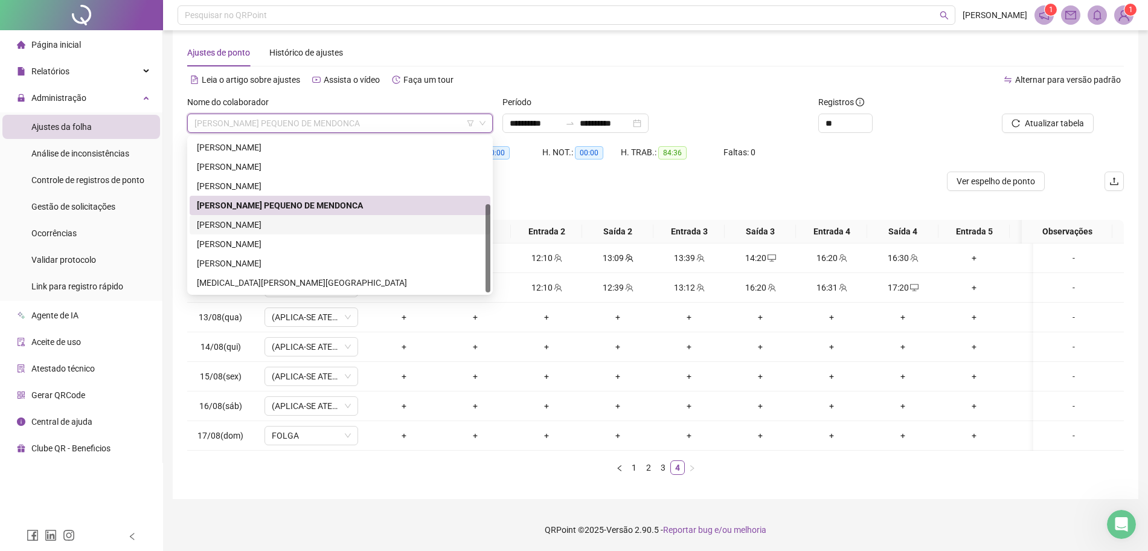
click at [307, 218] on div "NICOLE DOS SANTOS MOREIRA" at bounding box center [340, 224] width 286 height 13
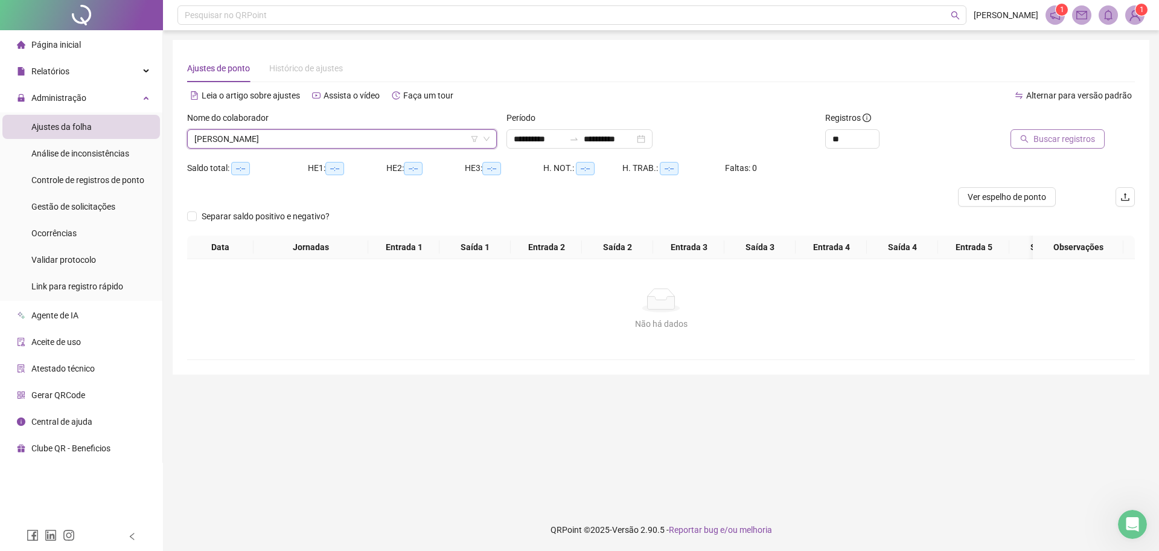
click at [1066, 140] on span "Buscar registros" at bounding box center [1065, 138] width 62 height 13
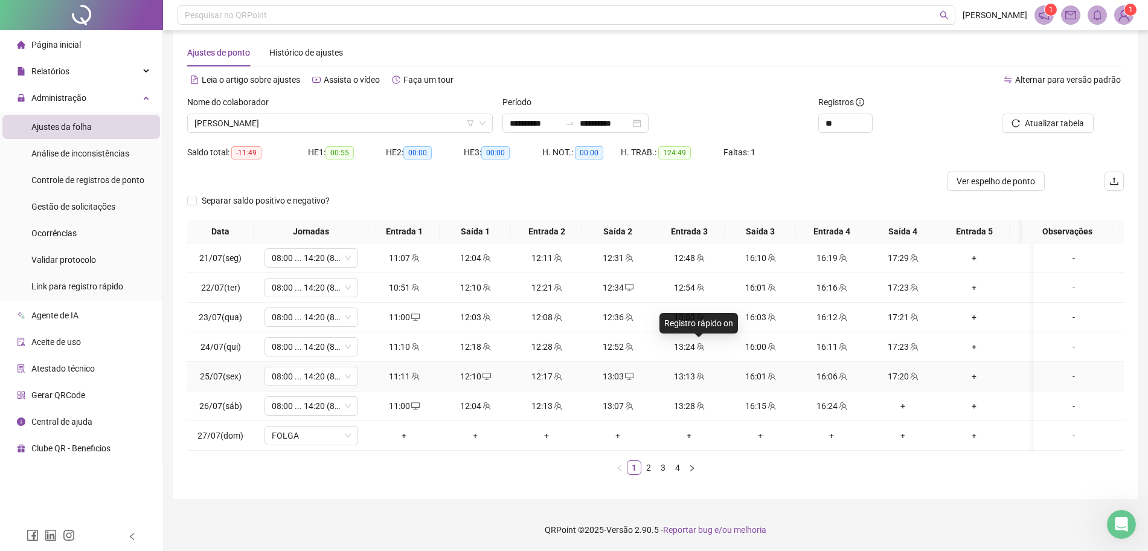
scroll to position [27, 0]
click at [647, 469] on link "2" at bounding box center [648, 467] width 13 height 13
click at [663, 469] on link "3" at bounding box center [662, 467] width 13 height 13
click at [679, 473] on link "4" at bounding box center [677, 467] width 13 height 13
click at [335, 400] on span "08:00 ... 14:20 (8 HORAS)" at bounding box center [311, 406] width 79 height 18
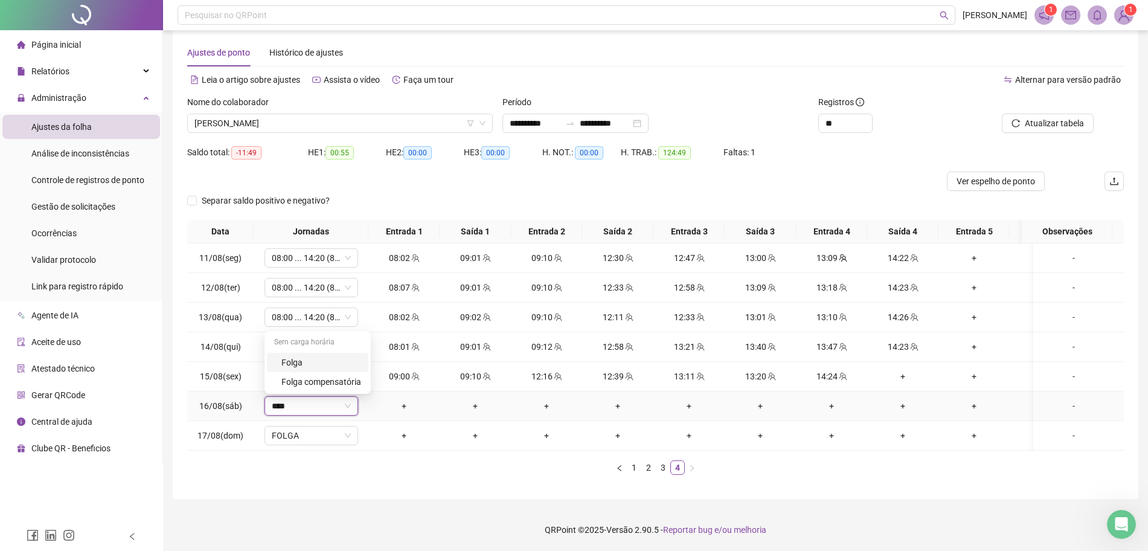
type input "*****"
click at [304, 356] on div "Folga" at bounding box center [321, 362] width 80 height 13
click at [361, 368] on span "Sim" at bounding box center [368, 374] width 14 height 13
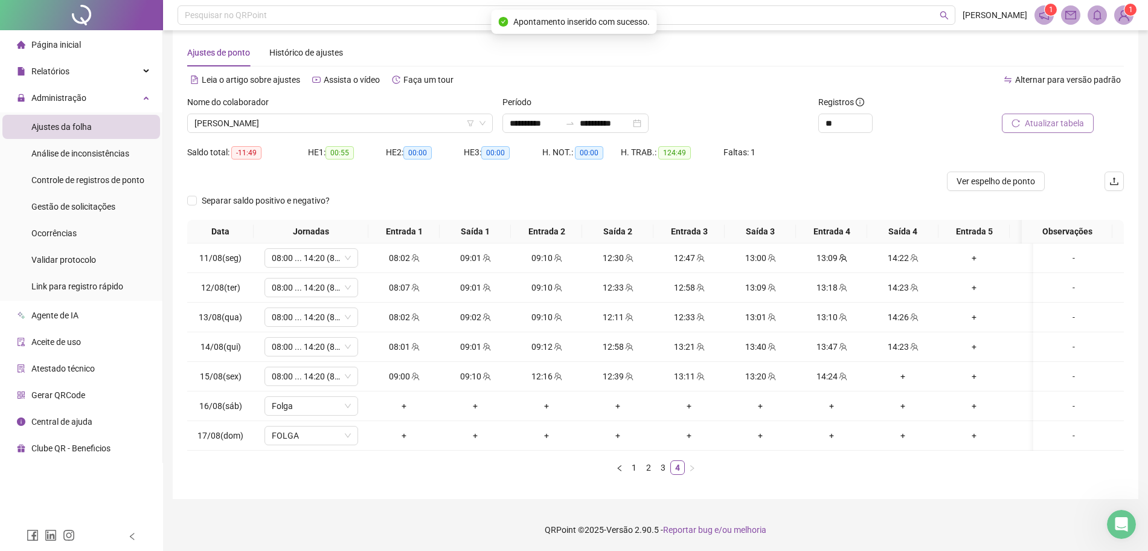
click at [1064, 117] on span "Atualizar tabela" at bounding box center [1054, 123] width 59 height 13
click at [663, 467] on link "3" at bounding box center [662, 467] width 13 height 13
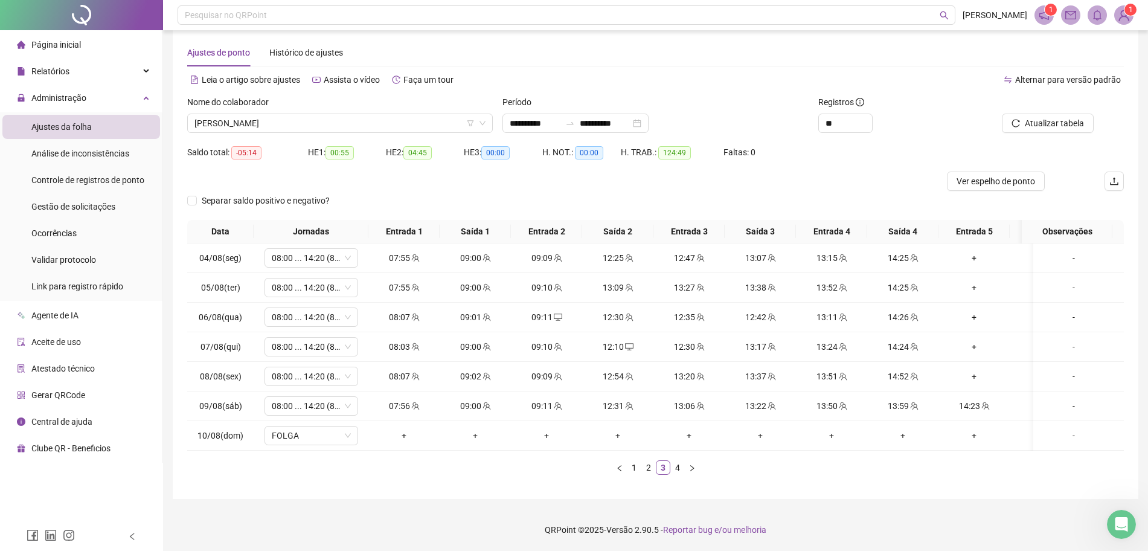
click at [645, 475] on div "Data Jornadas Entrada 1 Saída 1 Entrada 2 Saída 2 Entrada 3 Saída 3 Entrada 4 S…" at bounding box center [655, 352] width 936 height 264
click at [645, 466] on link "2" at bounding box center [648, 467] width 13 height 13
click at [621, 465] on icon "left" at bounding box center [619, 467] width 7 height 7
click at [905, 399] on div "+" at bounding box center [903, 405] width 62 height 13
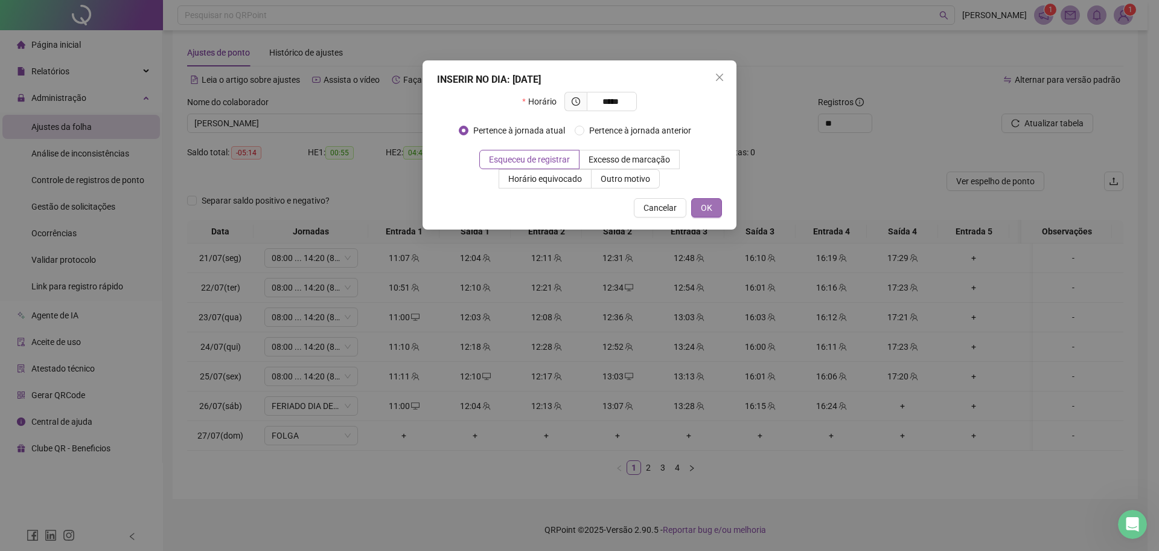
type input "*****"
click at [708, 208] on span "OK" at bounding box center [706, 207] width 11 height 13
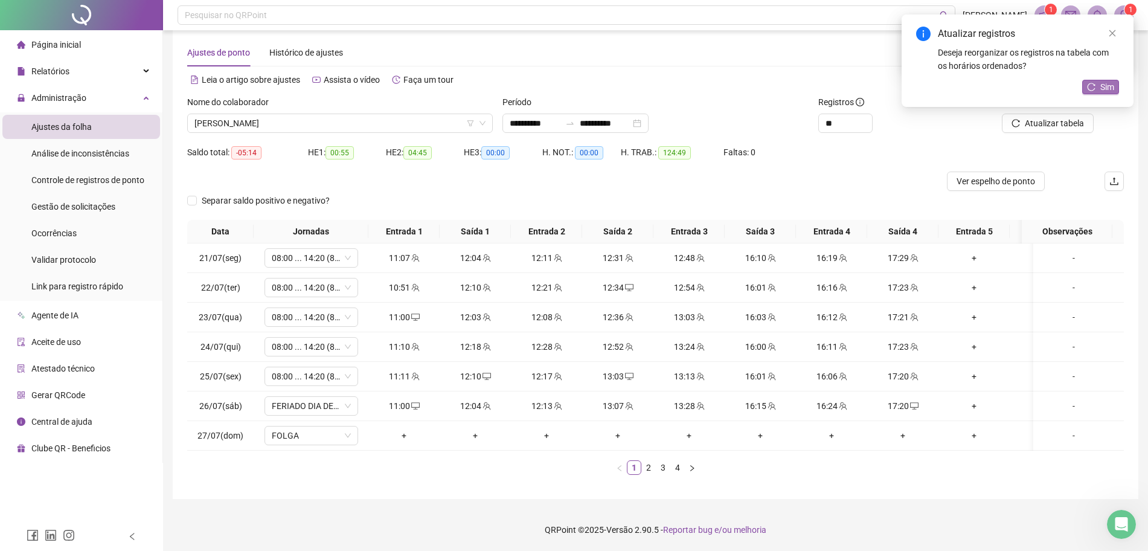
click at [1094, 88] on icon "reload" at bounding box center [1091, 87] width 8 height 8
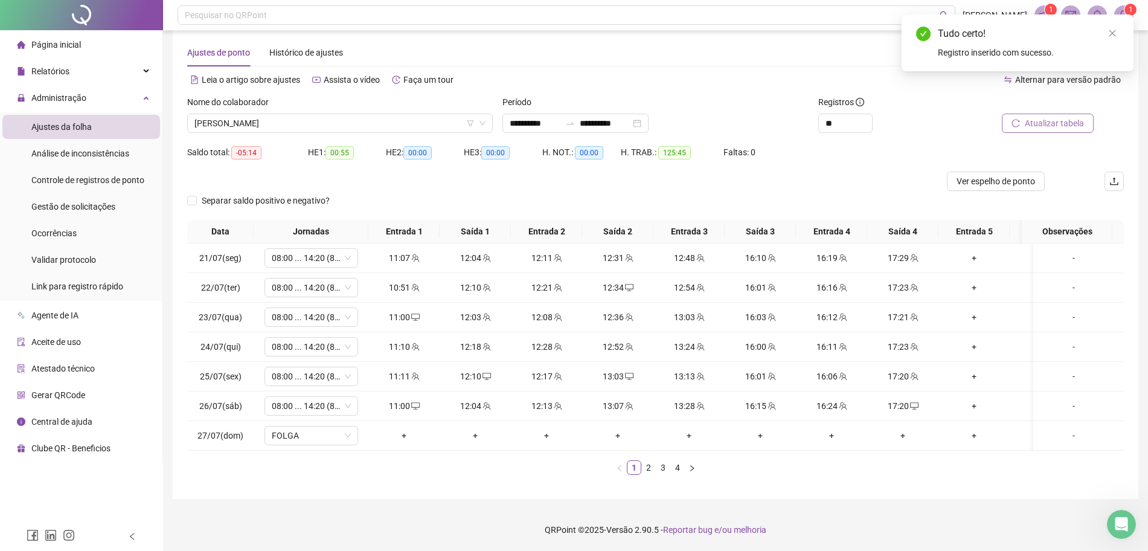
click at [1059, 117] on span "Atualizar tabela" at bounding box center [1054, 123] width 59 height 13
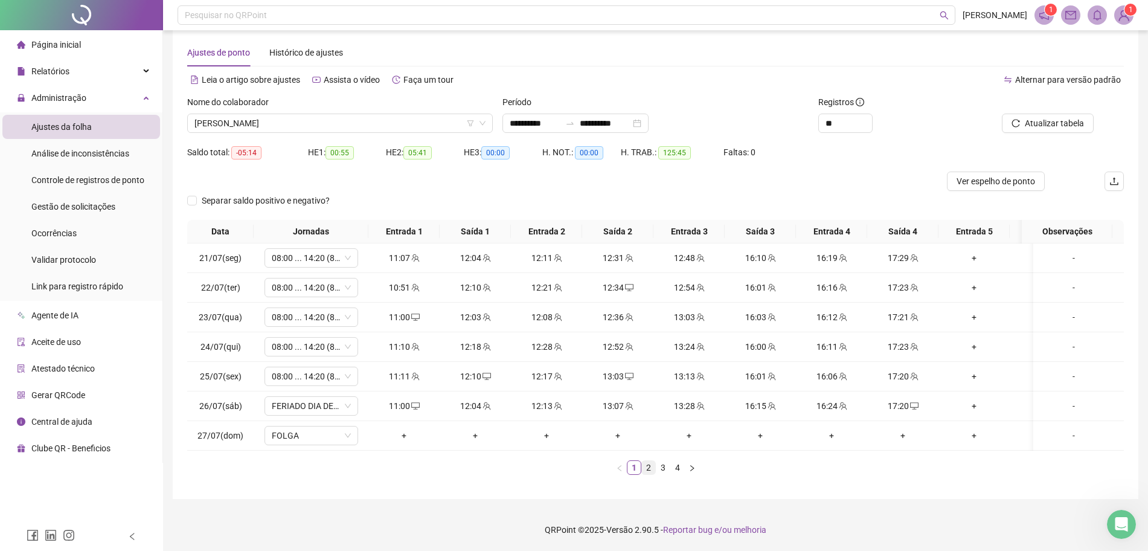
click at [649, 464] on link "2" at bounding box center [648, 467] width 13 height 13
click at [666, 465] on link "3" at bounding box center [662, 467] width 13 height 13
click at [896, 399] on div "13:59" at bounding box center [903, 405] width 62 height 13
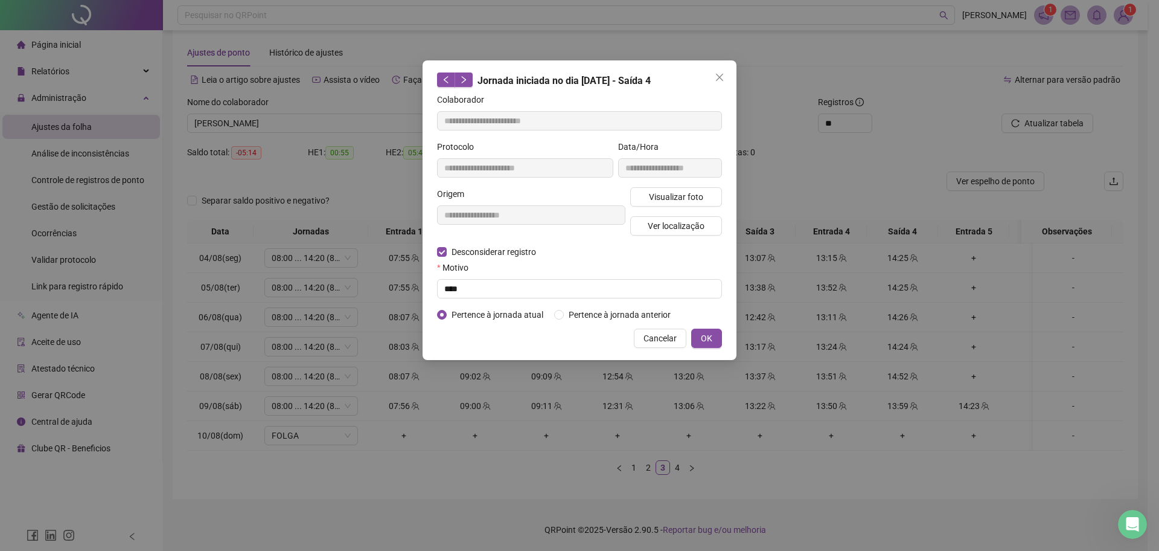
type input "**********"
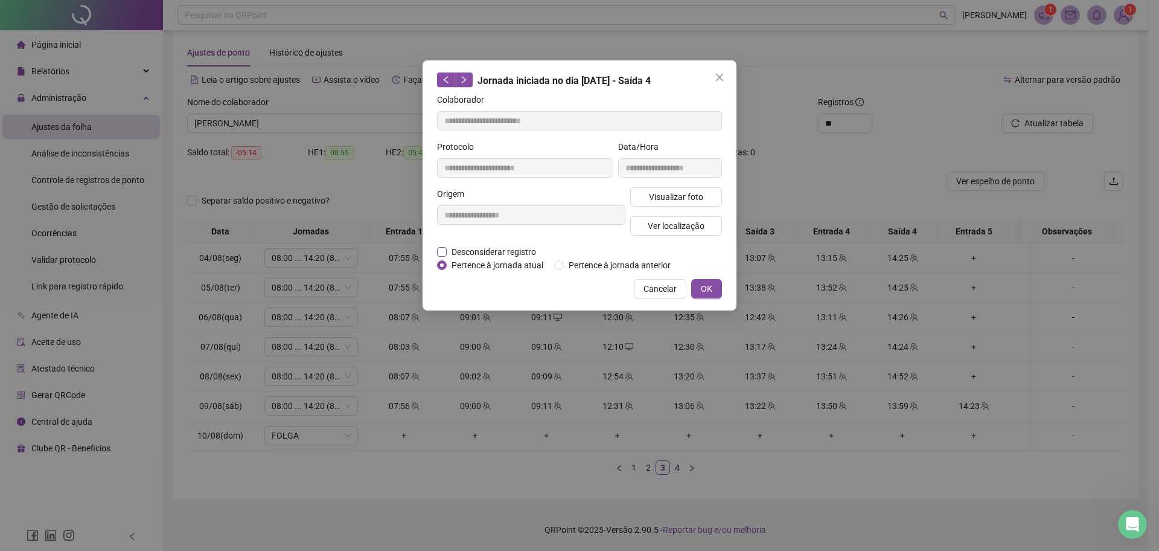
click at [481, 255] on span "Desconsiderar registro" at bounding box center [494, 251] width 94 height 13
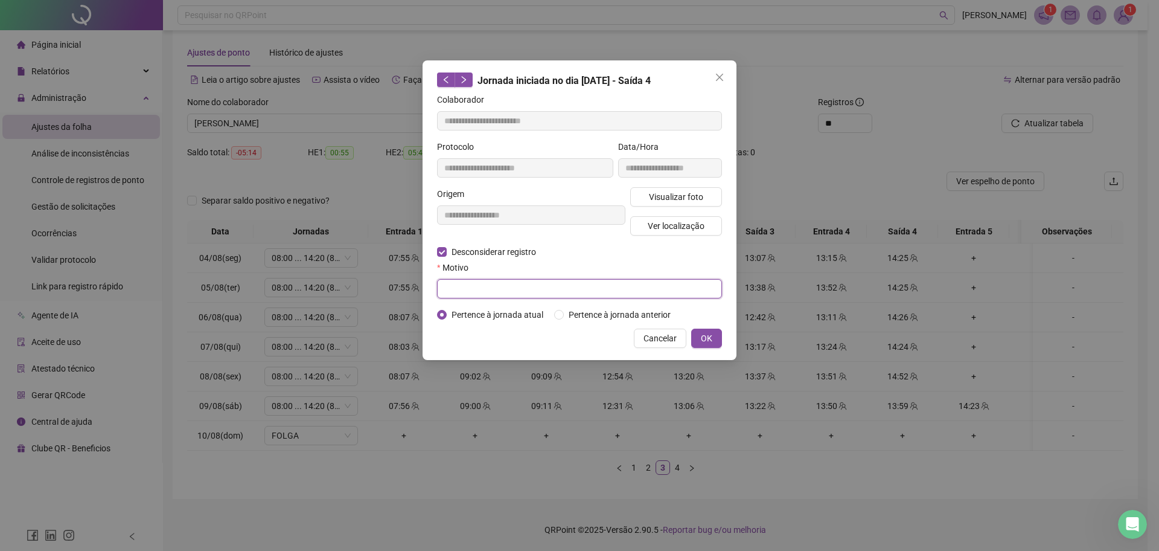
click at [484, 279] on input "text" at bounding box center [579, 288] width 285 height 19
type input "******"
click at [689, 334] on div "Cancelar OK" at bounding box center [579, 337] width 285 height 19
click at [715, 335] on button "OK" at bounding box center [706, 337] width 31 height 19
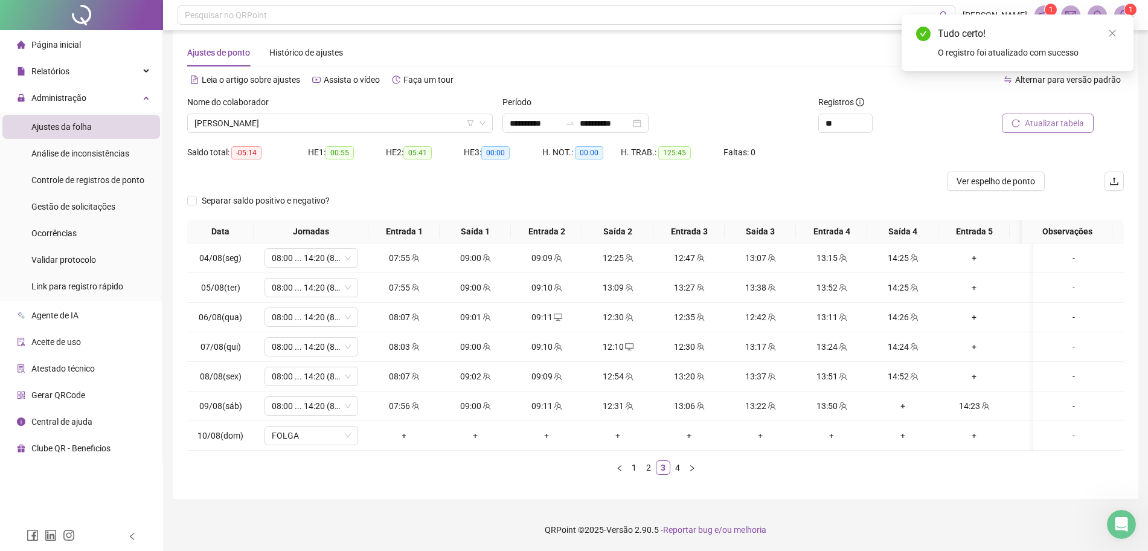
click at [1020, 119] on icon "reload" at bounding box center [1015, 123] width 8 height 8
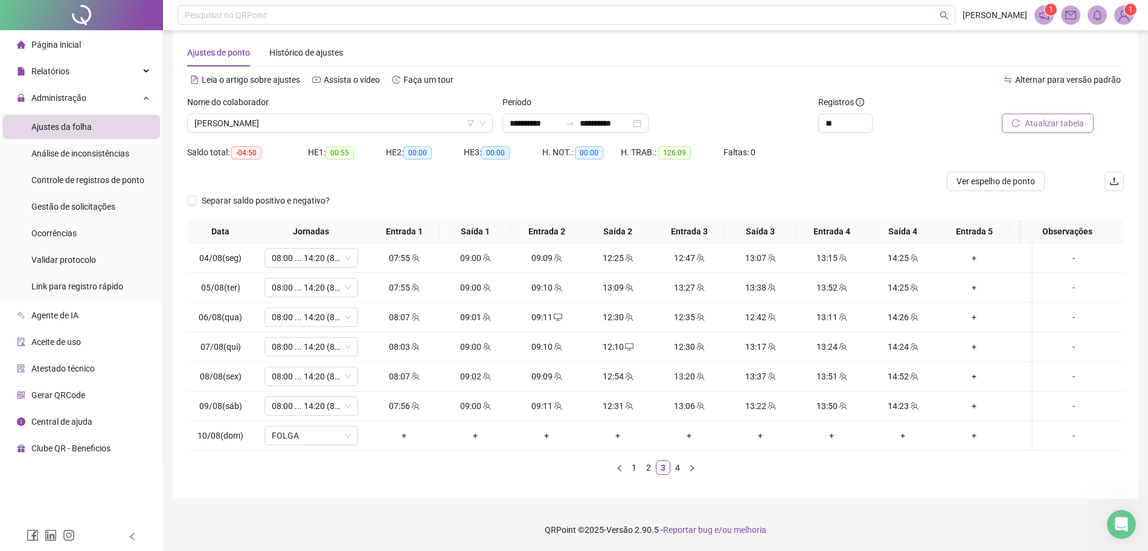
click at [1072, 117] on span "Atualizar tabela" at bounding box center [1054, 123] width 59 height 13
click at [676, 470] on link "4" at bounding box center [677, 467] width 13 height 13
click at [719, 370] on div "13:11" at bounding box center [689, 376] width 62 height 13
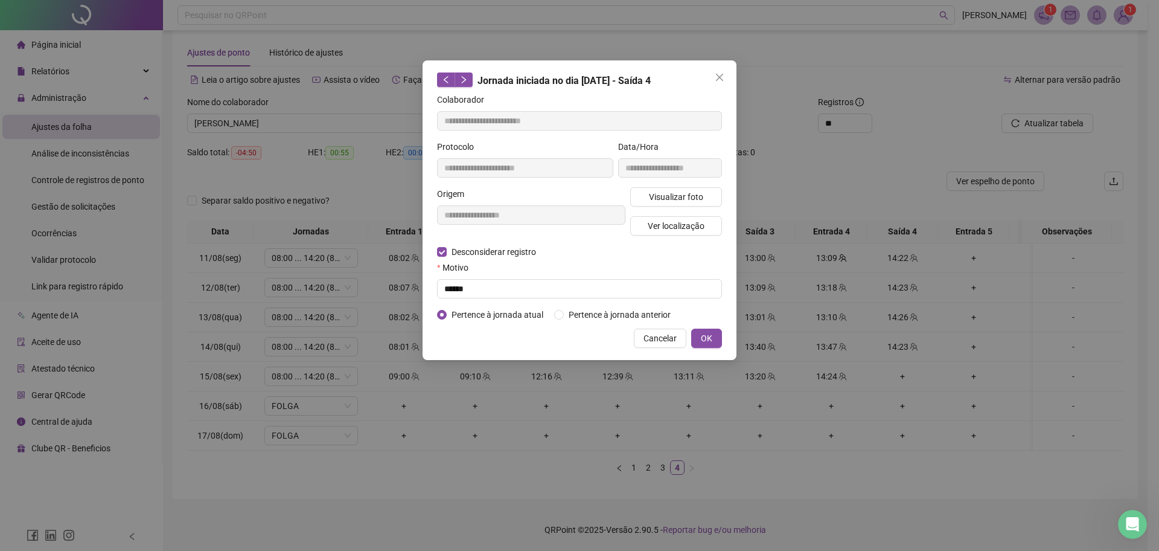
type input "**********"
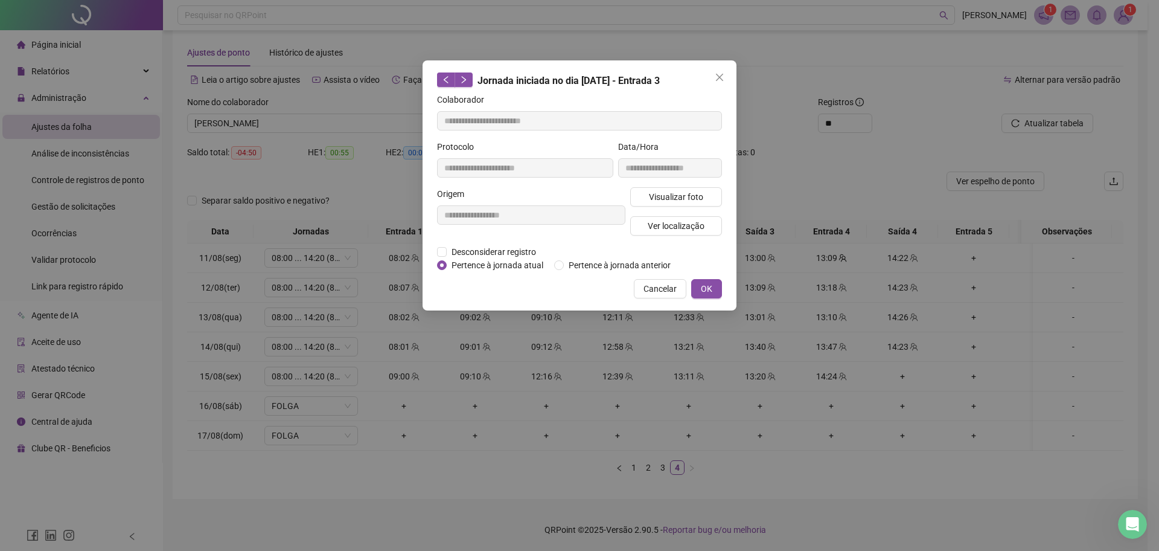
click at [821, 394] on div "**********" at bounding box center [579, 275] width 1159 height 551
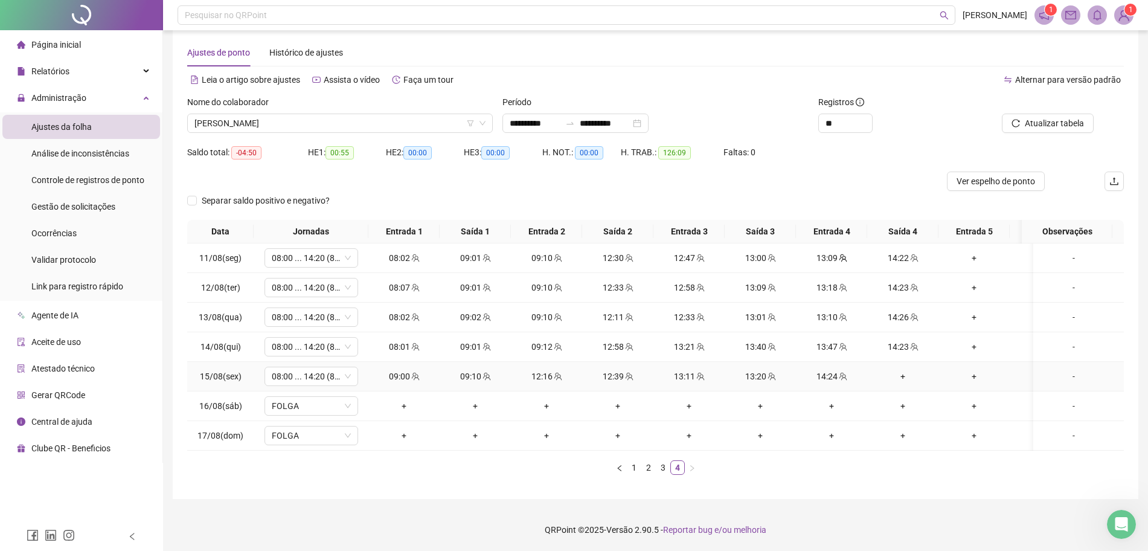
click at [906, 370] on div "+" at bounding box center [903, 376] width 62 height 13
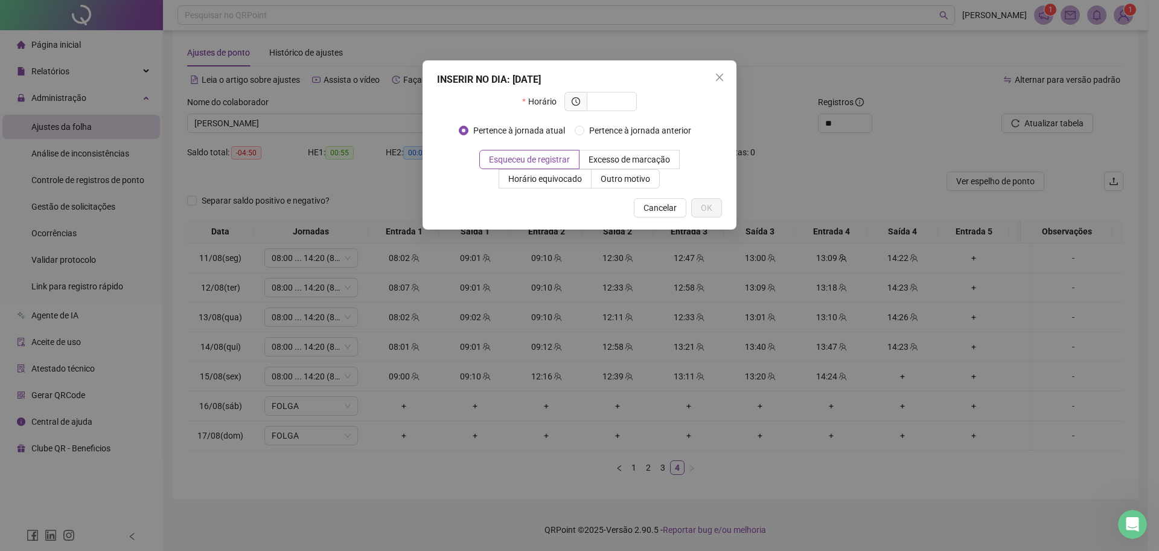
click at [997, 484] on div "INSERIR NO DIA : 15/08/2025 Horário Pertence à jornada atual Pertence à jornada…" at bounding box center [579, 275] width 1159 height 551
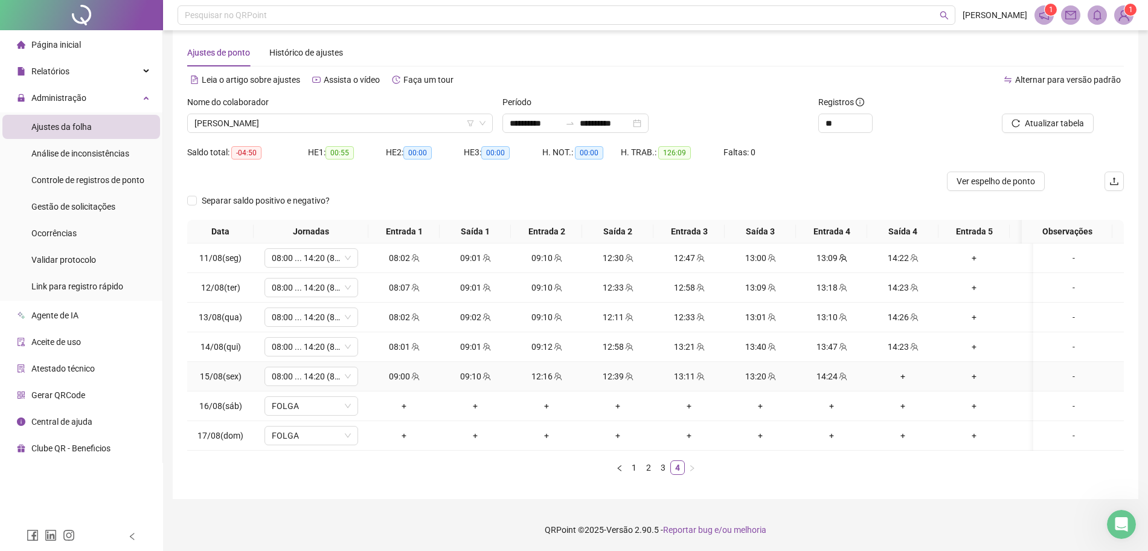
click at [904, 370] on div "+" at bounding box center [903, 376] width 62 height 13
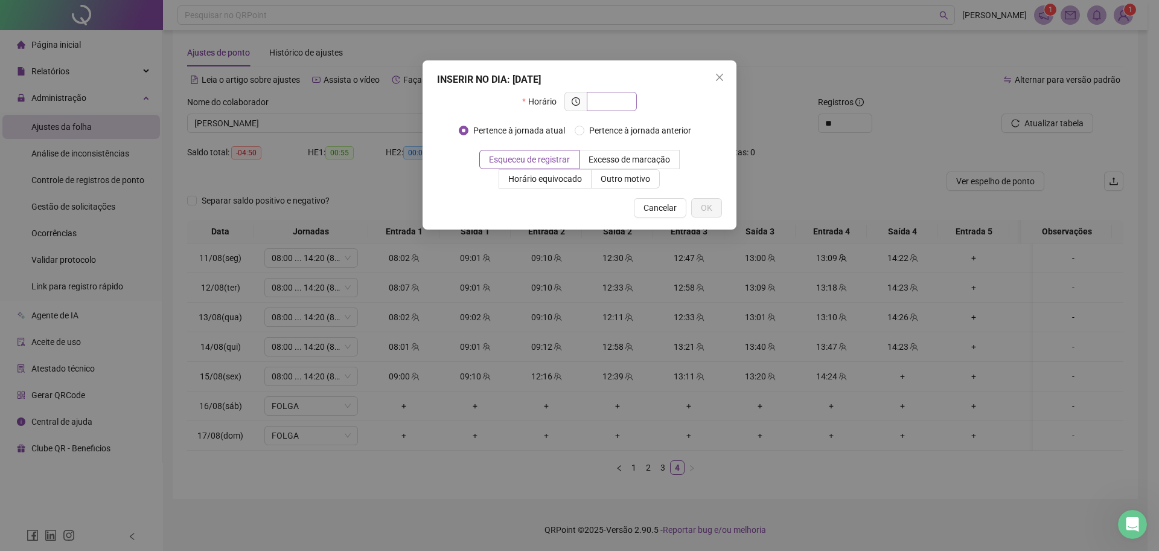
click at [595, 92] on span at bounding box center [612, 101] width 50 height 19
click at [593, 97] on span at bounding box center [612, 101] width 50 height 19
type input "*****"
click at [720, 205] on button "OK" at bounding box center [706, 207] width 31 height 19
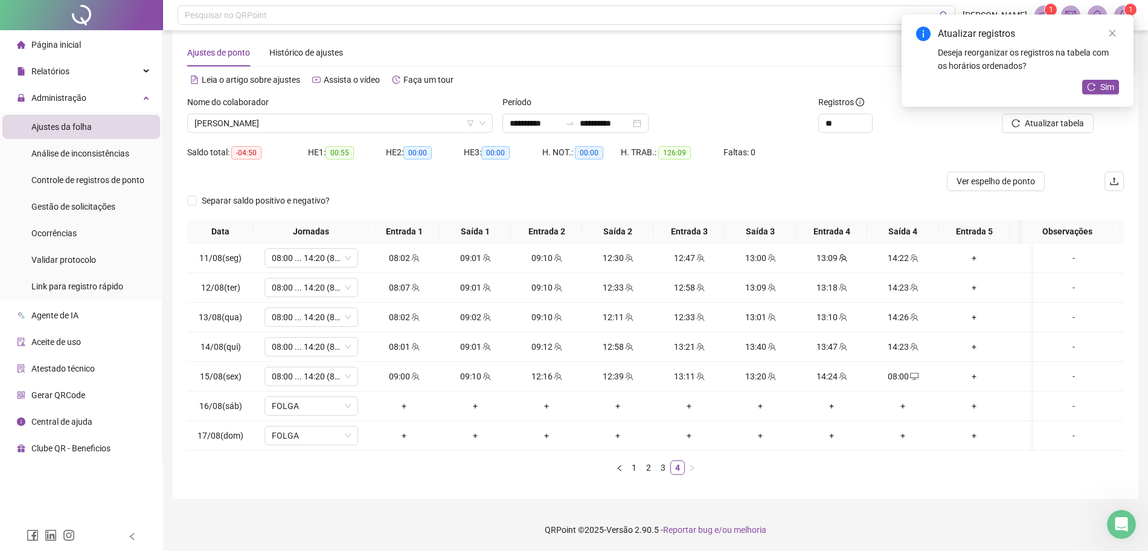
click at [1095, 107] on div "Atualizar registros Deseja reorganizar os registros na tabela com os horários o…" at bounding box center [1017, 60] width 232 height 92
click at [1098, 90] on button "Sim" at bounding box center [1100, 87] width 37 height 14
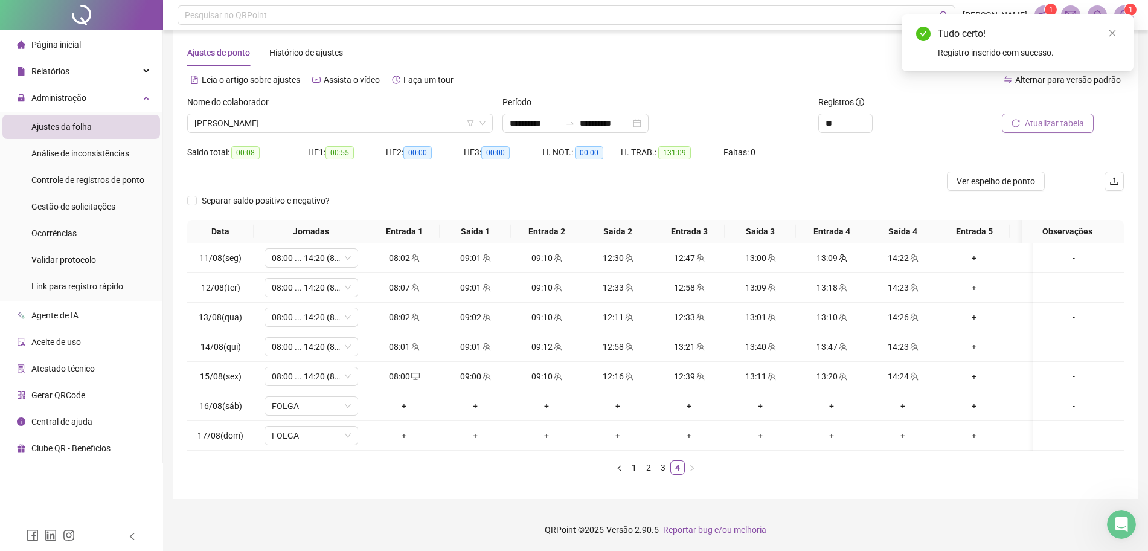
click at [1058, 117] on span "Atualizar tabela" at bounding box center [1054, 123] width 59 height 13
click at [878, 142] on div "Saldo total: 00:08 HE 1: 00:55 HE 2: 00:00 HE 3: 00:00 H. NOT.: 00:00 H. TRAB.:…" at bounding box center [655, 156] width 936 height 29
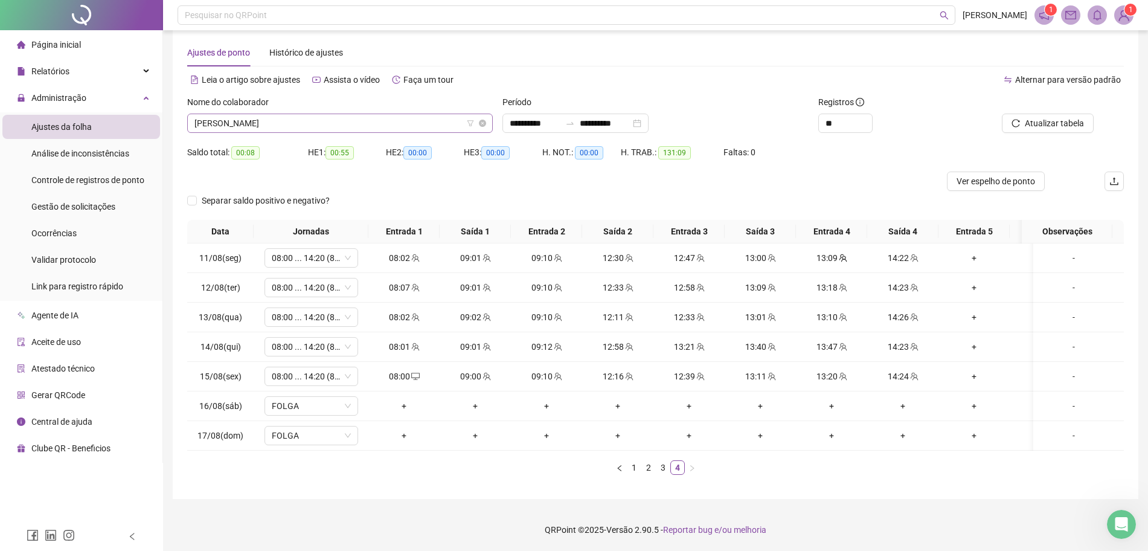
click at [356, 114] on span "NICOLE DOS SANTOS MOREIRA" at bounding box center [339, 123] width 291 height 18
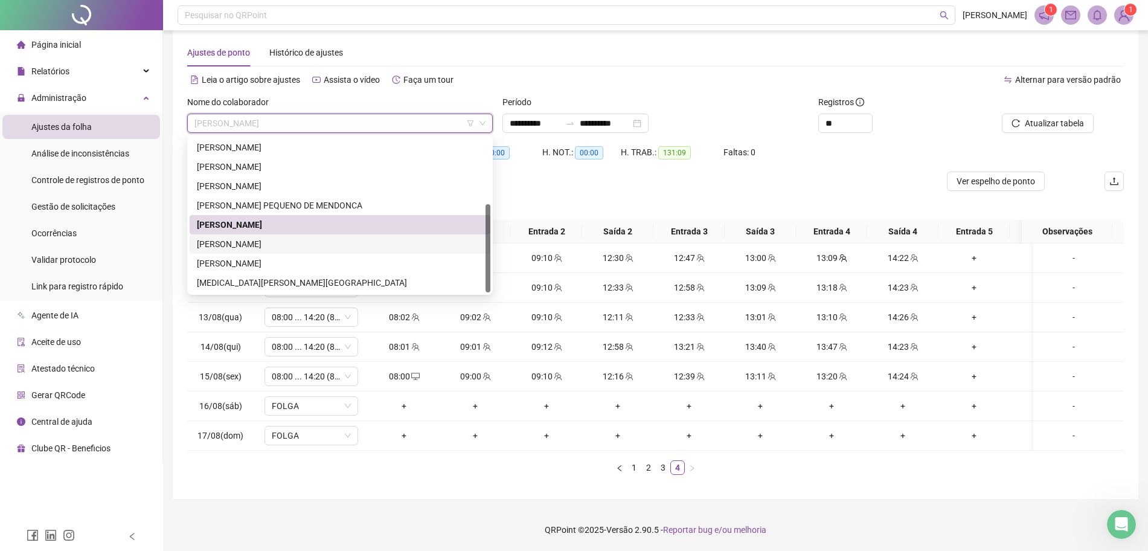
click at [239, 238] on div "[PERSON_NAME] DOS [PERSON_NAME]" at bounding box center [340, 243] width 286 height 13
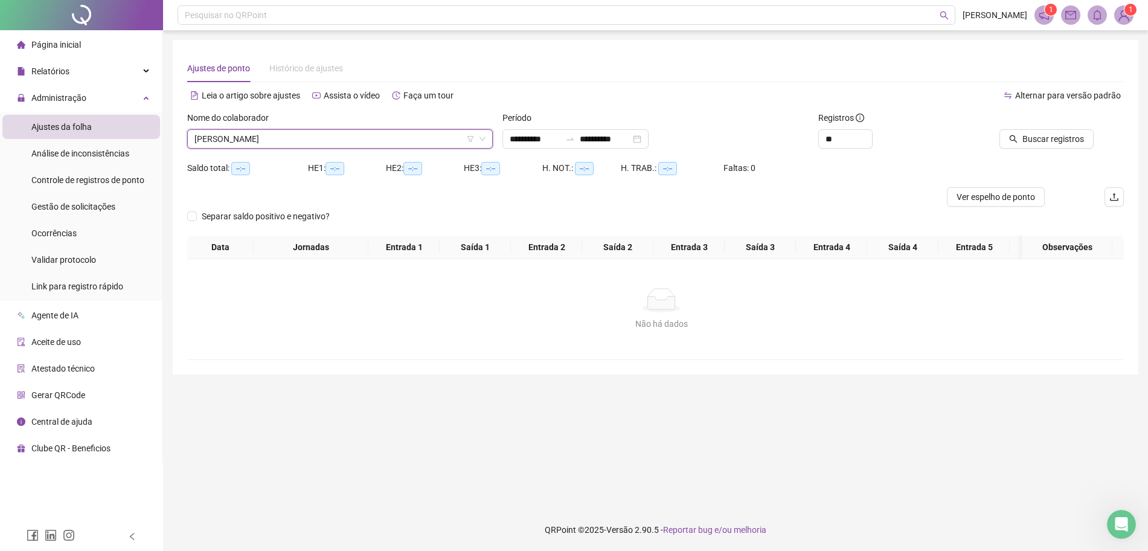
scroll to position [0, 0]
click at [1061, 129] on button "Buscar registros" at bounding box center [1058, 138] width 94 height 19
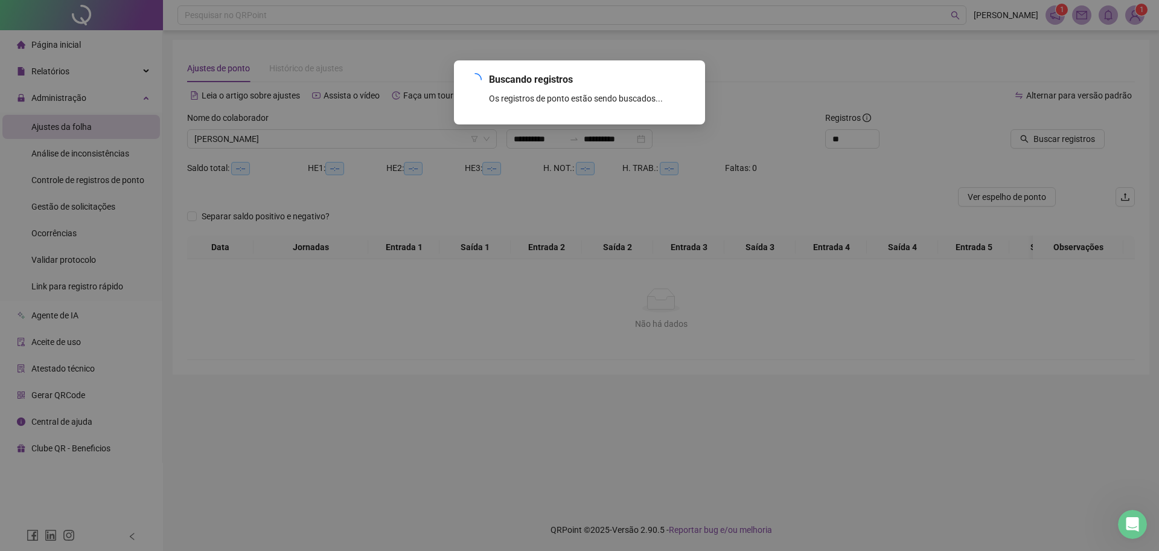
click at [1061, 130] on div "Buscando registros Os registros de ponto estão sendo buscados... OK" at bounding box center [579, 275] width 1159 height 551
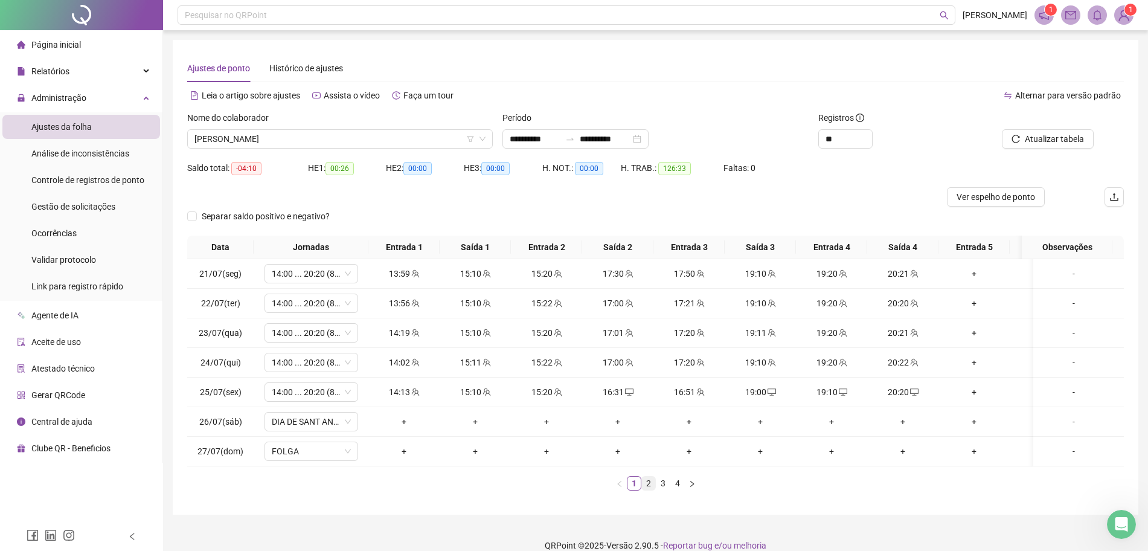
click at [647, 490] on link "2" at bounding box center [648, 482] width 13 height 13
click at [662, 490] on link "3" at bounding box center [662, 482] width 13 height 13
click at [678, 490] on link "4" at bounding box center [677, 482] width 13 height 13
click at [635, 489] on link "1" at bounding box center [633, 482] width 13 height 13
click at [648, 490] on link "2" at bounding box center [648, 482] width 13 height 13
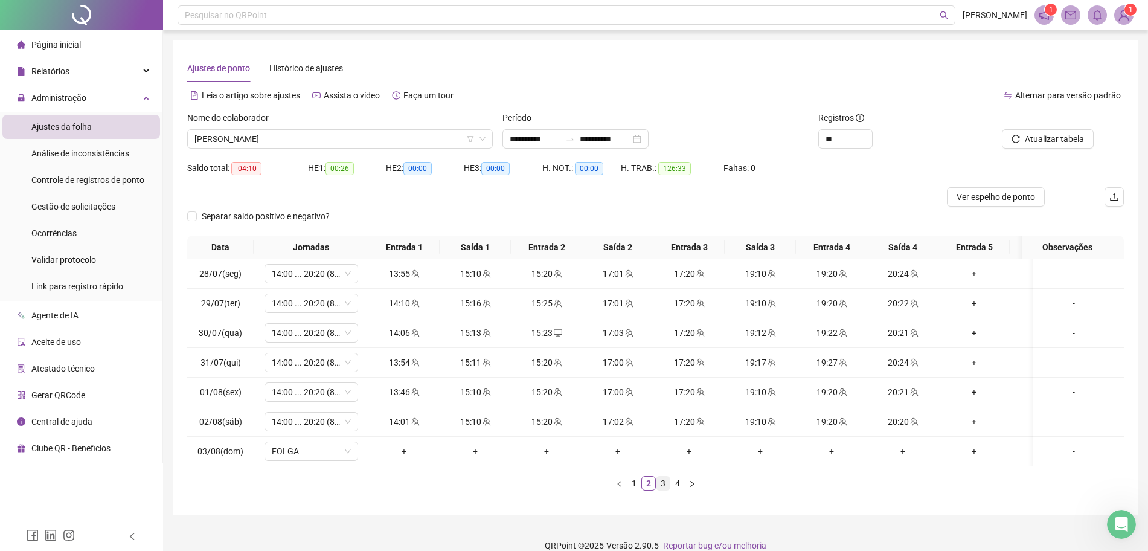
click at [666, 490] on link "3" at bounding box center [662, 482] width 13 height 13
click at [679, 490] on link "4" at bounding box center [677, 482] width 13 height 13
click at [965, 191] on span "Ver espelho de ponto" at bounding box center [995, 196] width 78 height 13
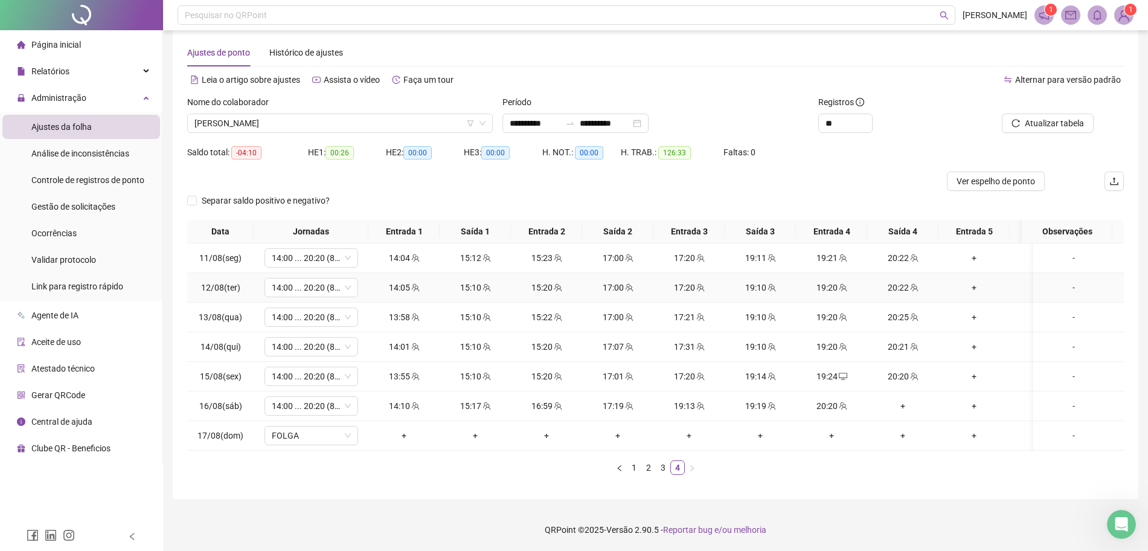
scroll to position [27, 0]
click at [659, 471] on link "3" at bounding box center [662, 467] width 13 height 13
click at [648, 470] on link "2" at bounding box center [648, 467] width 13 height 13
click at [635, 470] on link "1" at bounding box center [633, 467] width 13 height 13
click at [653, 472] on link "2" at bounding box center [648, 467] width 13 height 13
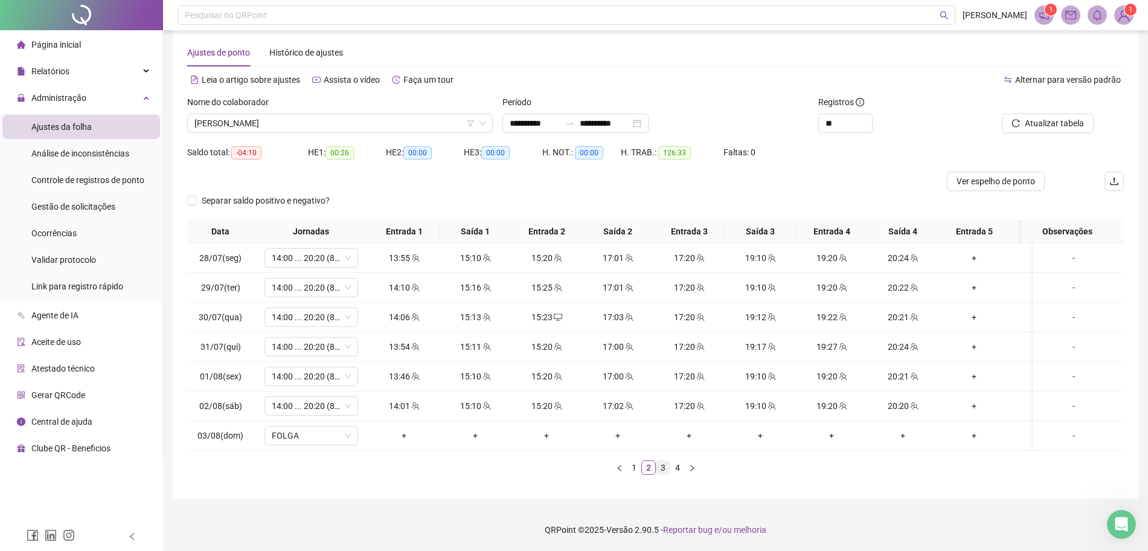
click at [660, 465] on link "3" at bounding box center [662, 467] width 13 height 13
click at [675, 470] on link "4" at bounding box center [677, 467] width 13 height 13
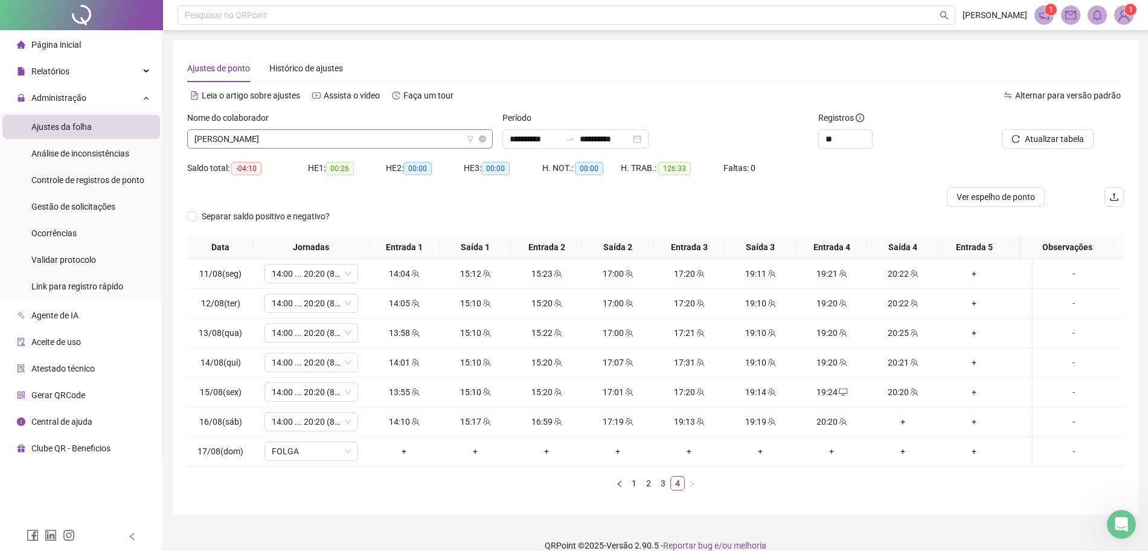
click at [409, 138] on span "[PERSON_NAME] DOS [PERSON_NAME]" at bounding box center [339, 139] width 291 height 18
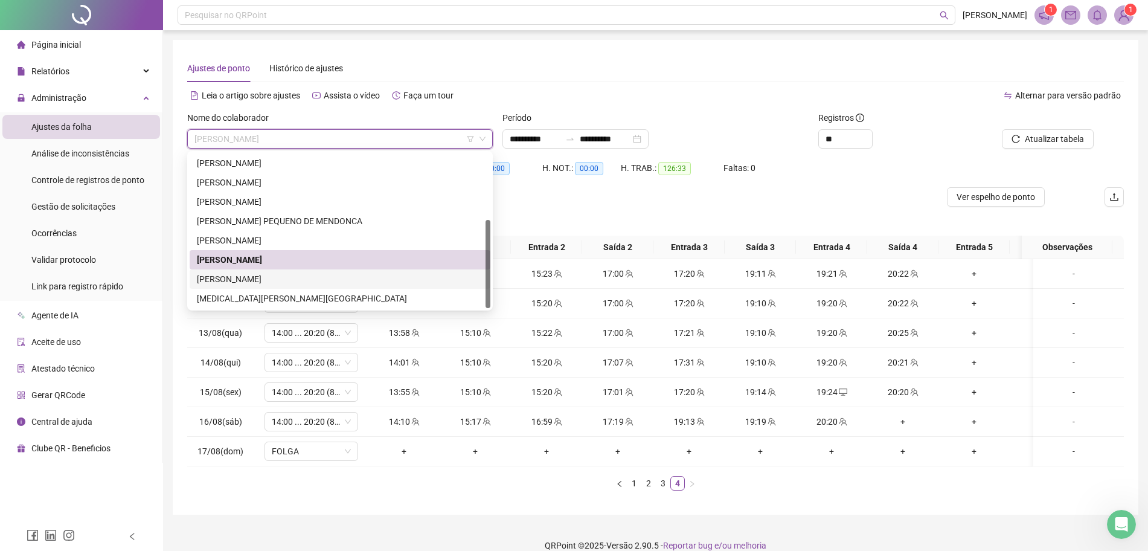
click at [324, 270] on div "[PERSON_NAME]" at bounding box center [340, 278] width 301 height 19
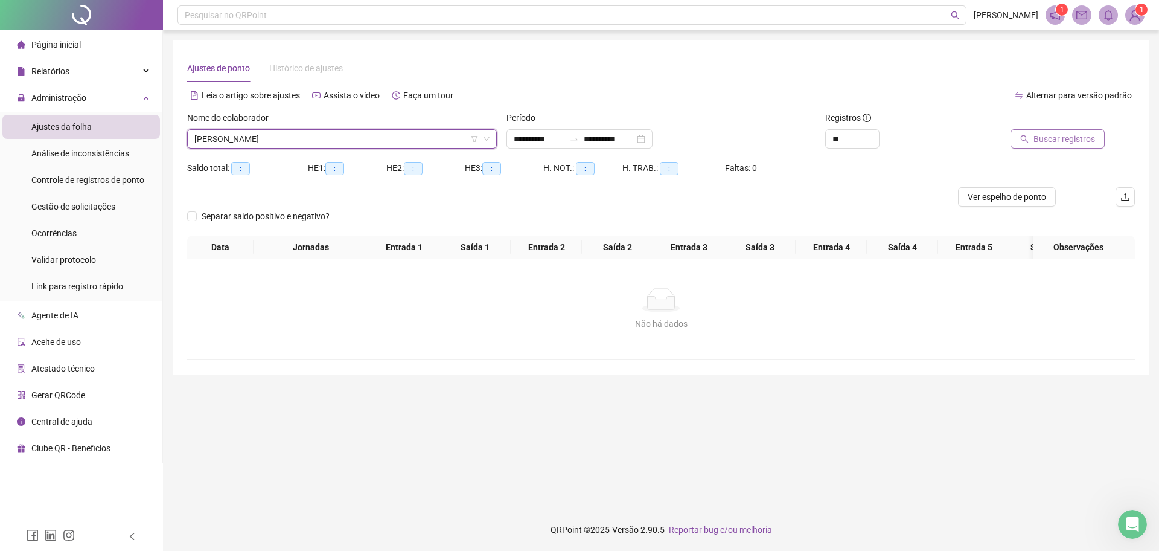
click at [1054, 141] on span "Buscar registros" at bounding box center [1065, 138] width 62 height 13
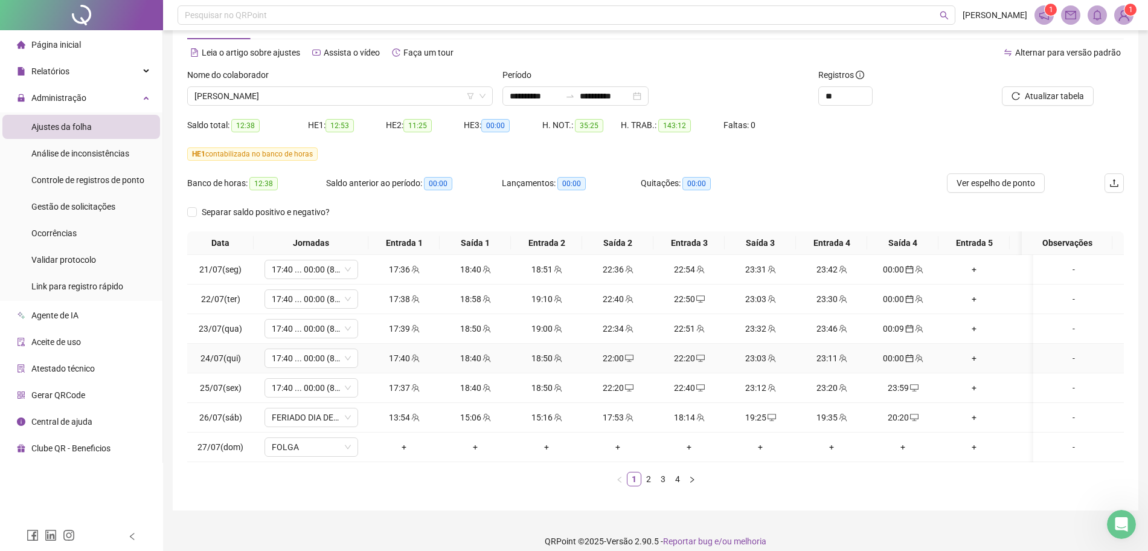
scroll to position [66, 0]
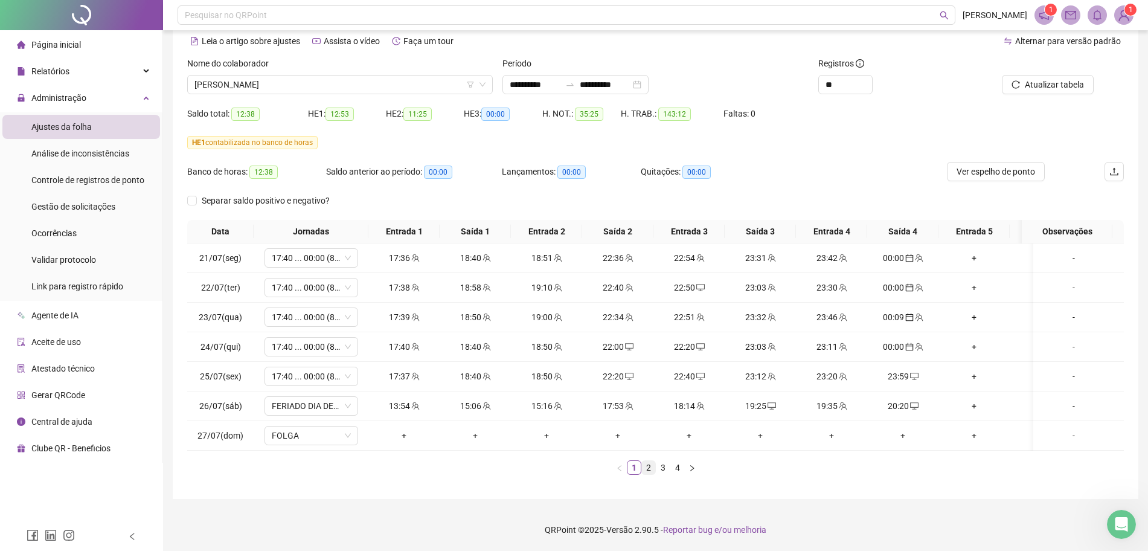
click at [648, 463] on link "2" at bounding box center [648, 467] width 13 height 13
click at [656, 467] on link "3" at bounding box center [662, 467] width 13 height 13
click at [324, 397] on span "FOLGA" at bounding box center [311, 406] width 79 height 18
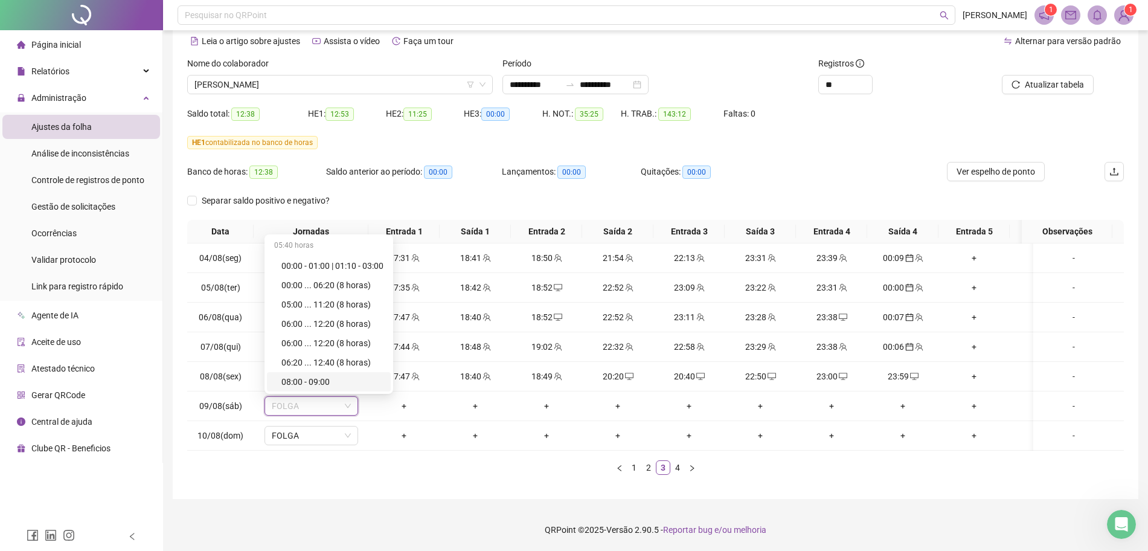
click at [875, 487] on div "**********" at bounding box center [655, 242] width 965 height 513
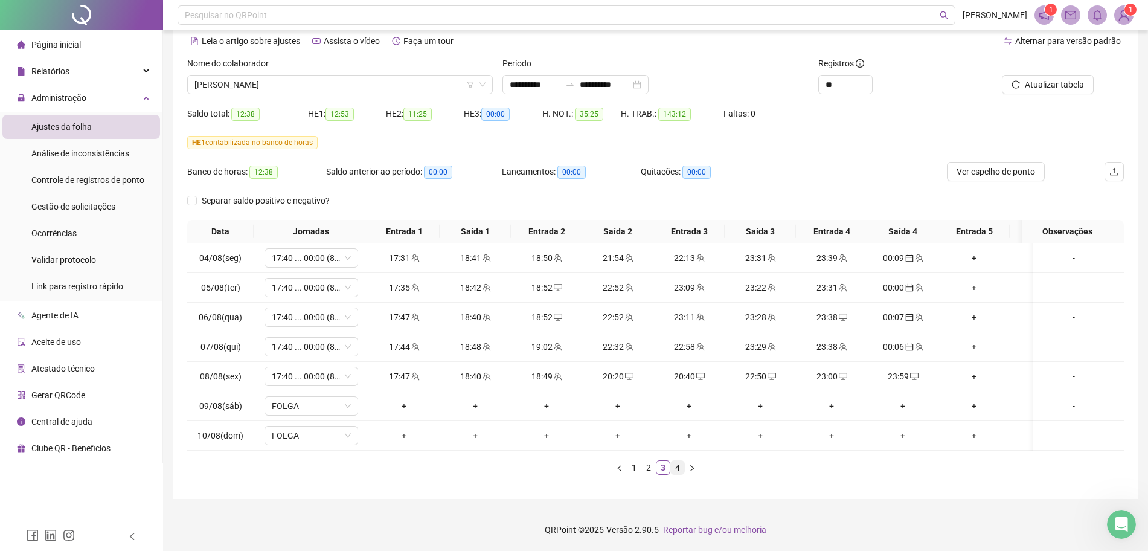
click at [680, 462] on link "4" at bounding box center [677, 467] width 13 height 13
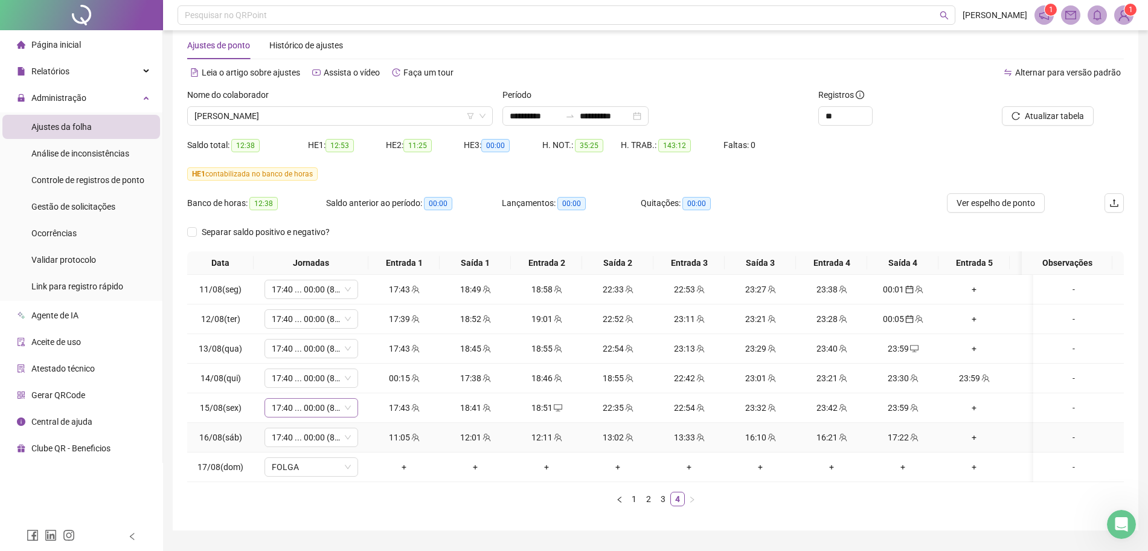
scroll to position [0, 0]
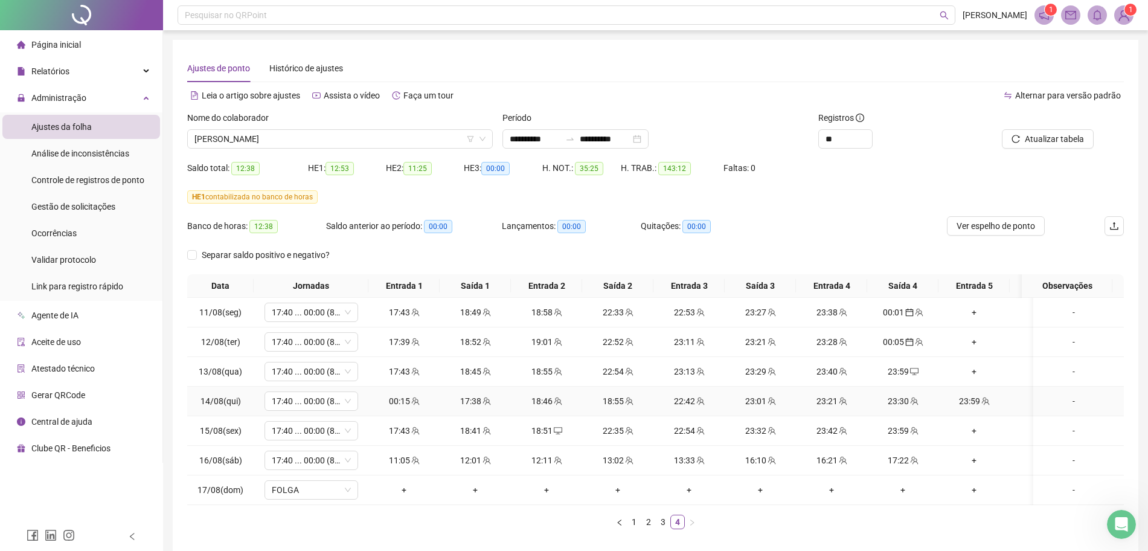
click at [978, 404] on div "23:59" at bounding box center [974, 400] width 62 height 13
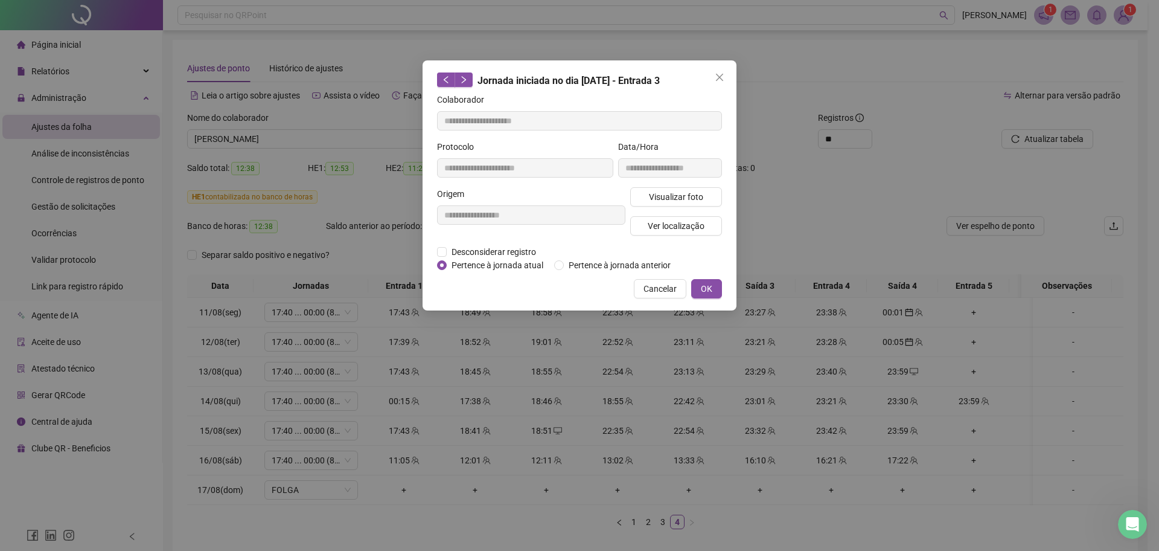
type input "**********"
click at [1078, 437] on div "**********" at bounding box center [579, 275] width 1159 height 551
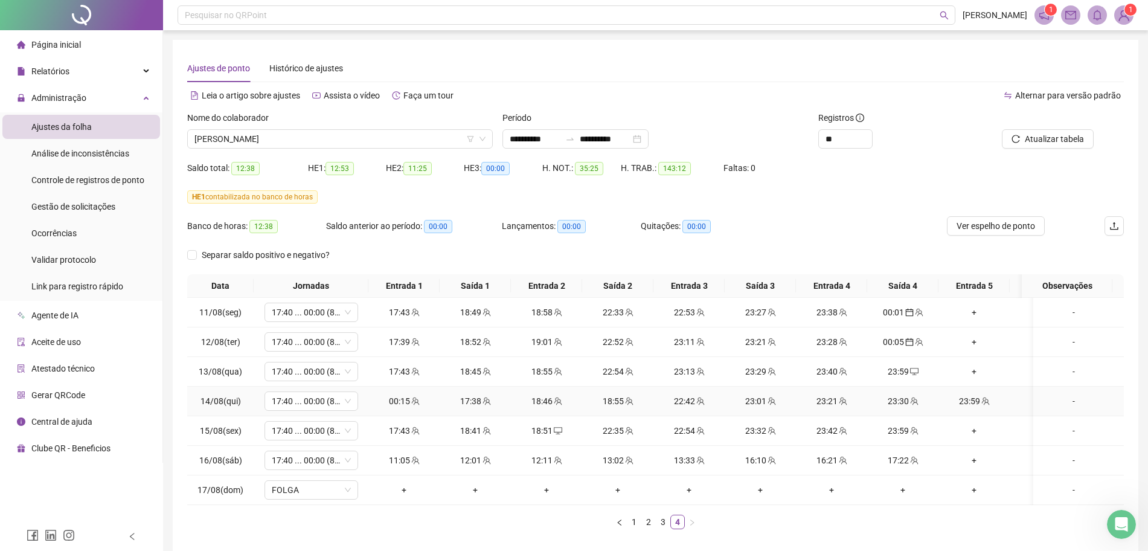
click at [903, 406] on div "23:30" at bounding box center [903, 400] width 62 height 13
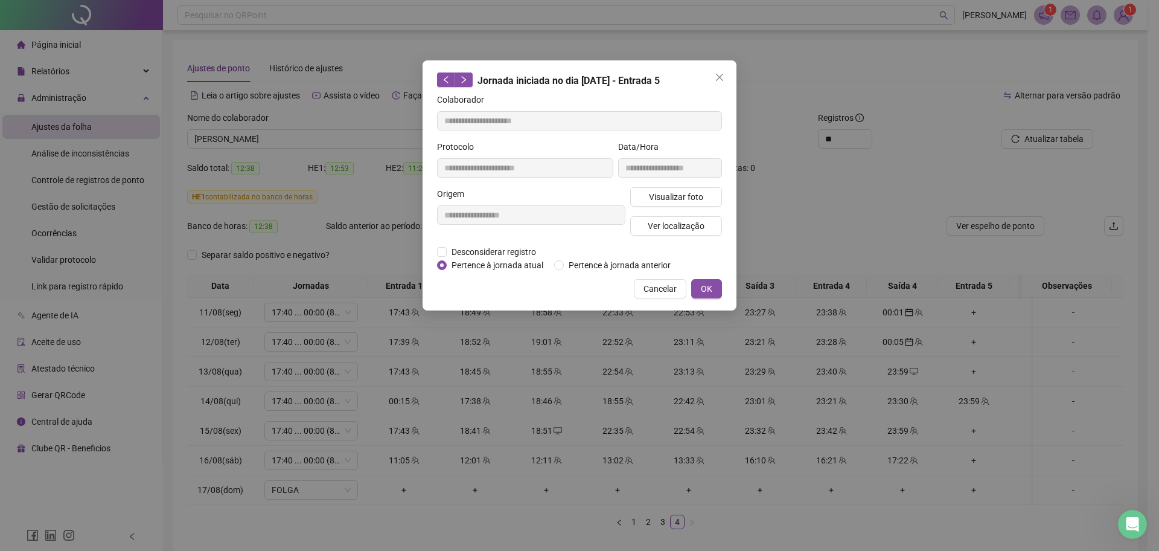
type input "**********"
click at [458, 248] on span "Desconsiderar registro" at bounding box center [494, 251] width 94 height 13
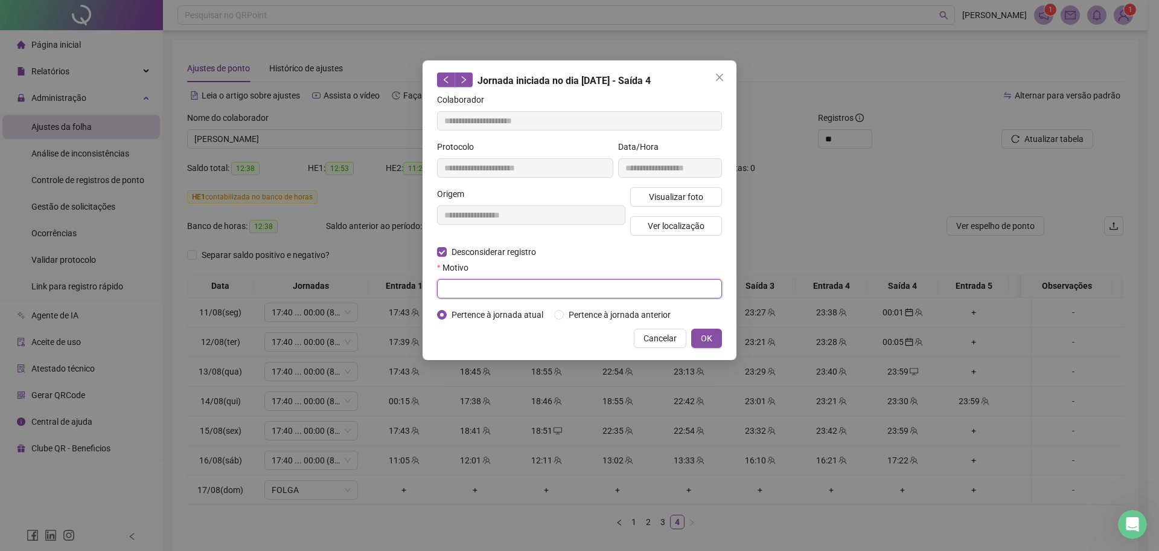
click at [462, 279] on input "text" at bounding box center [579, 288] width 285 height 19
type input "******"
click at [693, 334] on button "OK" at bounding box center [706, 337] width 31 height 19
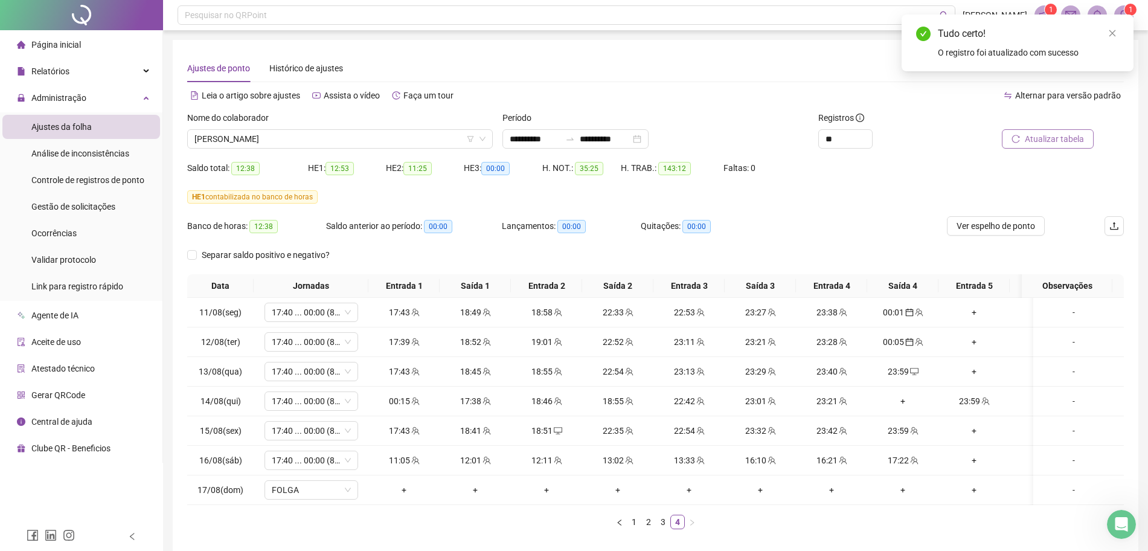
click at [1066, 135] on span "Atualizar tabela" at bounding box center [1054, 138] width 59 height 13
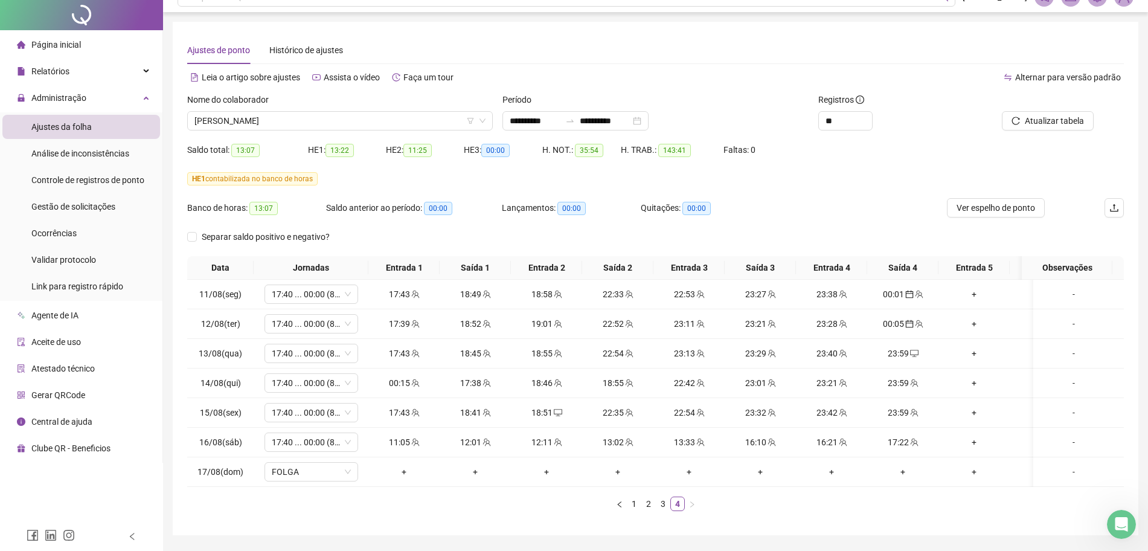
scroll to position [66, 0]
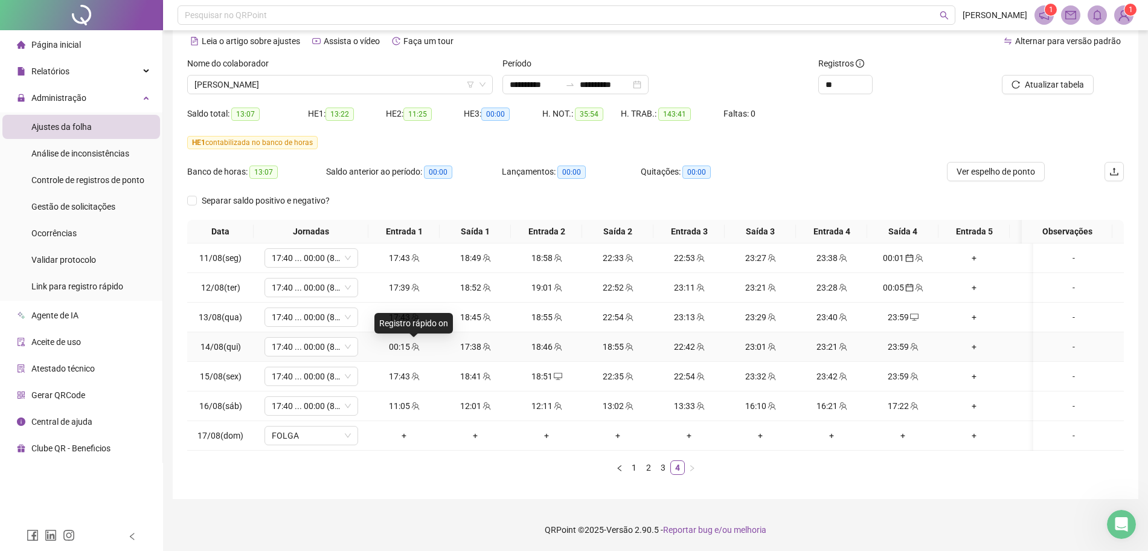
click at [416, 342] on icon "team" at bounding box center [415, 346] width 8 height 8
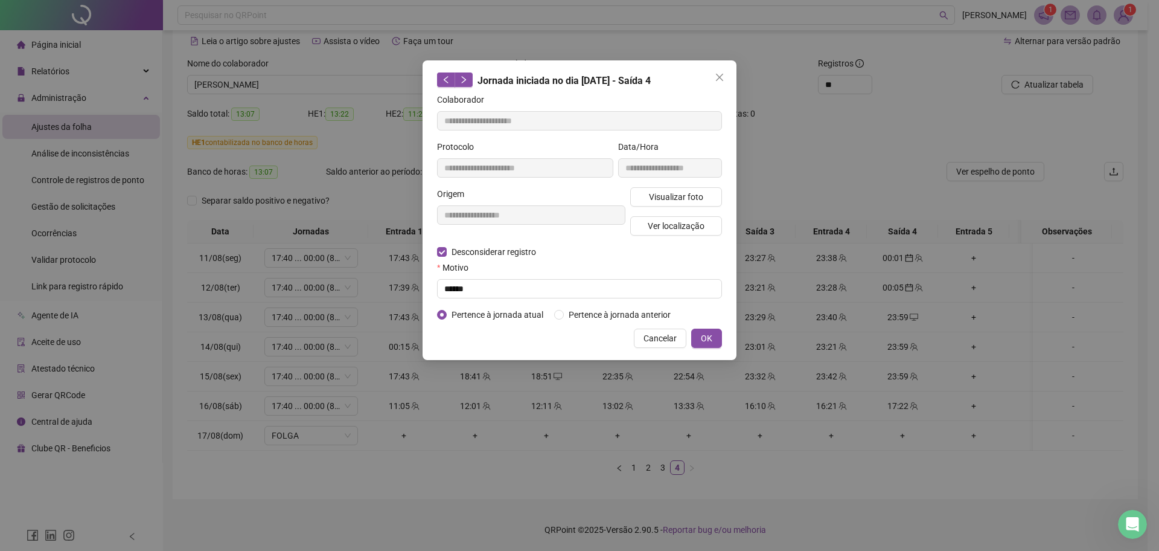
type input "**********"
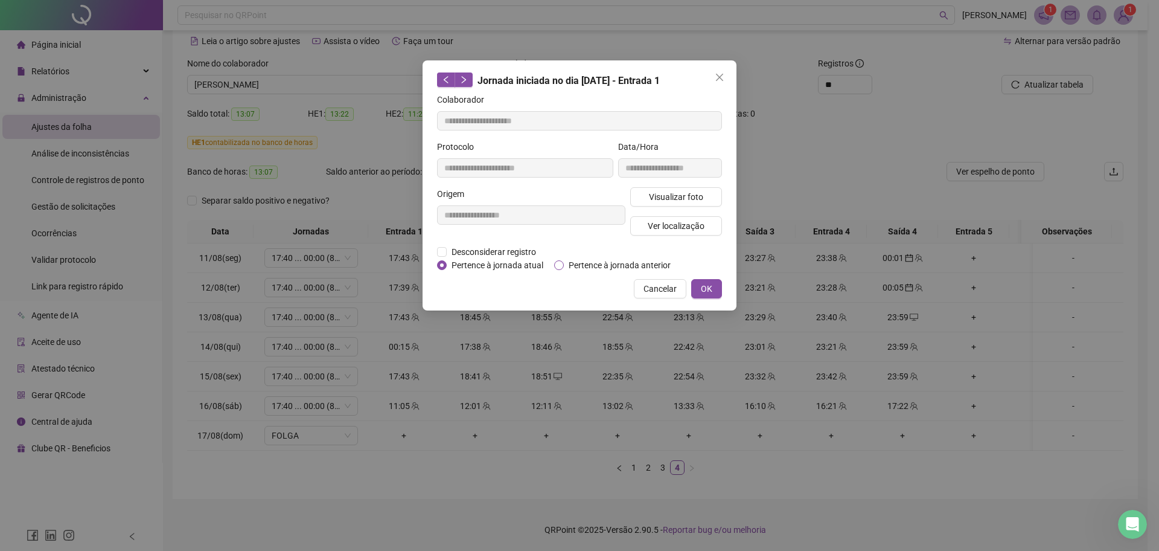
click at [597, 266] on span "Pertence à jornada anterior" at bounding box center [620, 264] width 112 height 13
click at [703, 288] on span "OK" at bounding box center [706, 288] width 11 height 13
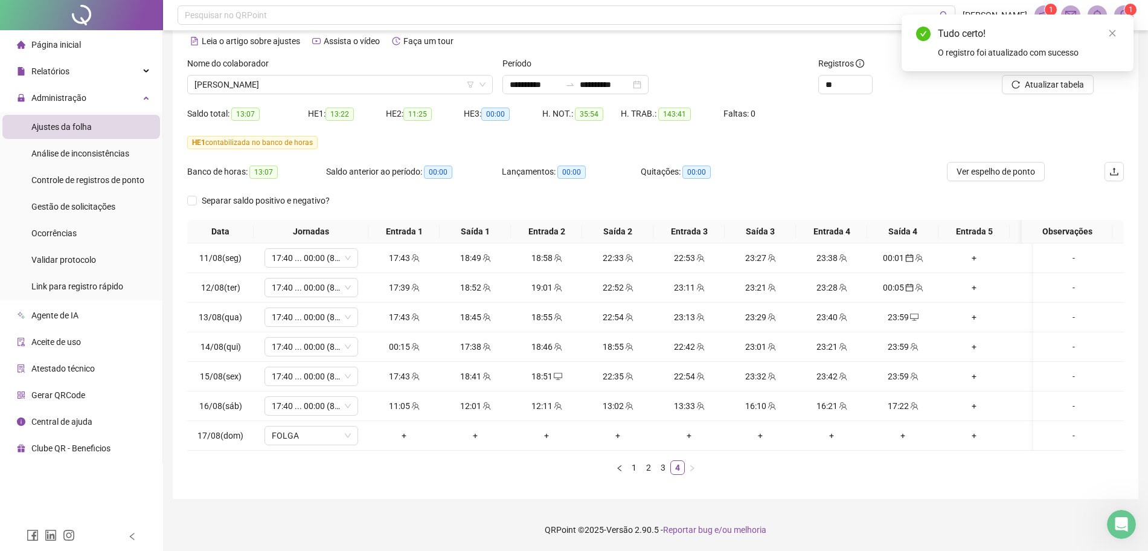
click at [1061, 88] on div "Atualizar tabela" at bounding box center [1050, 80] width 158 height 47
click at [1062, 71] on div "Tudo certo! O registro foi atualizado com sucesso" at bounding box center [1017, 42] width 232 height 57
click at [1113, 36] on icon "close" at bounding box center [1112, 33] width 8 height 8
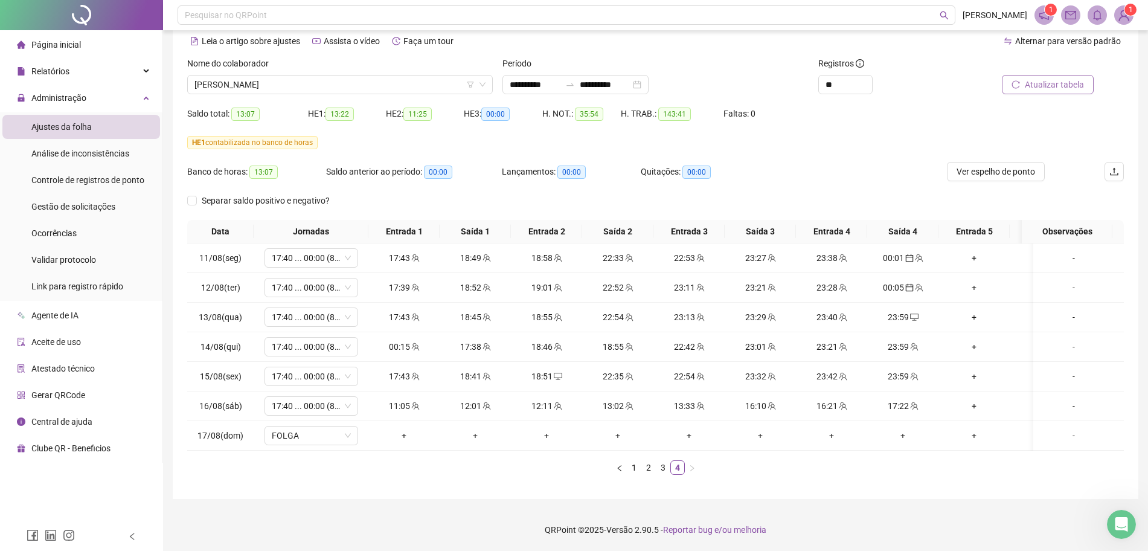
click at [1029, 78] on span "Atualizar tabela" at bounding box center [1054, 84] width 59 height 13
click at [900, 310] on div "23:59" at bounding box center [903, 316] width 62 height 13
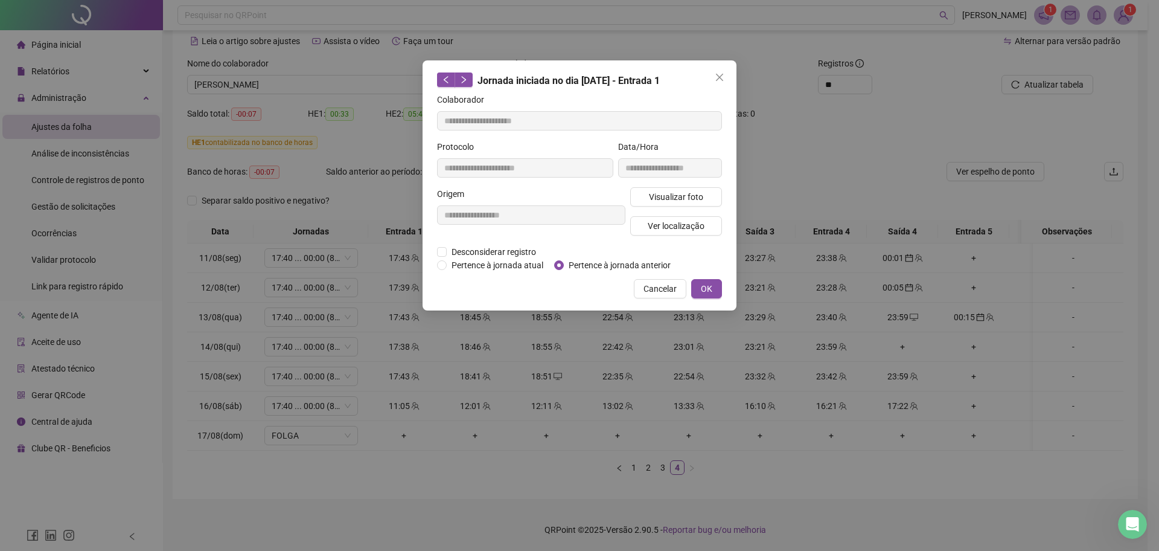
type input "**********"
click at [472, 248] on span "Desconsiderar registro" at bounding box center [494, 251] width 94 height 13
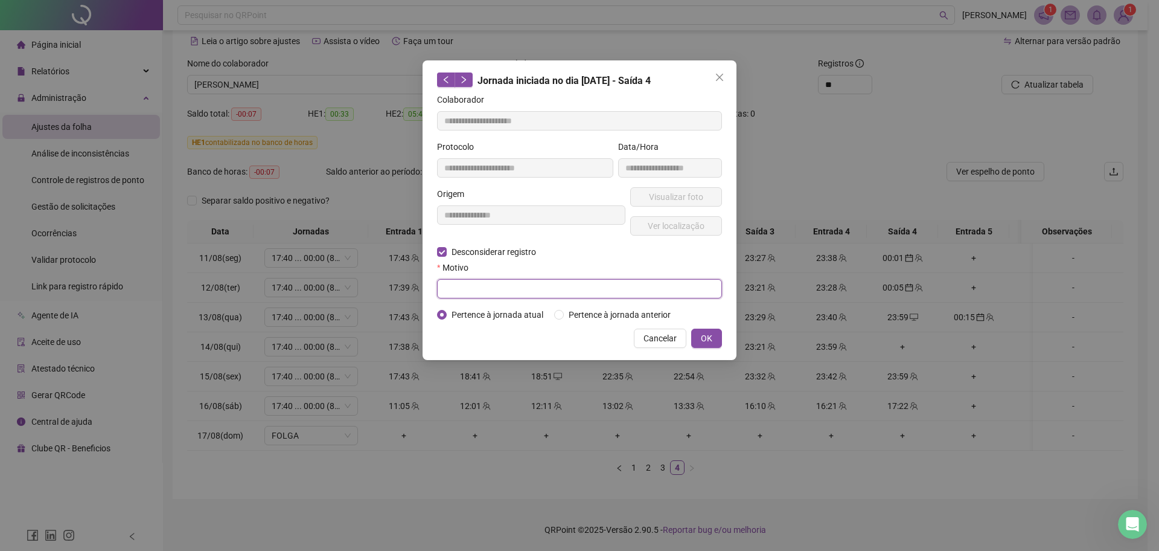
click at [470, 281] on input "text" at bounding box center [579, 288] width 285 height 19
type input "*"
type input "******"
click at [701, 336] on span "OK" at bounding box center [706, 337] width 11 height 13
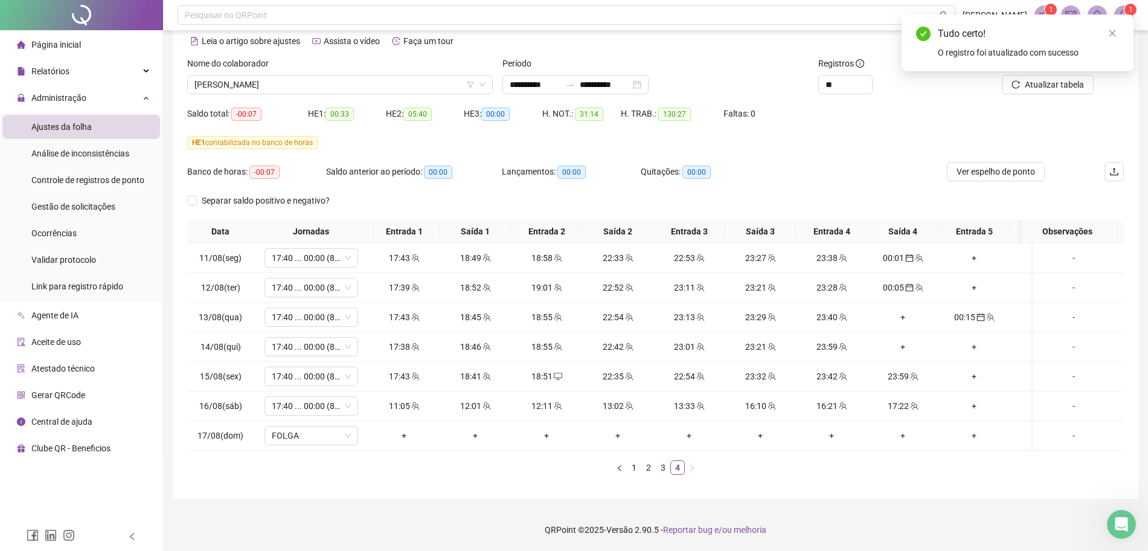
click at [1042, 71] on div "Tudo certo! O registro foi atualizado com sucesso" at bounding box center [1017, 42] width 232 height 57
click at [1053, 71] on div "Tudo certo! O registro foi atualizado com sucesso" at bounding box center [1017, 42] width 232 height 57
click at [1119, 36] on div "Tudo certo! O registro foi atualizado com sucesso" at bounding box center [1017, 42] width 232 height 57
click at [1109, 33] on icon "close" at bounding box center [1112, 33] width 8 height 8
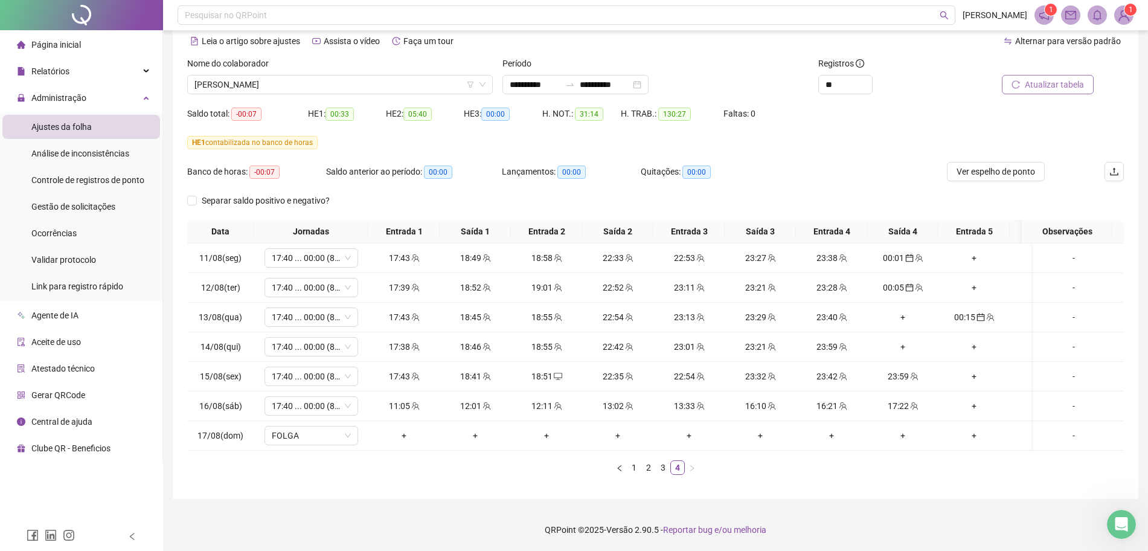
click at [1020, 80] on icon "reload" at bounding box center [1015, 84] width 8 height 8
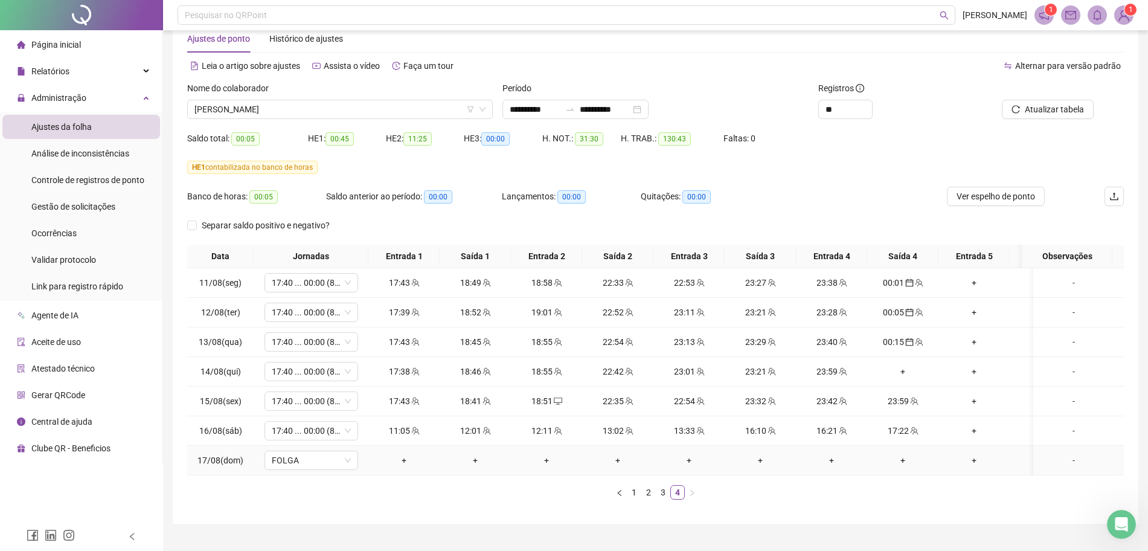
scroll to position [0, 0]
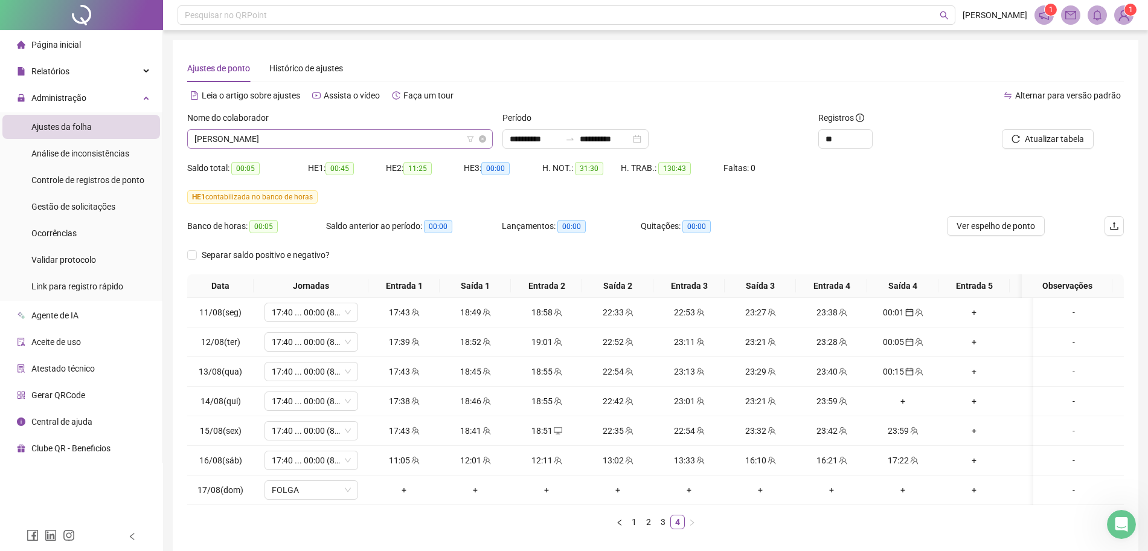
click at [325, 133] on span "[PERSON_NAME]" at bounding box center [339, 139] width 291 height 18
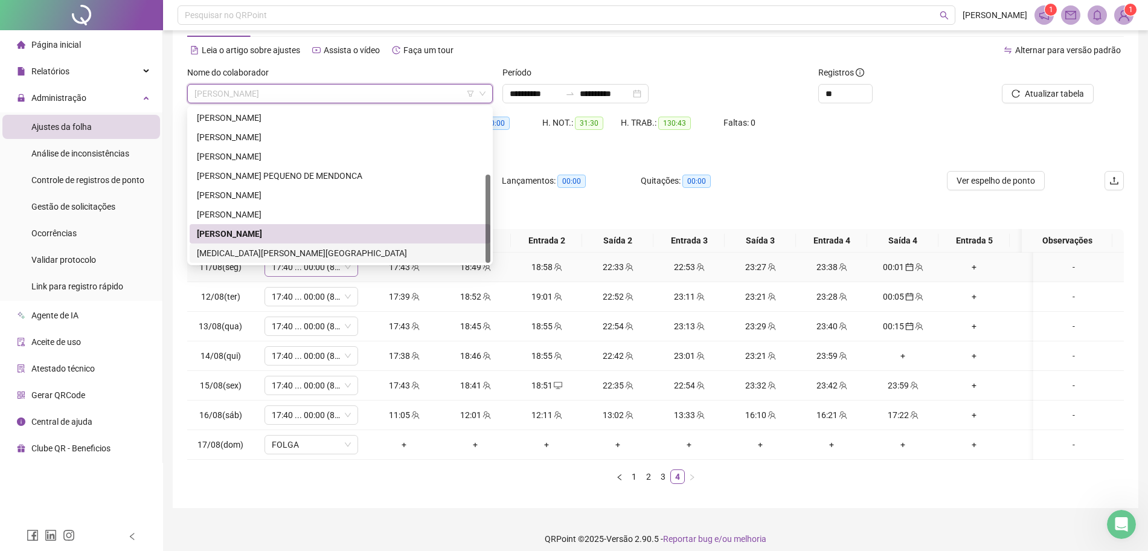
scroll to position [66, 0]
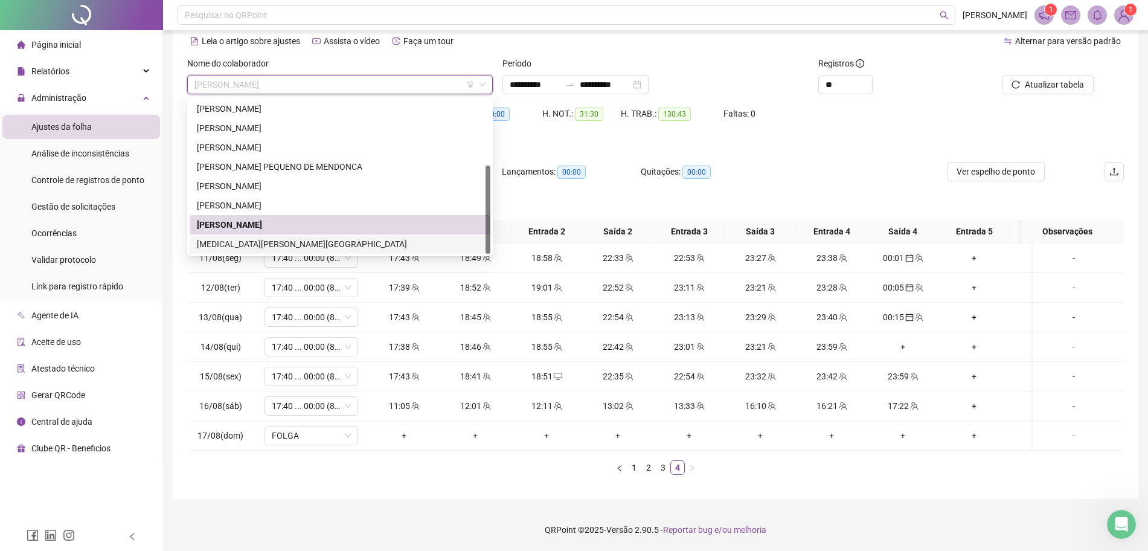
click at [251, 237] on div "YASMIN DE ARAUJO LISBOA" at bounding box center [340, 243] width 286 height 13
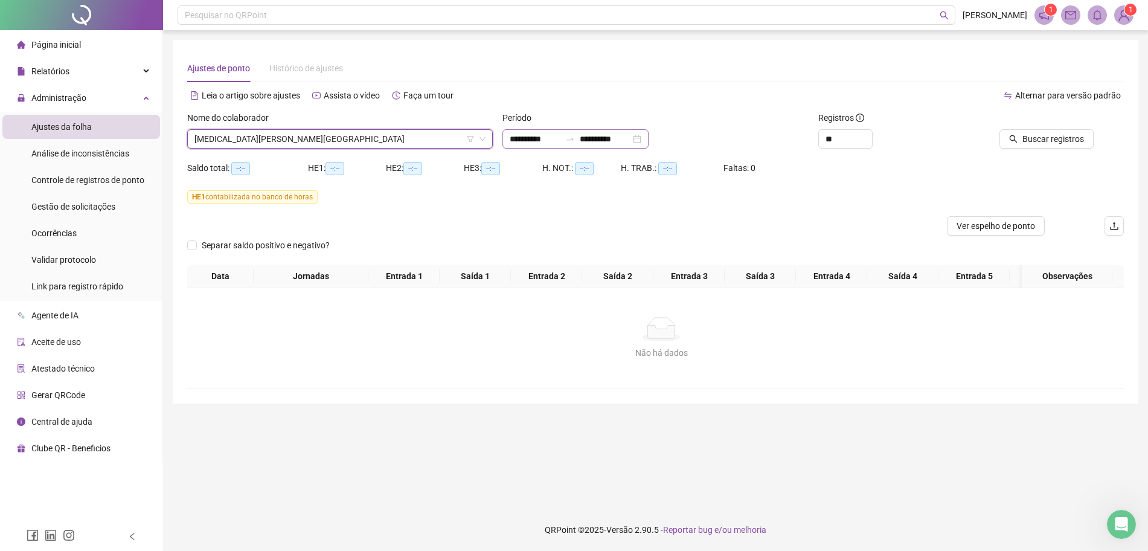
scroll to position [0, 0]
click at [1045, 140] on span "Buscar registros" at bounding box center [1065, 138] width 62 height 13
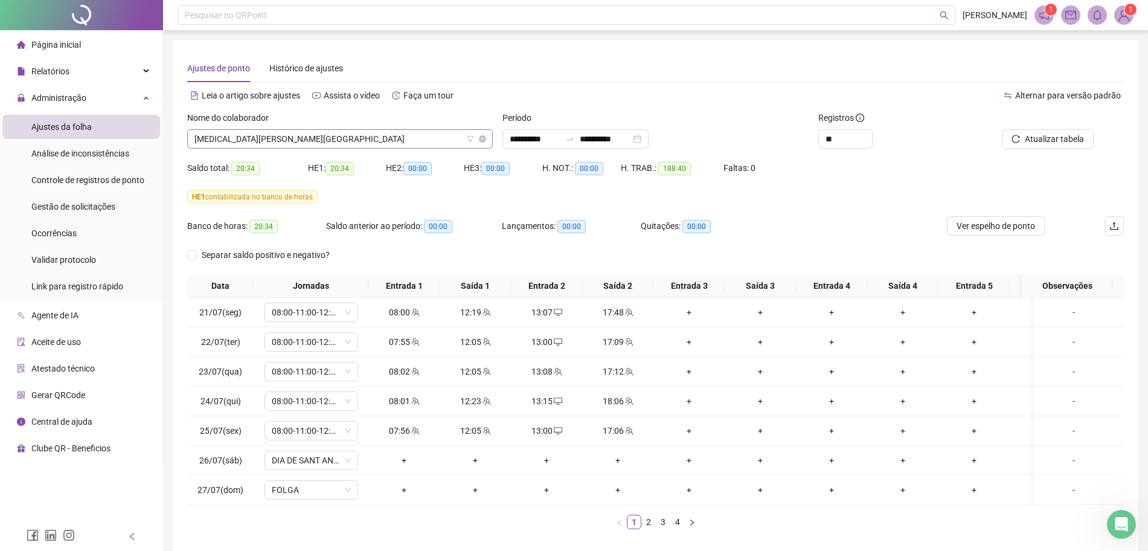
click at [330, 135] on span "YASMIN DE ARAUJO LISBOA" at bounding box center [339, 139] width 291 height 18
click at [95, 149] on span "Análise de inconsistências" at bounding box center [80, 154] width 98 height 10
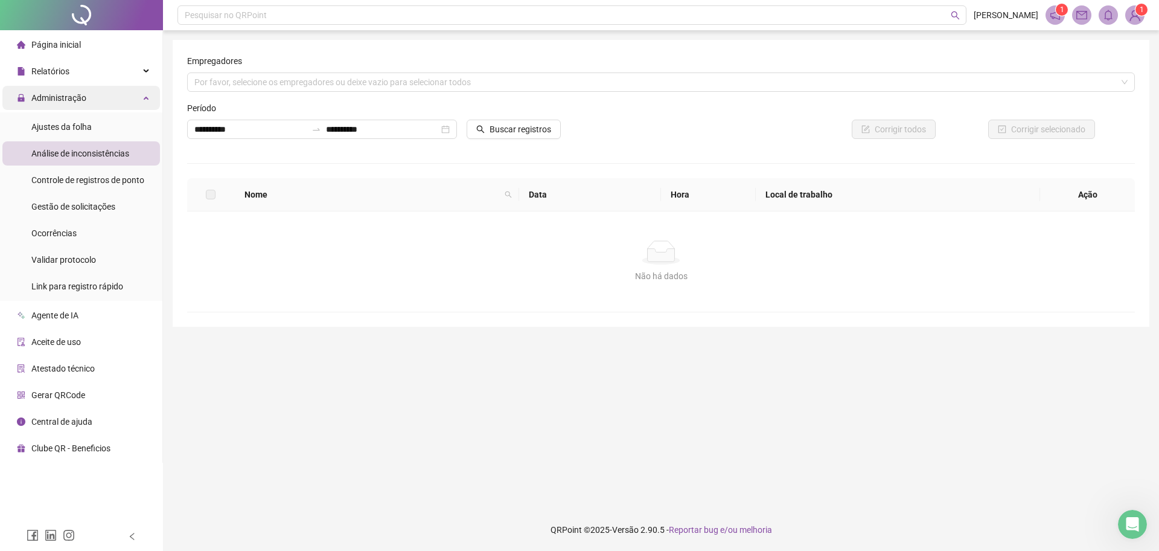
click at [72, 98] on span "Administração" at bounding box center [58, 98] width 55 height 10
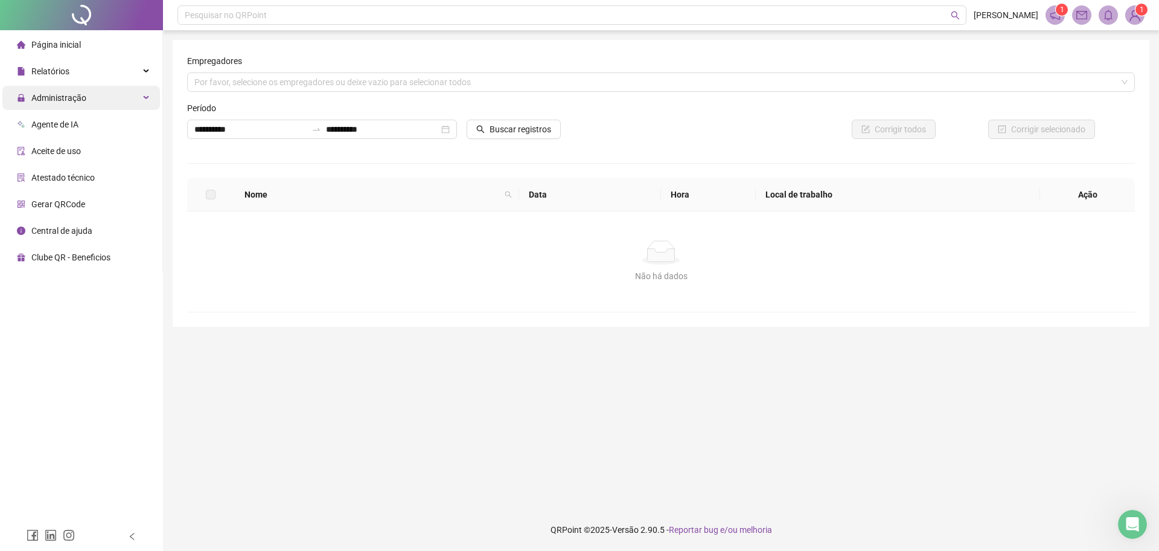
click at [68, 101] on span "Administração" at bounding box center [58, 98] width 55 height 10
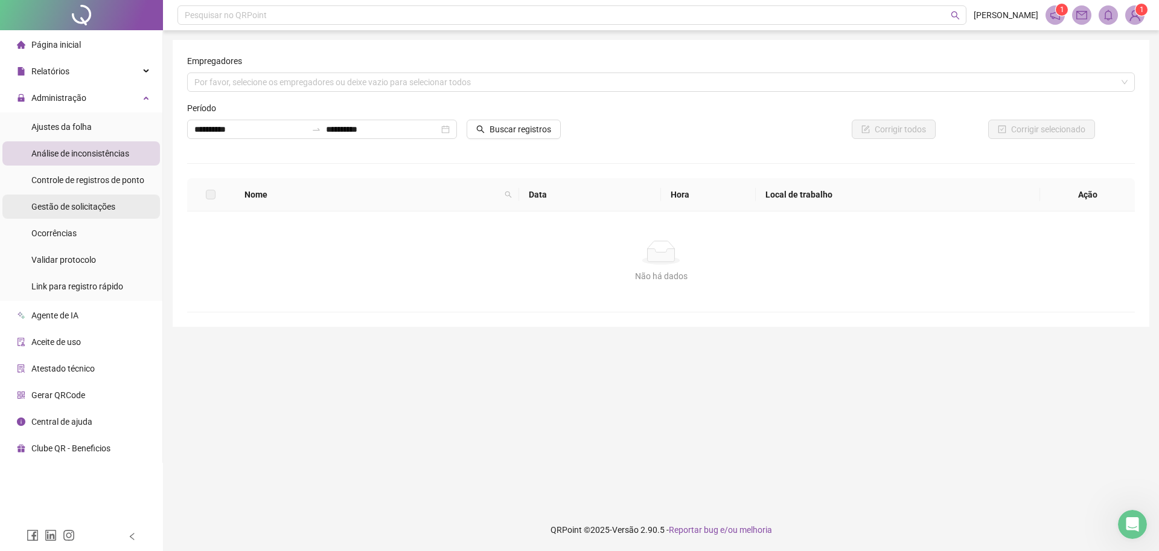
click at [74, 208] on span "Gestão de solicitações" at bounding box center [73, 207] width 84 height 10
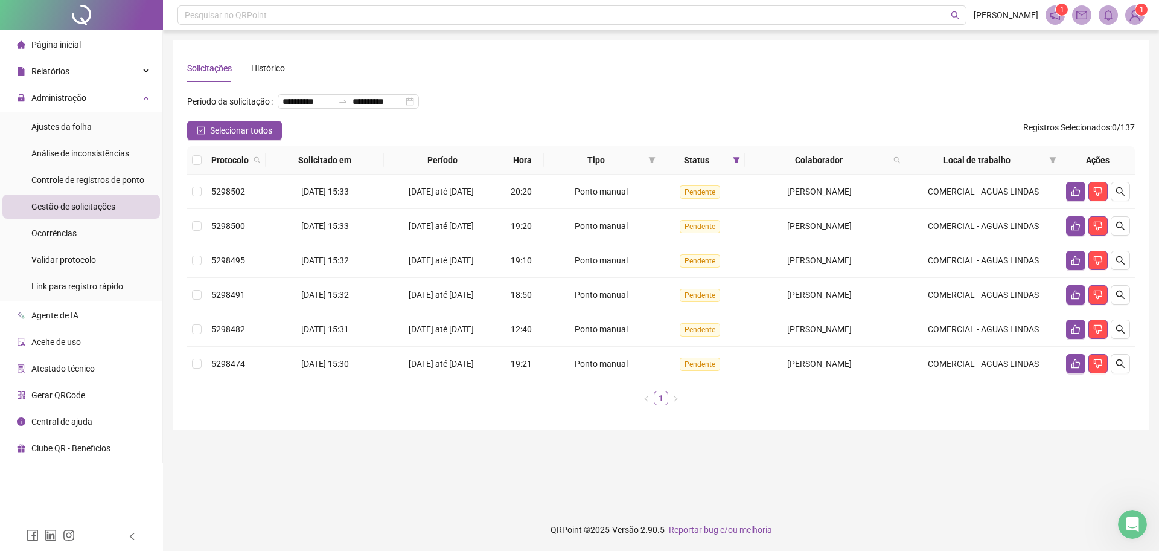
click at [190, 174] on th at bounding box center [196, 160] width 19 height 28
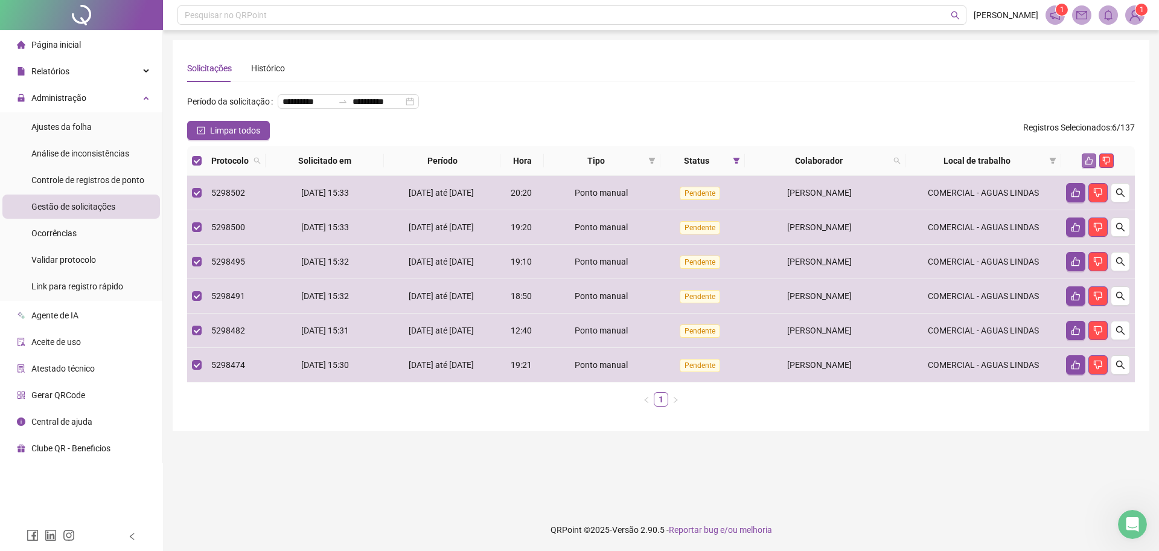
click at [1084, 168] on button "button" at bounding box center [1089, 160] width 14 height 14
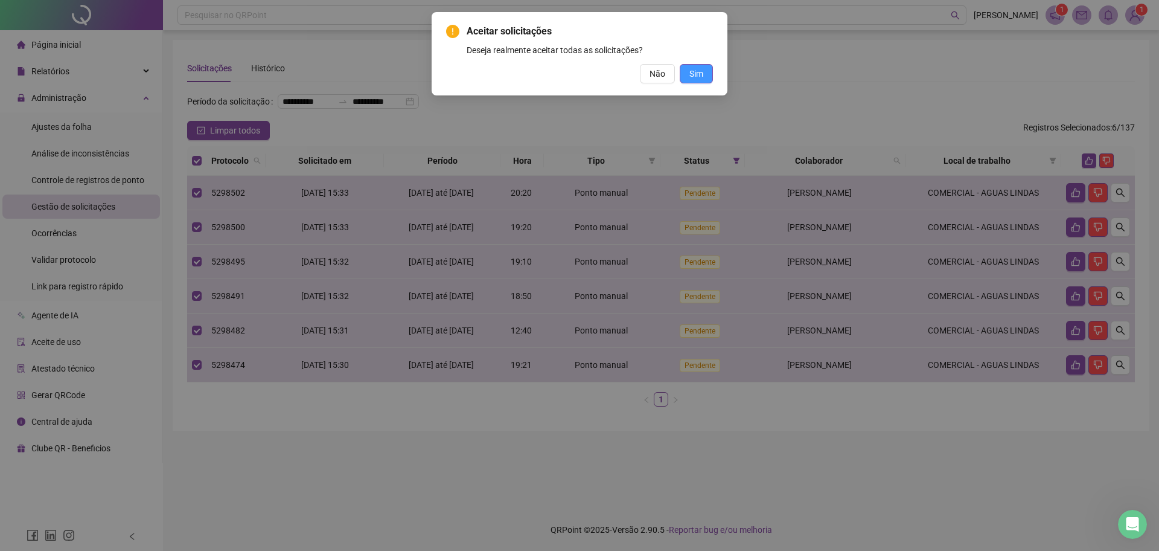
click at [703, 74] on span "Sim" at bounding box center [696, 73] width 14 height 13
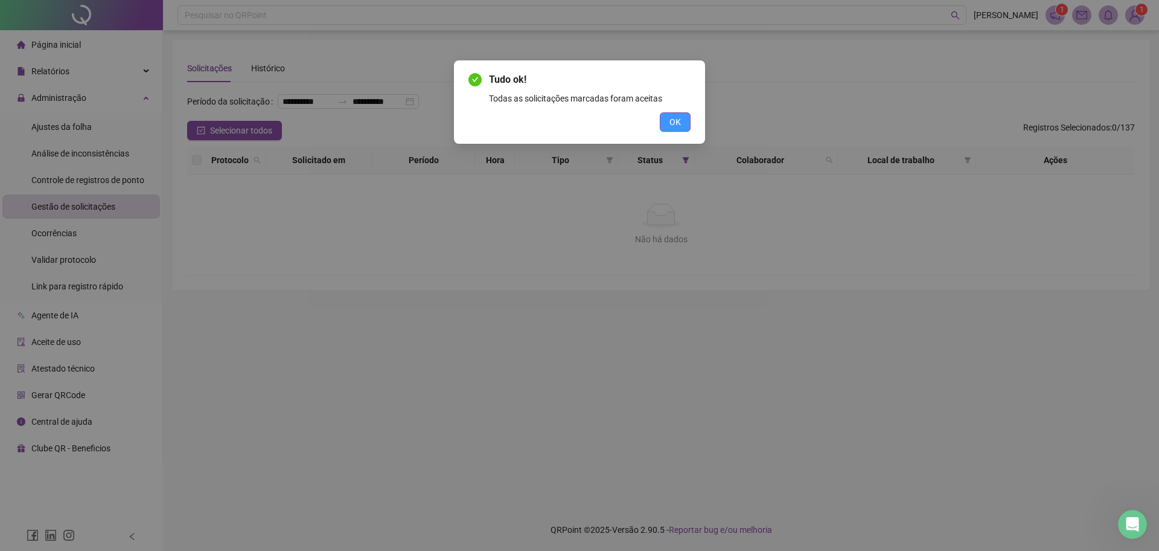
click at [668, 120] on button "OK" at bounding box center [675, 121] width 31 height 19
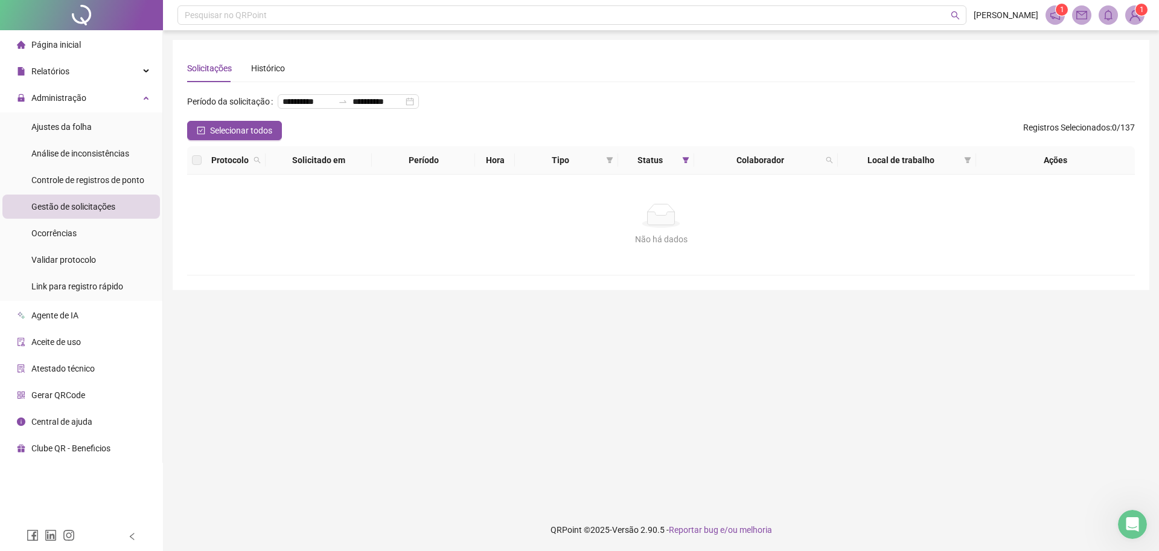
click at [620, 362] on main "**********" at bounding box center [661, 269] width 977 height 459
click at [375, 266] on div "Não há dados Não há dados" at bounding box center [661, 224] width 948 height 100
click at [89, 129] on span "Ajustes da folha" at bounding box center [61, 127] width 60 height 10
